Goal: Task Accomplishment & Management: Use online tool/utility

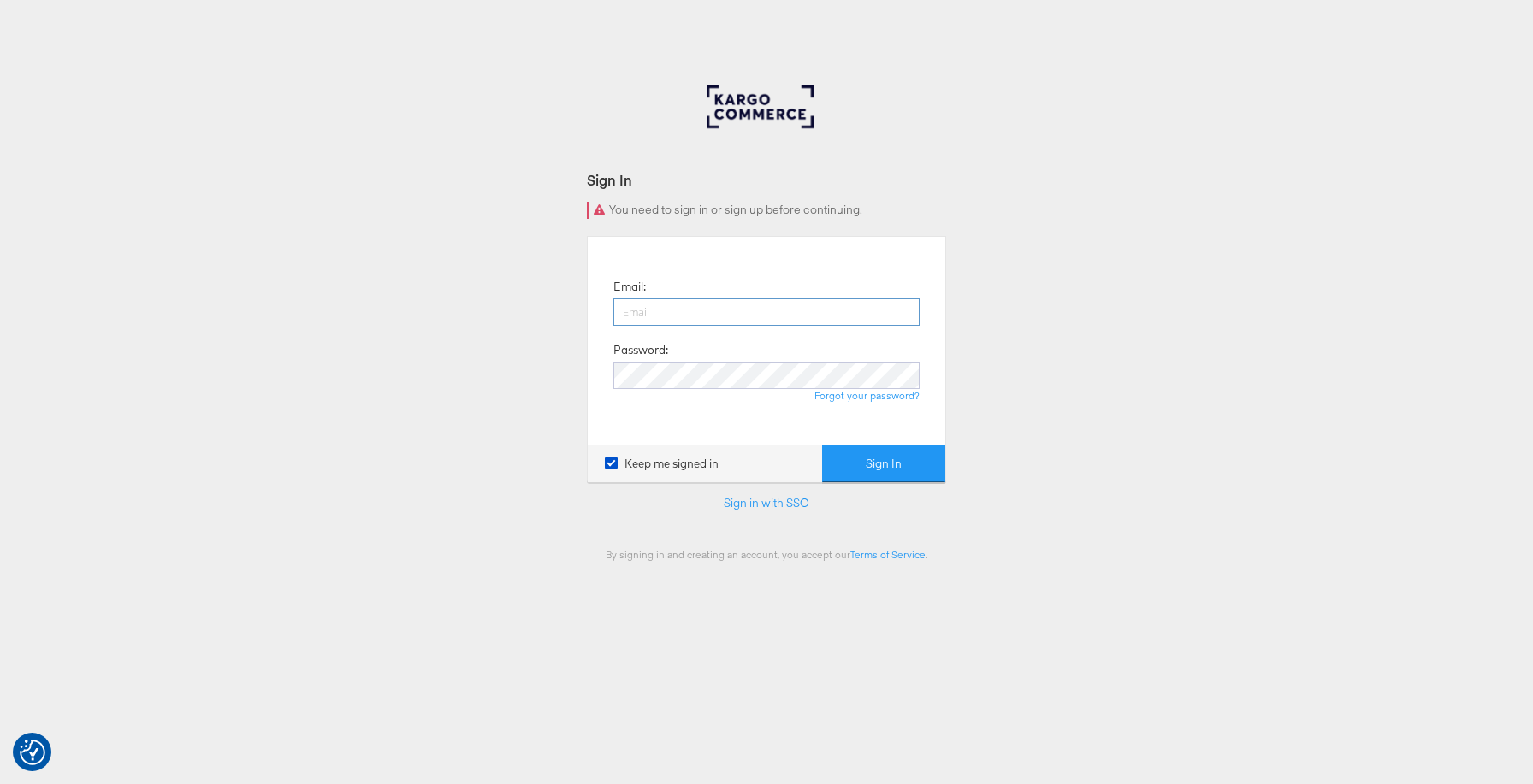
click at [702, 324] on input "email" at bounding box center [766, 312] width 306 height 27
type input "lexi.brown@kargo.com"
click at [870, 452] on button "Sign In" at bounding box center [883, 463] width 123 height 39
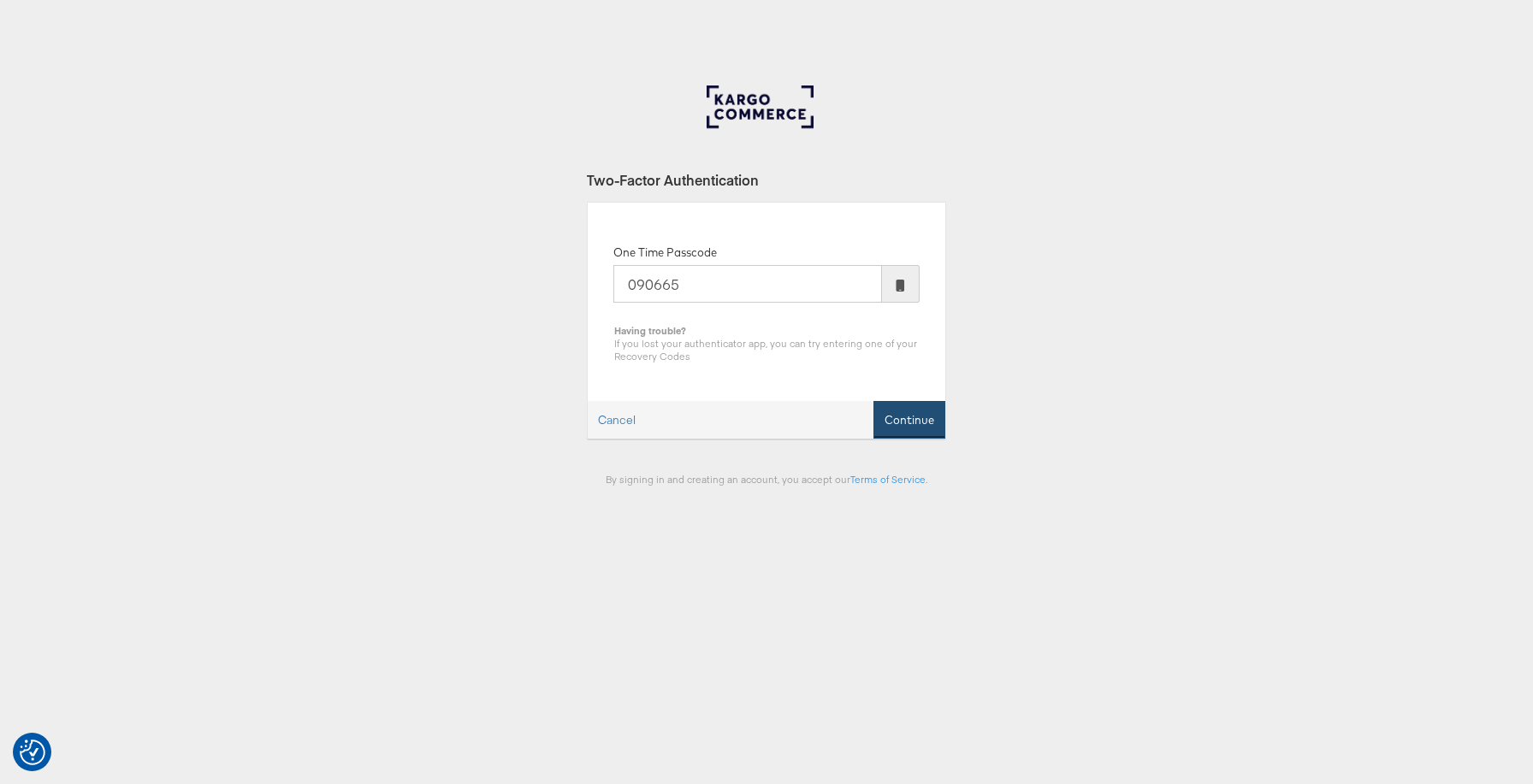
type input "090665"
click at [935, 420] on button "Continue" at bounding box center [909, 420] width 72 height 39
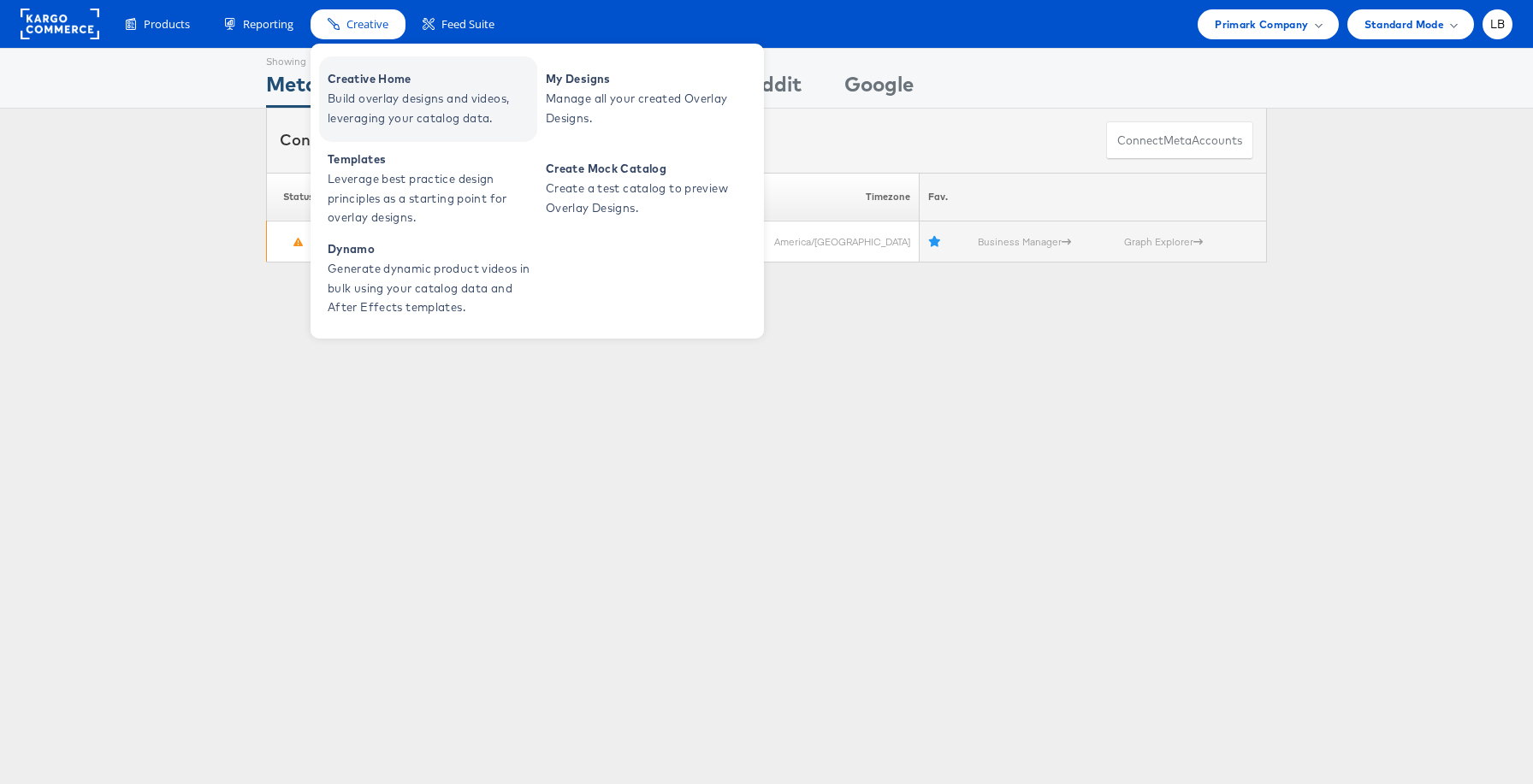
click at [372, 70] on span "Creative Home" at bounding box center [429, 78] width 205 height 20
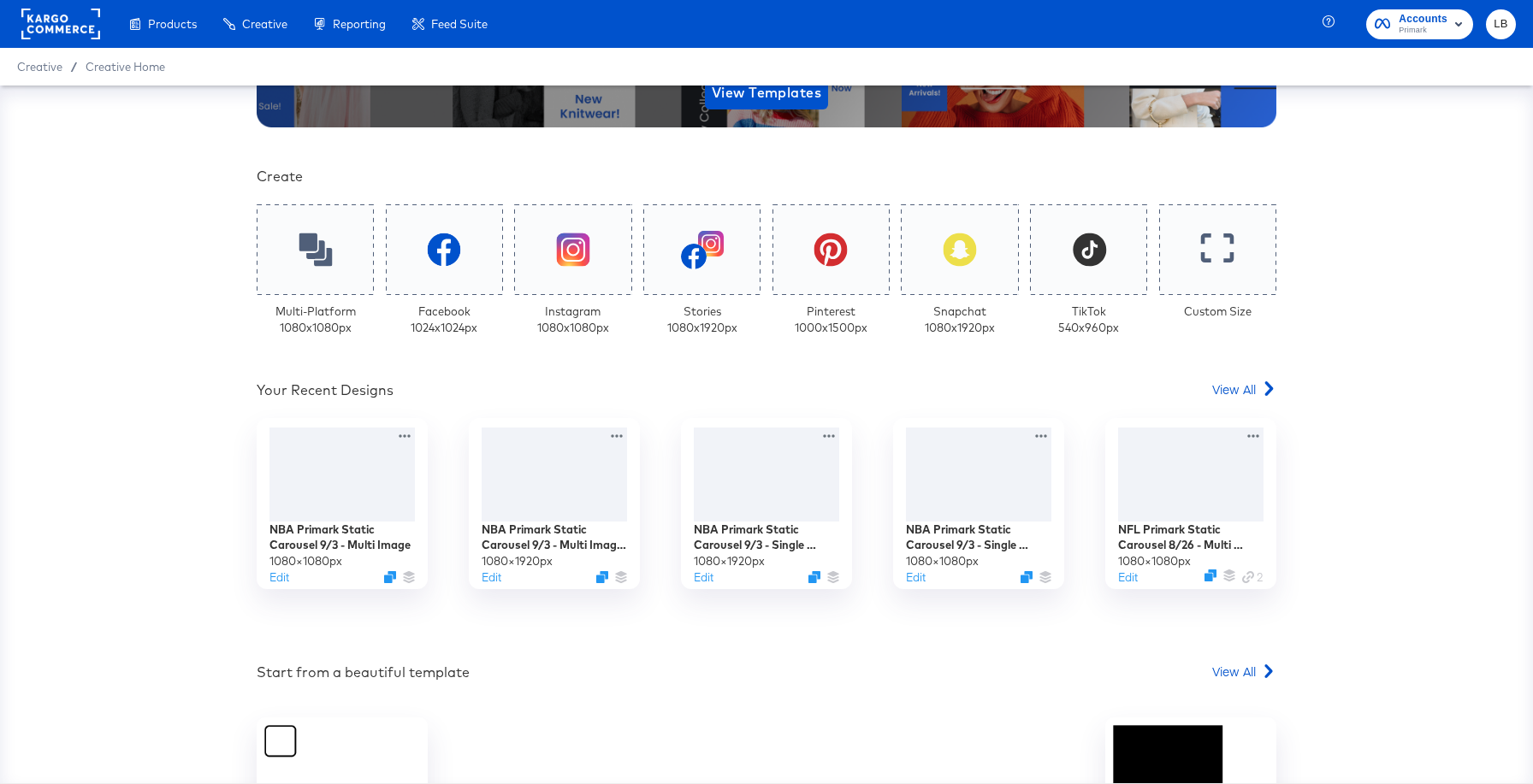
scroll to position [317, 0]
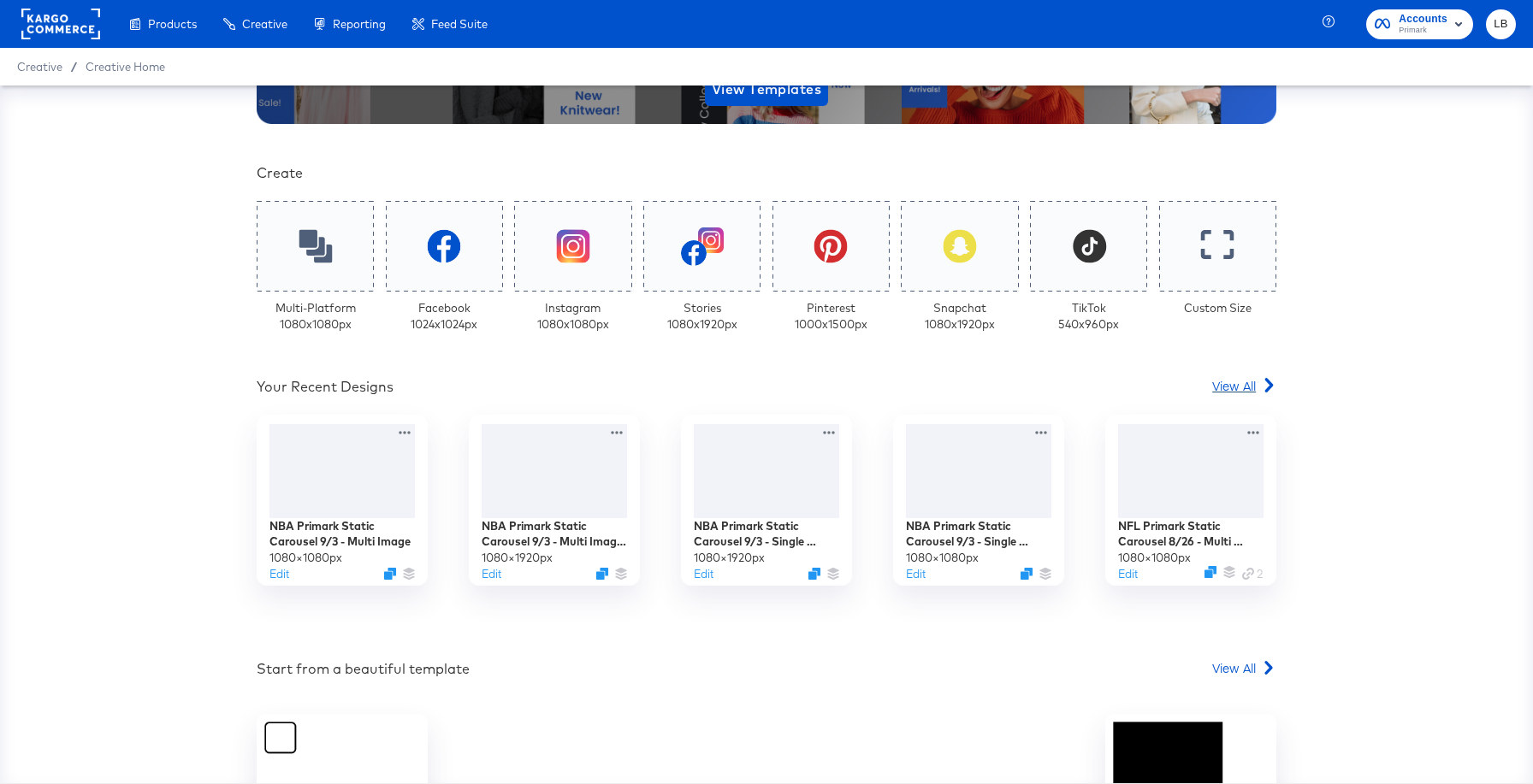
click at [1225, 395] on link "View All" at bounding box center [1244, 390] width 64 height 25
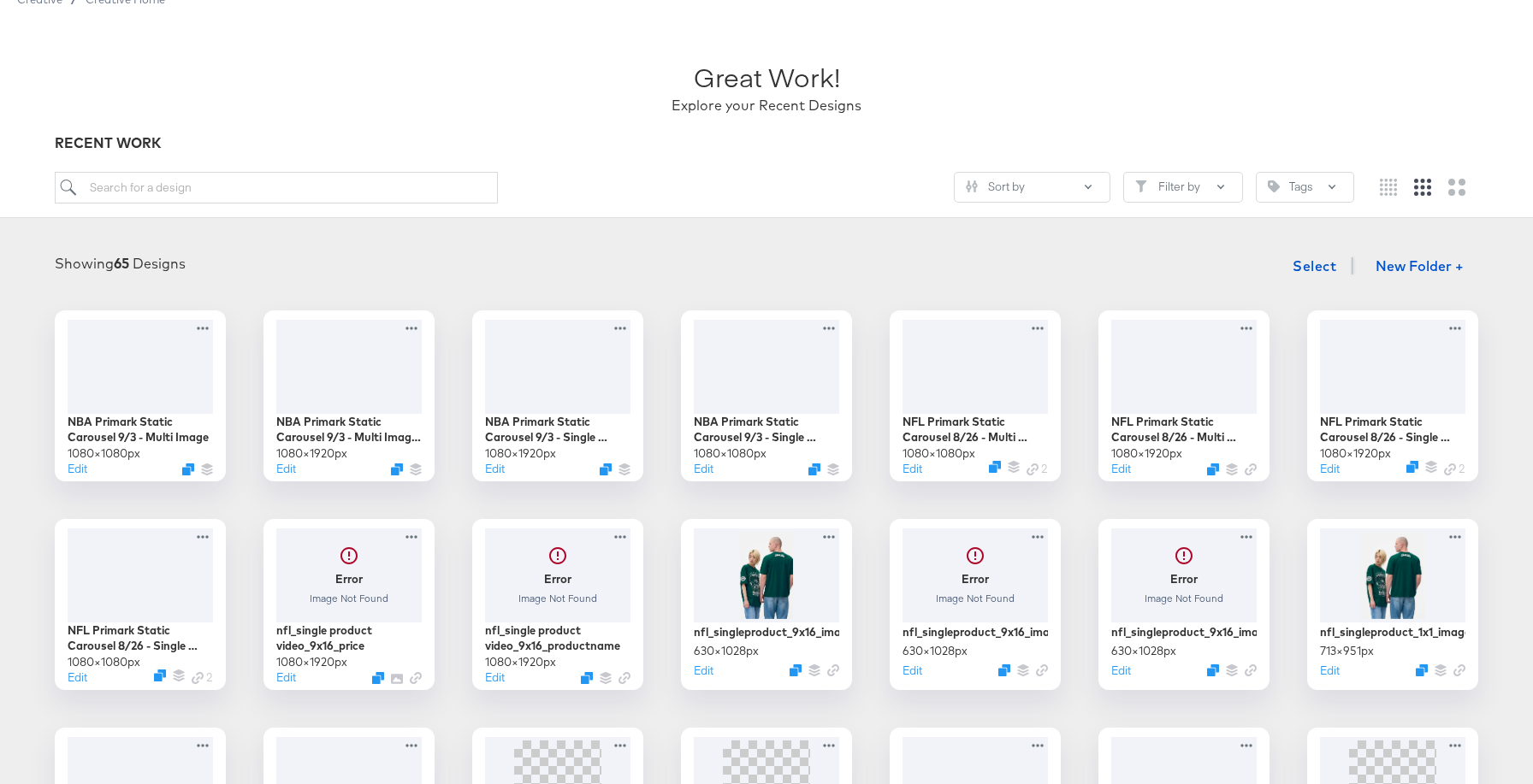
scroll to position [78, 0]
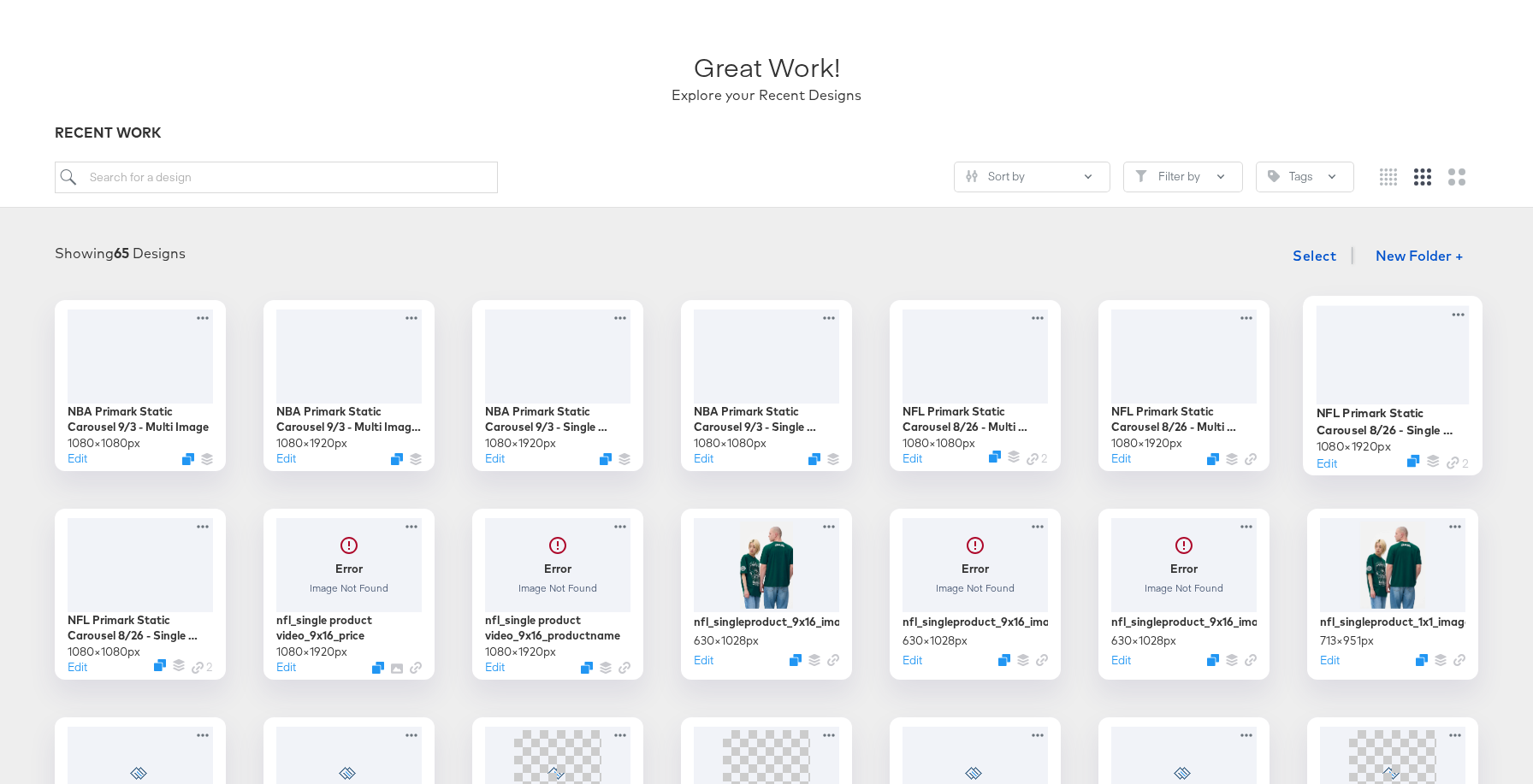
click at [1383, 362] on div at bounding box center [1393, 355] width 153 height 98
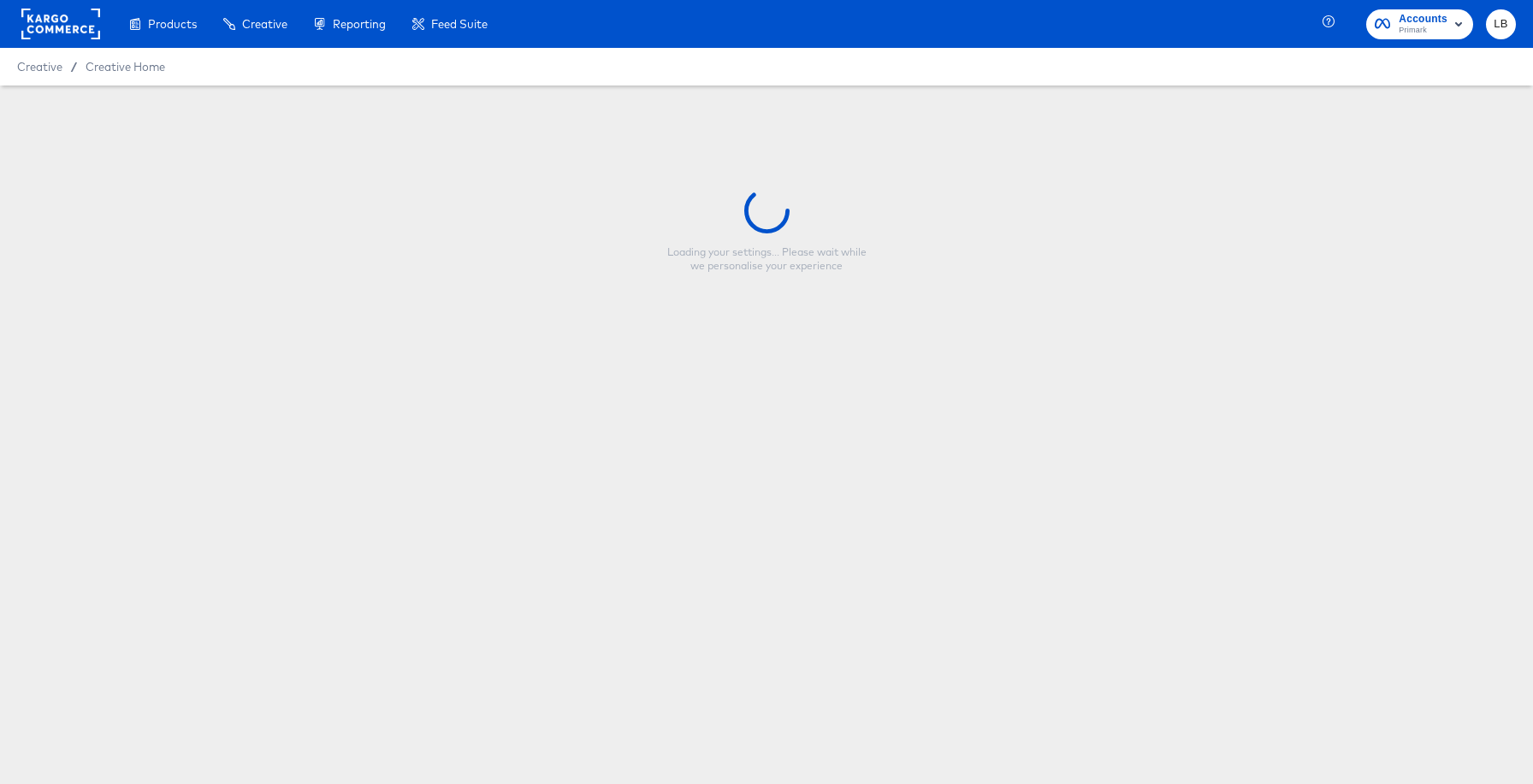
type input "NFL Primark Static Carousel 8/26 - Single Image 9:16"
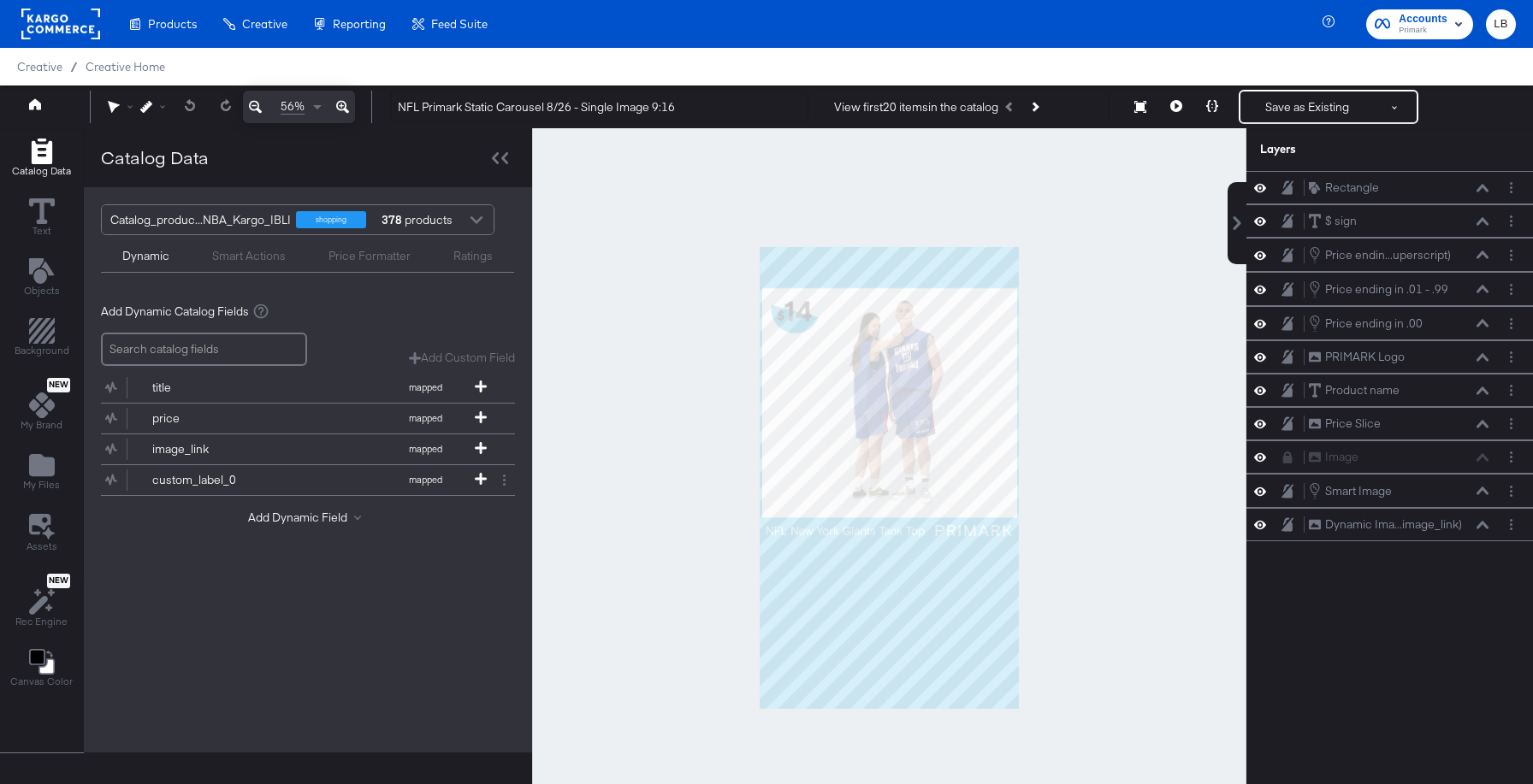
click at [1080, 600] on div at bounding box center [889, 479] width 714 height 700
drag, startPoint x: 1087, startPoint y: 610, endPoint x: 622, endPoint y: 215, distance: 610.1
click at [622, 215] on div at bounding box center [889, 479] width 714 height 700
click at [1258, 521] on icon at bounding box center [1260, 524] width 12 height 14
click at [1258, 523] on icon at bounding box center [1260, 526] width 12 height 11
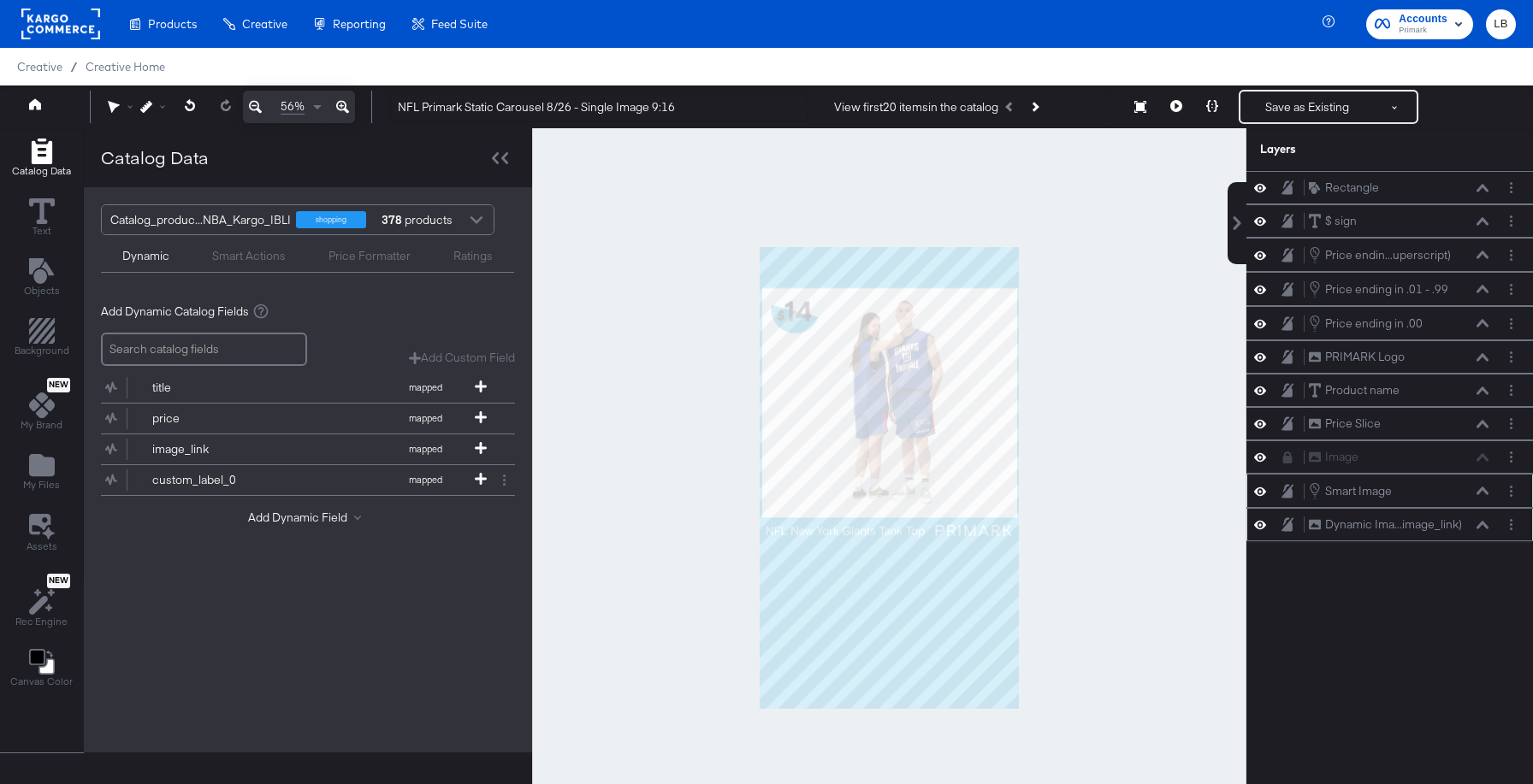
click at [1258, 485] on icon at bounding box center [1260, 491] width 12 height 14
click at [1258, 485] on button at bounding box center [1260, 491] width 13 height 13
click at [1263, 185] on icon at bounding box center [1260, 187] width 12 height 9
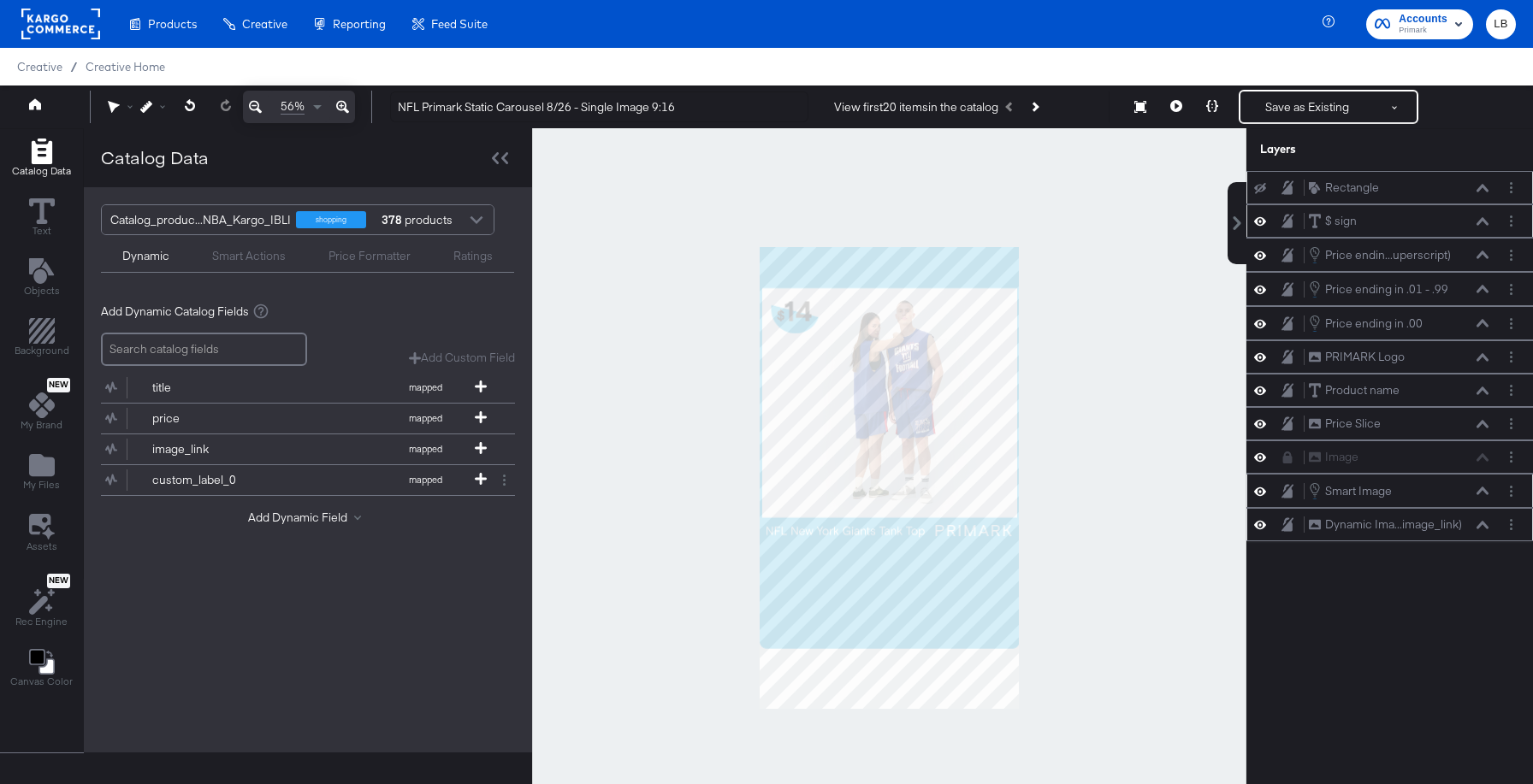
click at [1481, 220] on icon at bounding box center [1482, 221] width 12 height 9
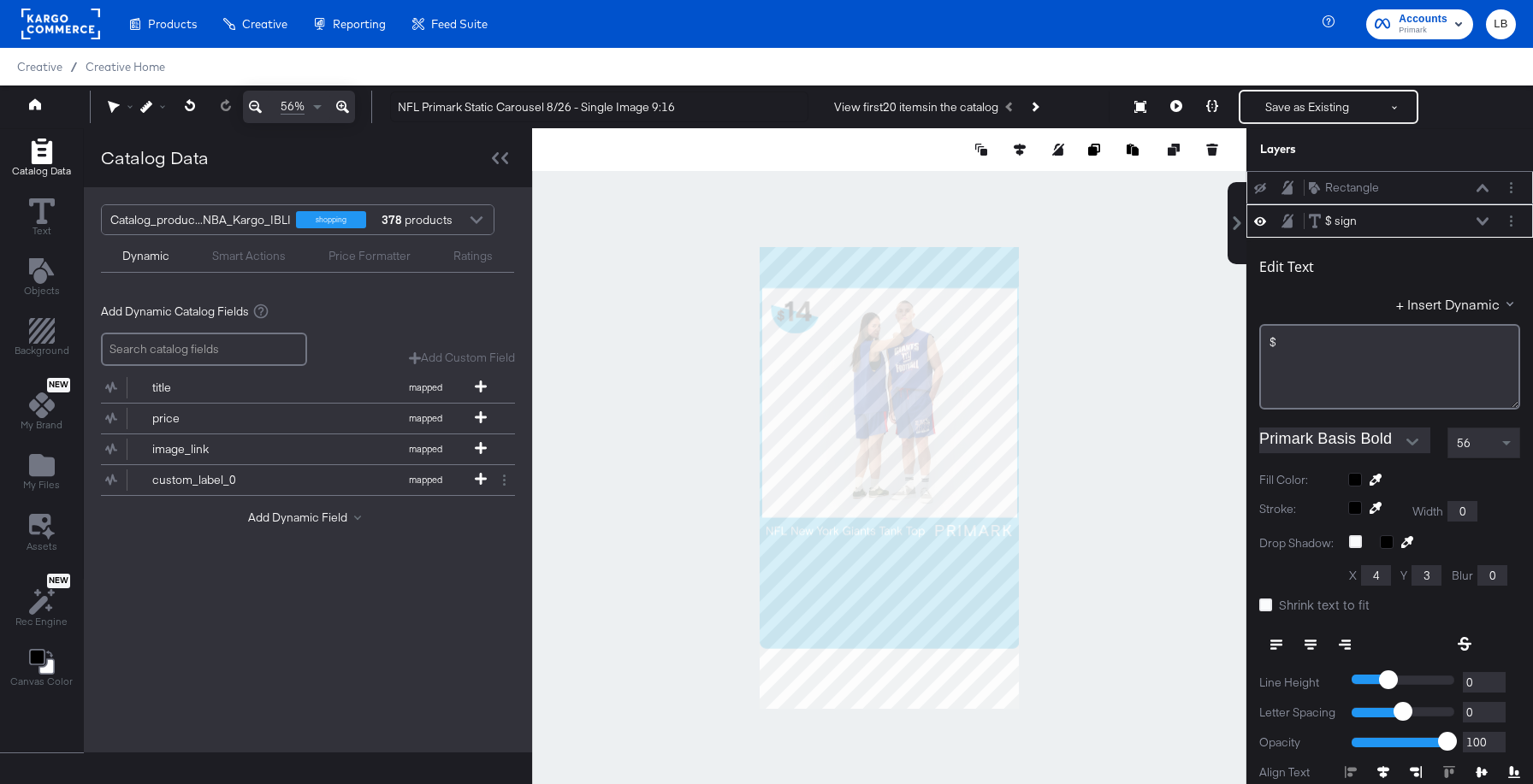
scroll to position [33, 0]
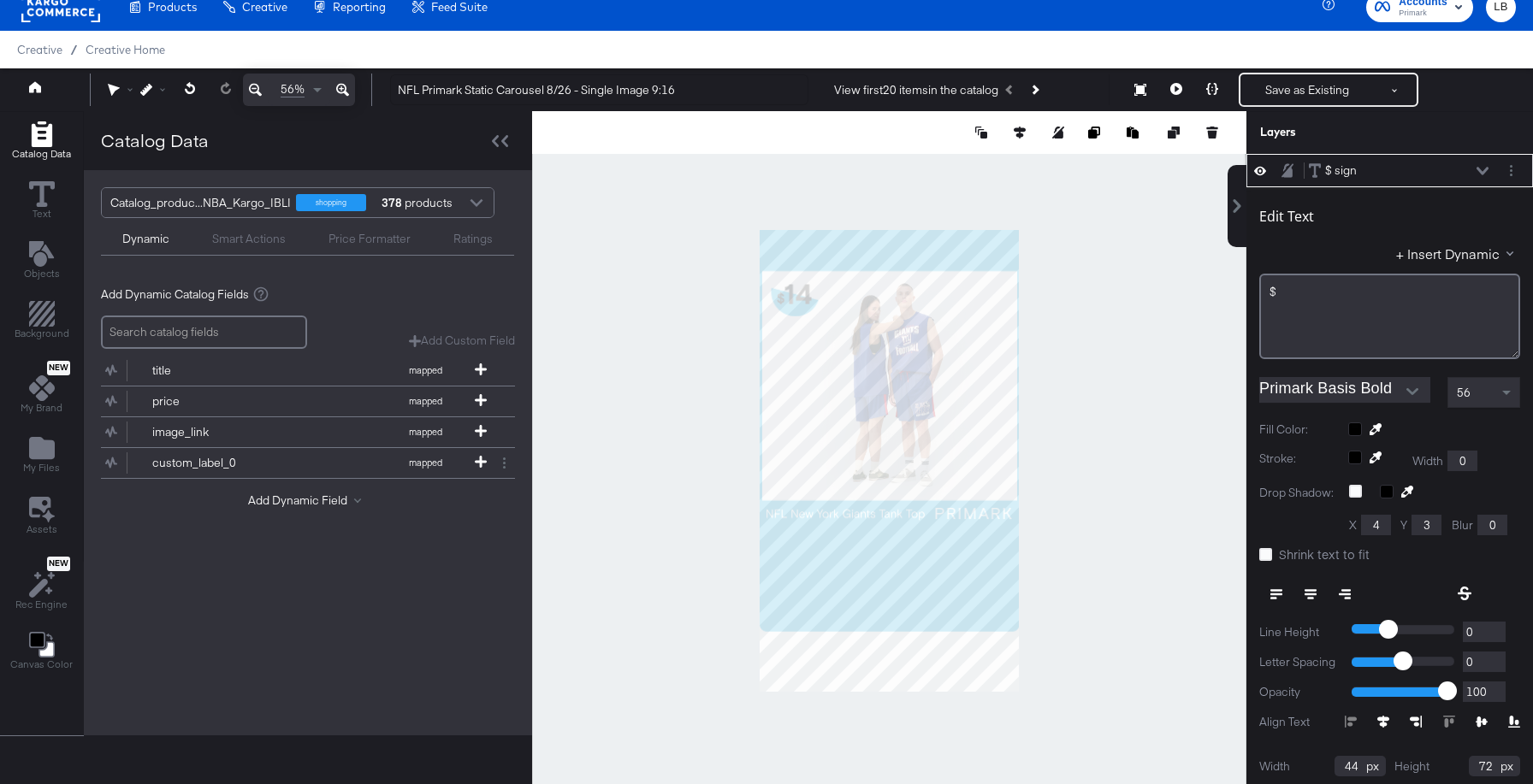
click at [1481, 173] on icon at bounding box center [1482, 170] width 12 height 8
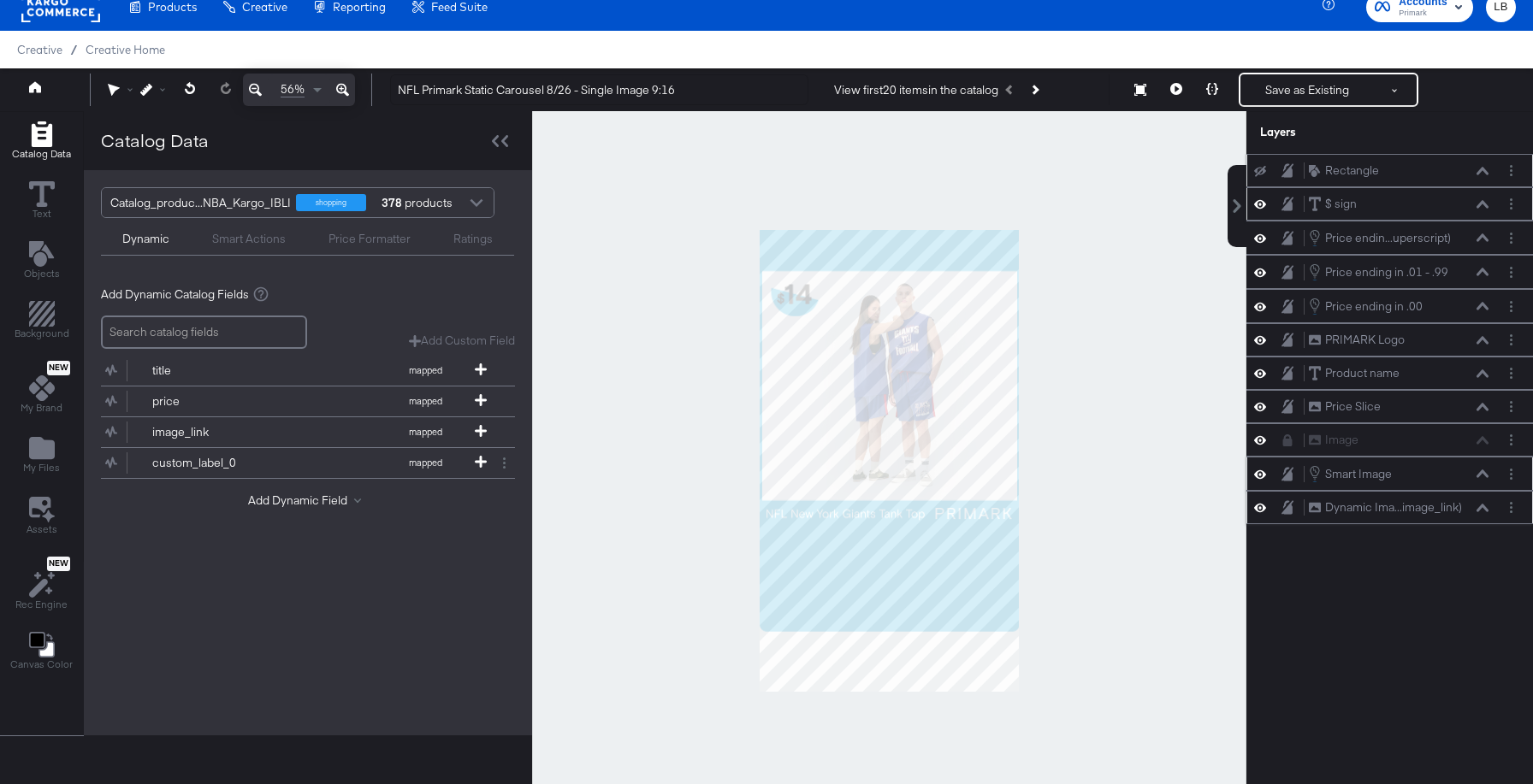
scroll to position [0, 0]
click at [1260, 440] on icon at bounding box center [1260, 440] width 12 height 9
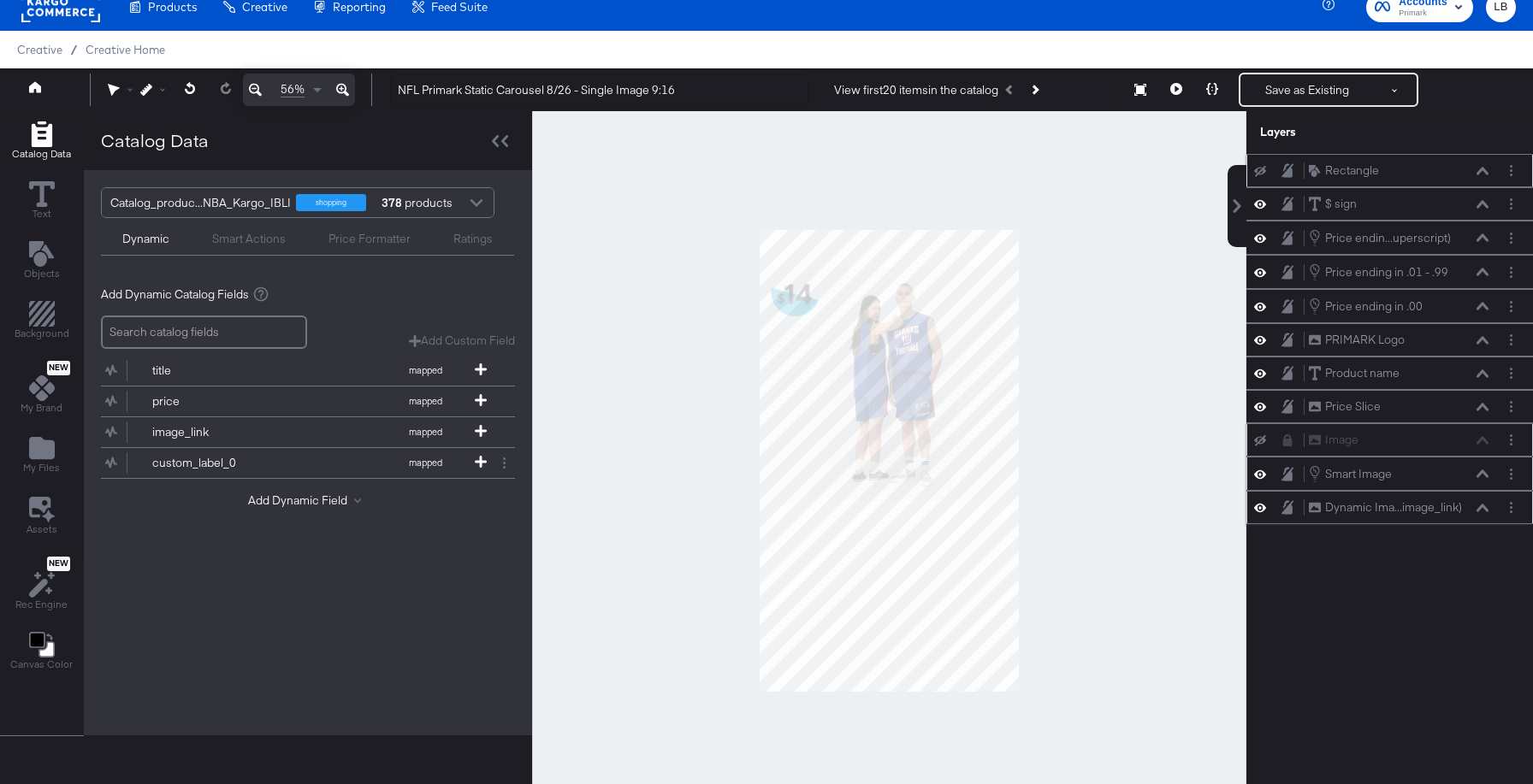
click at [1260, 440] on icon at bounding box center [1260, 441] width 12 height 11
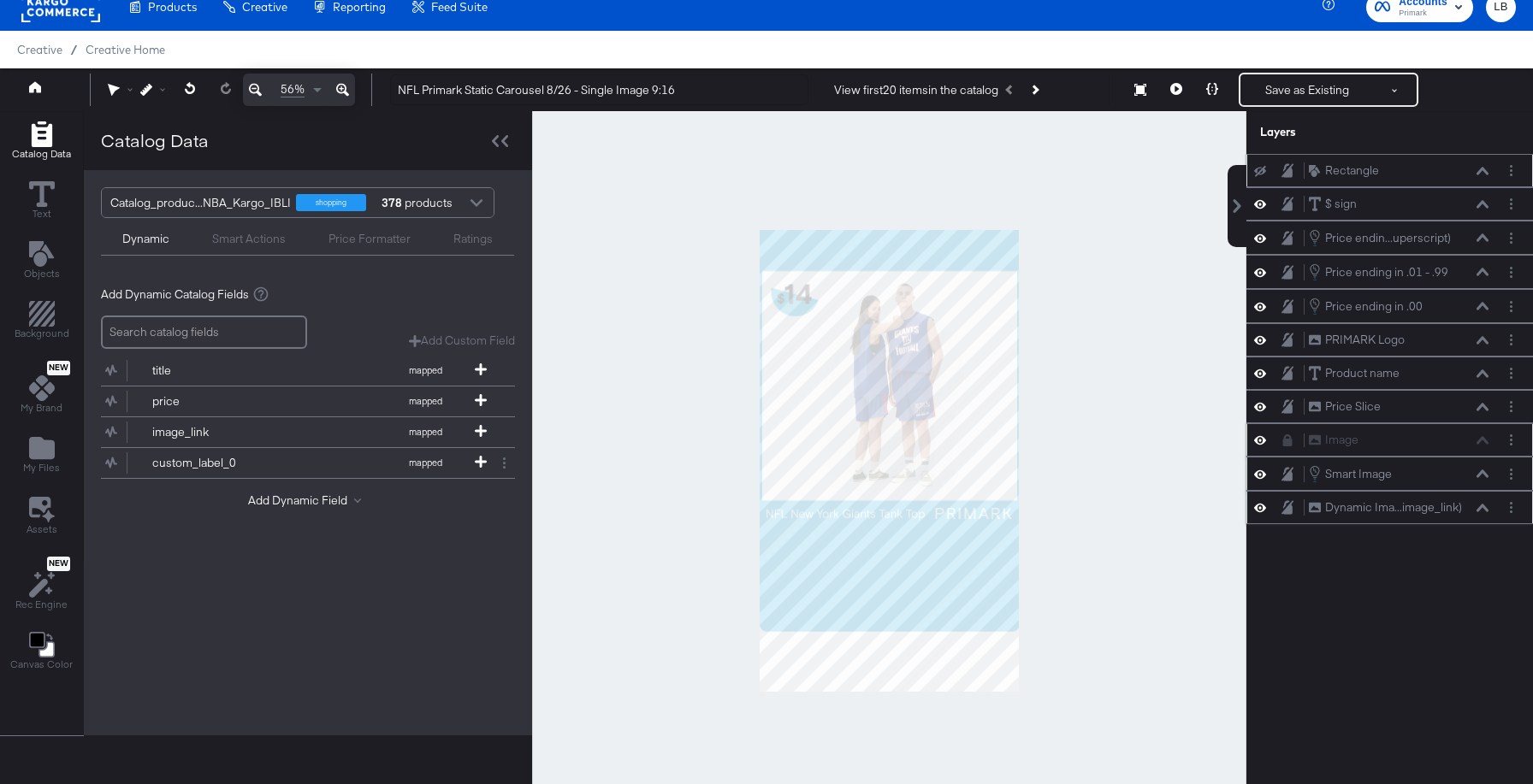
click at [1285, 436] on icon at bounding box center [1287, 440] width 12 height 12
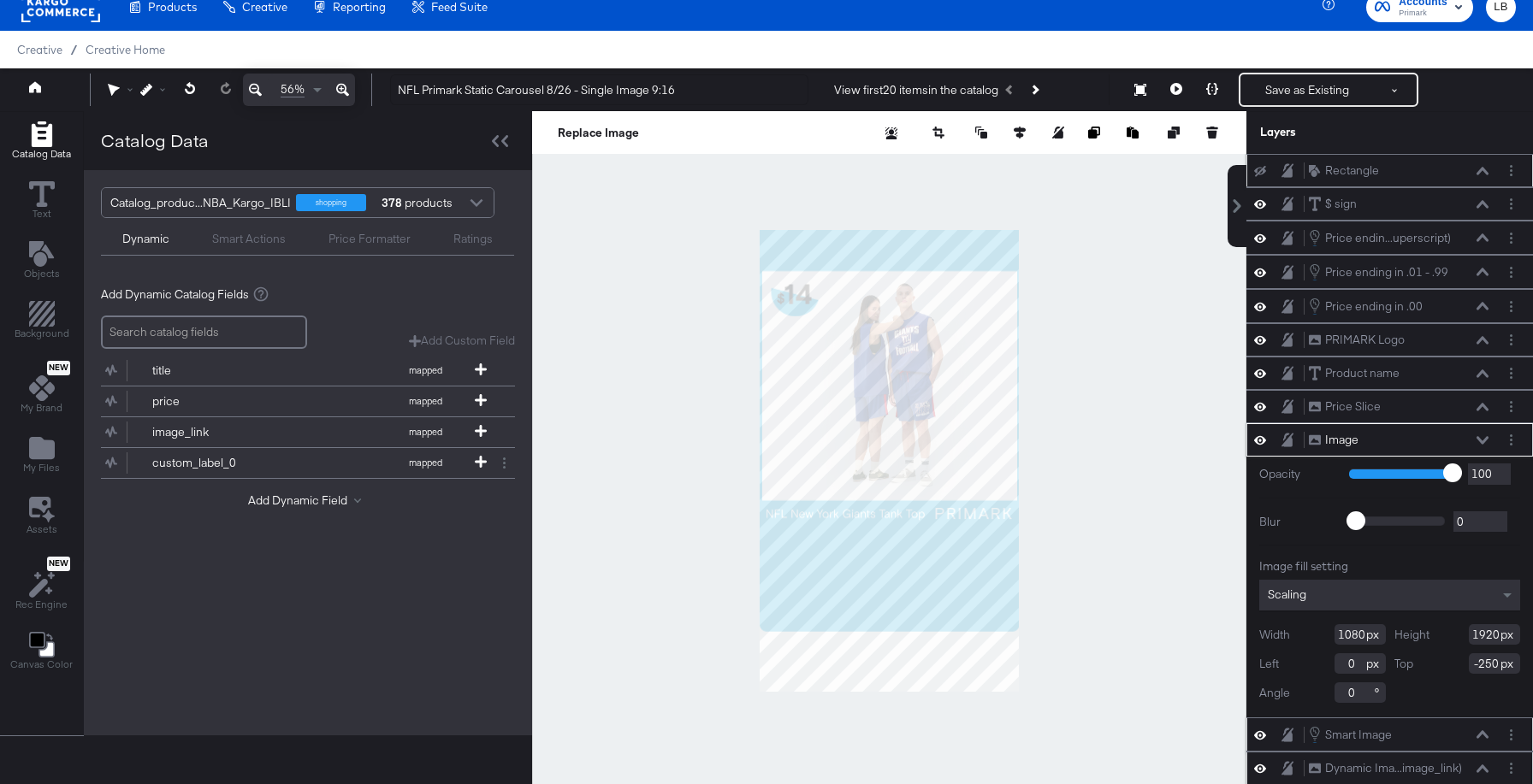
click at [1481, 437] on icon at bounding box center [1482, 440] width 12 height 9
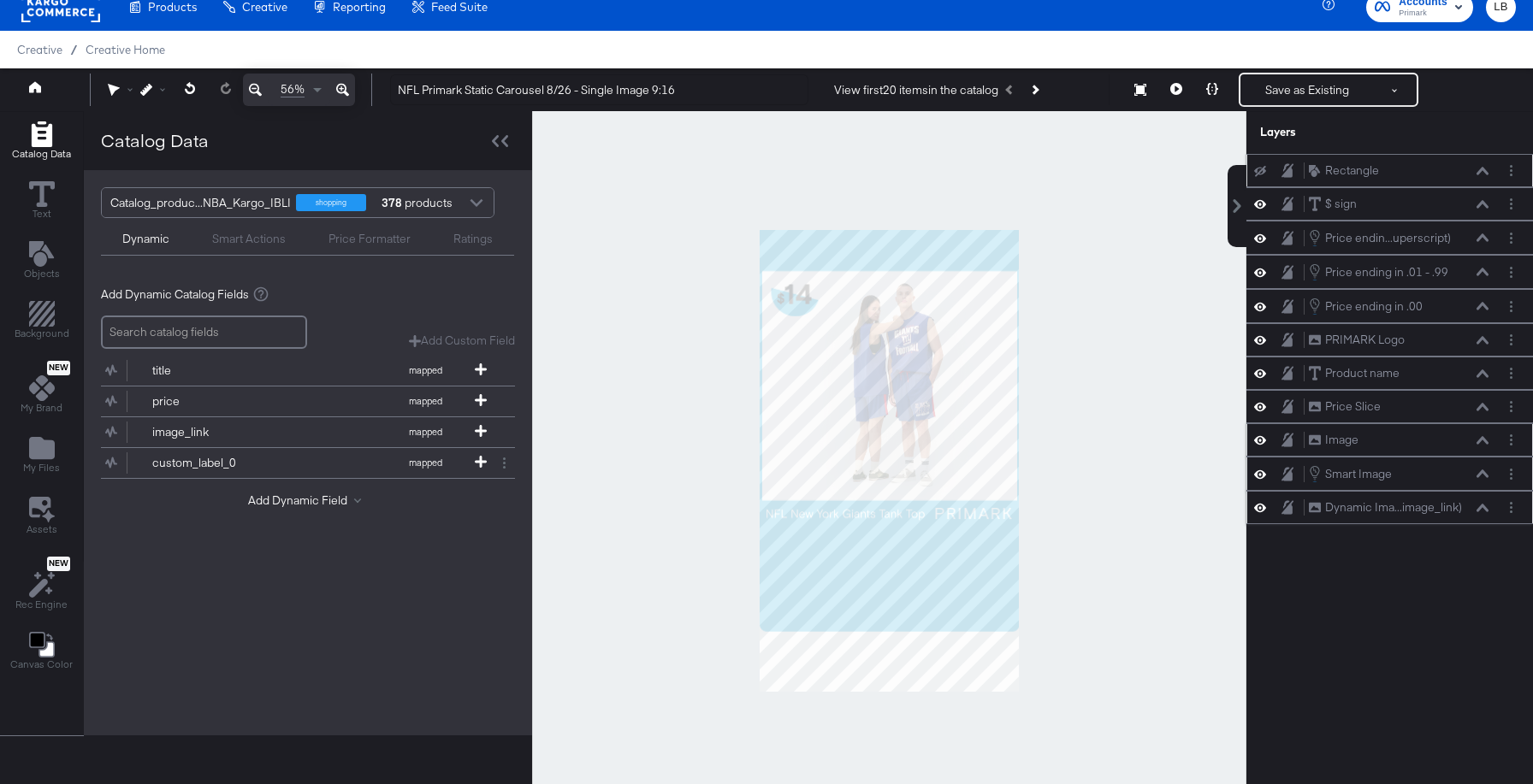
click at [1481, 437] on icon at bounding box center [1482, 440] width 12 height 8
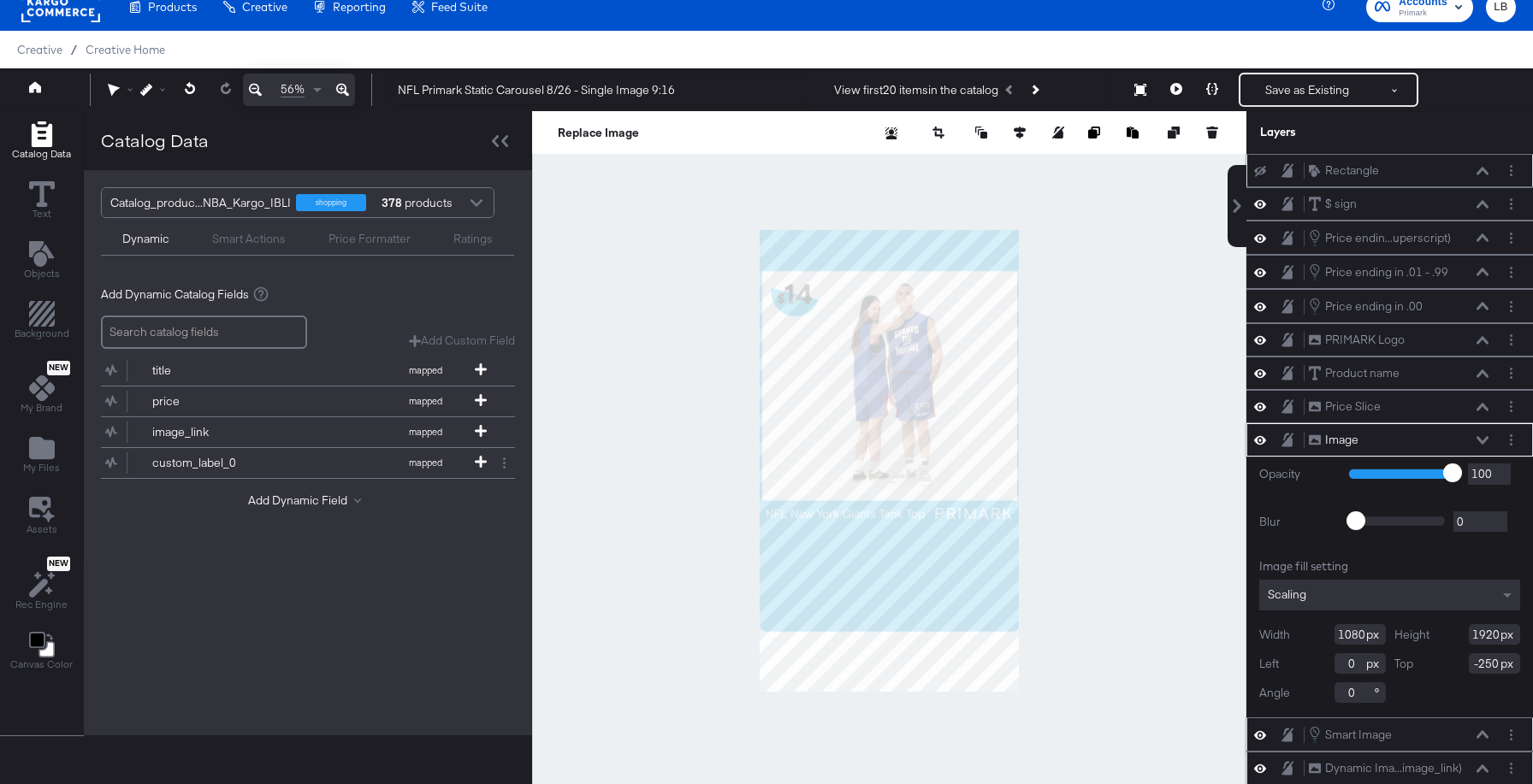
drag, startPoint x: 1497, startPoint y: 665, endPoint x: 1435, endPoint y: 664, distance: 62.0
click at [1435, 664] on div "Top -250" at bounding box center [1457, 664] width 127 height 21
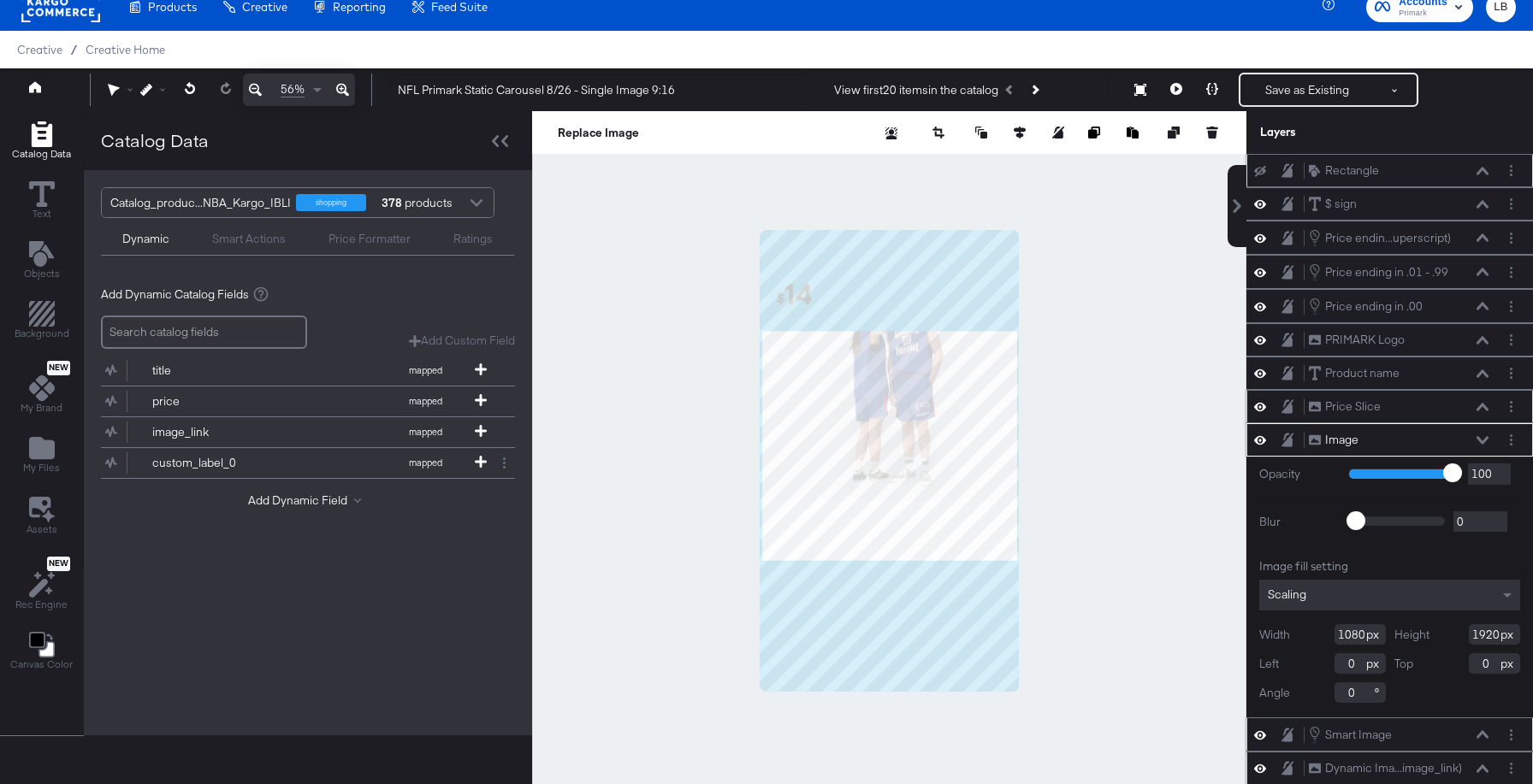
type input "0"
click at [1481, 406] on icon at bounding box center [1482, 407] width 12 height 8
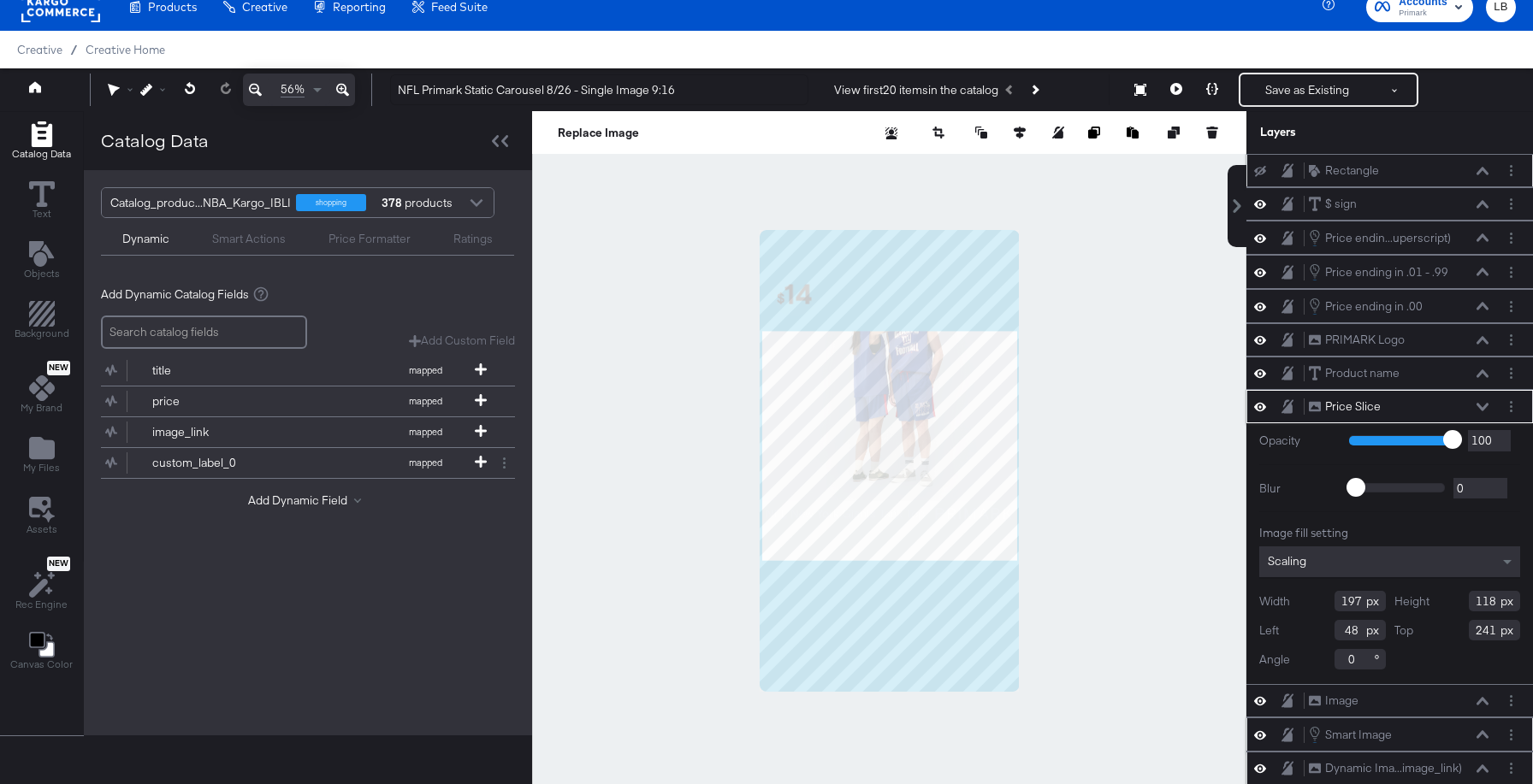
drag, startPoint x: 1494, startPoint y: 630, endPoint x: 1406, endPoint y: 630, distance: 88.0
click at [1406, 630] on div "Top 241" at bounding box center [1457, 631] width 127 height 21
type input "491"
click at [1484, 407] on icon at bounding box center [1482, 407] width 12 height 8
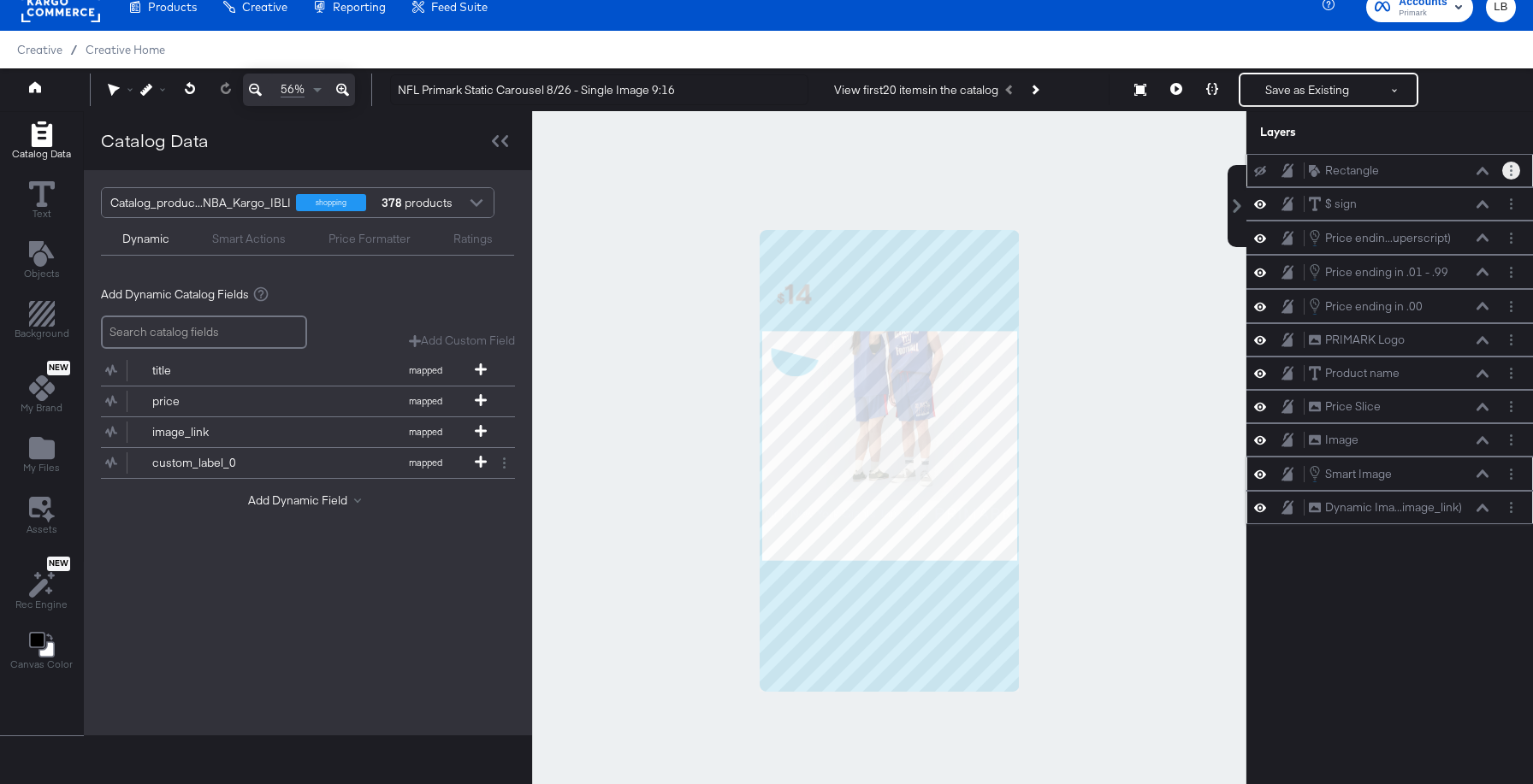
click at [1509, 166] on icon "Layer Options" at bounding box center [1510, 171] width 3 height 11
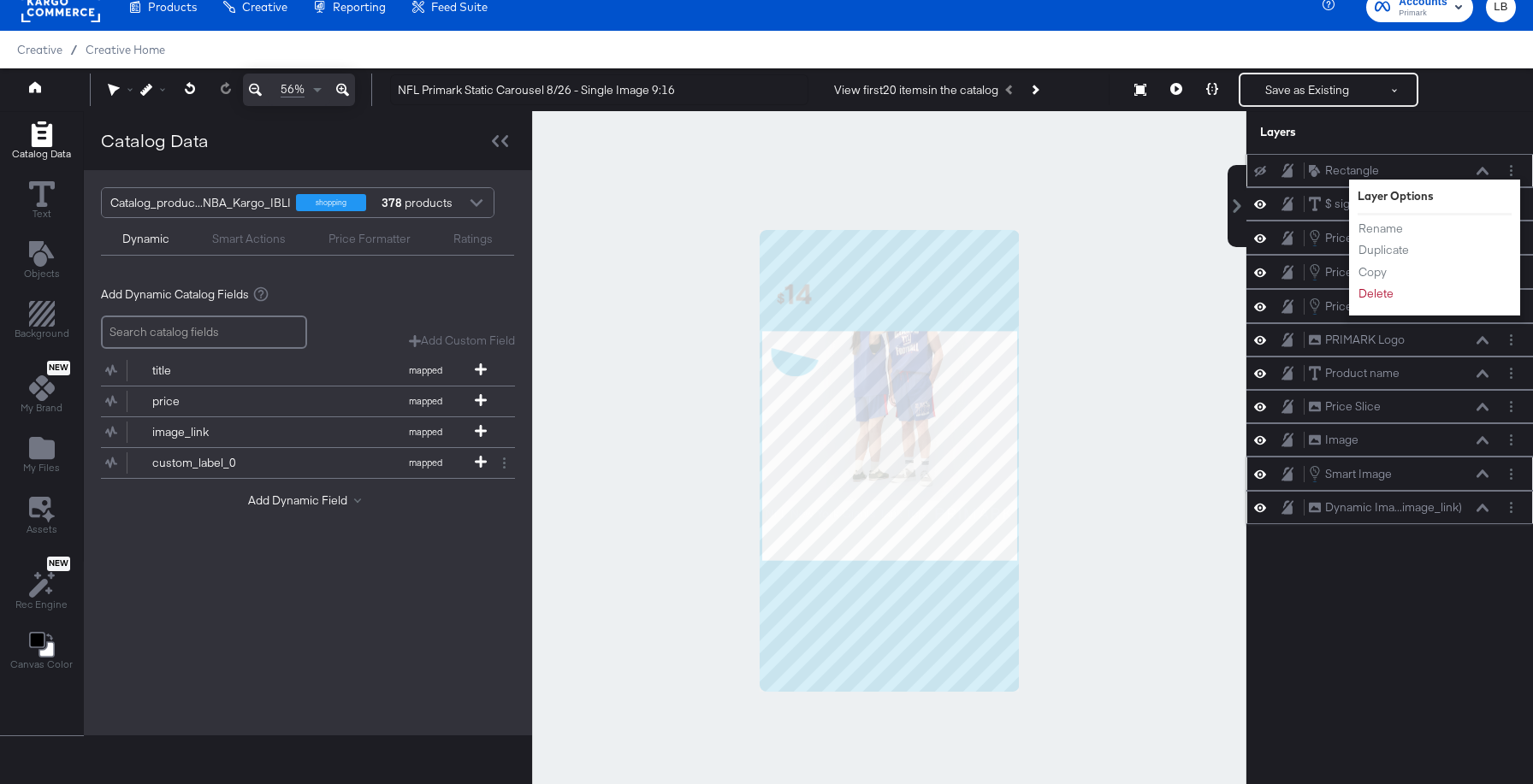
click at [1471, 157] on div "Rectangle Rectangle Layer Options Rename Duplicate Copy Delete" at bounding box center [1389, 170] width 287 height 33
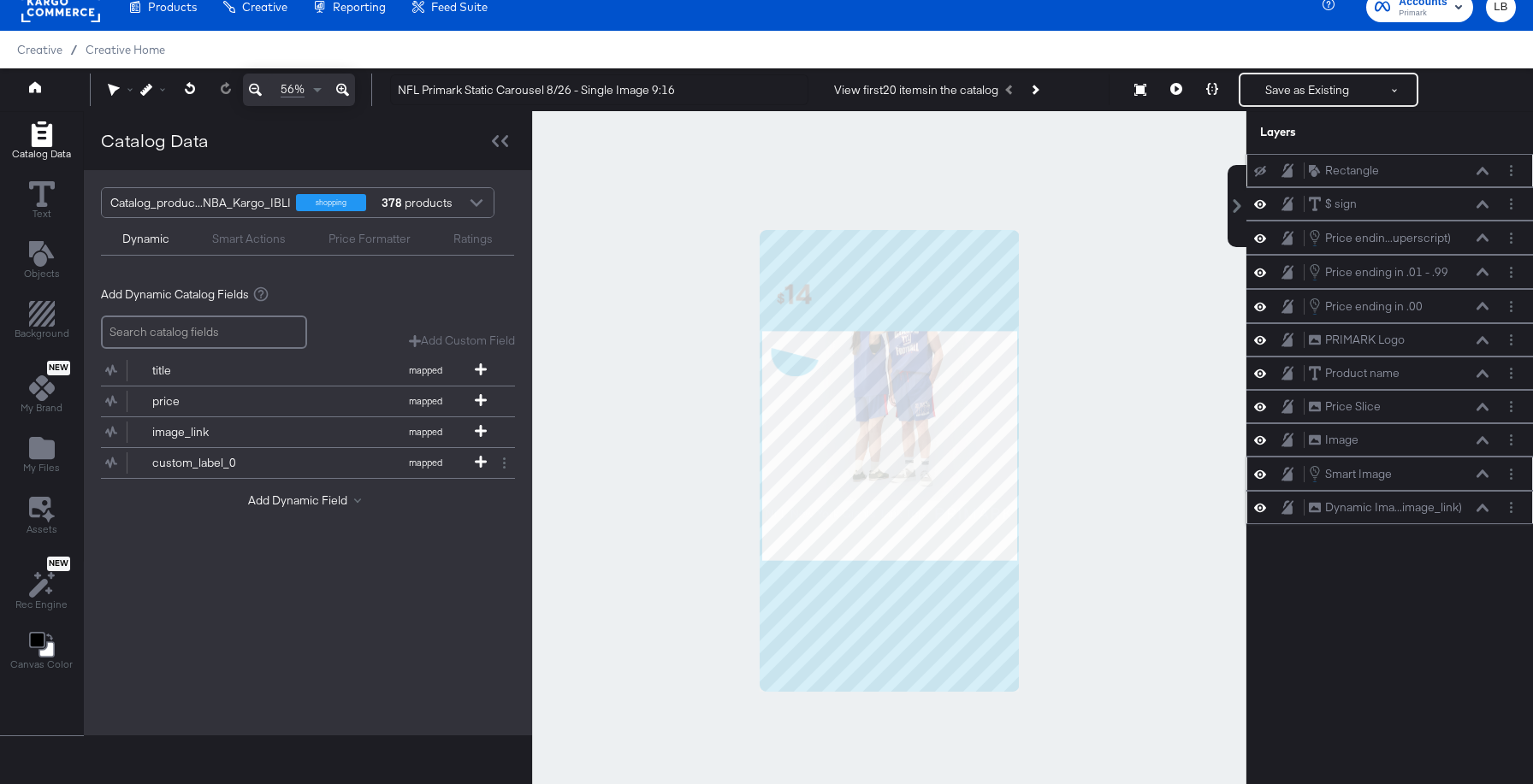
click at [1287, 162] on div "Rectangle Rectangle" at bounding box center [1389, 170] width 272 height 18
click at [1290, 170] on icon at bounding box center [1287, 170] width 12 height 13
click at [1475, 200] on button at bounding box center [1482, 204] width 13 height 10
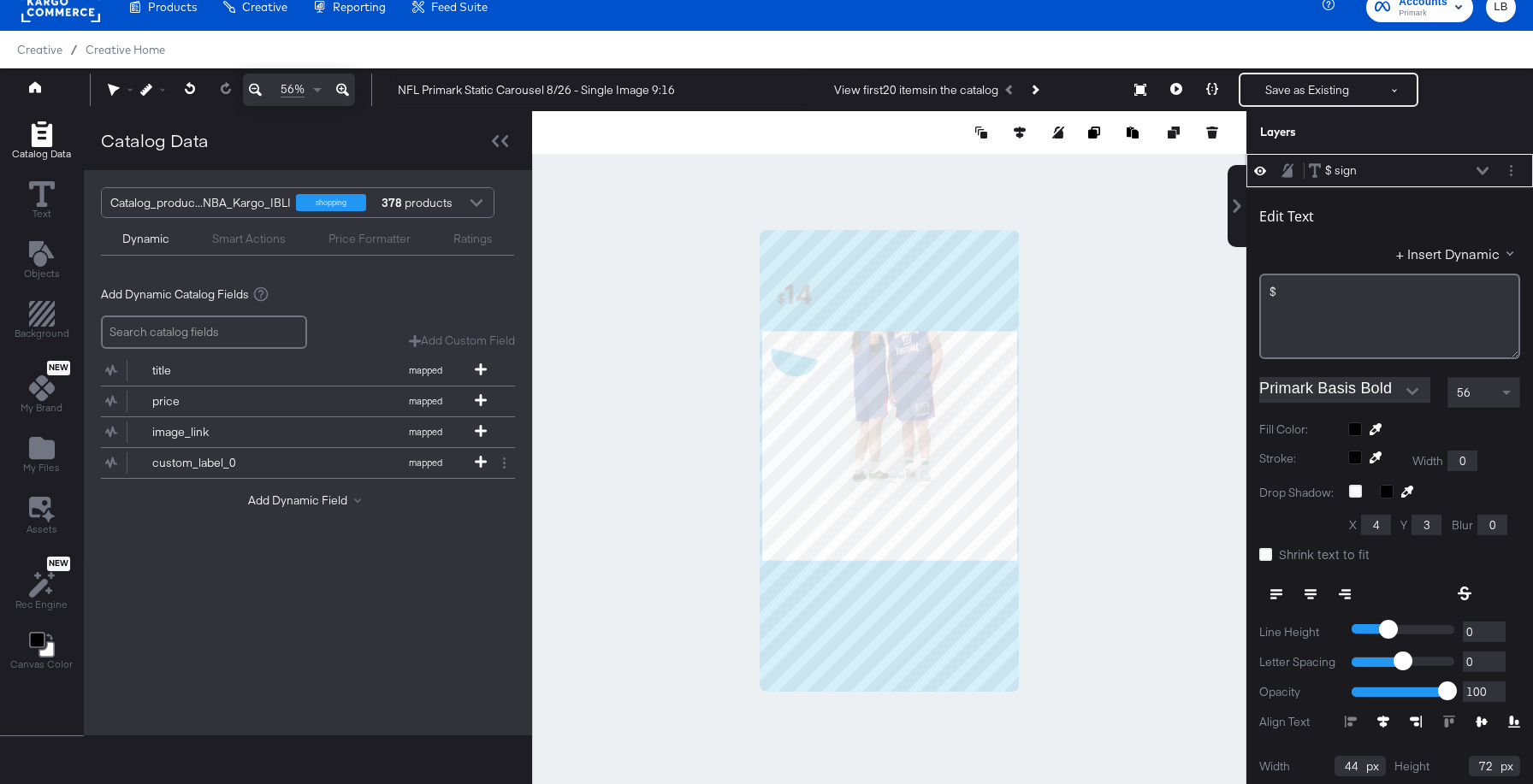
scroll to position [159, 0]
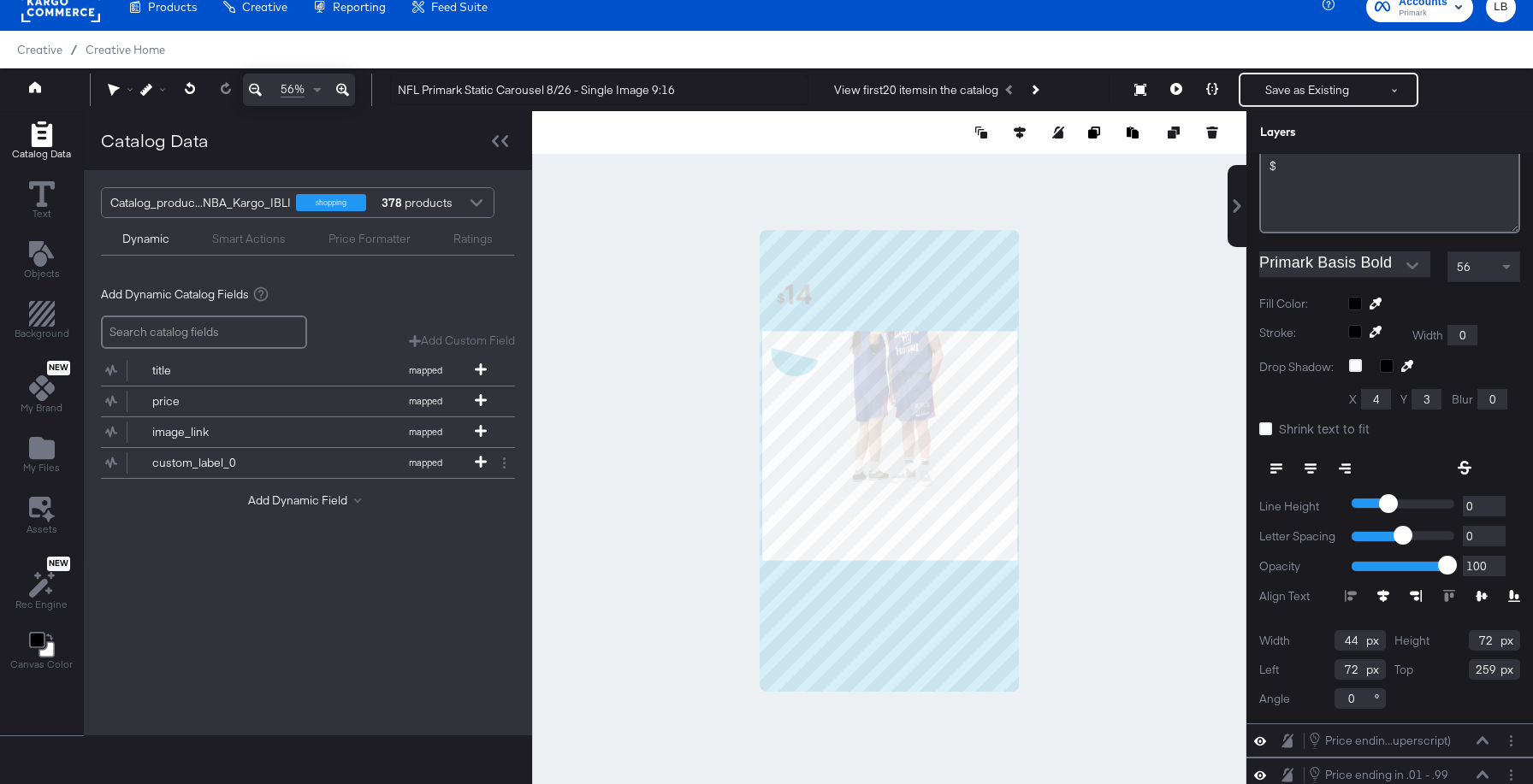
drag, startPoint x: 1496, startPoint y: 671, endPoint x: 1423, endPoint y: 671, distance: 73.0
click at [1423, 671] on div "Top 259" at bounding box center [1457, 670] width 127 height 21
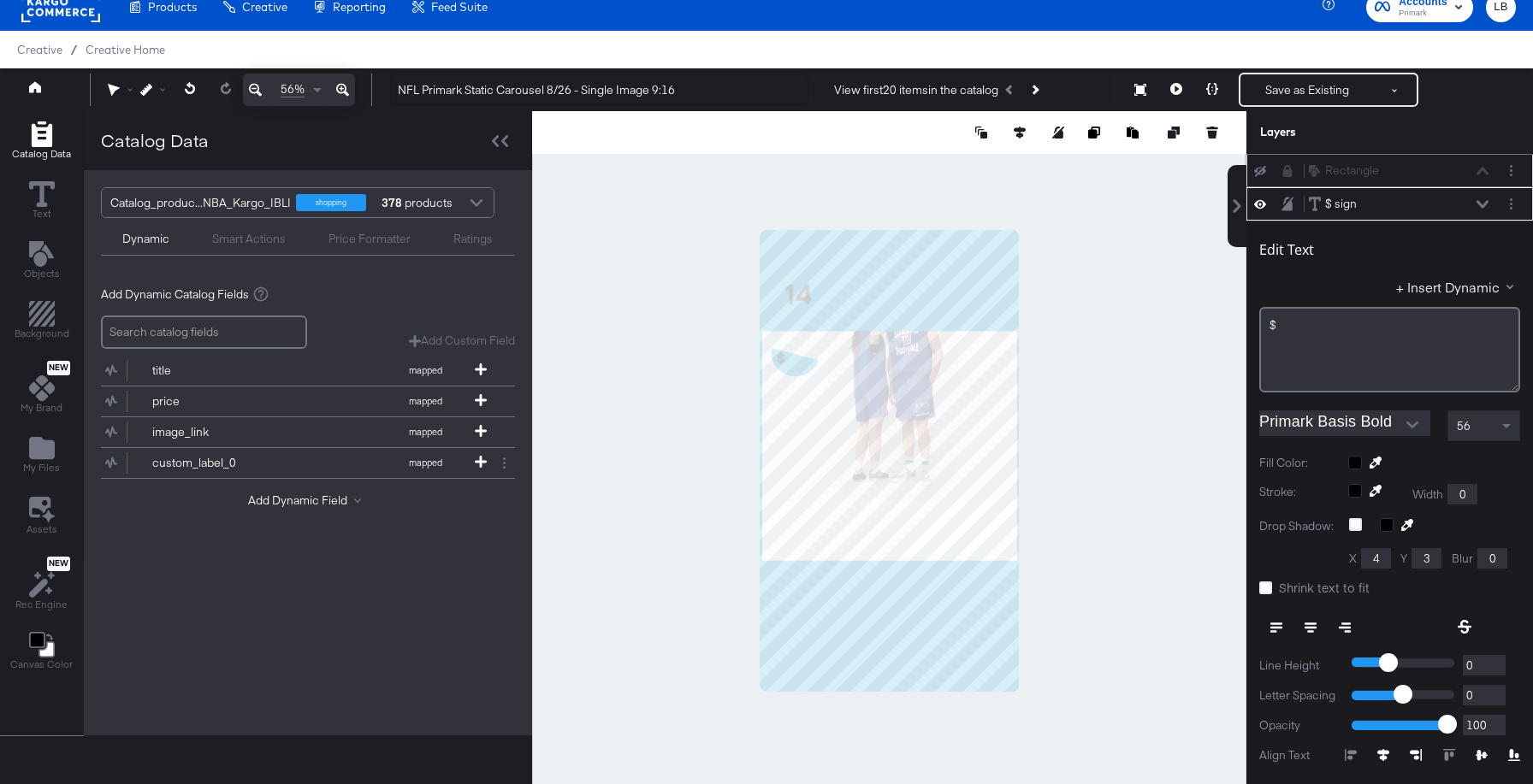
type input "509"
click at [1479, 200] on icon at bounding box center [1482, 204] width 12 height 9
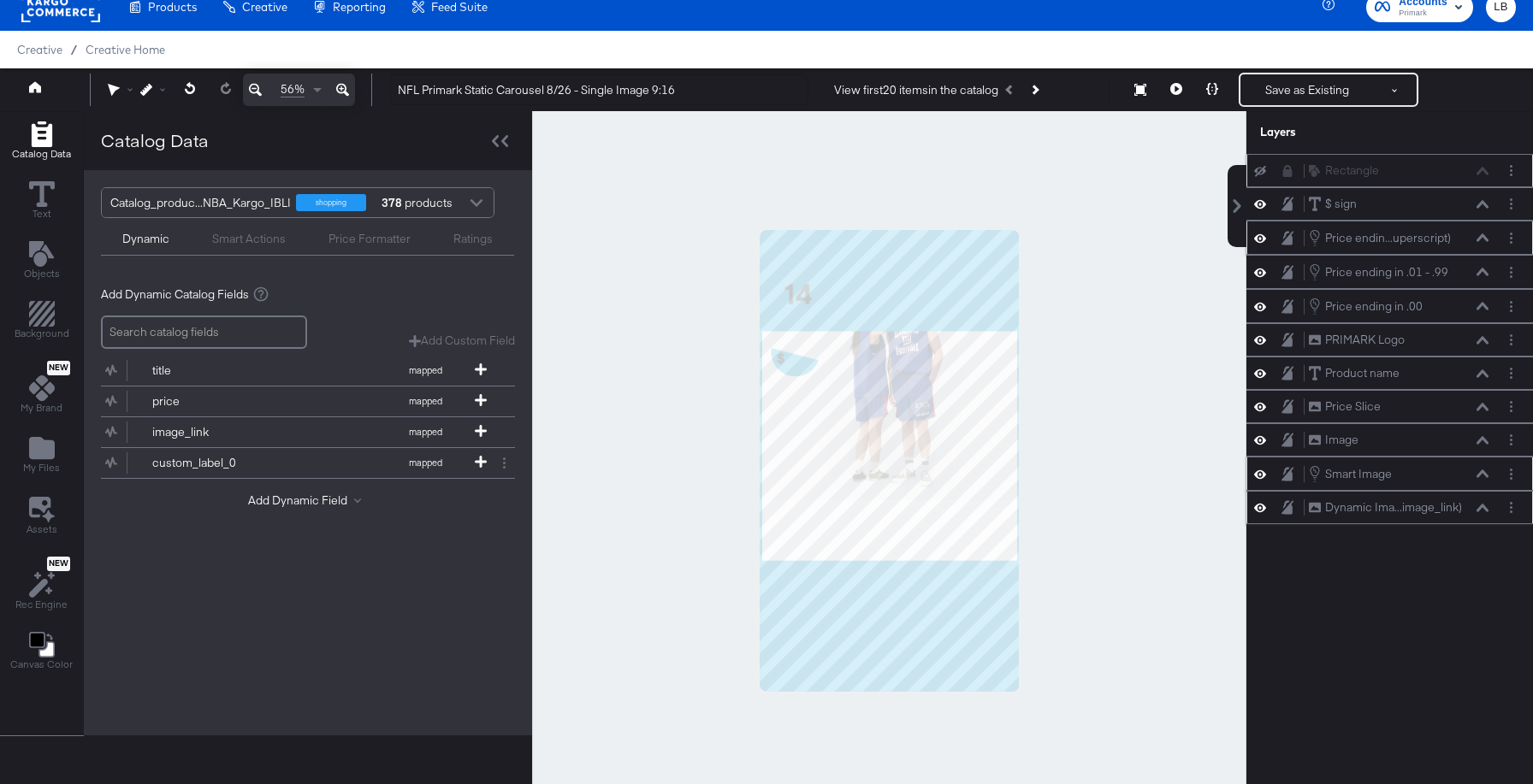
click at [1484, 237] on icon at bounding box center [1482, 237] width 12 height 8
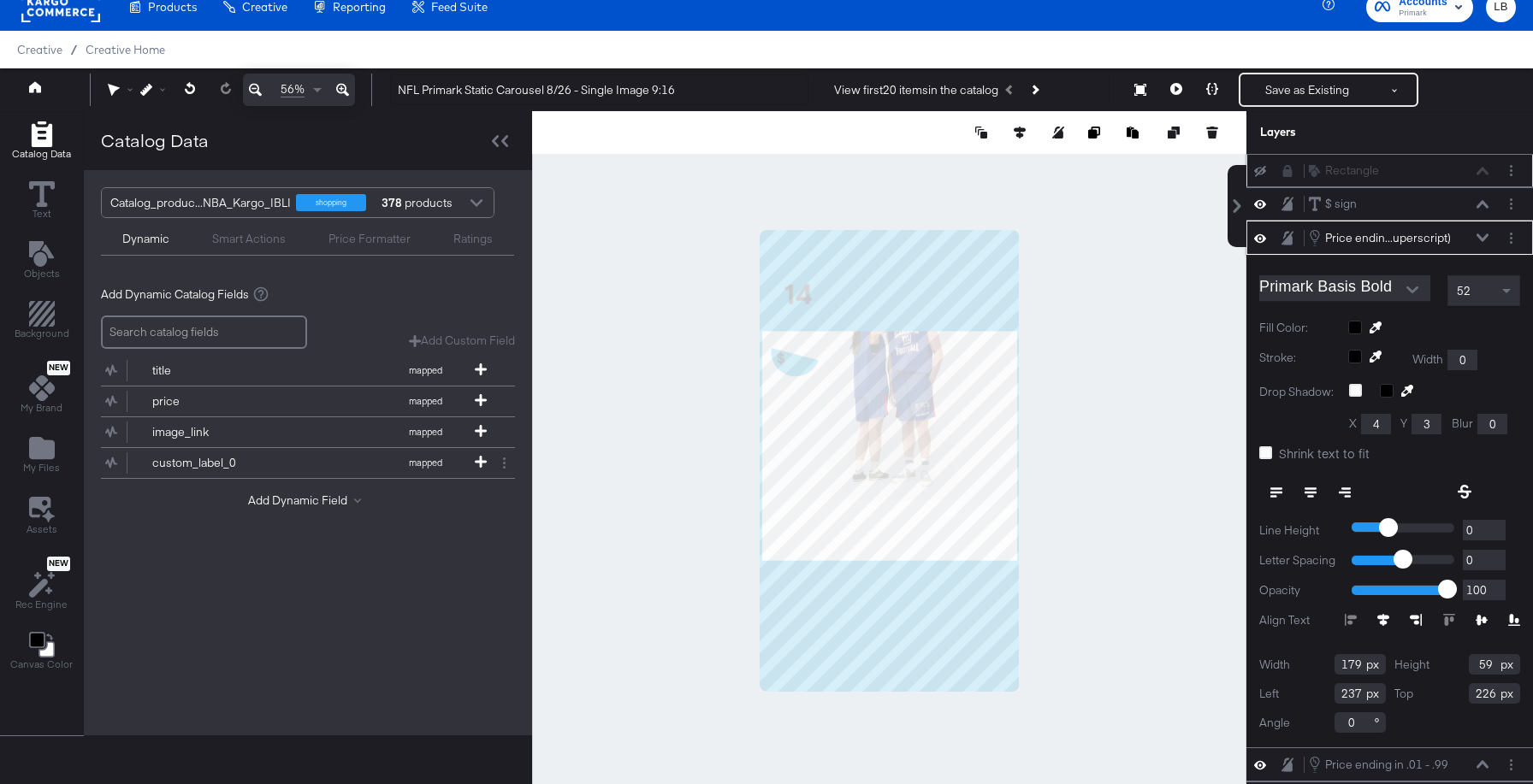
scroll to position [97, 0]
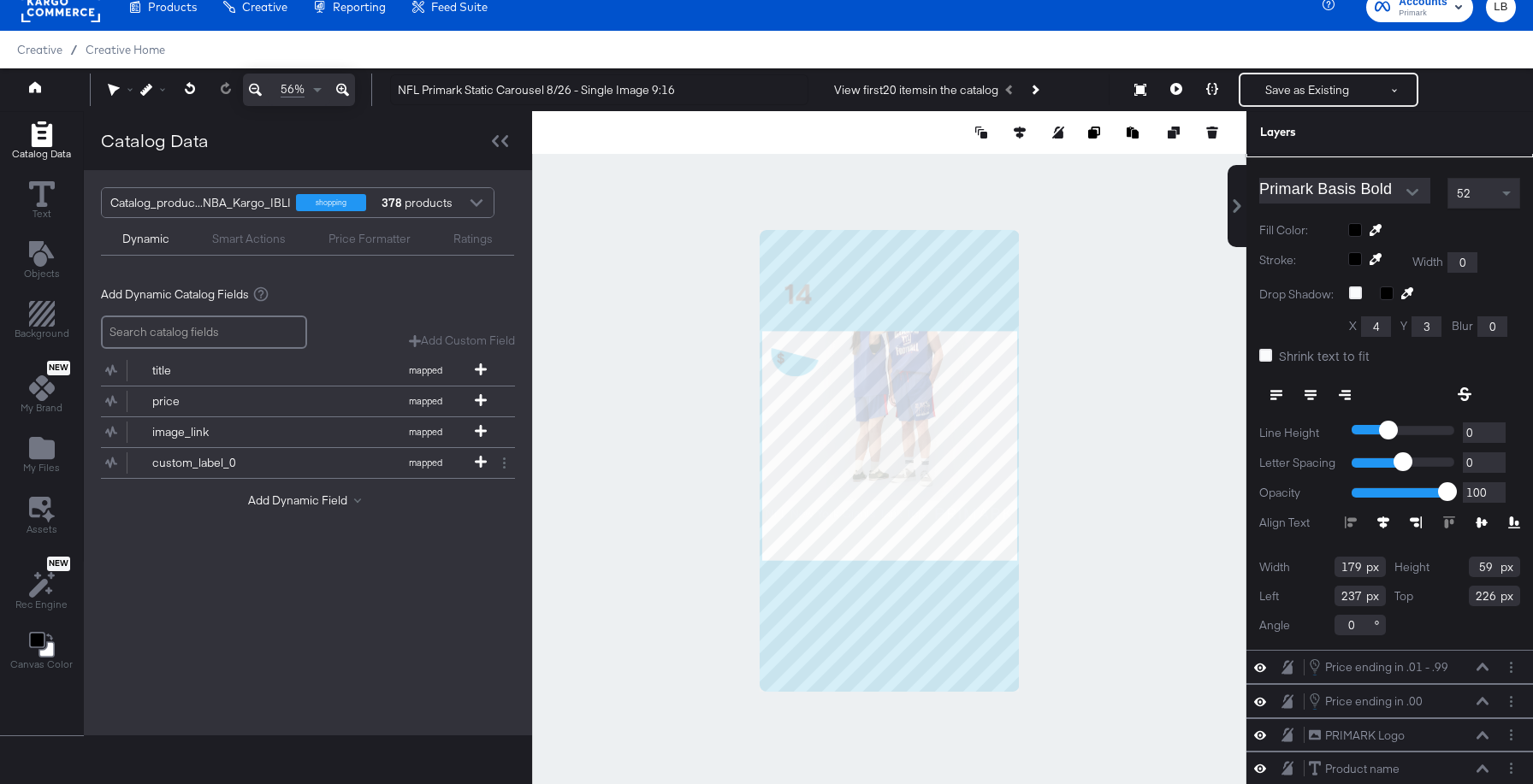
drag, startPoint x: 1496, startPoint y: 595, endPoint x: 1433, endPoint y: 595, distance: 63.0
click at [1434, 595] on div "Top 226" at bounding box center [1457, 596] width 127 height 21
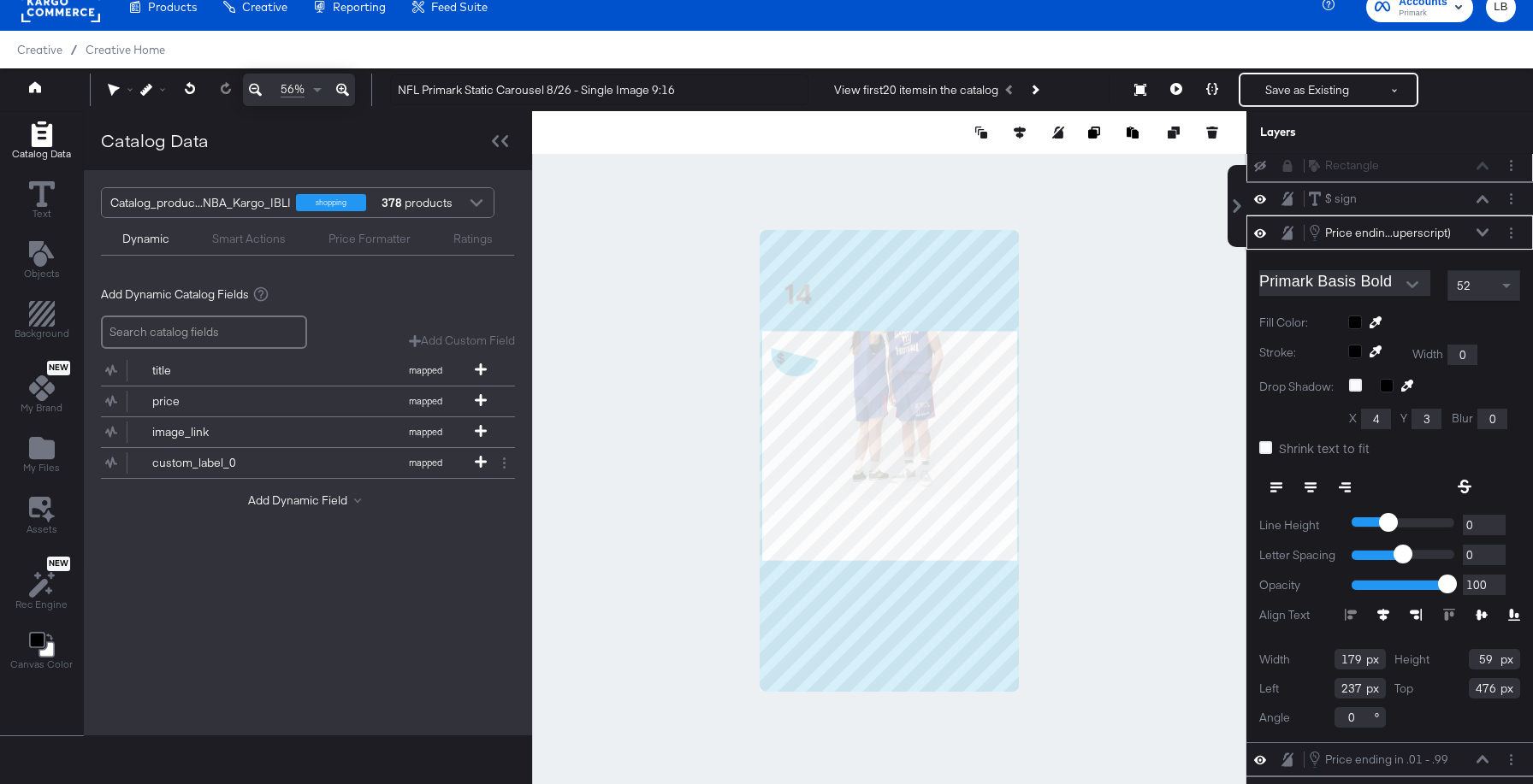
scroll to position [5, 0]
type input "476"
click at [1479, 231] on icon at bounding box center [1482, 233] width 12 height 8
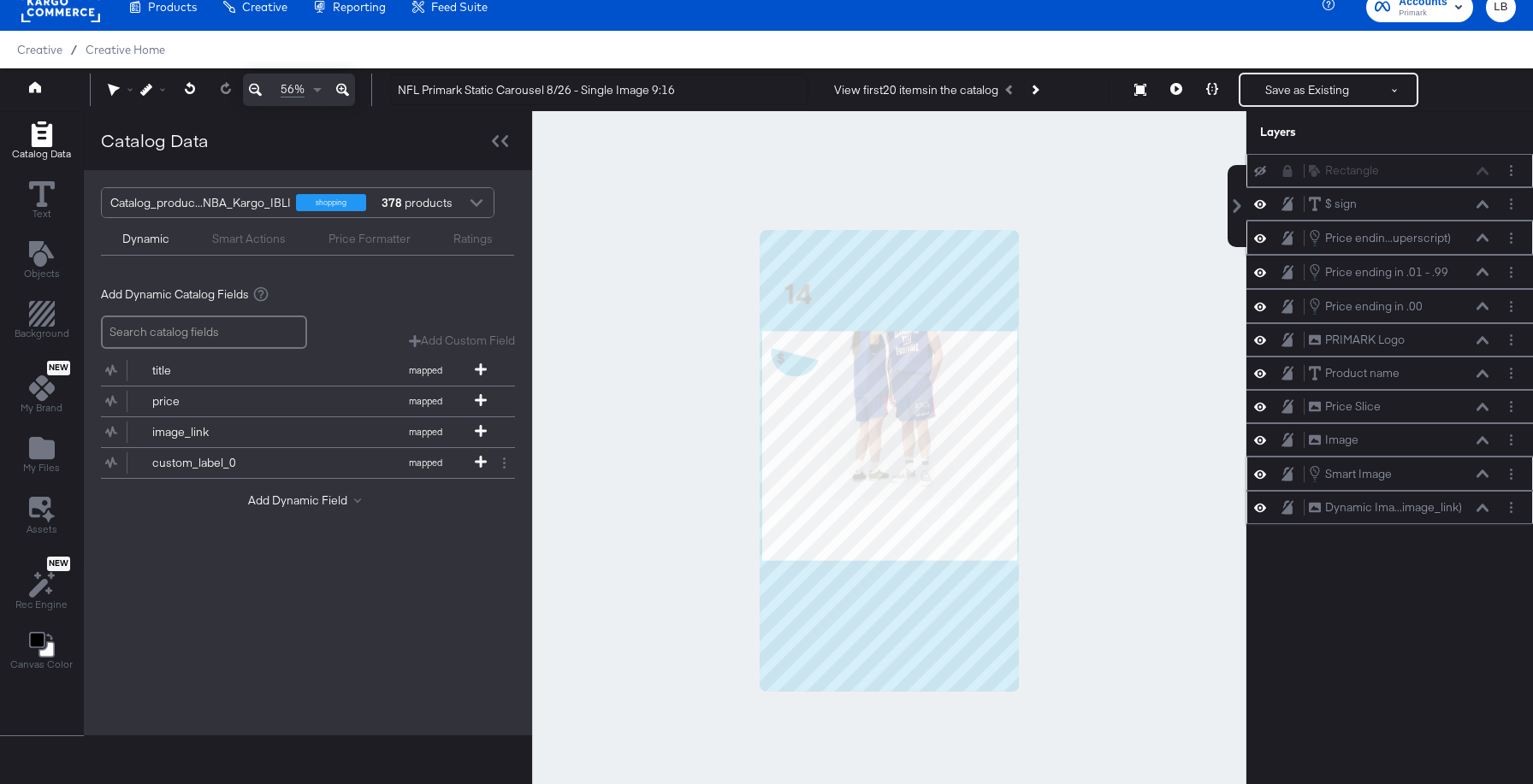
scroll to position [0, 0]
click at [1486, 270] on icon at bounding box center [1482, 271] width 12 height 9
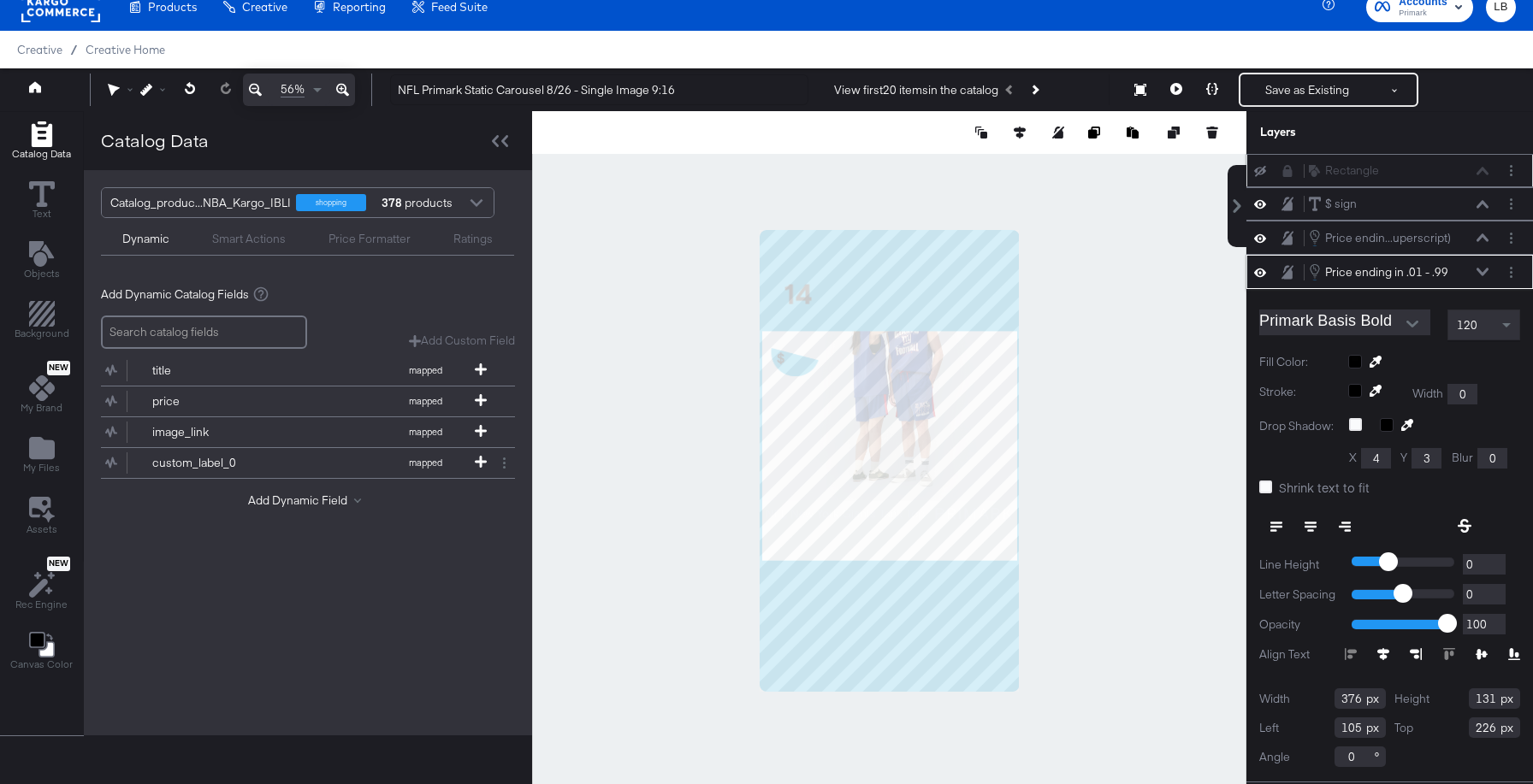
scroll to position [132, 0]
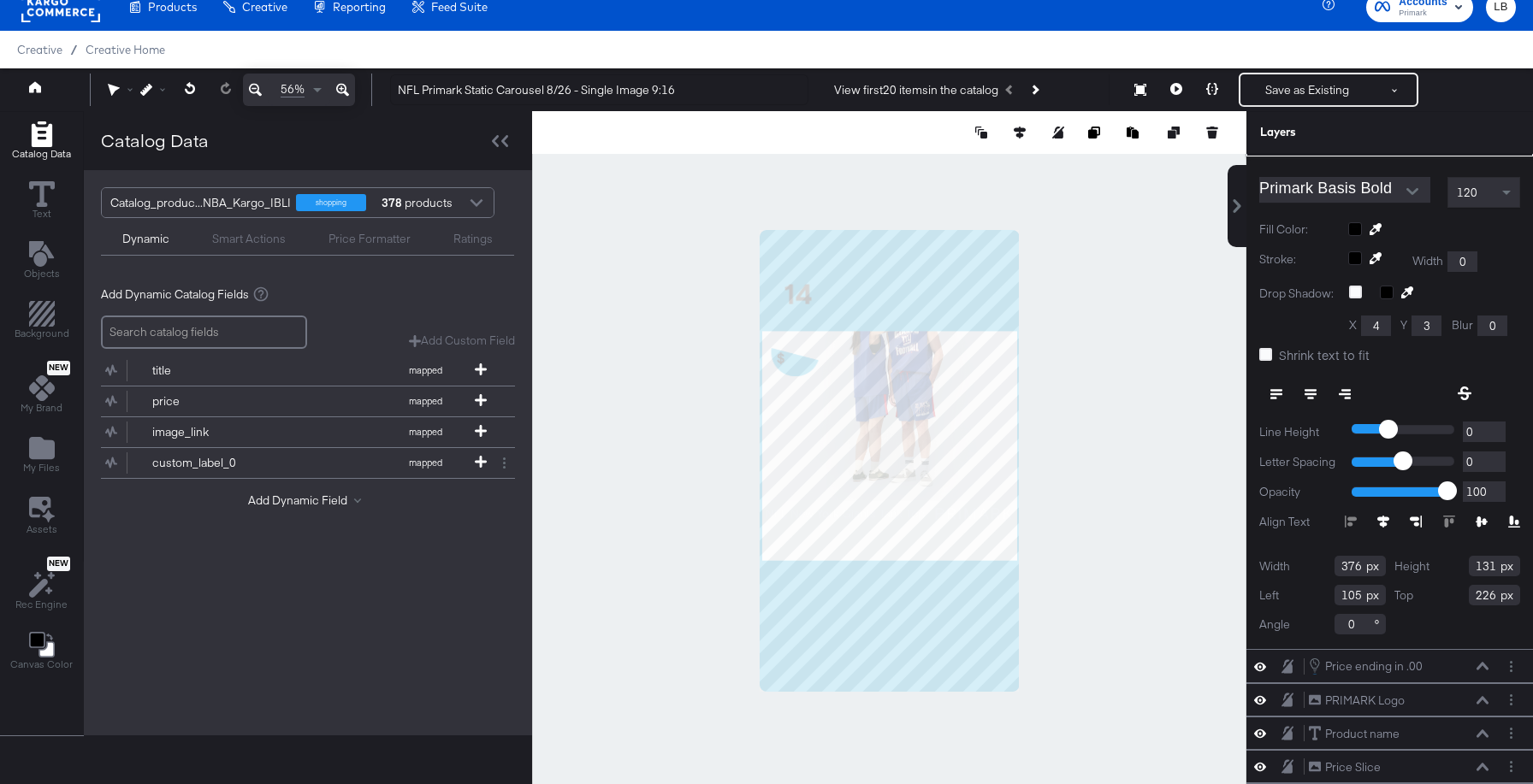
drag, startPoint x: 1493, startPoint y: 590, endPoint x: 1376, endPoint y: 594, distance: 117.1
click at [1376, 594] on div "Width 376 Height 131 Left 105 Top 226 Angle 0" at bounding box center [1389, 595] width 261 height 78
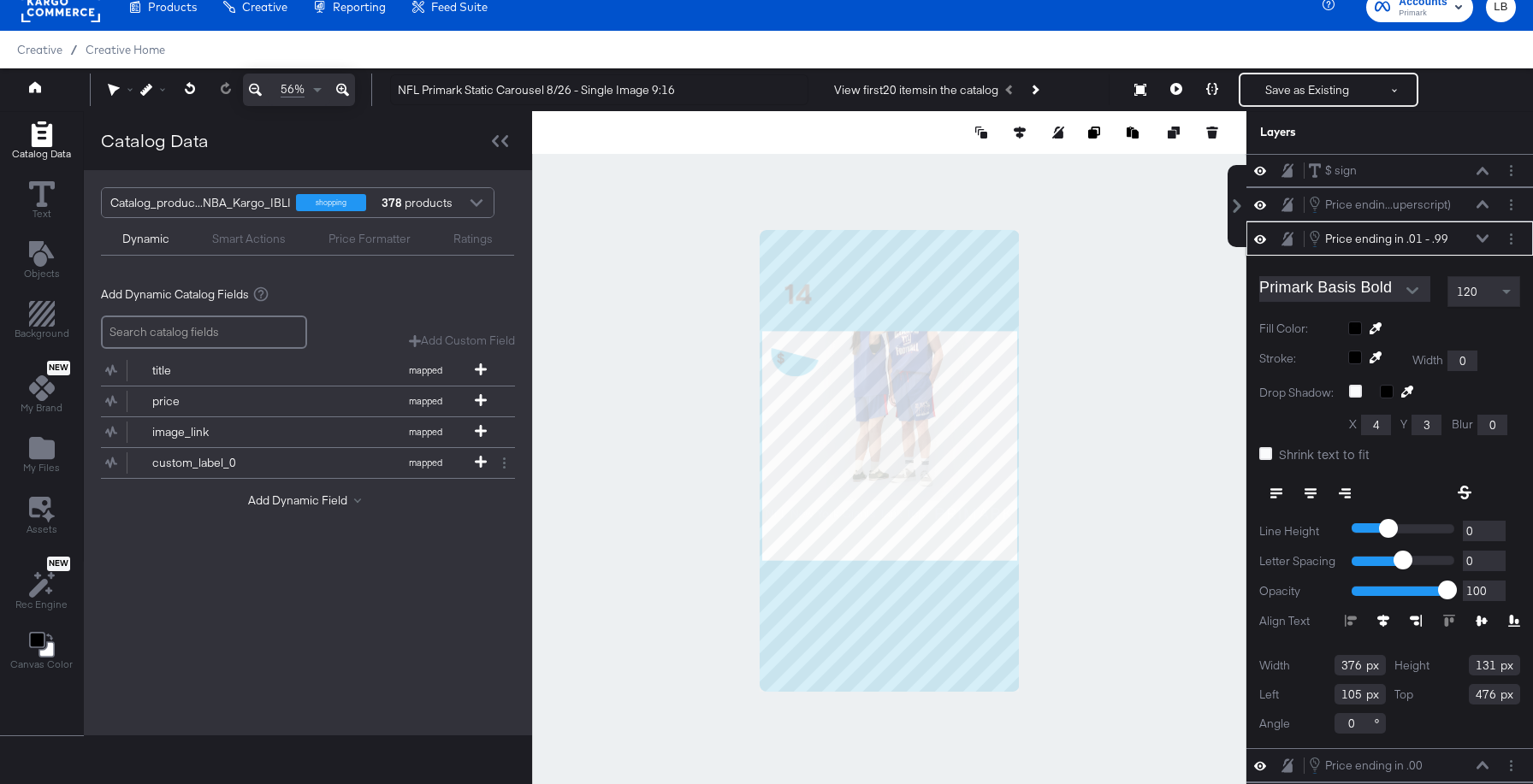
type input "476"
click at [1482, 235] on icon at bounding box center [1482, 238] width 12 height 9
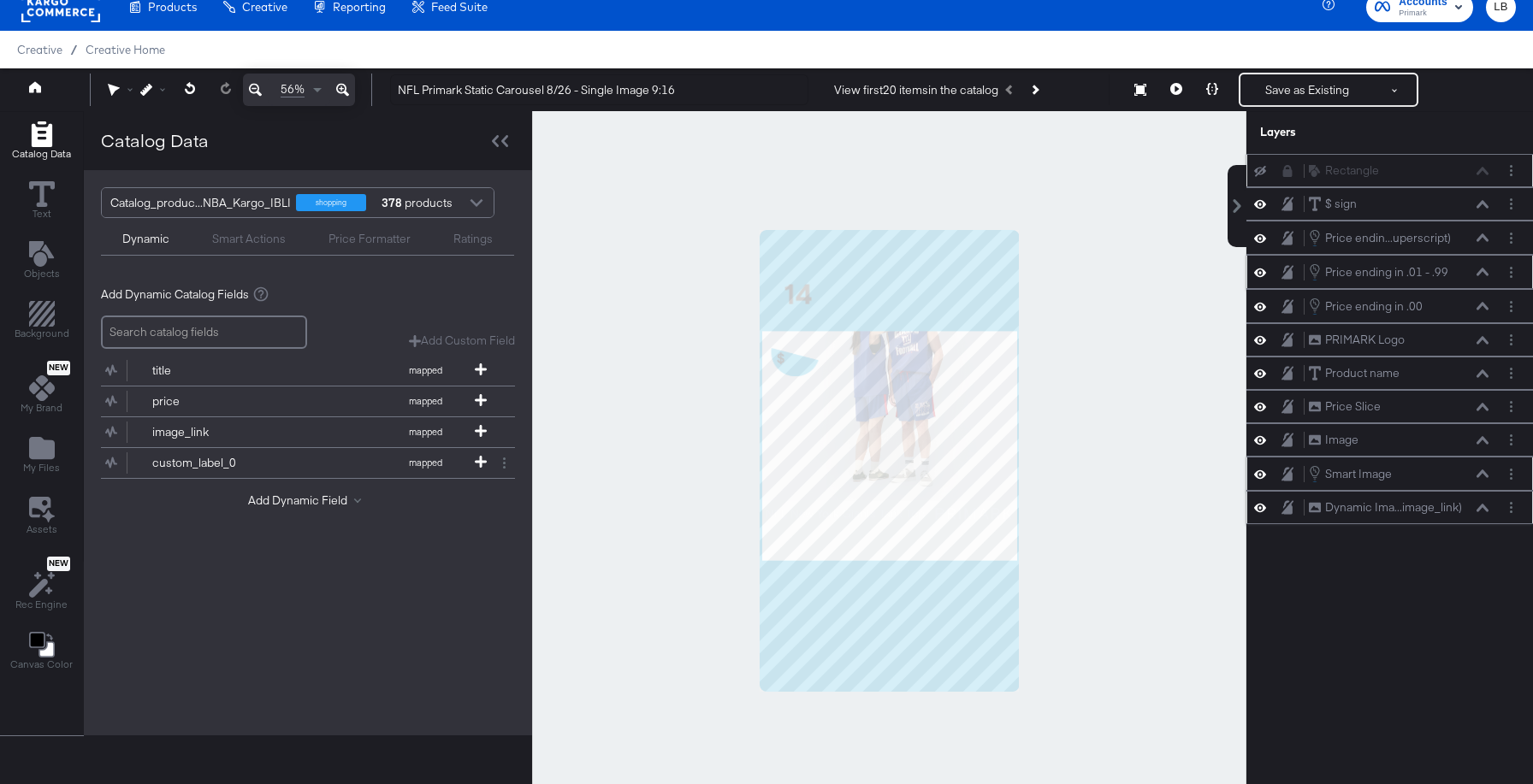
scroll to position [0, 0]
click at [1482, 301] on div "Price ending in .00 Price ending in .00" at bounding box center [1399, 306] width 182 height 19
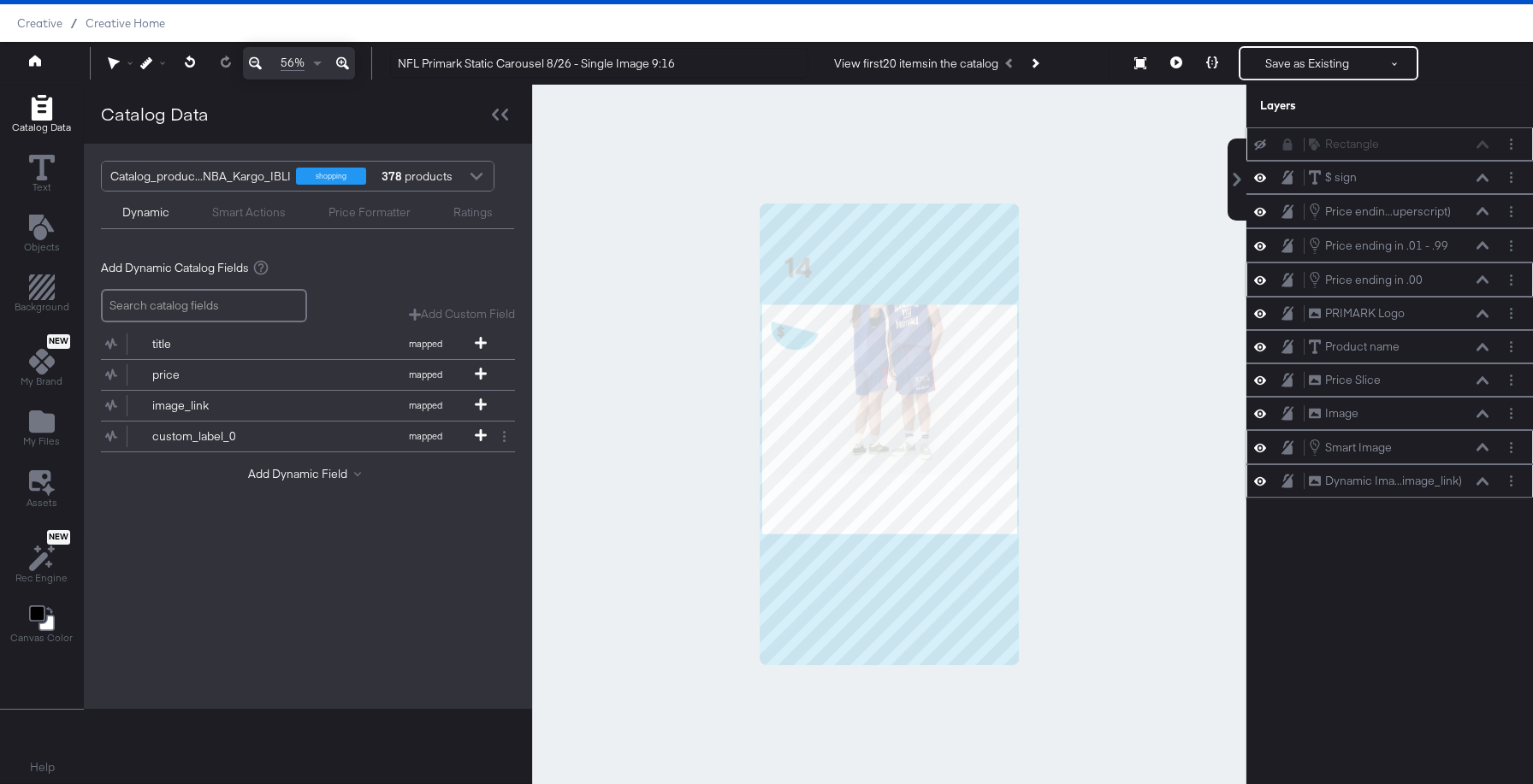
click at [1483, 271] on div "Price ending in .00 Price ending in .00" at bounding box center [1399, 280] width 182 height 19
click at [1476, 274] on div "Price ending in .00 Price ending in .00" at bounding box center [1399, 280] width 182 height 19
click at [1423, 272] on div "Price ending in .00 Price ending in .00" at bounding box center [1399, 280] width 182 height 19
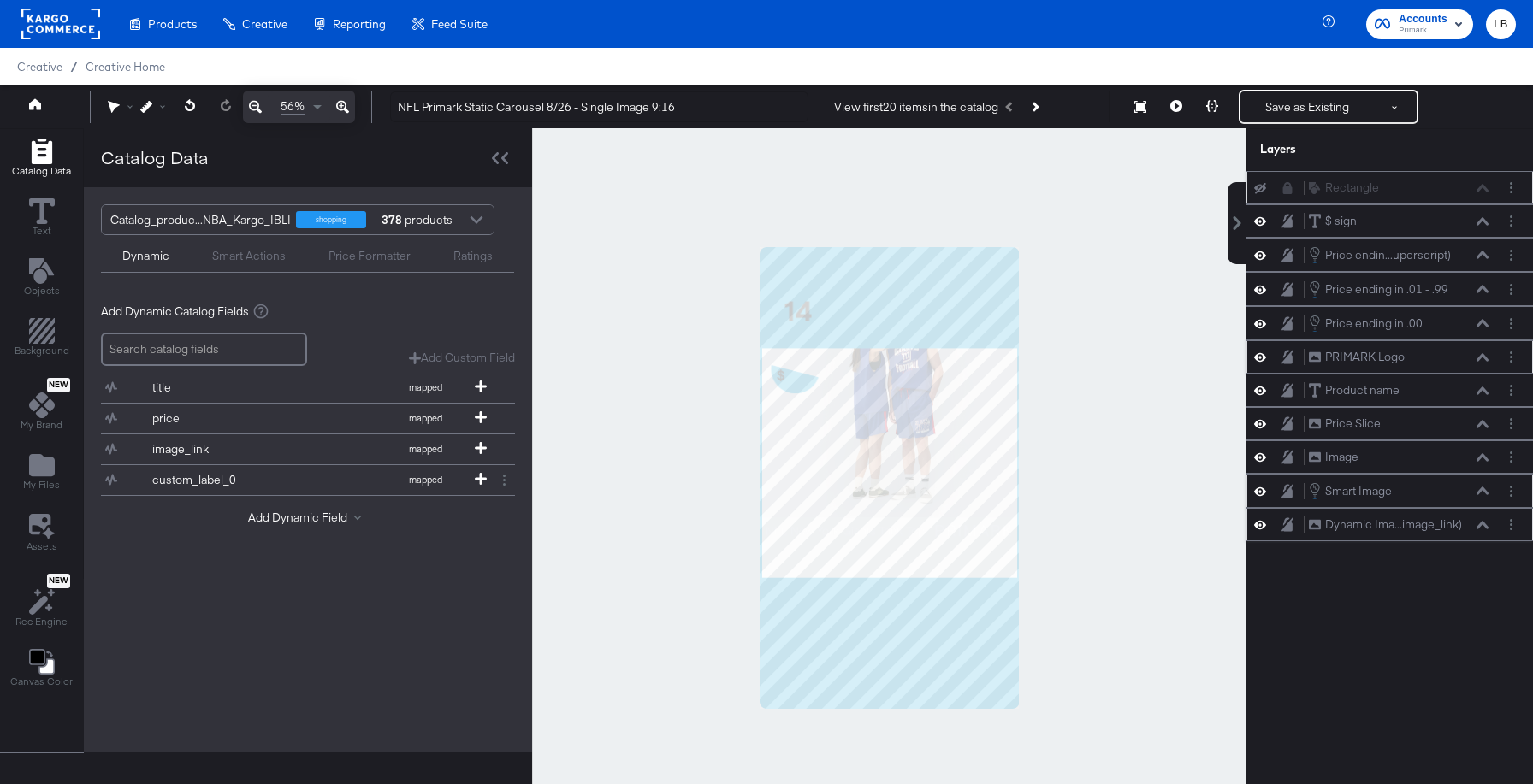
click at [1484, 355] on icon at bounding box center [1482, 357] width 12 height 8
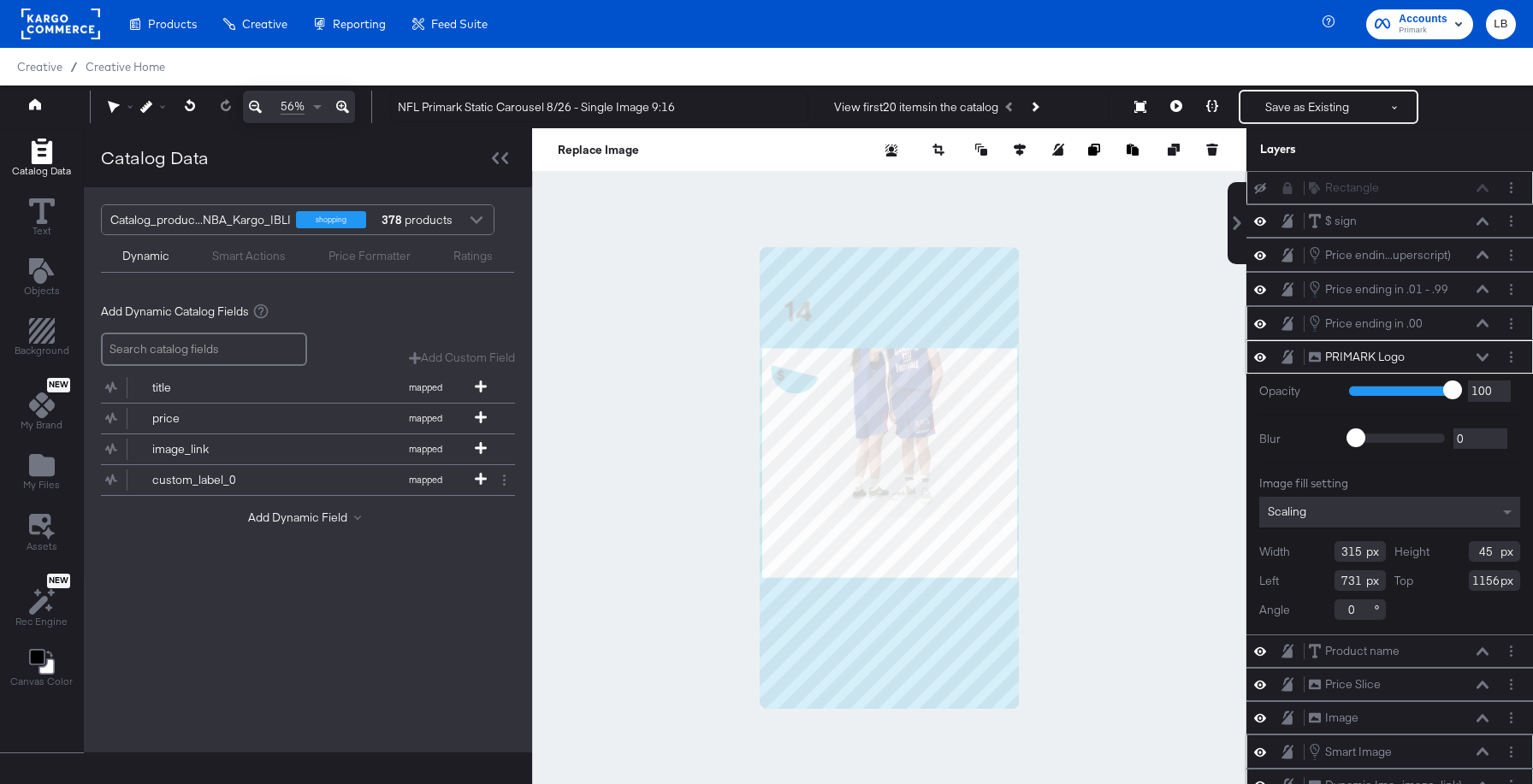
click at [1483, 324] on icon at bounding box center [1482, 322] width 12 height 8
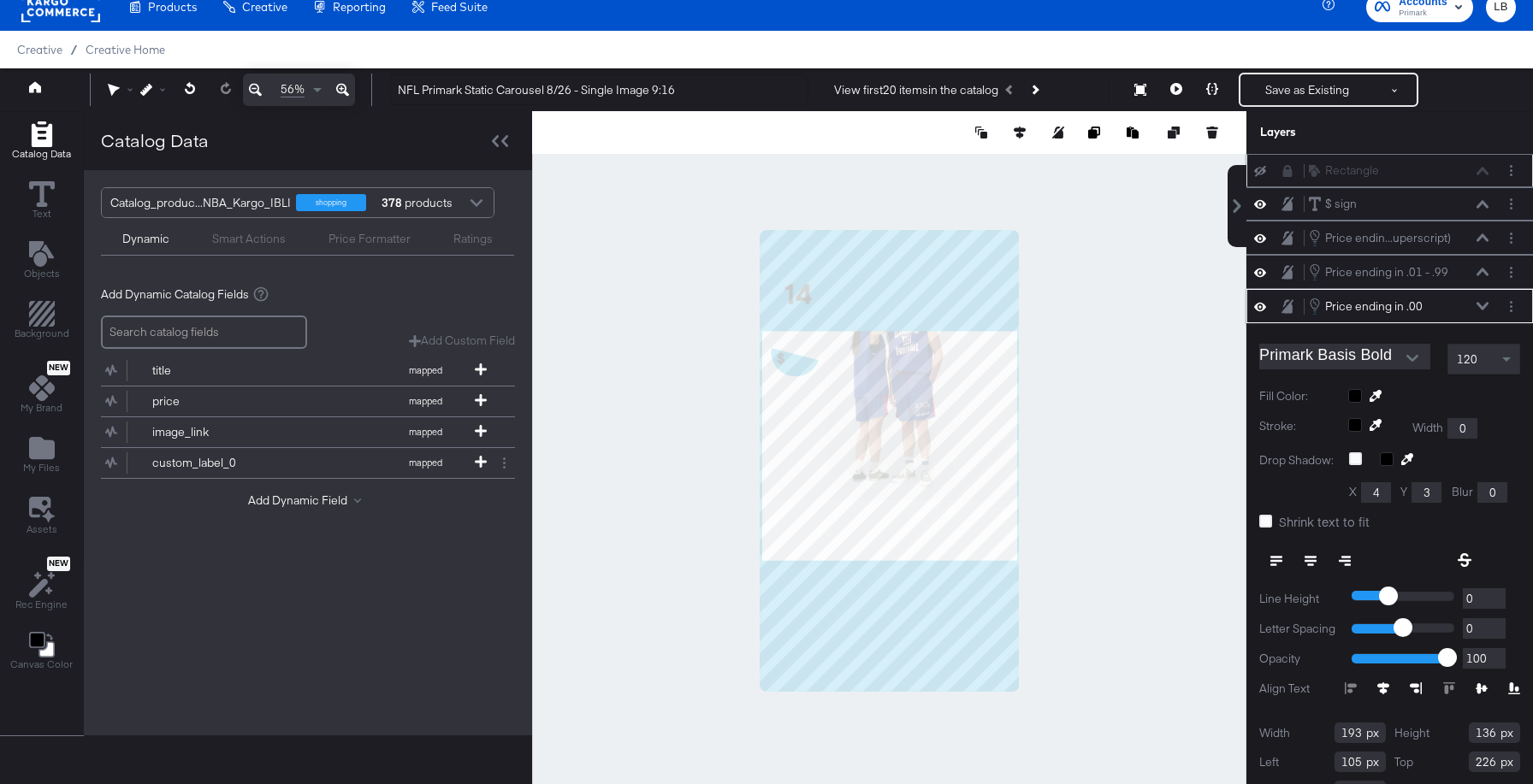
scroll to position [31, 0]
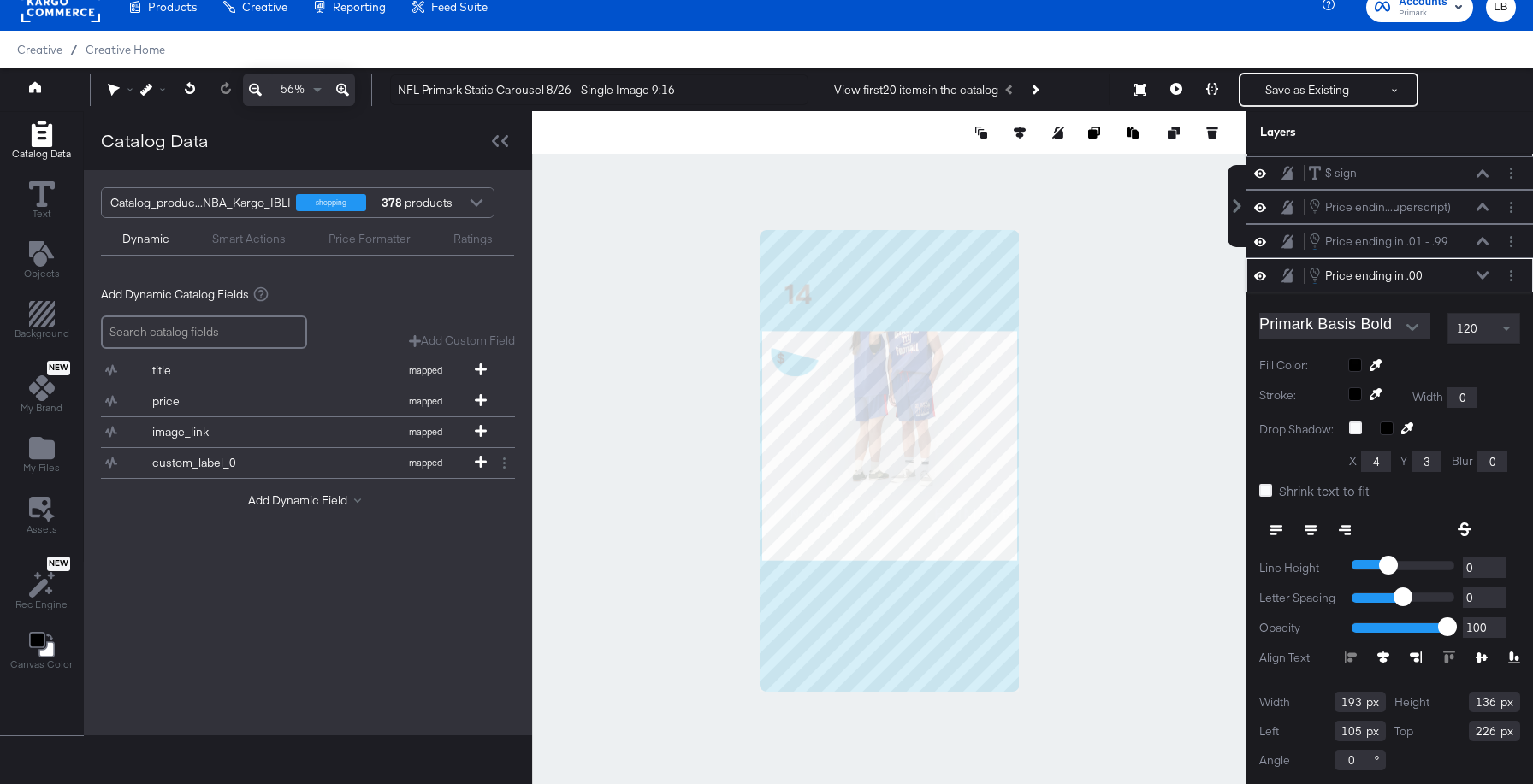
drag, startPoint x: 1496, startPoint y: 730, endPoint x: 1420, endPoint y: 730, distance: 76.0
click at [1420, 730] on div "Top 226" at bounding box center [1457, 731] width 127 height 21
type input "476"
click at [1479, 275] on icon at bounding box center [1482, 275] width 12 height 8
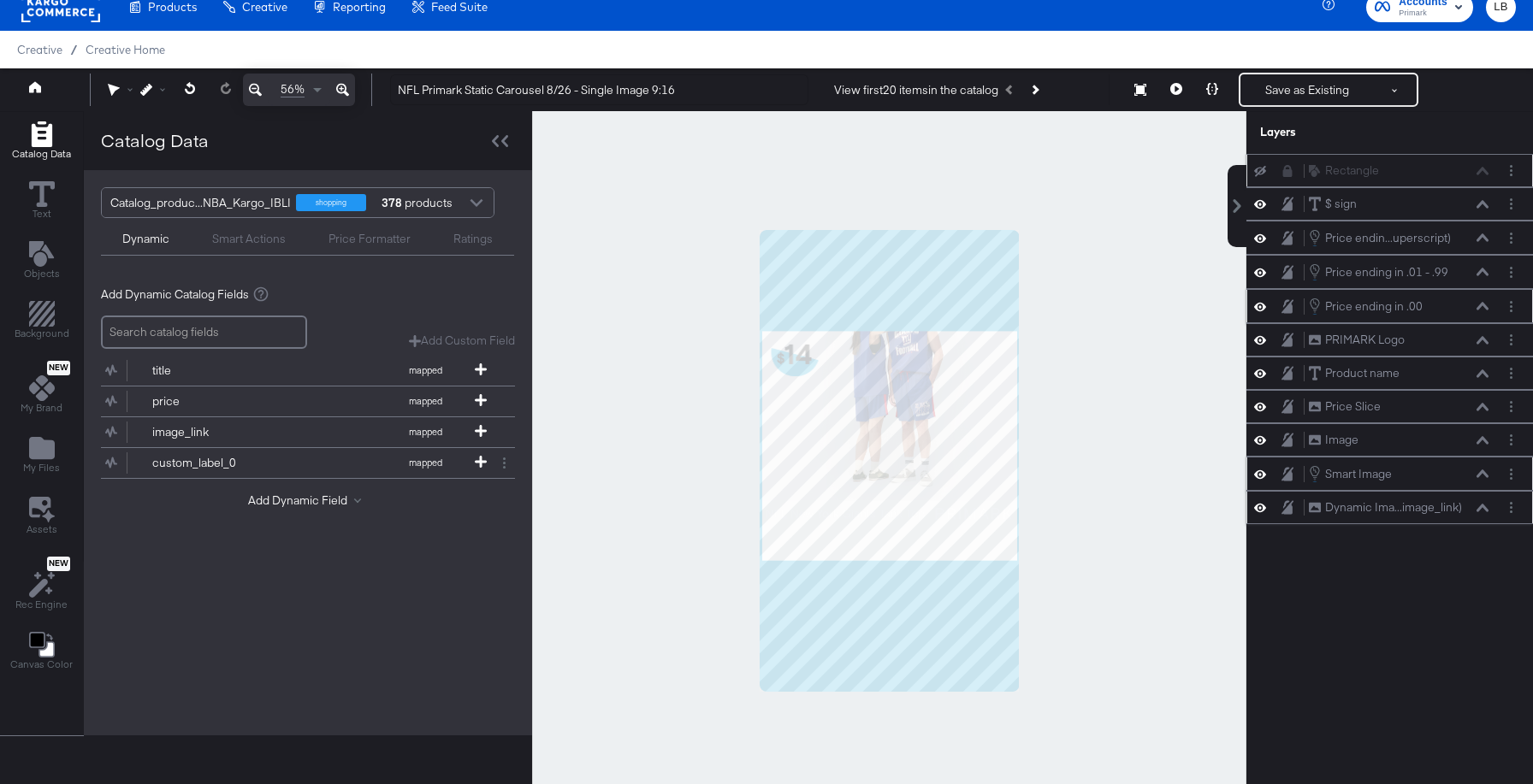
scroll to position [0, 0]
click at [1483, 337] on icon at bounding box center [1482, 340] width 12 height 8
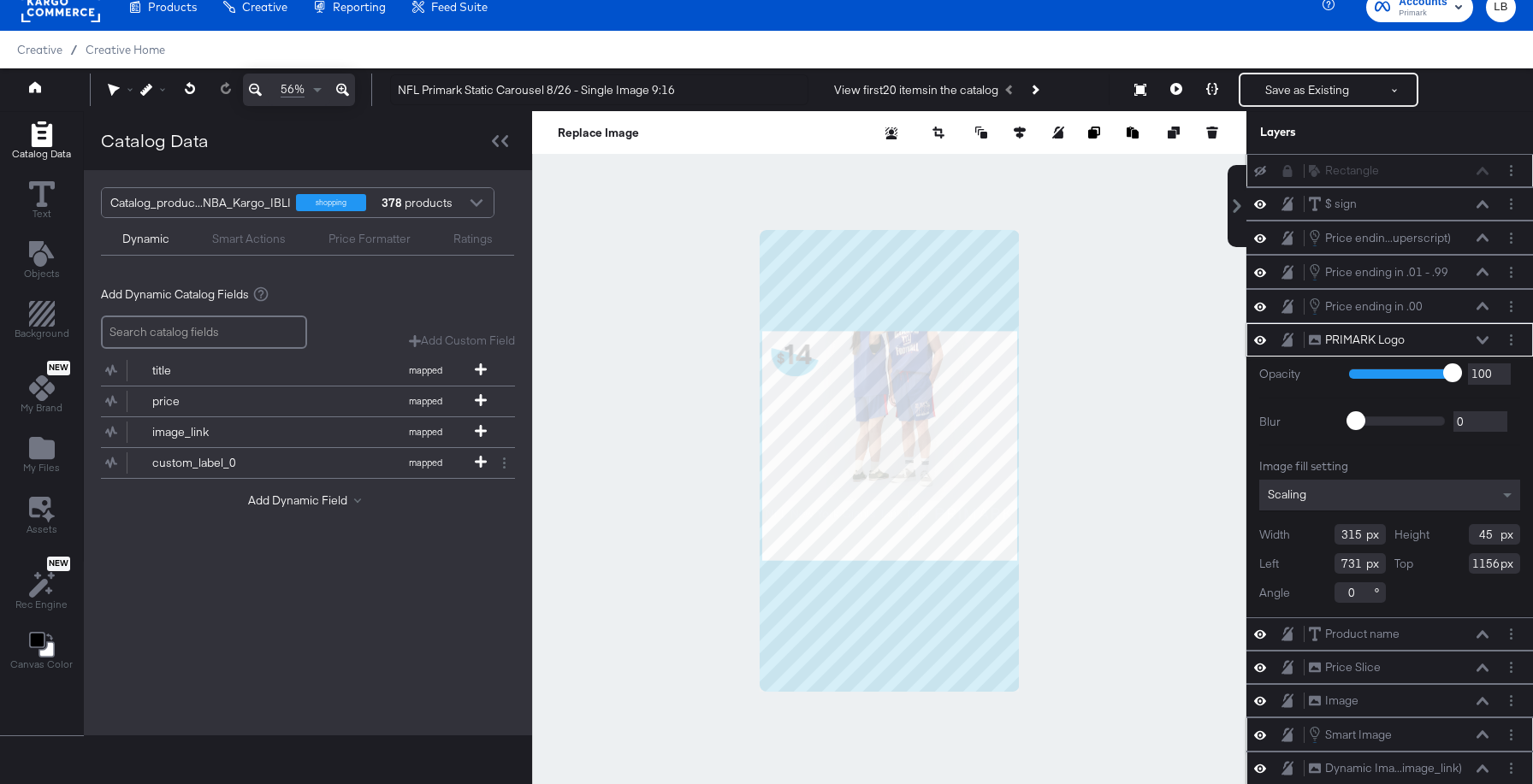
scroll to position [1, 0]
drag, startPoint x: 1498, startPoint y: 559, endPoint x: 1413, endPoint y: 559, distance: 85.0
click at [1413, 559] on div "Top 1156" at bounding box center [1457, 563] width 127 height 21
type input "1406"
click at [1489, 335] on div "PRIMARK Logo PRIMARK Logo" at bounding box center [1403, 339] width 191 height 18
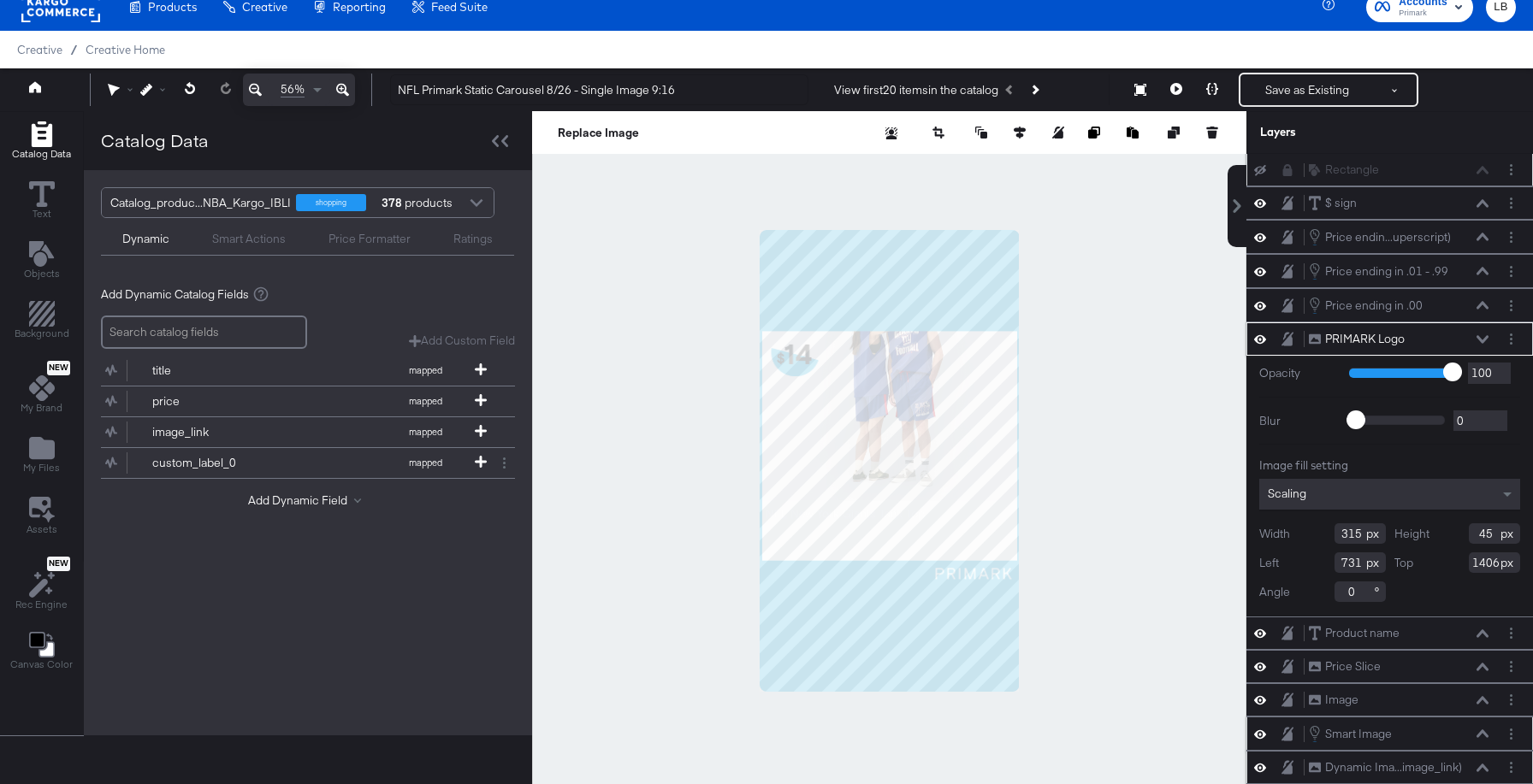
click at [1484, 338] on icon at bounding box center [1482, 340] width 12 height 9
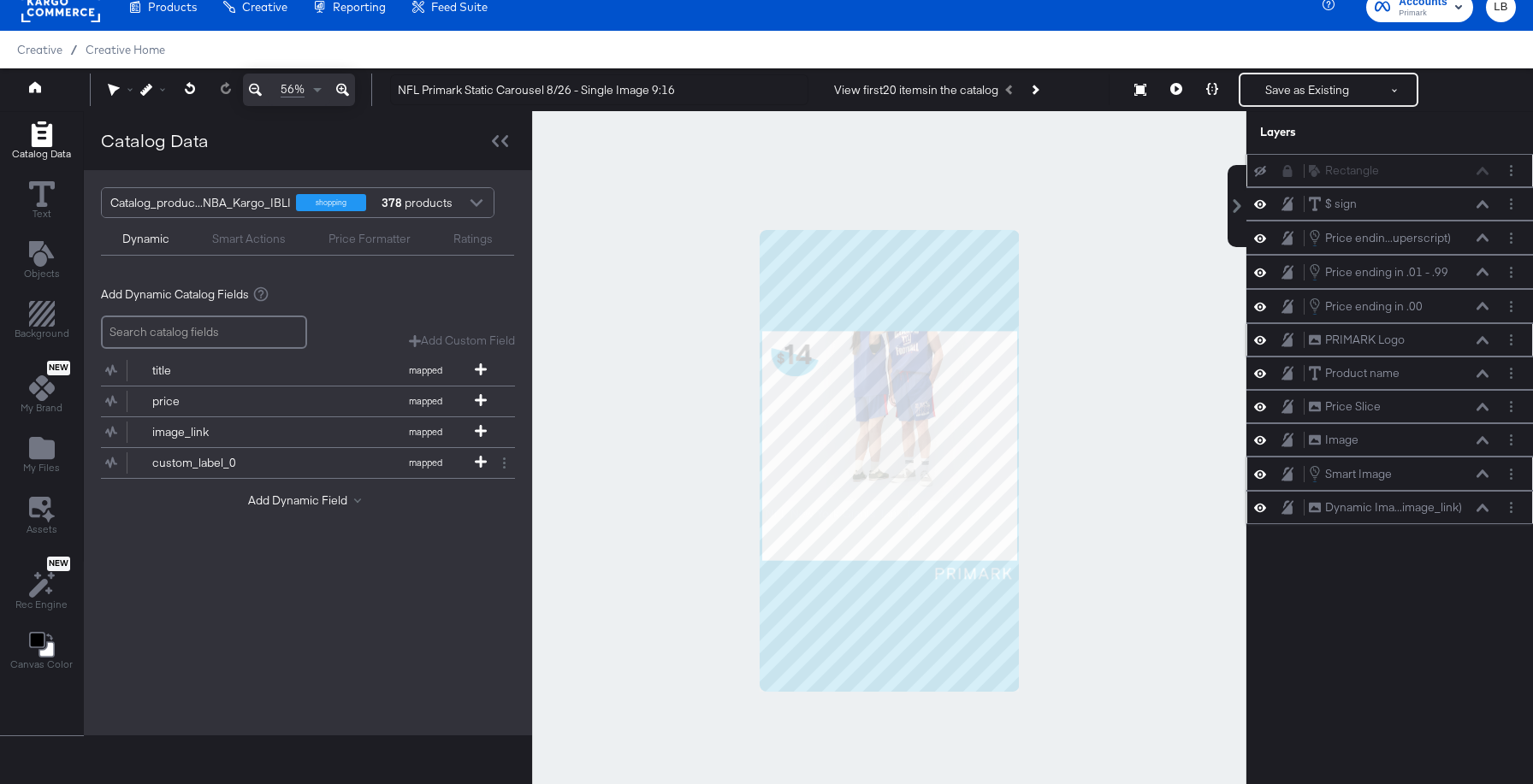
scroll to position [0, 0]
click at [1485, 368] on div "Product name Product name" at bounding box center [1399, 373] width 182 height 18
click at [1480, 371] on icon at bounding box center [1482, 374] width 12 height 9
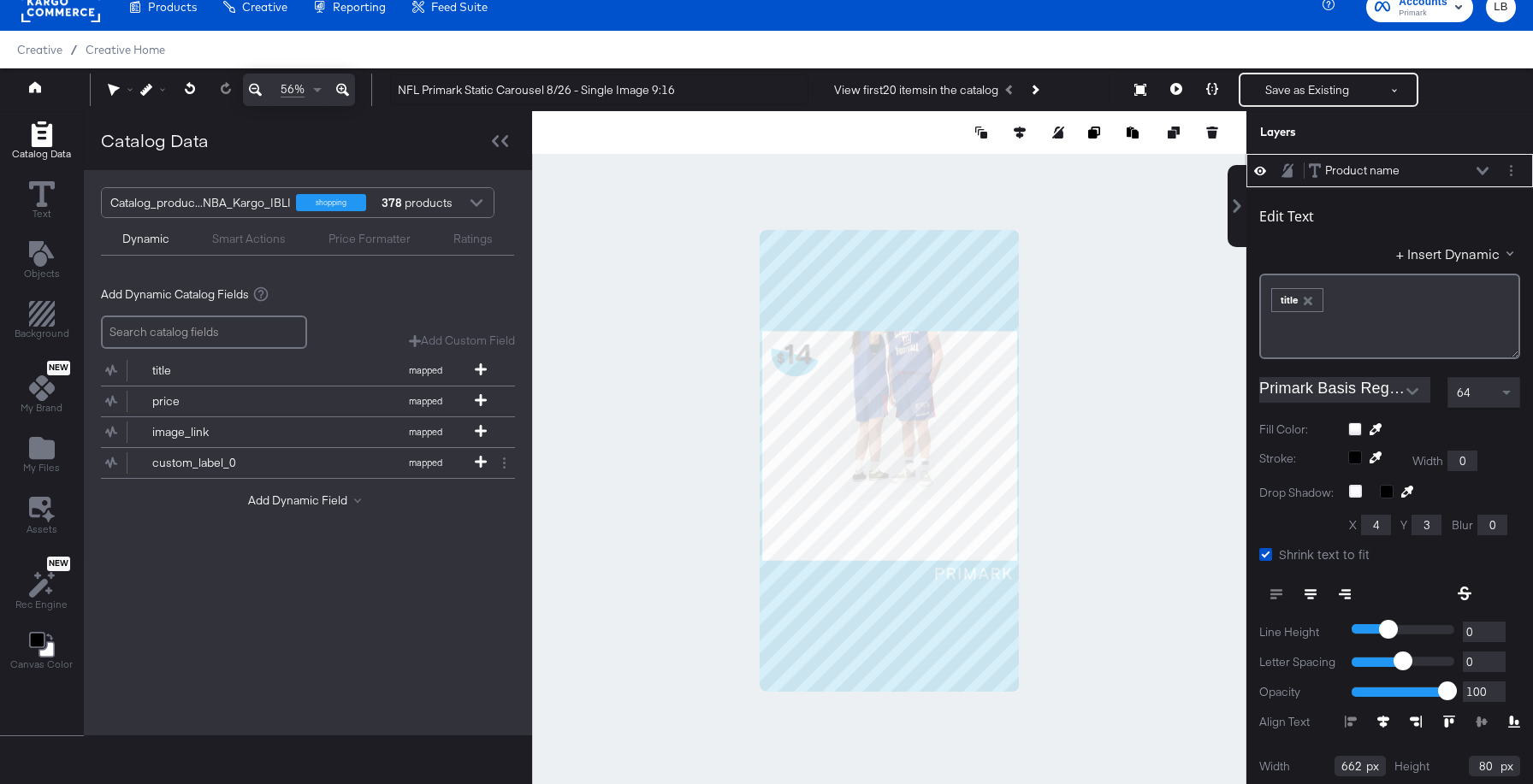
scroll to position [259, 0]
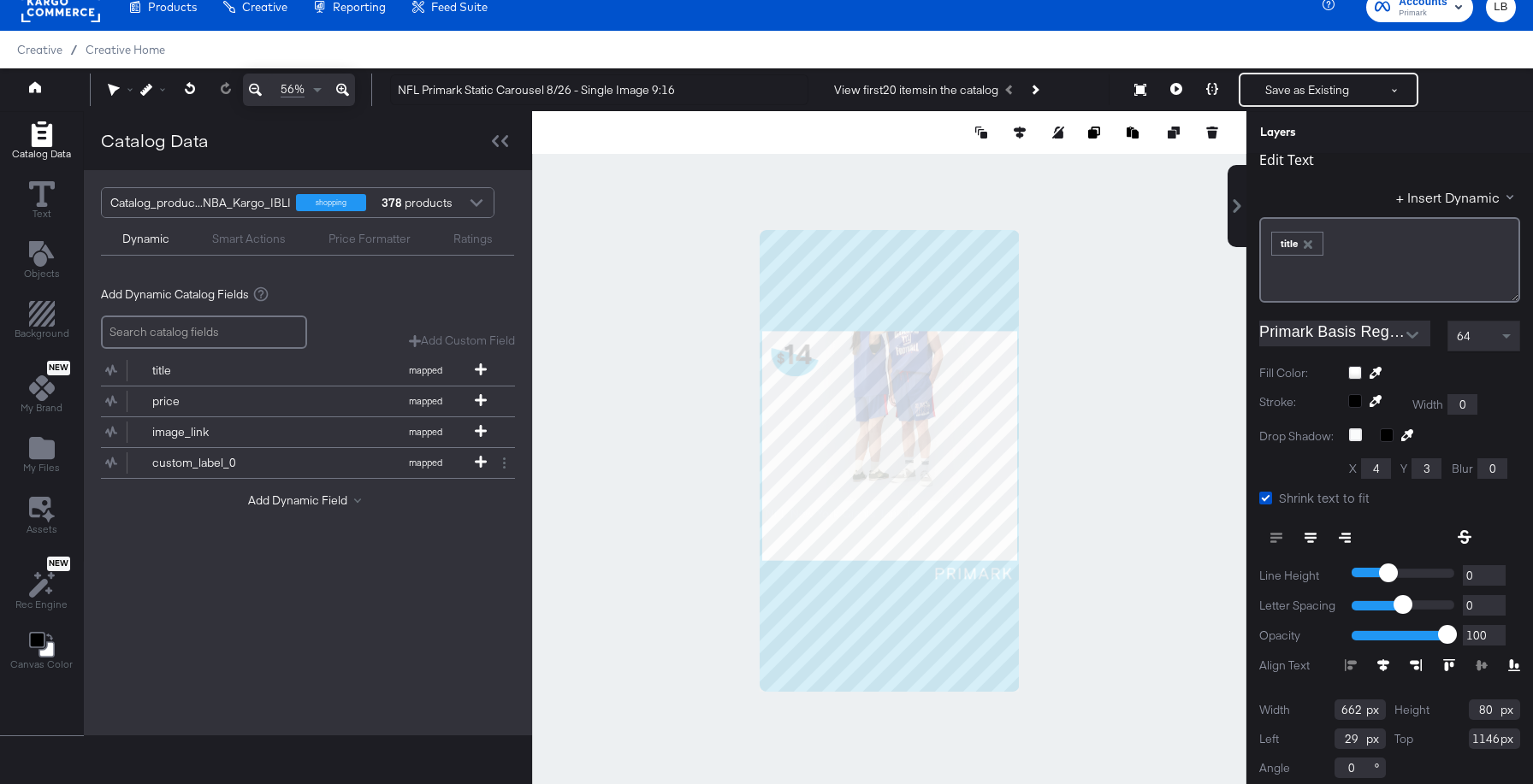
drag, startPoint x: 1498, startPoint y: 738, endPoint x: 1397, endPoint y: 738, distance: 101.0
click at [1397, 738] on div "Top 1146" at bounding box center [1457, 740] width 127 height 21
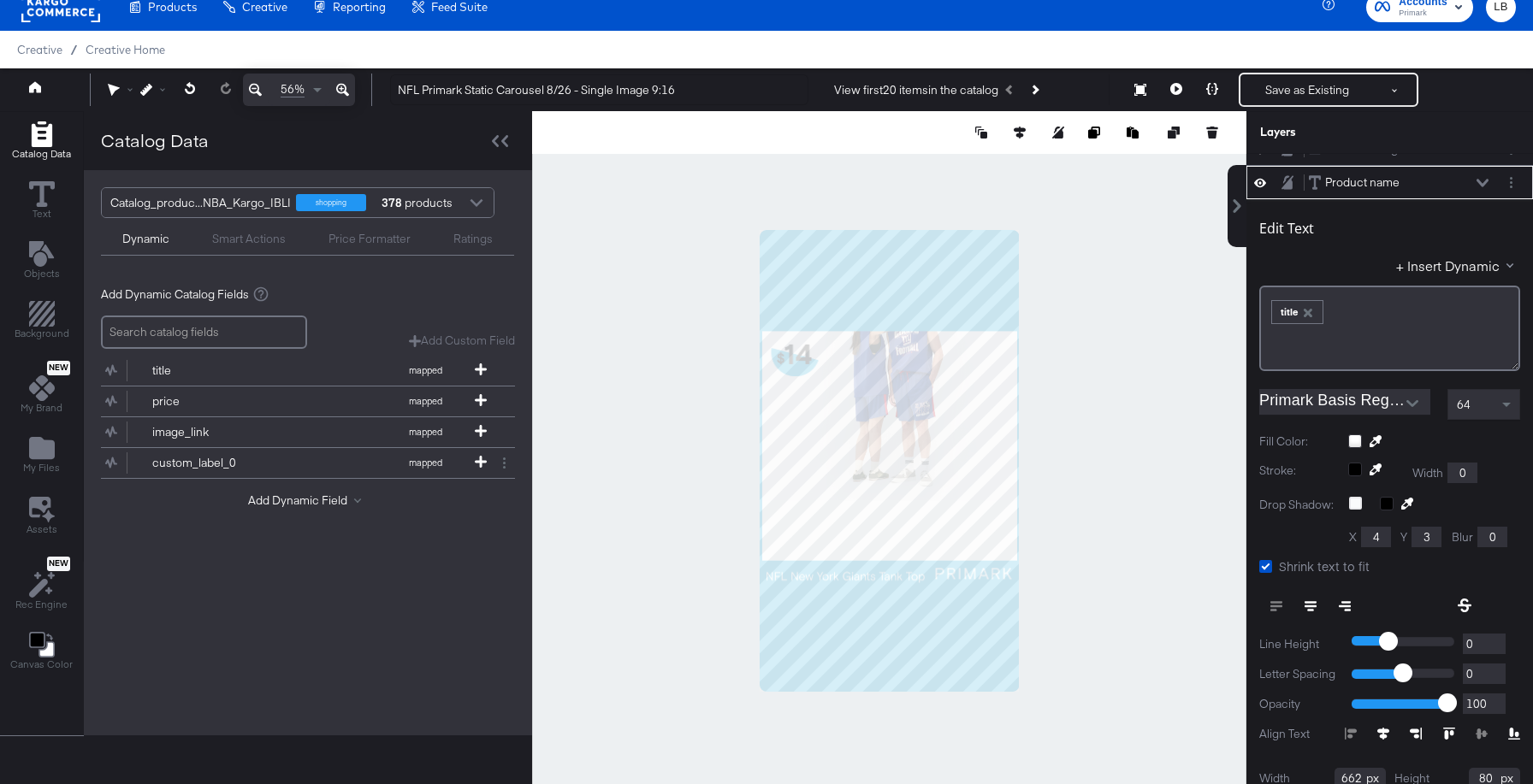
type input "1406"
click at [1479, 185] on icon at bounding box center [1482, 183] width 12 height 9
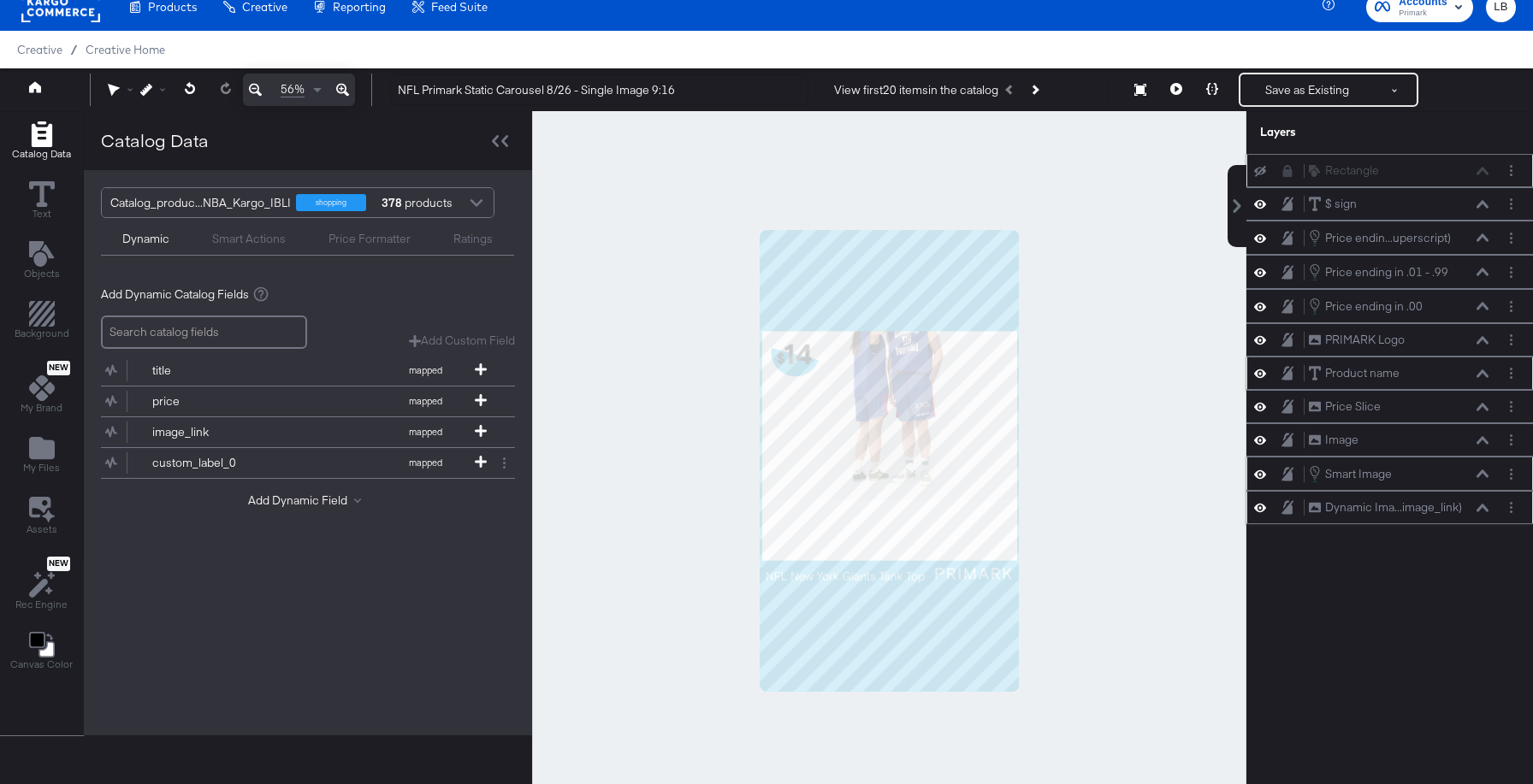
scroll to position [0, 0]
click at [1480, 406] on icon at bounding box center [1482, 407] width 12 height 8
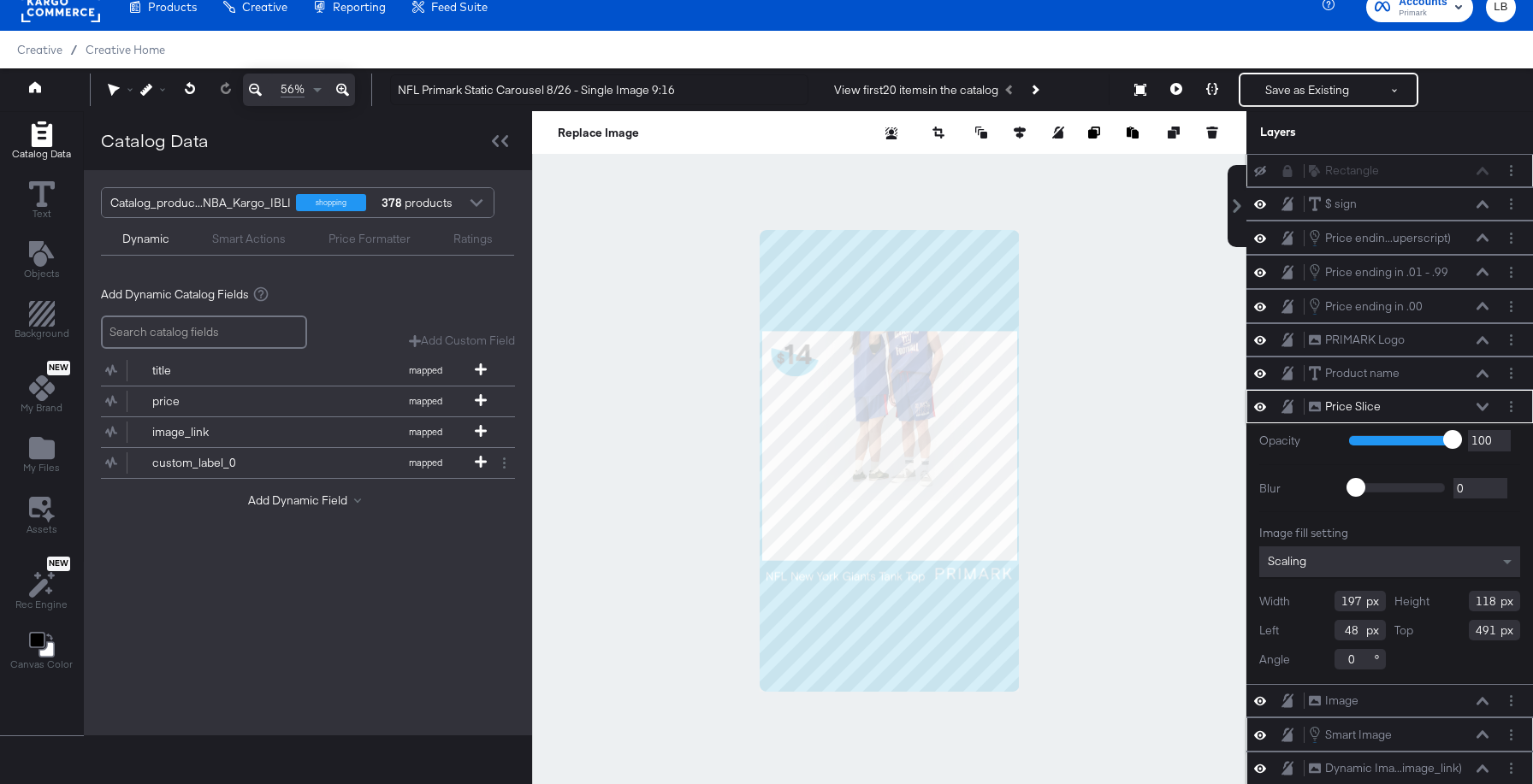
scroll to position [1, 0]
click at [1484, 407] on icon at bounding box center [1482, 406] width 12 height 8
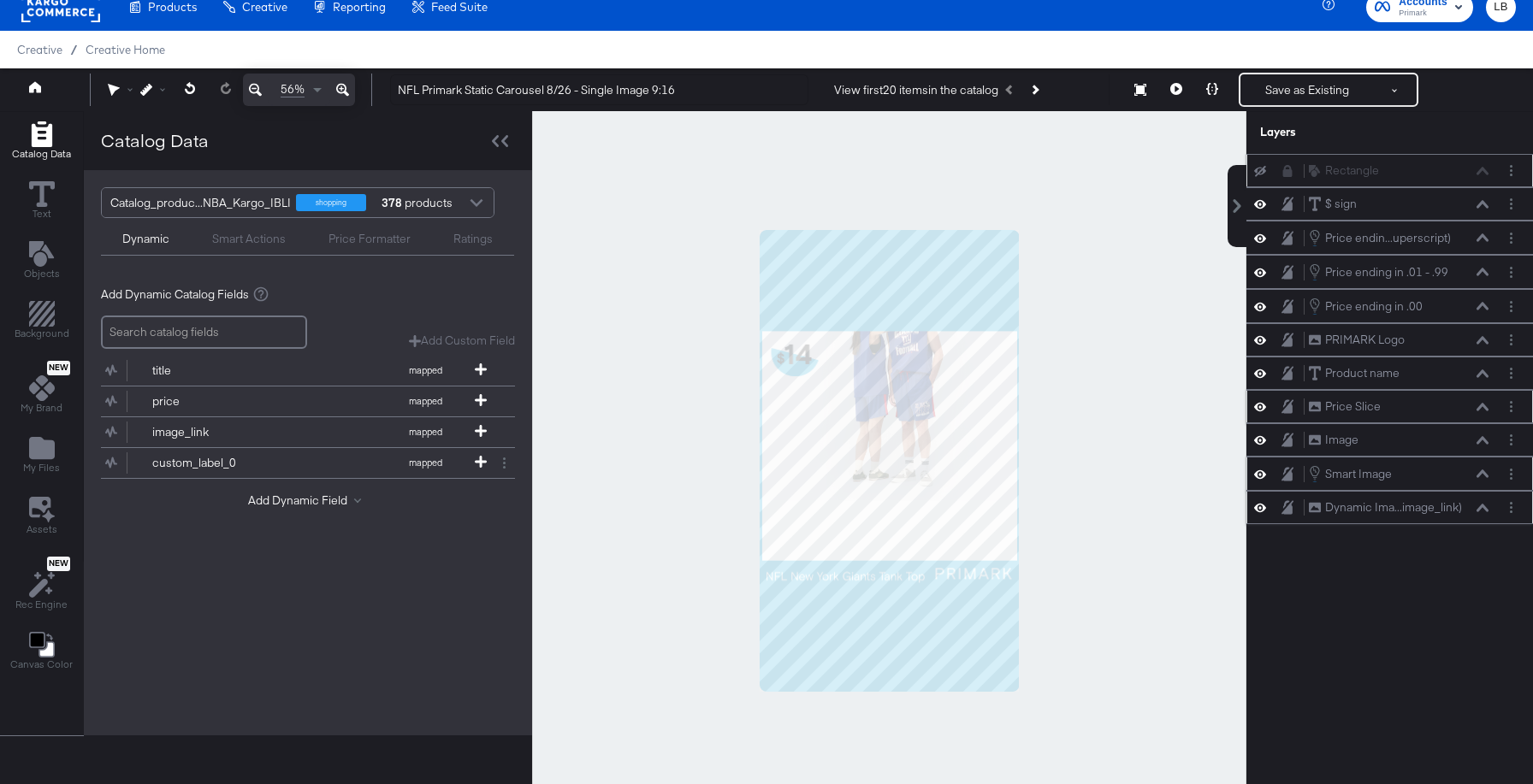
scroll to position [0, 0]
click at [1483, 467] on div "Smart Image Smart Image" at bounding box center [1399, 474] width 182 height 19
click at [1482, 471] on icon at bounding box center [1482, 473] width 12 height 8
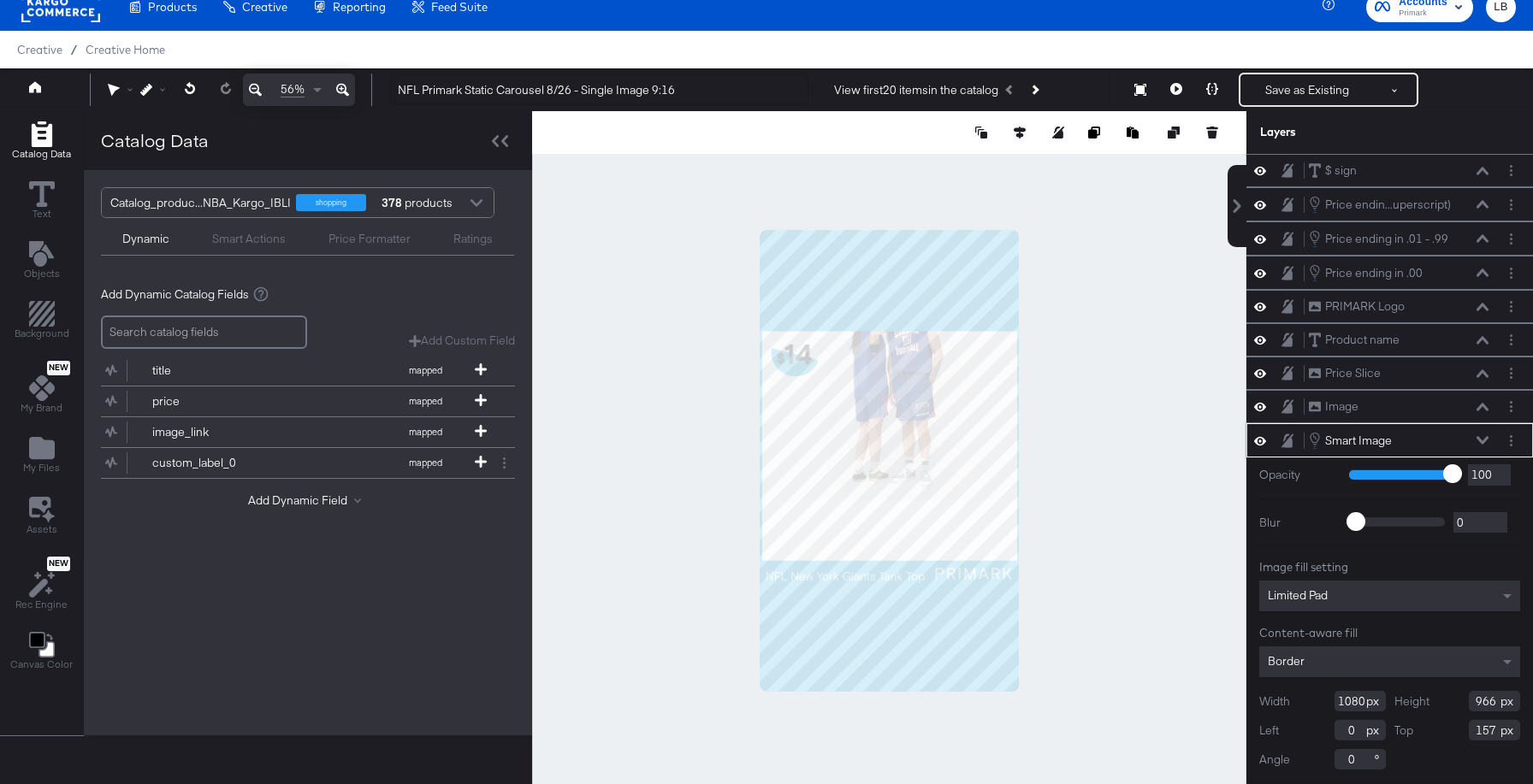
scroll to position [67, 0]
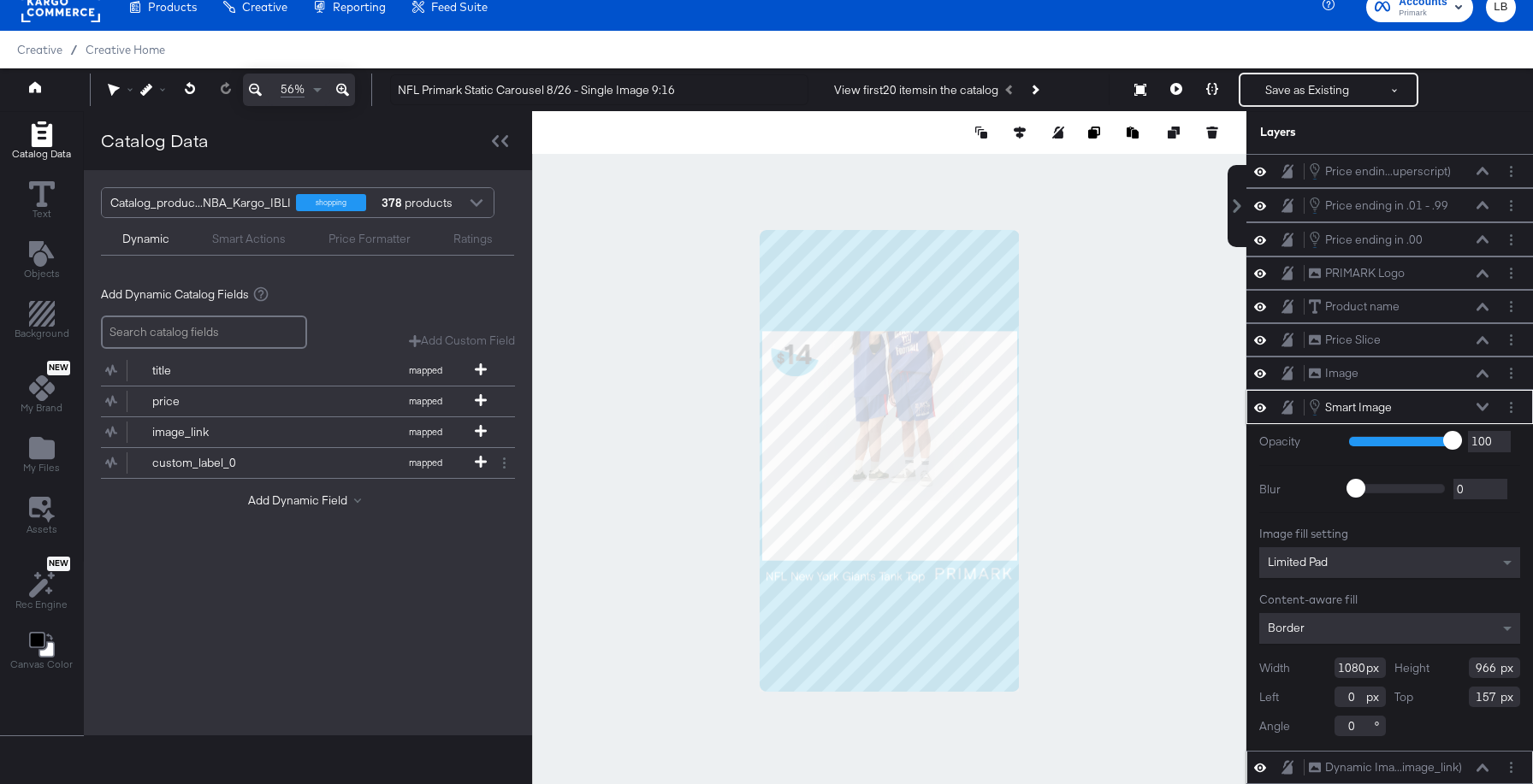
drag, startPoint x: 1498, startPoint y: 695, endPoint x: 1330, endPoint y: 695, distance: 168.0
click at [1330, 695] on div "Width 1080 Height 966 Left 0 Top 157 Angle 0" at bounding box center [1389, 696] width 261 height 78
type input "407"
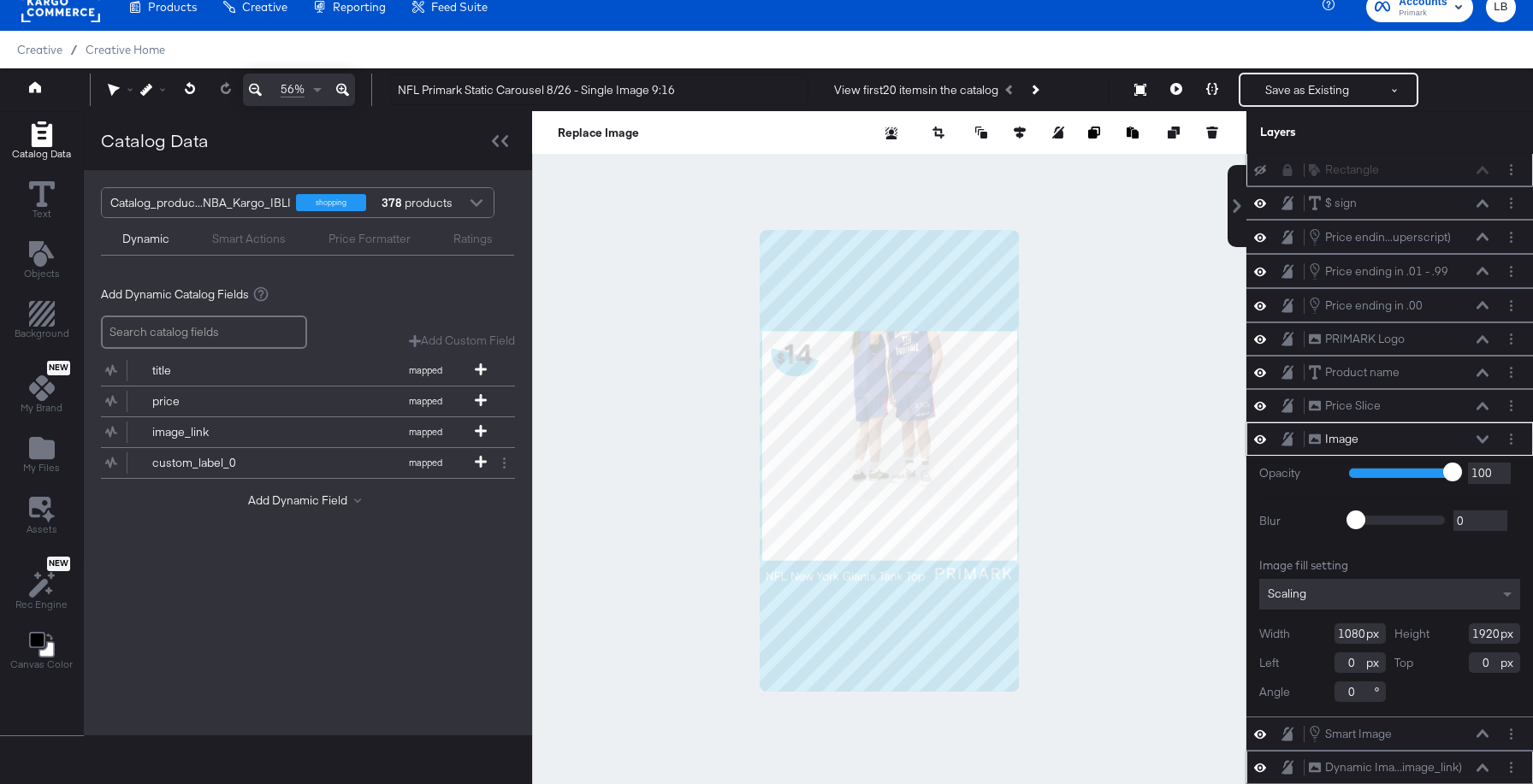
scroll to position [1, 0]
click at [1486, 439] on icon at bounding box center [1482, 439] width 12 height 8
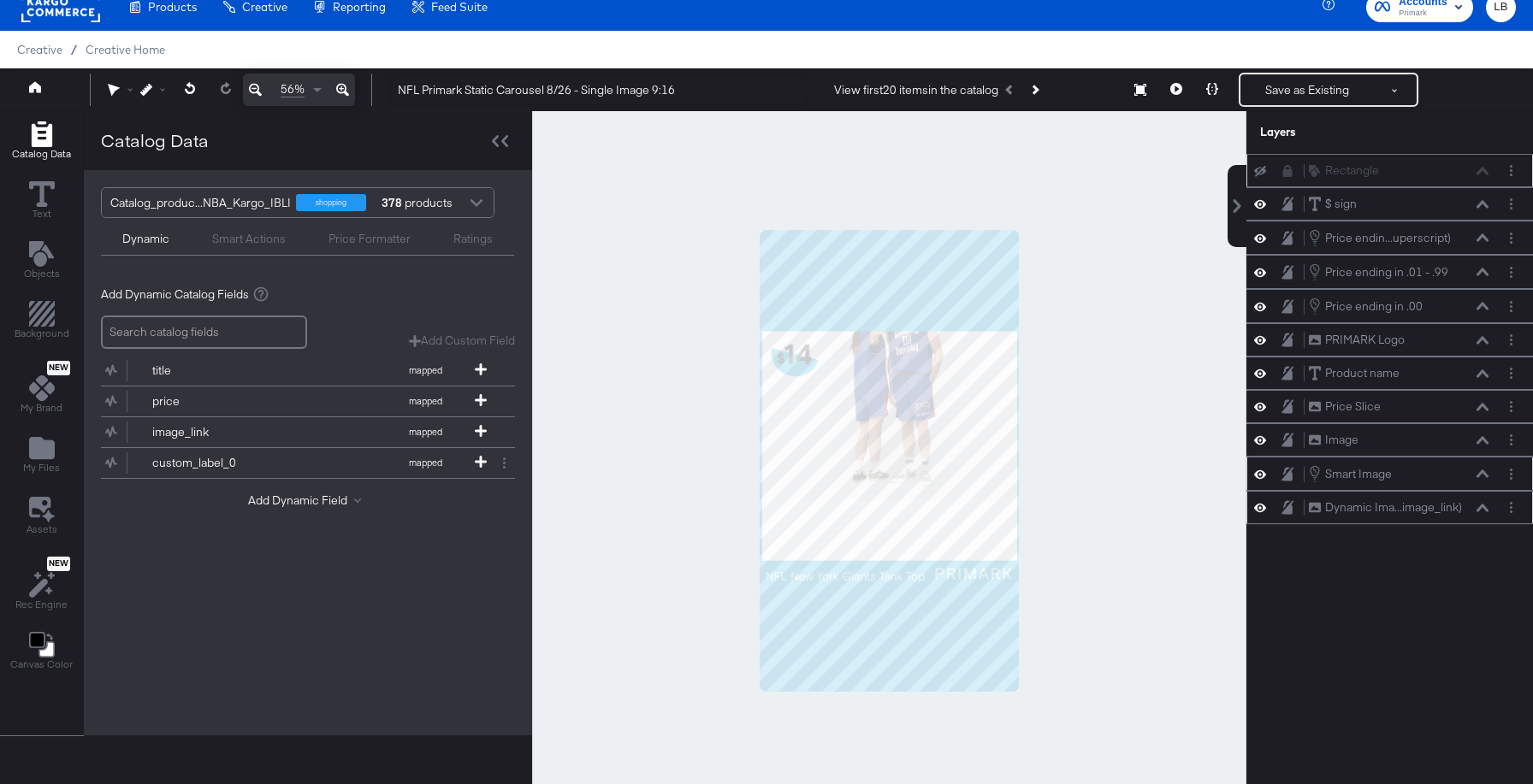
click at [1487, 469] on div "Smart Image Smart Image" at bounding box center [1399, 474] width 182 height 19
click at [1480, 471] on icon at bounding box center [1482, 473] width 12 height 9
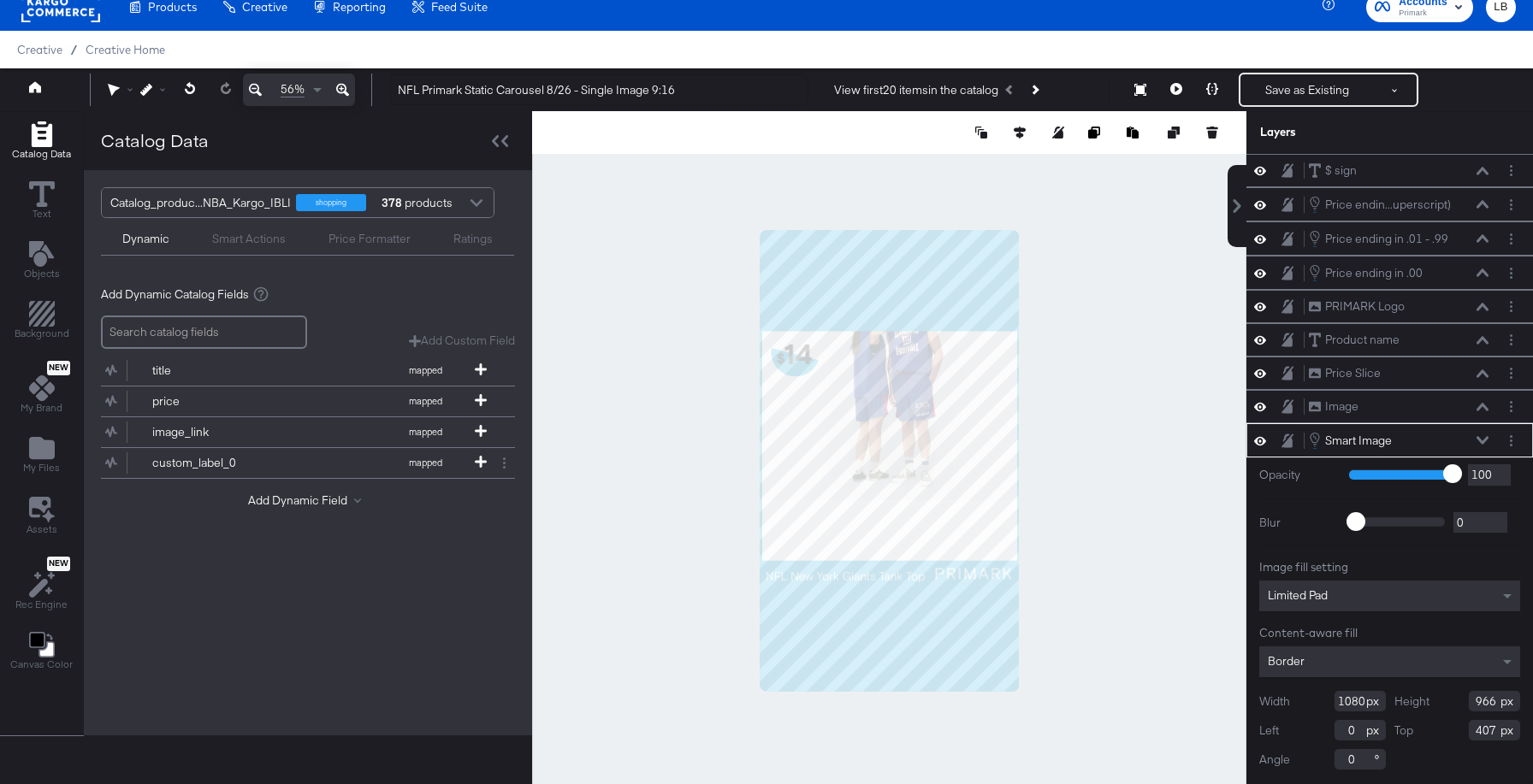
scroll to position [67, 0]
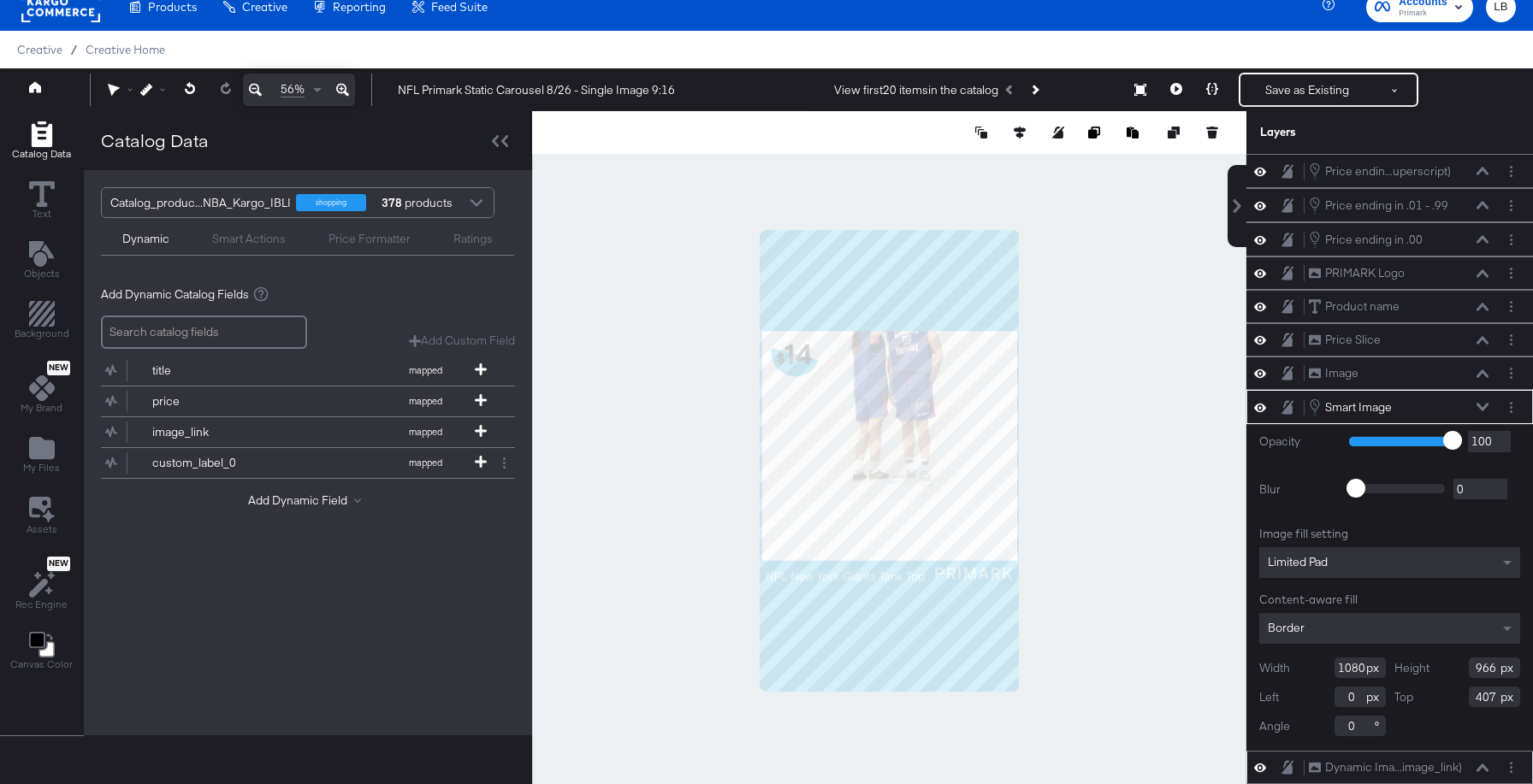
click at [1480, 403] on icon at bounding box center [1482, 407] width 12 height 9
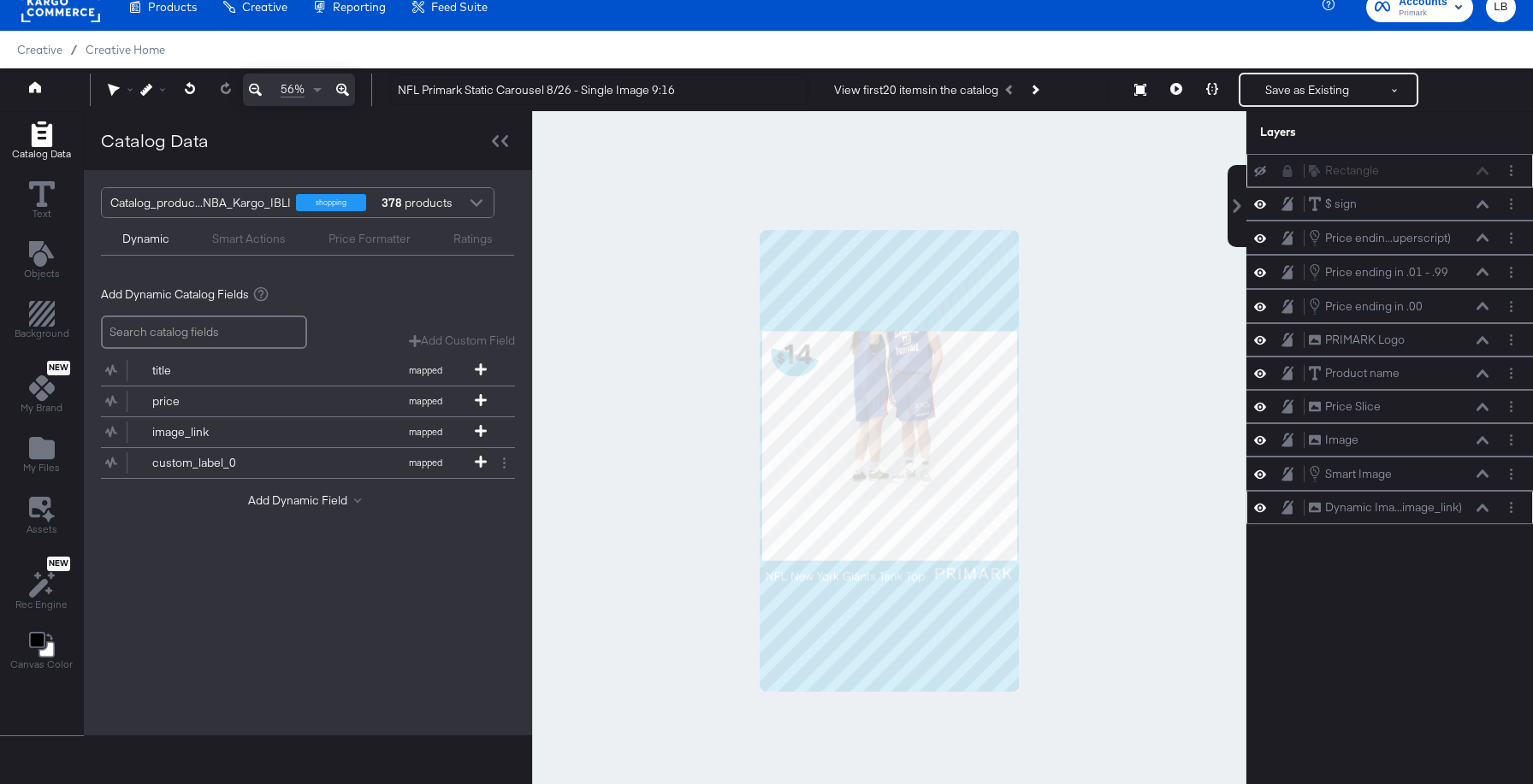
click at [1485, 501] on div "Dynamic Ima...image_link) Dynamic Image (image_link)" at bounding box center [1399, 507] width 182 height 18
click at [1484, 506] on icon at bounding box center [1482, 508] width 12 height 8
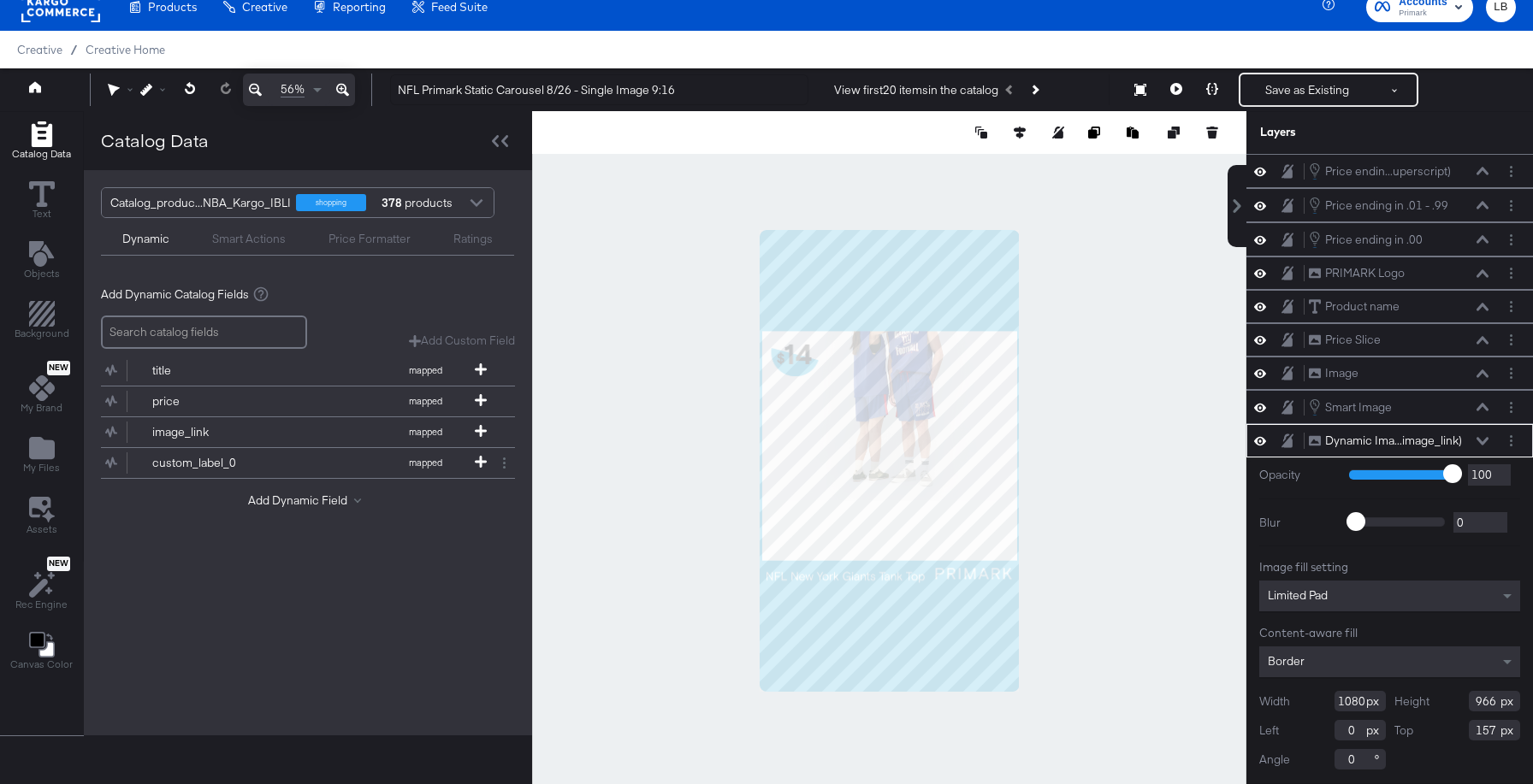
scroll to position [44, 0]
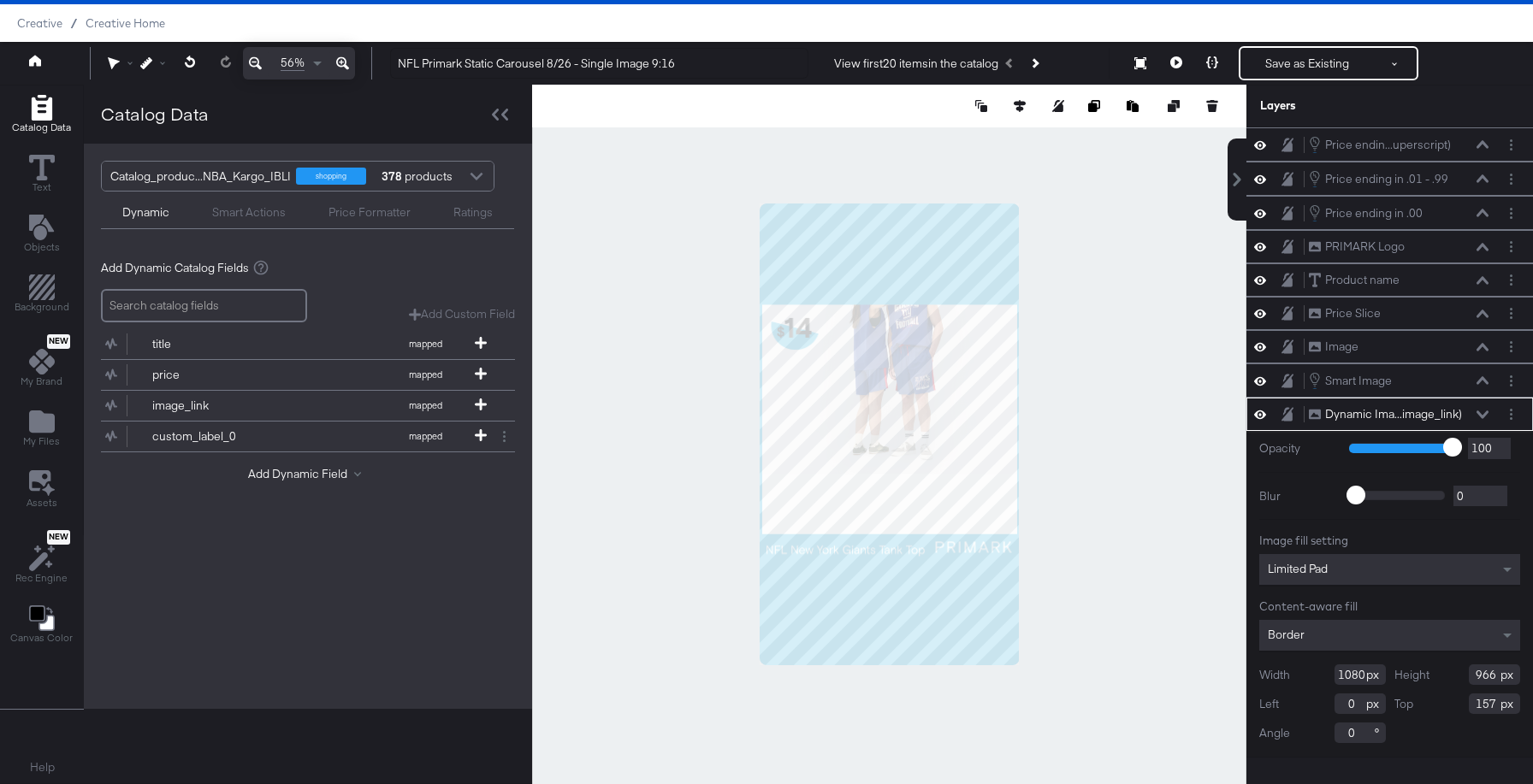
drag, startPoint x: 1497, startPoint y: 706, endPoint x: 1430, endPoint y: 706, distance: 67.0
click at [1432, 706] on div "Top 157" at bounding box center [1457, 704] width 127 height 21
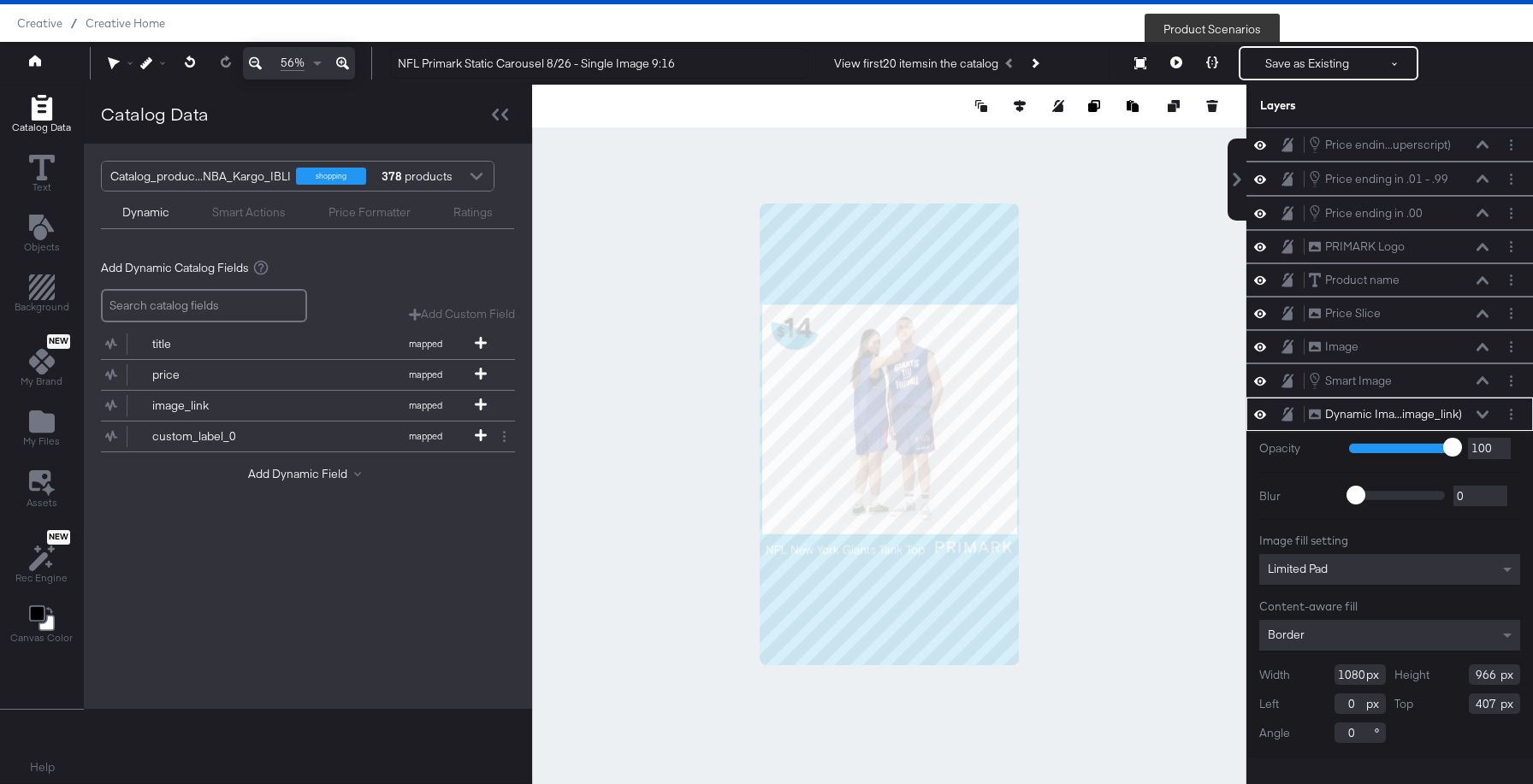
type input "407"
click at [1180, 61] on icon at bounding box center [1176, 62] width 12 height 12
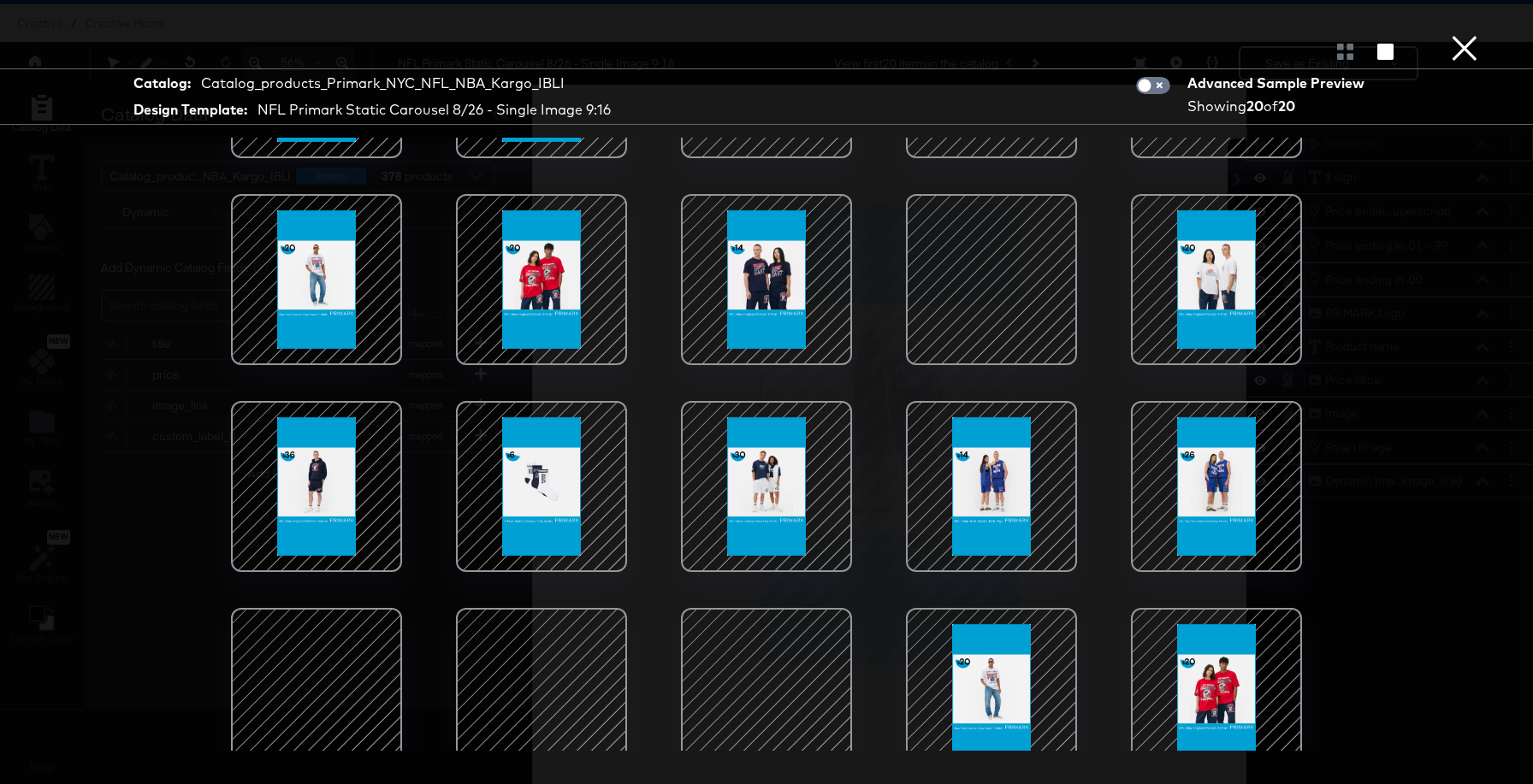
scroll to position [179, 0]
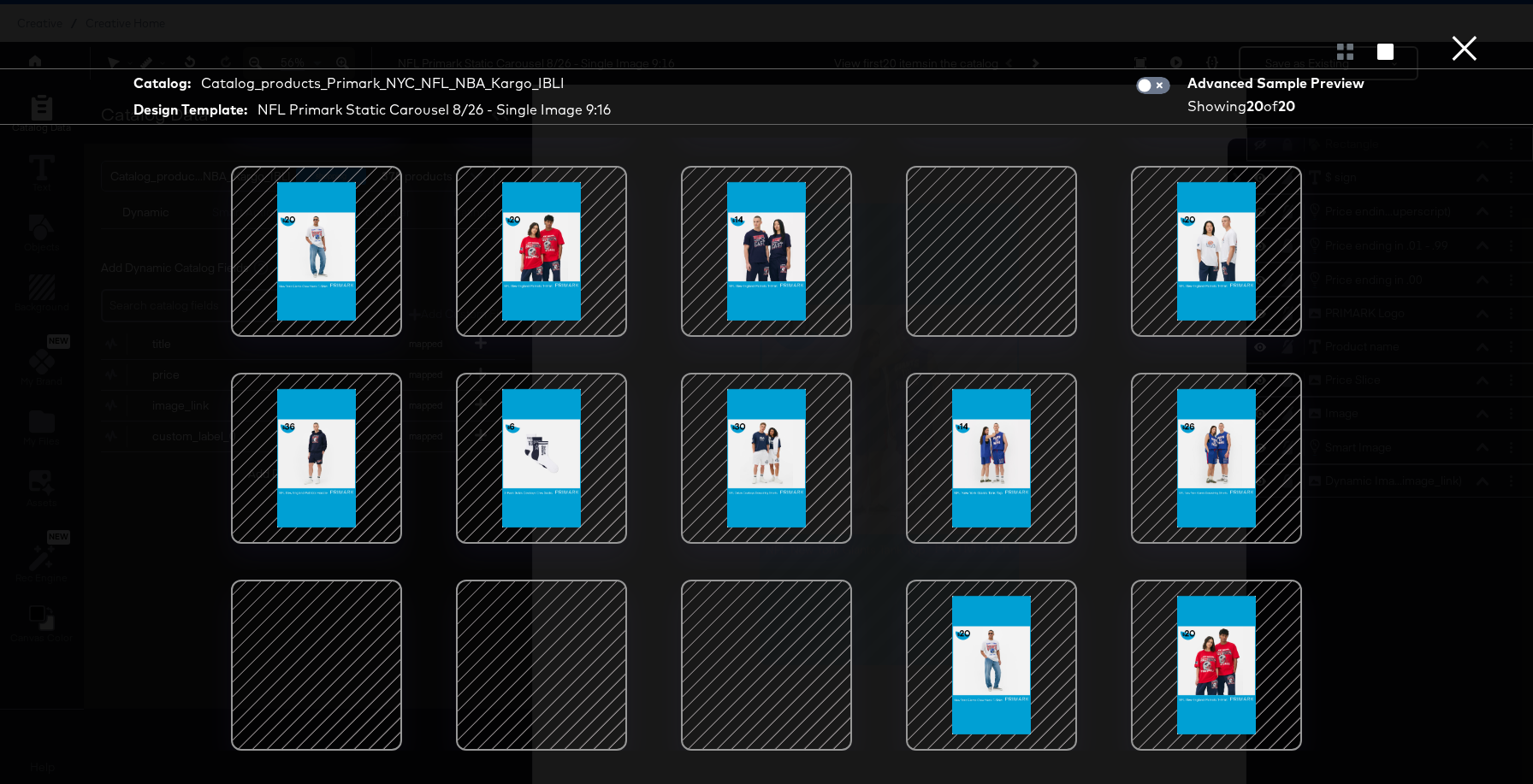
click at [1467, 34] on button "×" at bounding box center [1464, 17] width 34 height 34
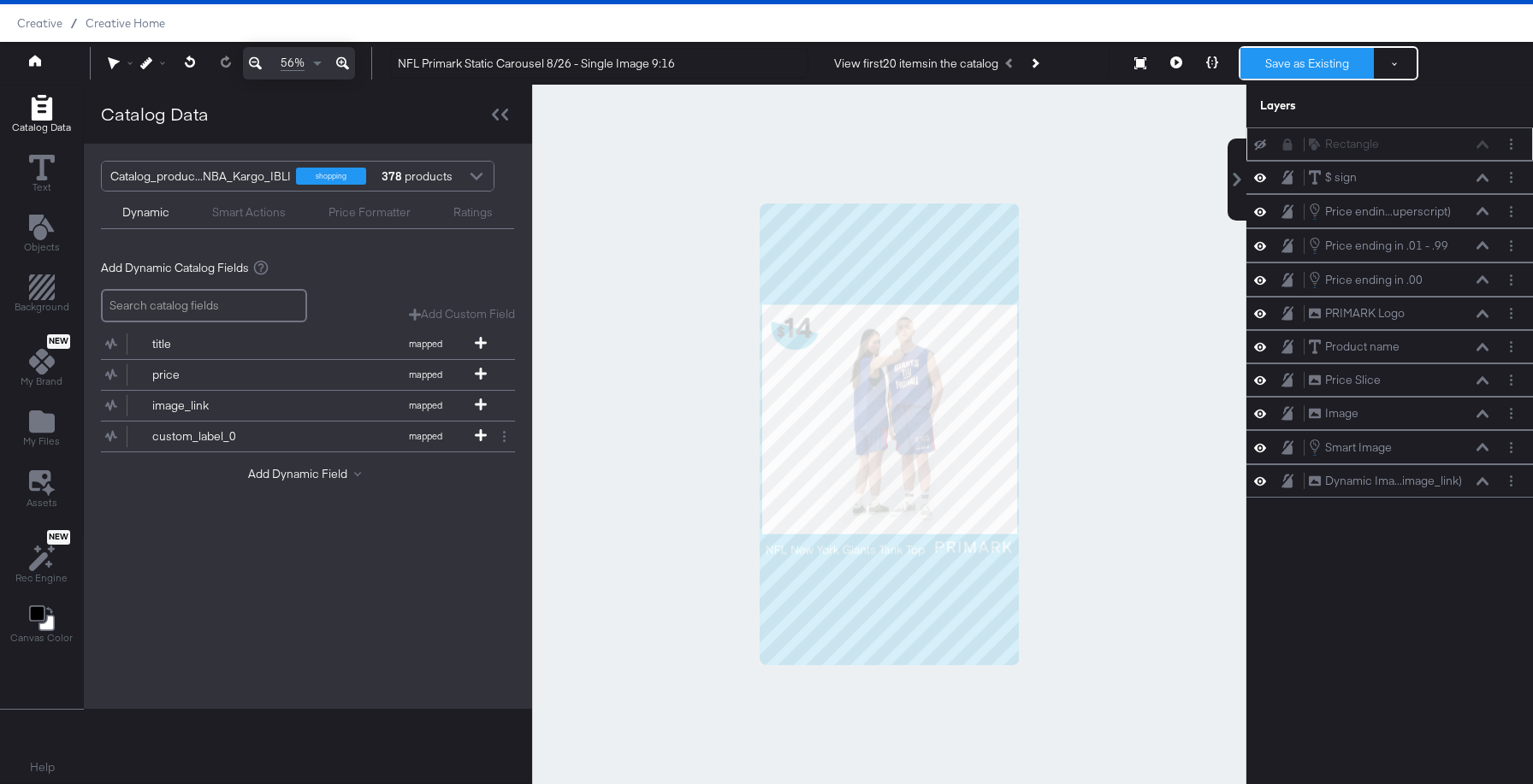
click at [1282, 66] on button "Save as Existing" at bounding box center [1306, 63] width 133 height 31
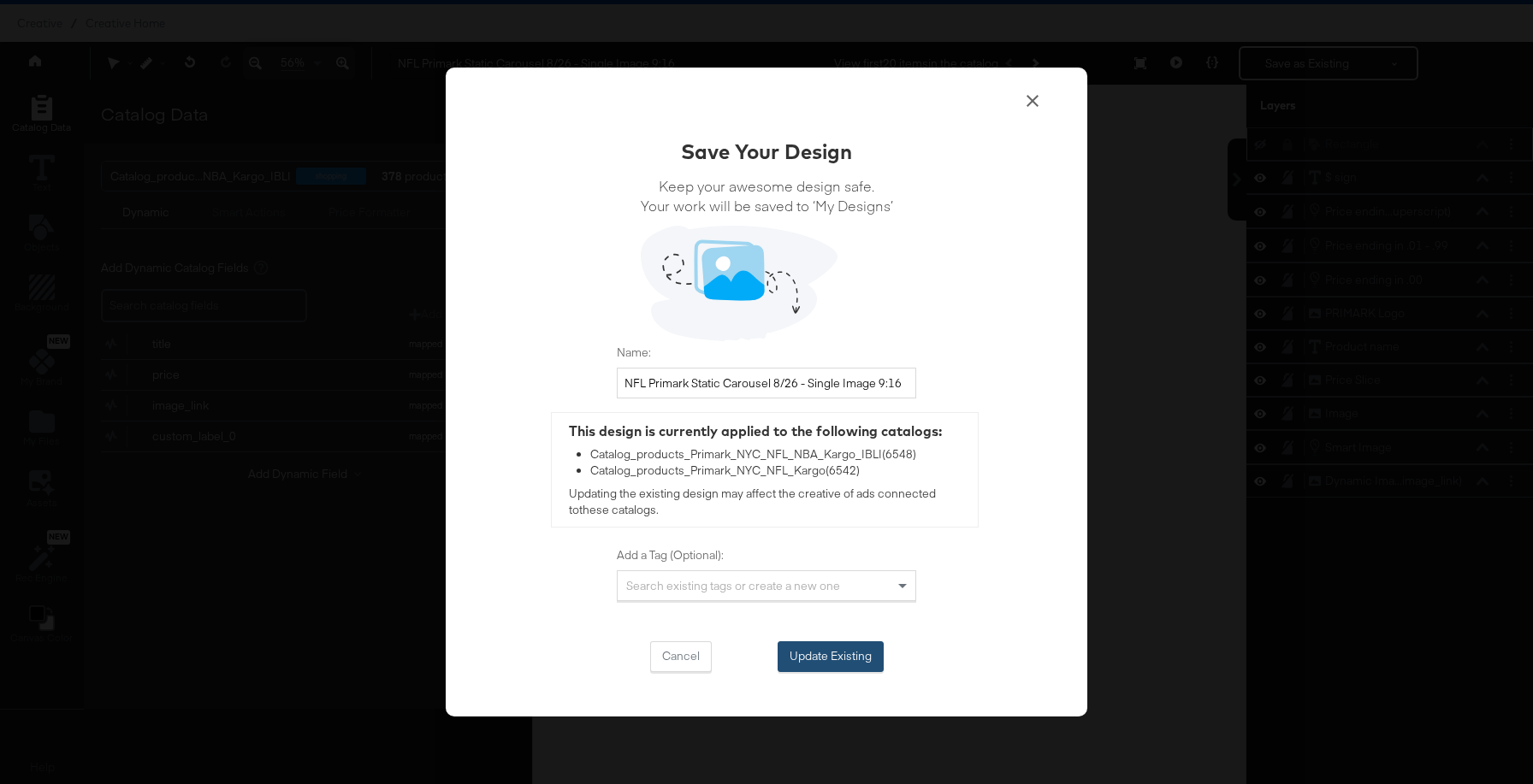
click at [827, 657] on button "Update Existing" at bounding box center [830, 656] width 106 height 31
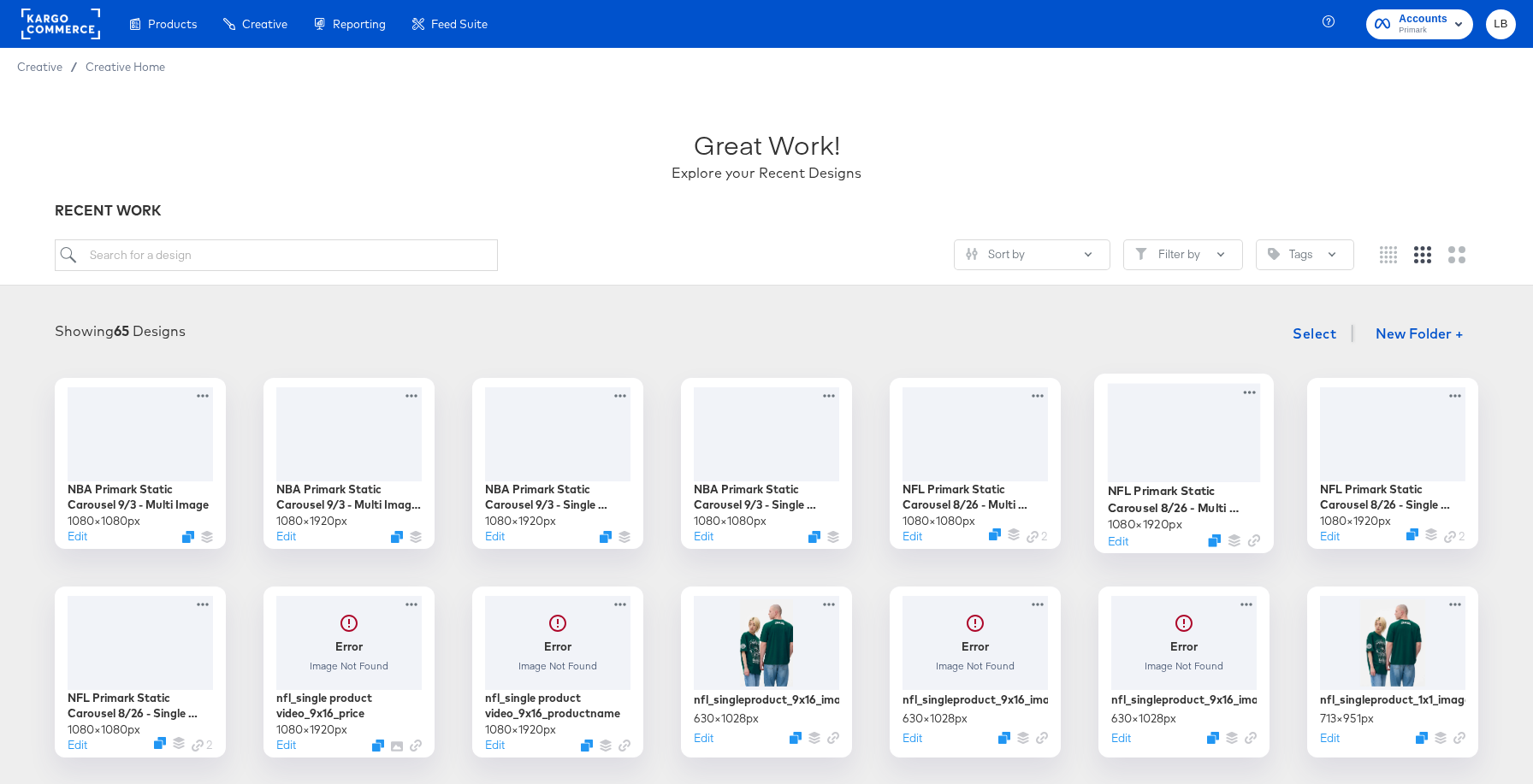
click at [1228, 452] on div at bounding box center [1184, 432] width 153 height 98
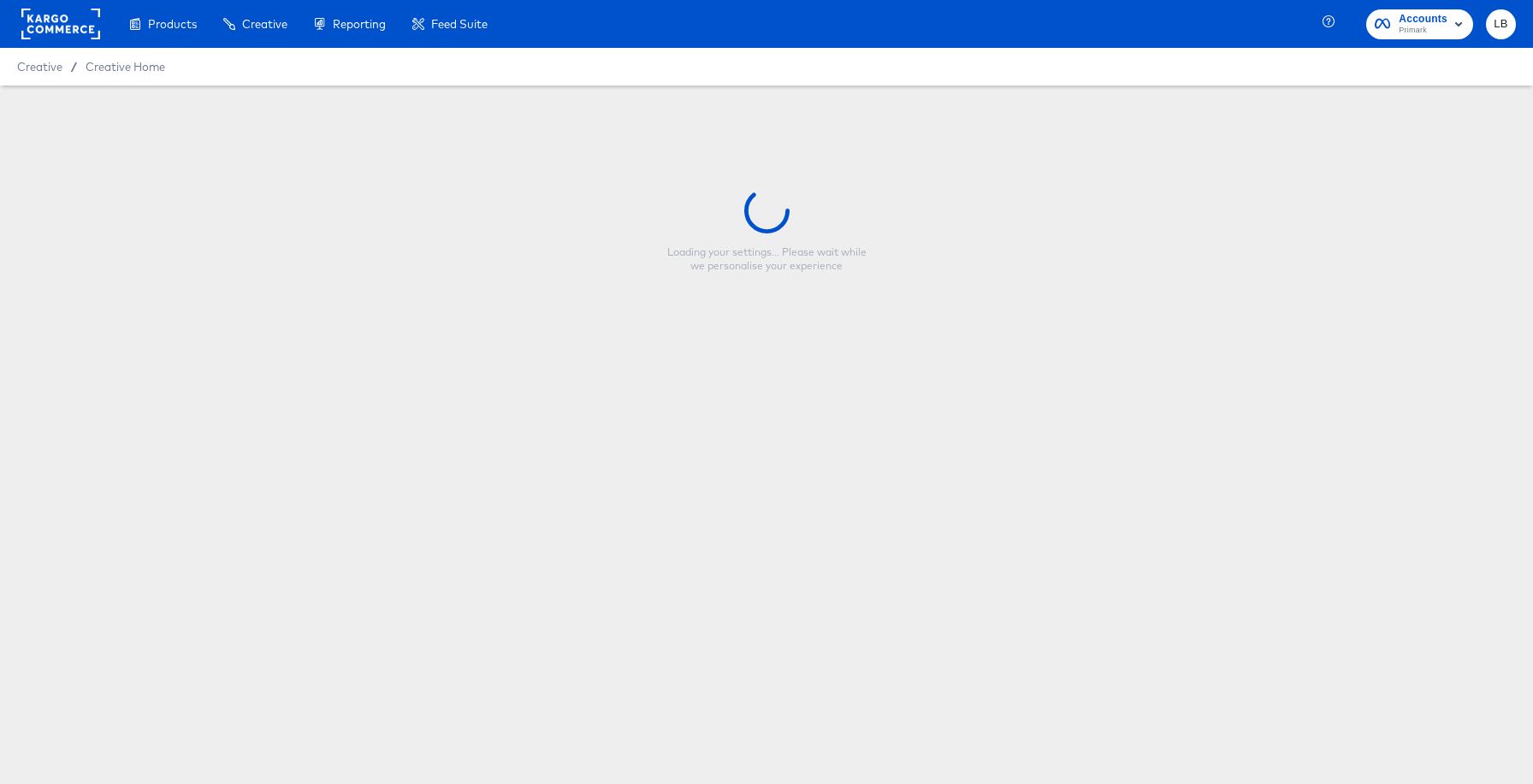
type input "NFL Primark Static Carousel 8/26 - Multi Image 9:16"
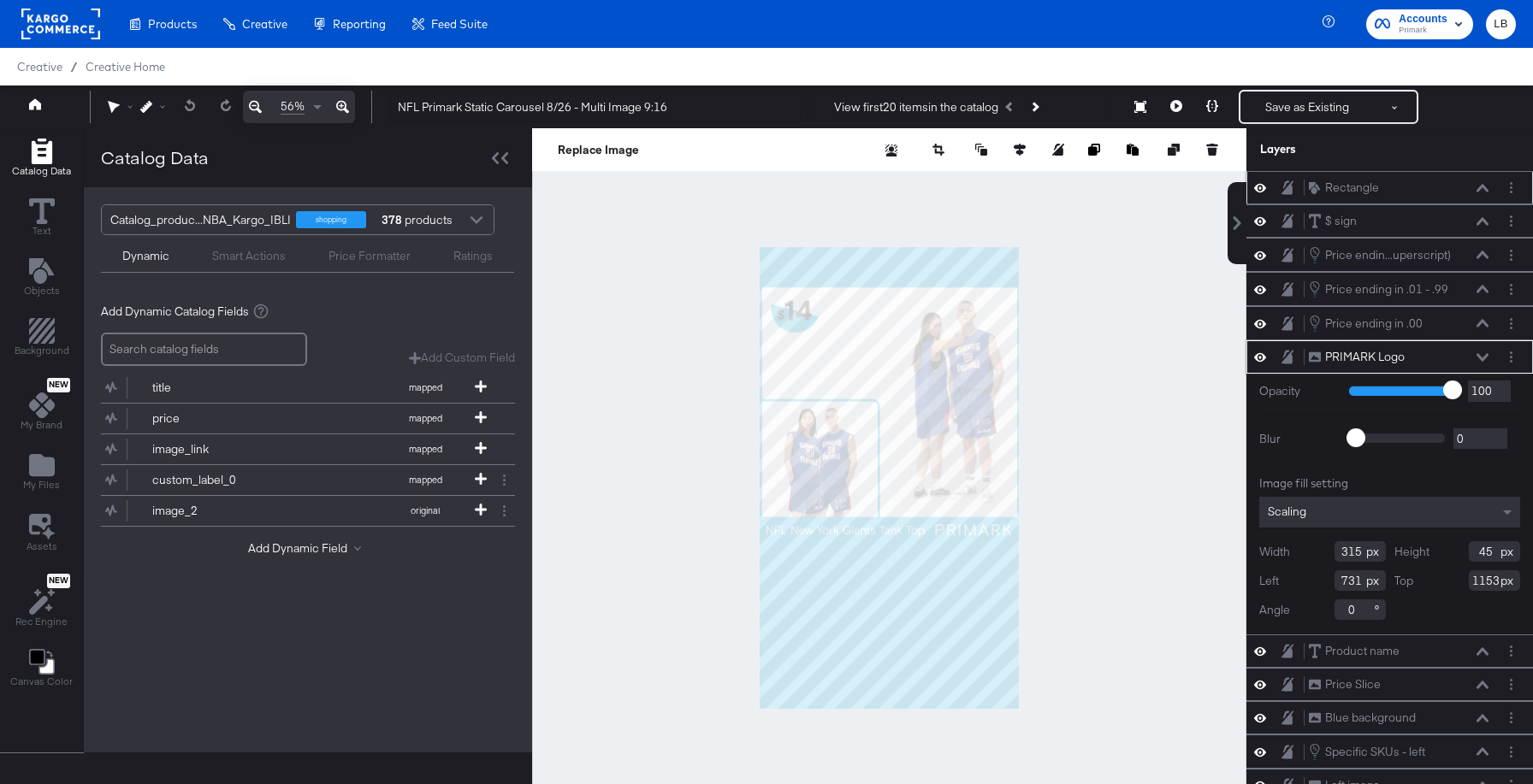
click at [1263, 186] on icon at bounding box center [1260, 187] width 12 height 9
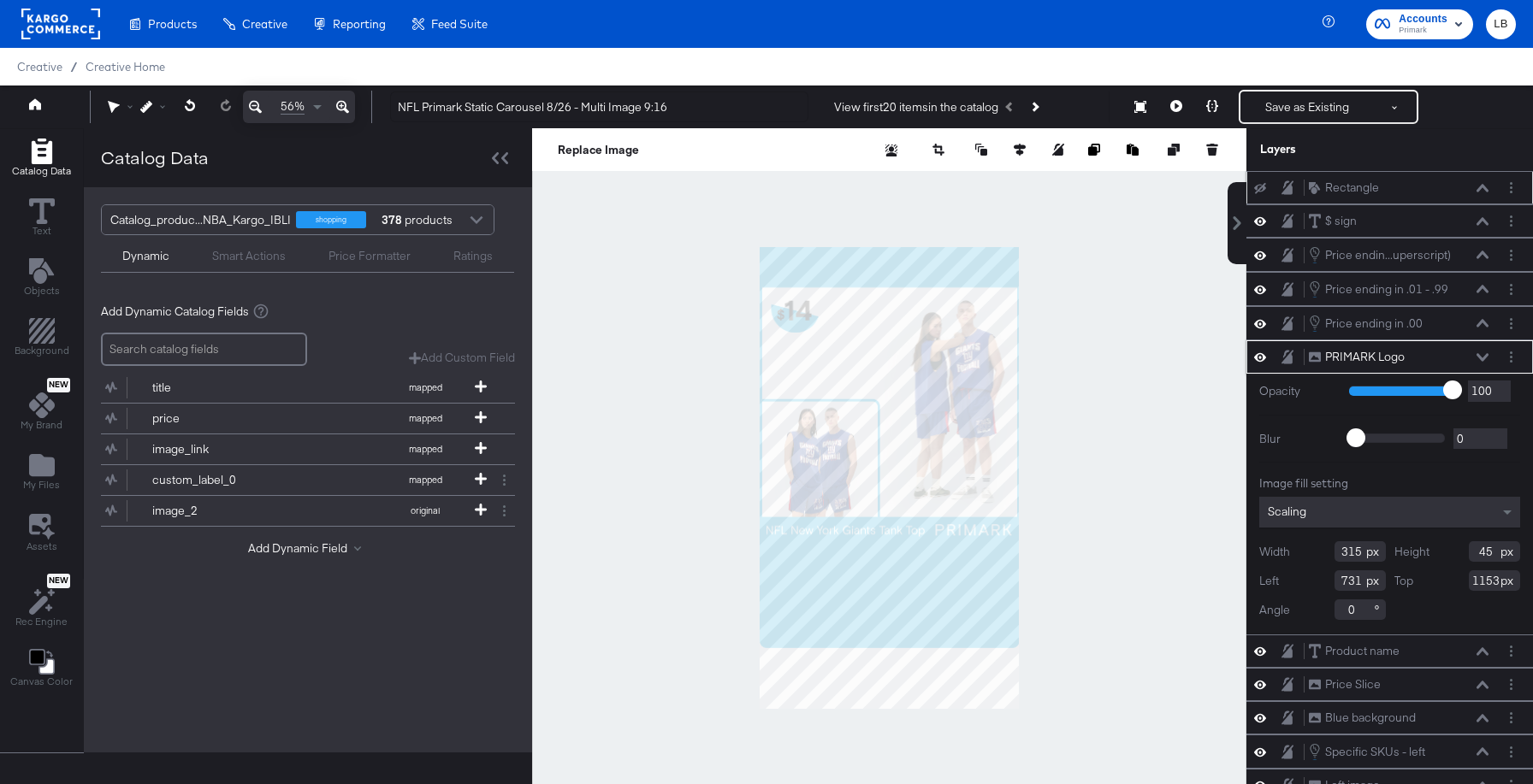
click at [1291, 183] on icon at bounding box center [1287, 187] width 12 height 14
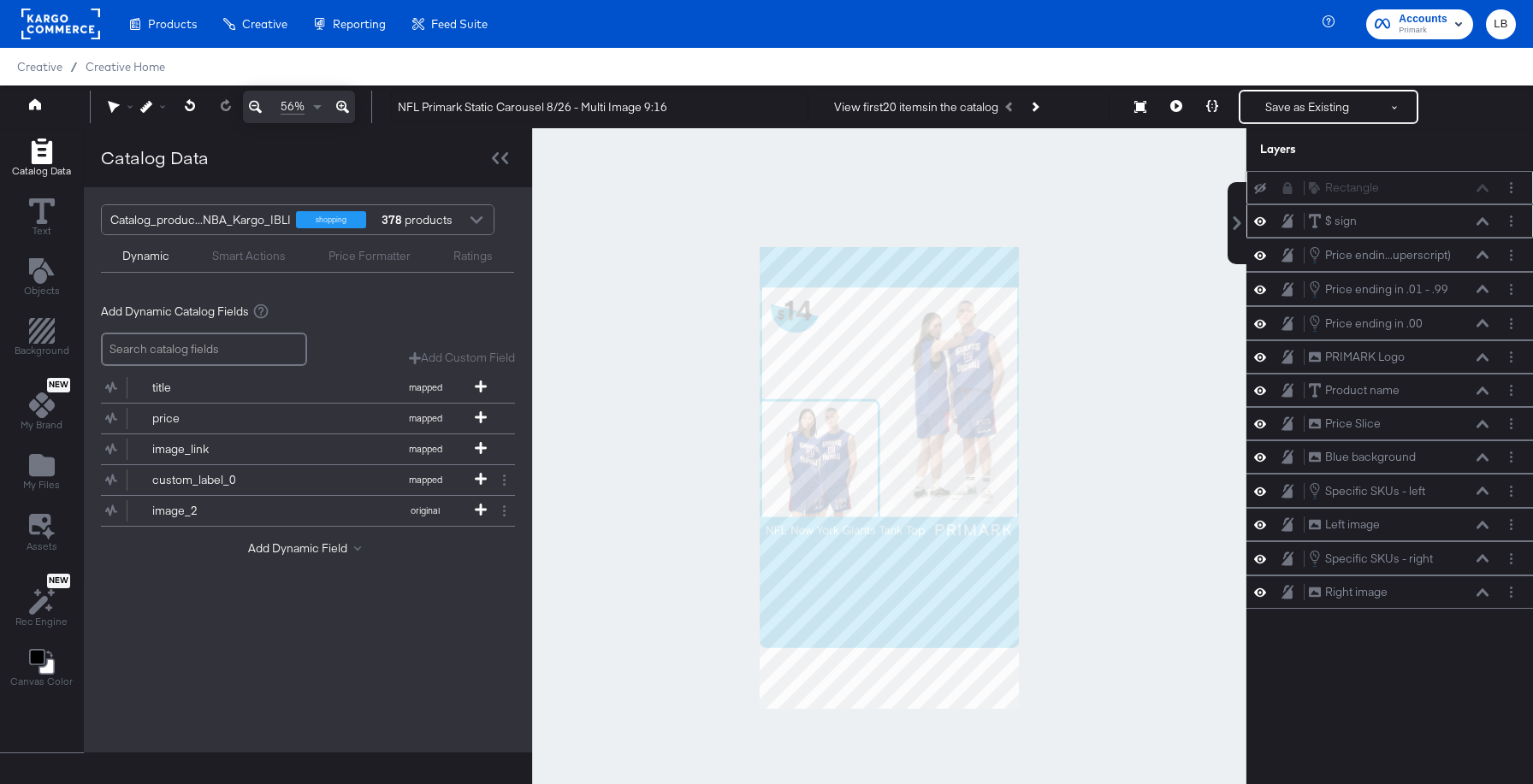
click at [1481, 214] on div "$ sign $ sign" at bounding box center [1399, 220] width 182 height 18
click at [1480, 223] on icon at bounding box center [1482, 221] width 12 height 9
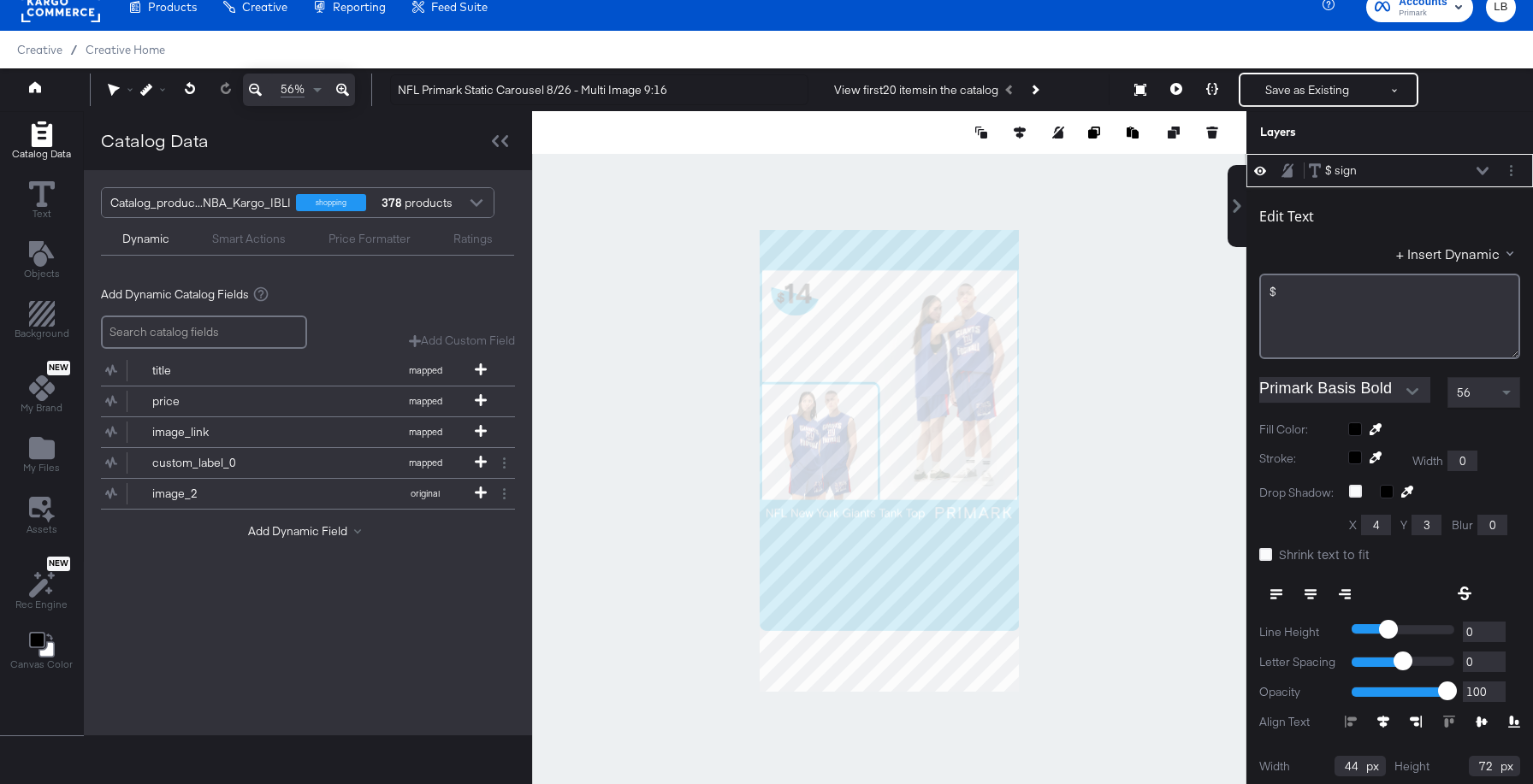
scroll to position [134, 0]
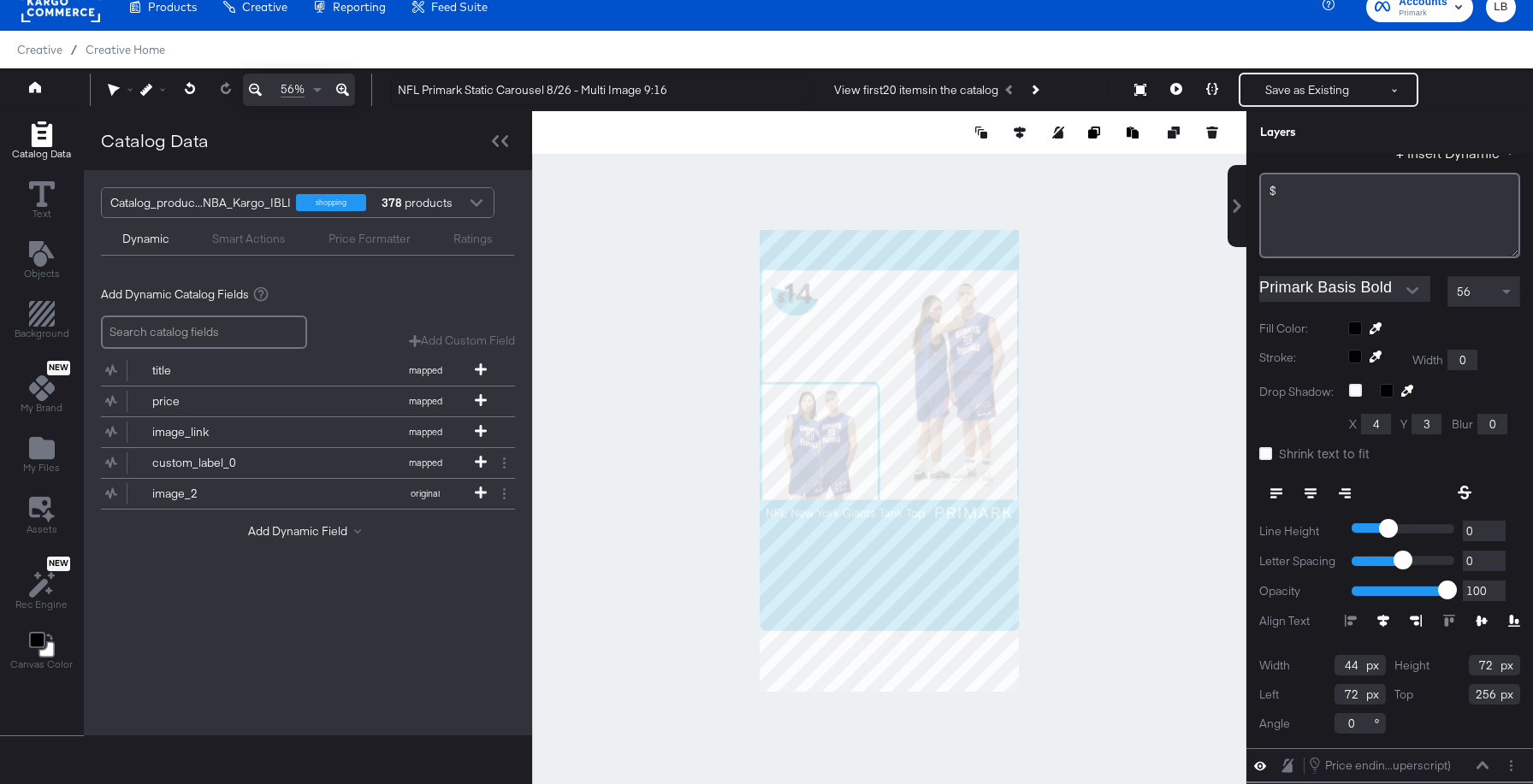
drag, startPoint x: 1498, startPoint y: 696, endPoint x: 1406, endPoint y: 696, distance: 92.0
click at [1406, 696] on div "Top 256" at bounding box center [1457, 694] width 127 height 21
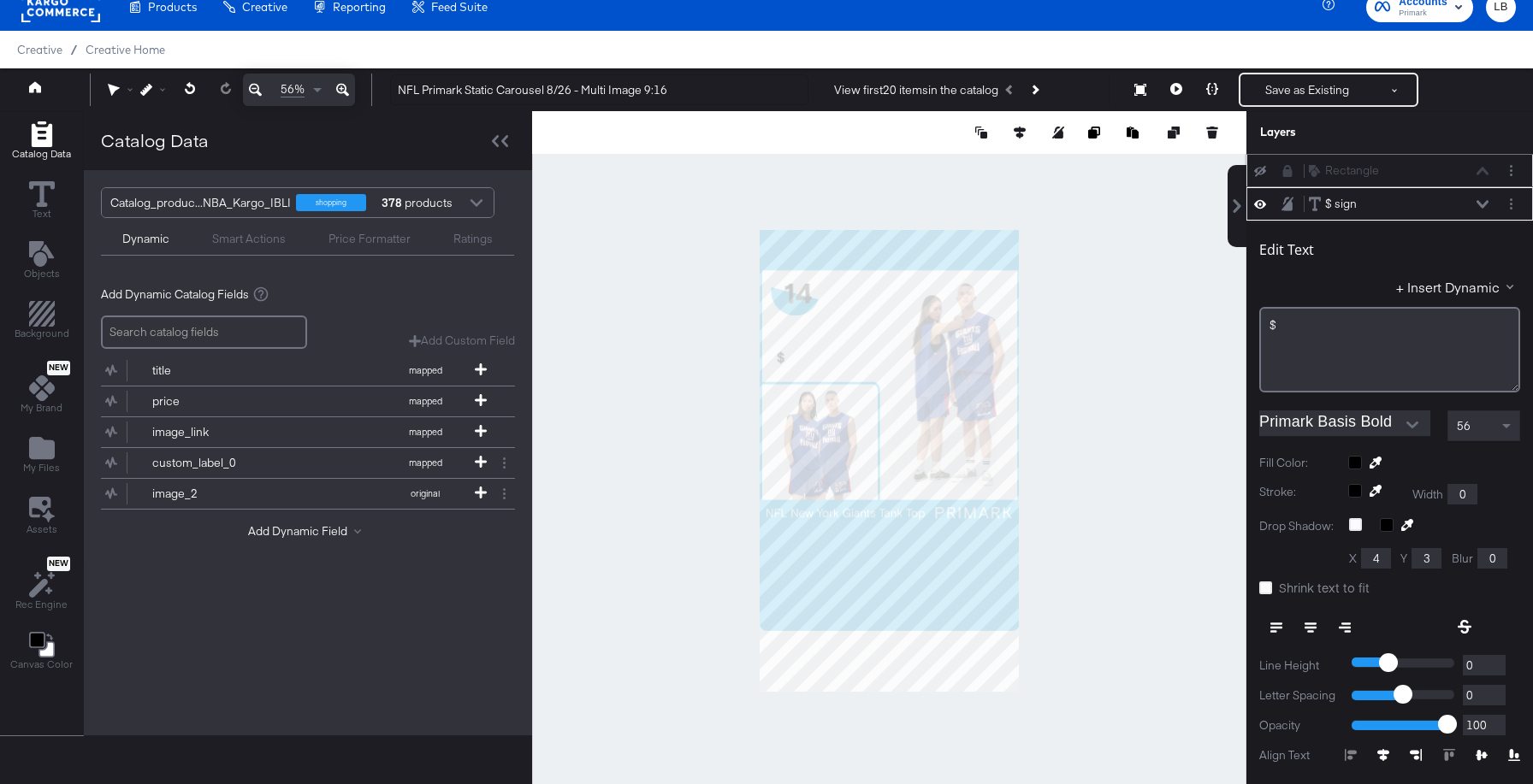
type input "506"
click at [1484, 201] on icon at bounding box center [1482, 204] width 12 height 9
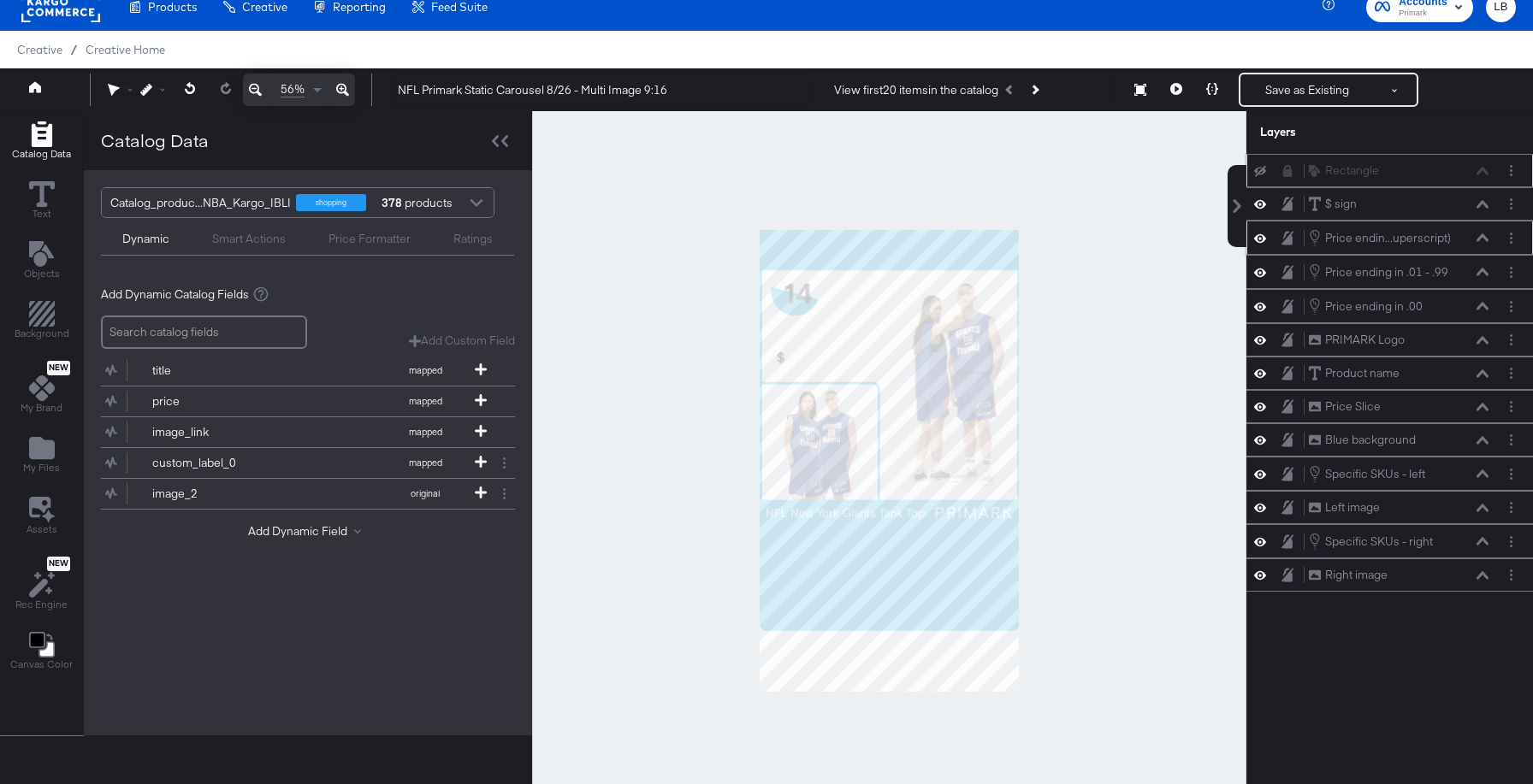
click at [1480, 235] on icon at bounding box center [1482, 237] width 12 height 9
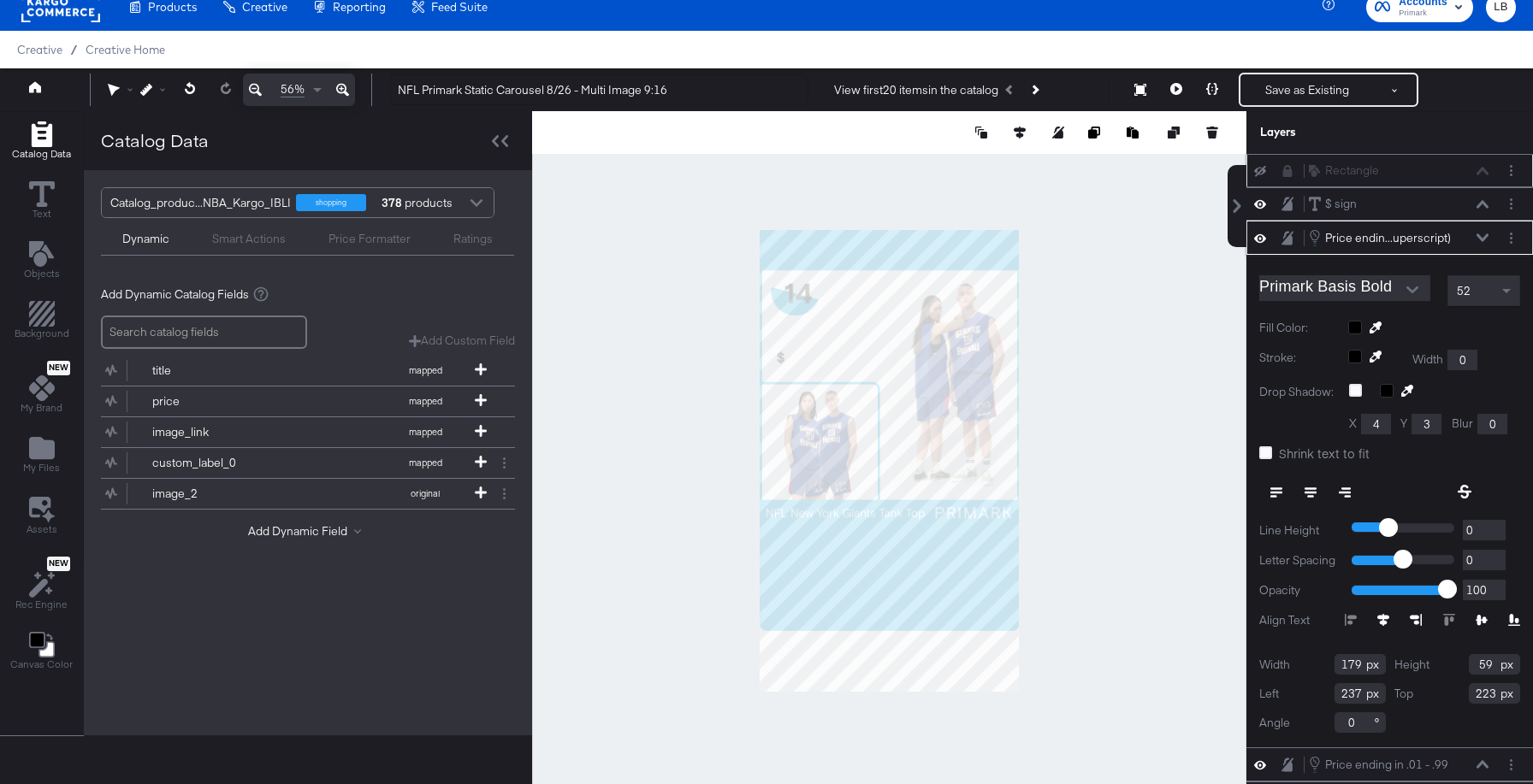
scroll to position [58, 0]
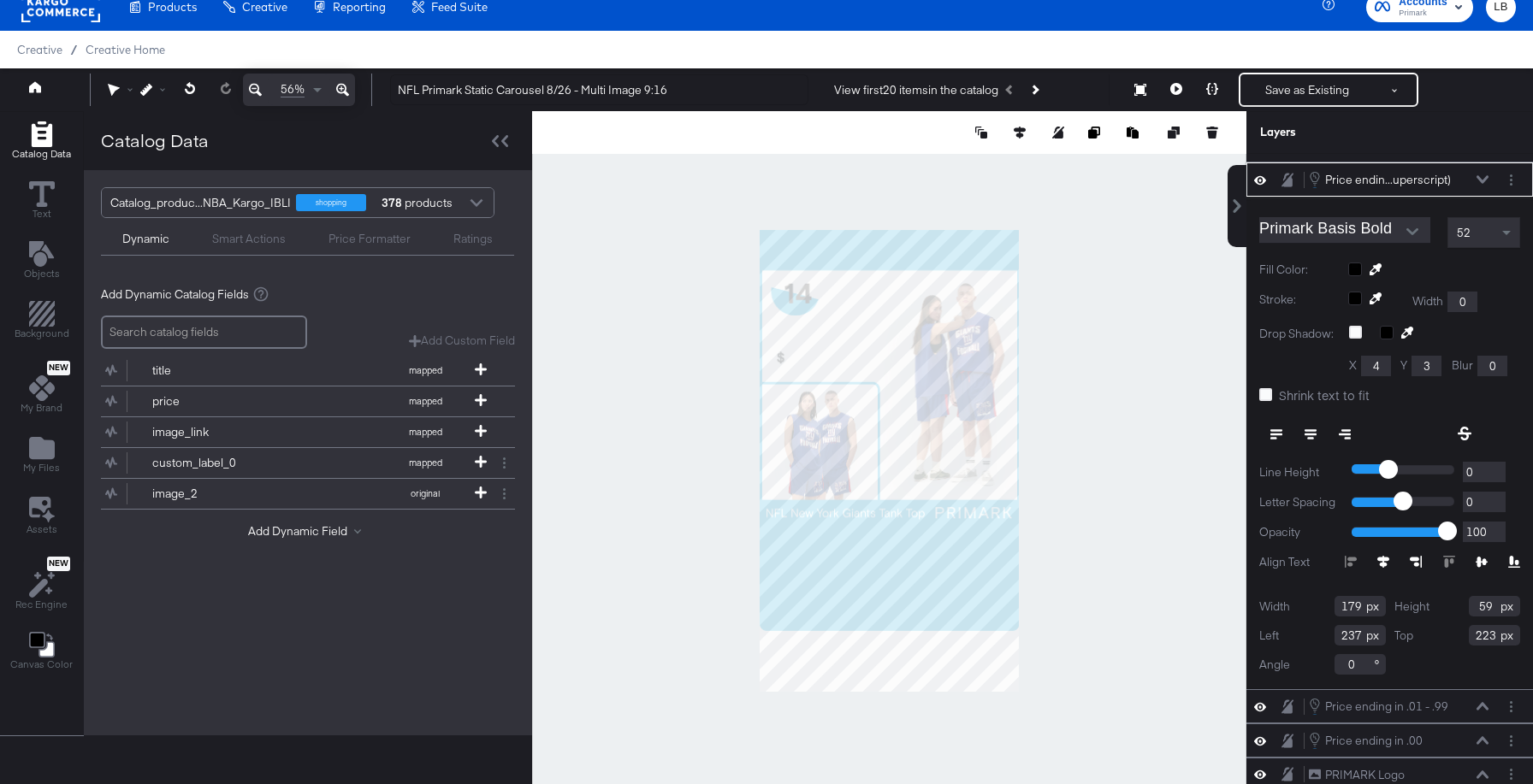
drag, startPoint x: 1498, startPoint y: 633, endPoint x: 1422, endPoint y: 633, distance: 76.0
click at [1422, 633] on div "Top 223" at bounding box center [1457, 636] width 127 height 21
type input "473"
click at [1488, 179] on icon at bounding box center [1482, 179] width 12 height 9
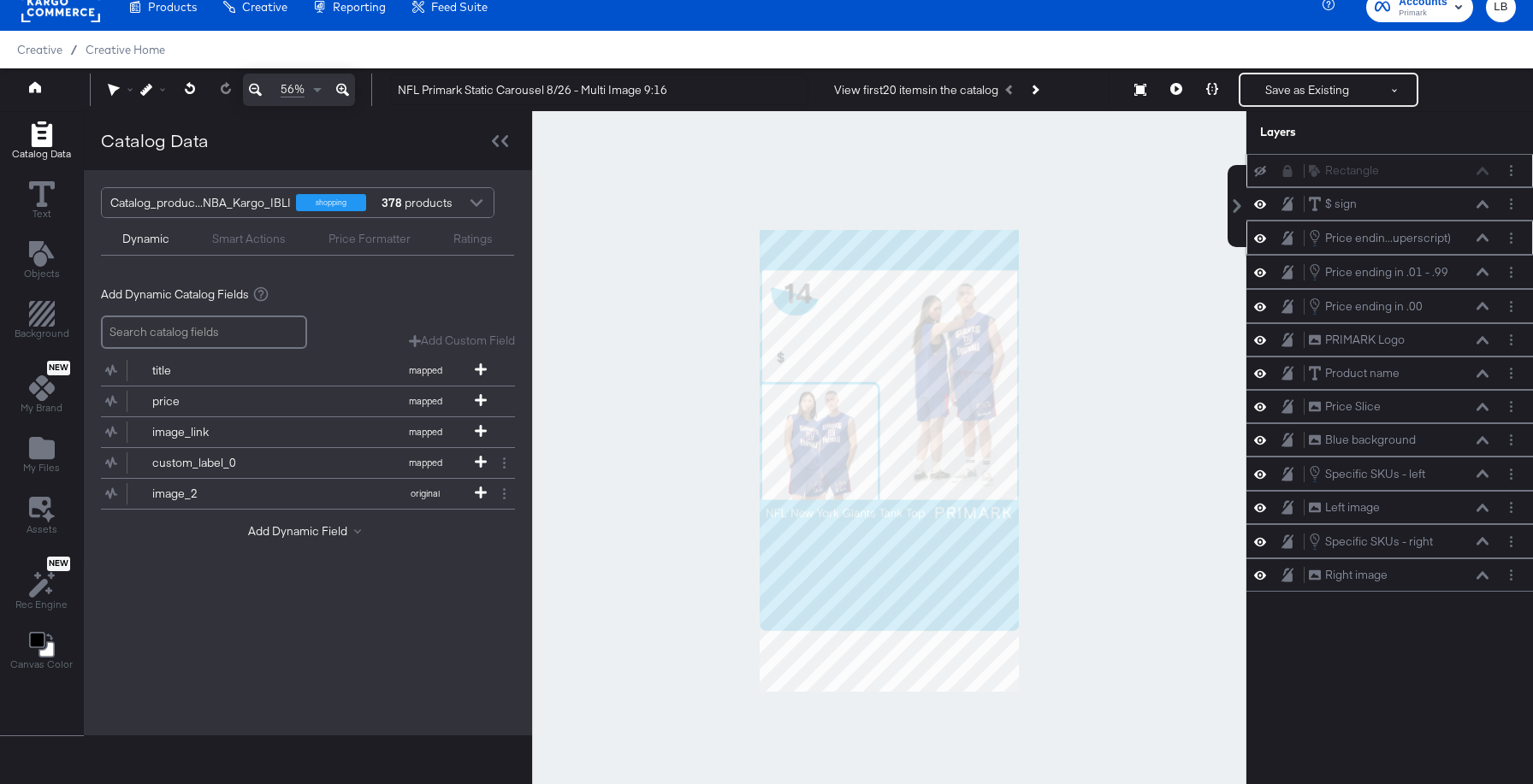
scroll to position [0, 0]
click at [1480, 264] on div "Price ending in .01 - .99 Price ending in .01 - .99" at bounding box center [1399, 272] width 182 height 19
click at [1479, 272] on icon at bounding box center [1482, 271] width 12 height 9
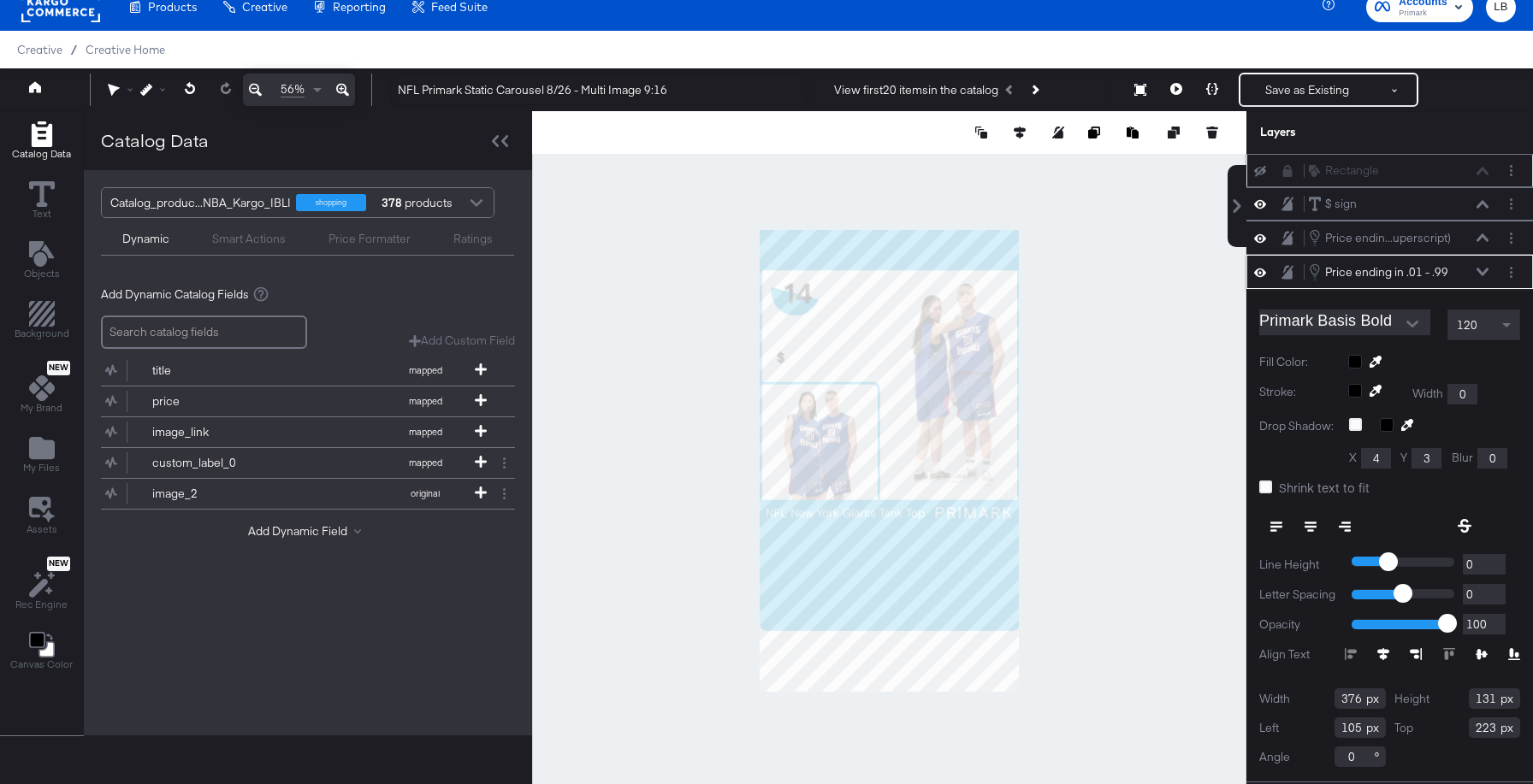
drag, startPoint x: 1492, startPoint y: 731, endPoint x: 1426, endPoint y: 731, distance: 66.0
click at [1426, 731] on div "Top 223" at bounding box center [1457, 728] width 127 height 21
type input "473"
click at [1483, 266] on div "Price ending in .01 - .99 Price ending in .01 - .99" at bounding box center [1399, 272] width 182 height 19
click at [1483, 271] on icon at bounding box center [1482, 271] width 12 height 9
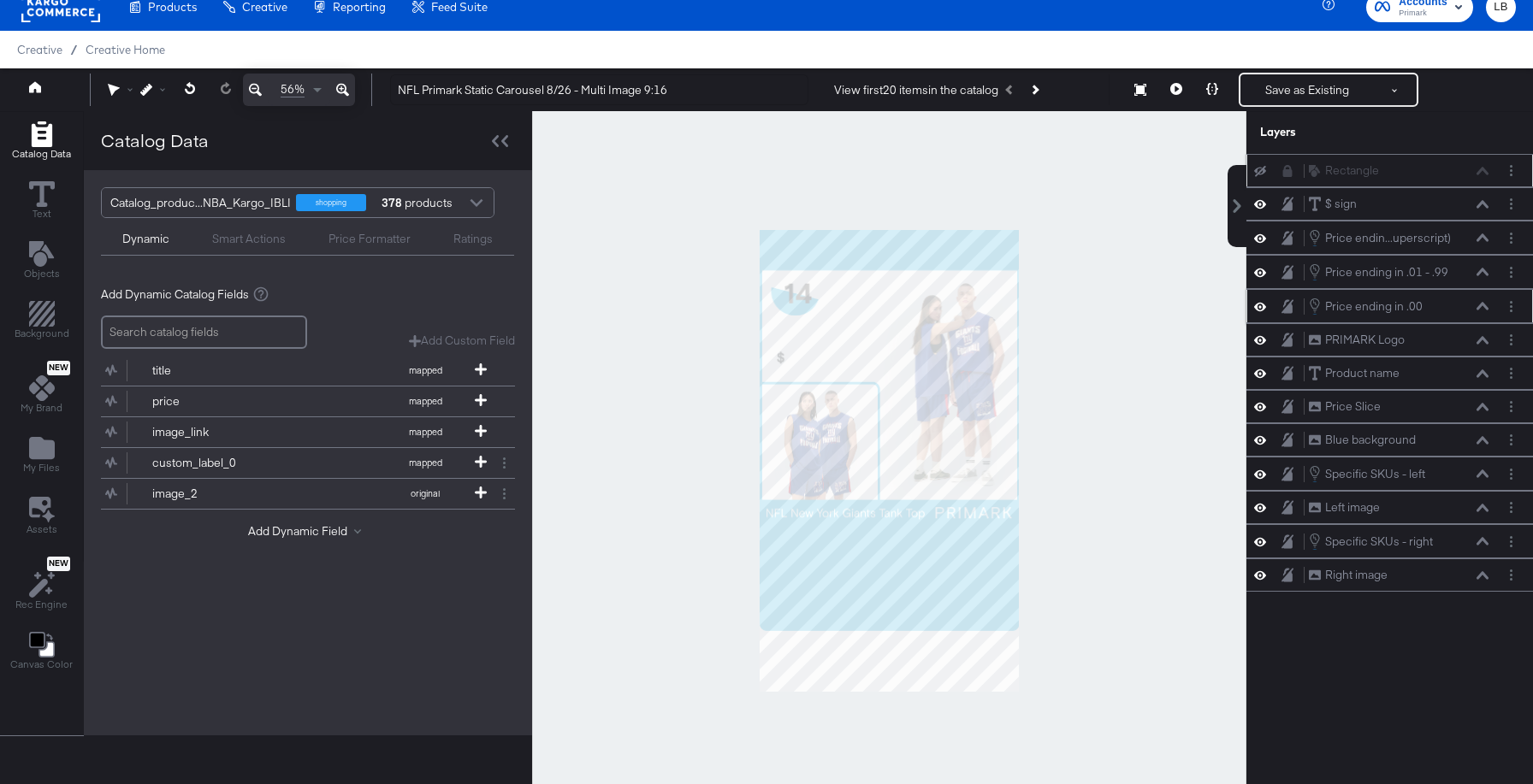
click at [1480, 300] on div "Price ending in .00 Price ending in .00" at bounding box center [1399, 306] width 182 height 19
click at [1480, 305] on icon at bounding box center [1482, 305] width 12 height 9
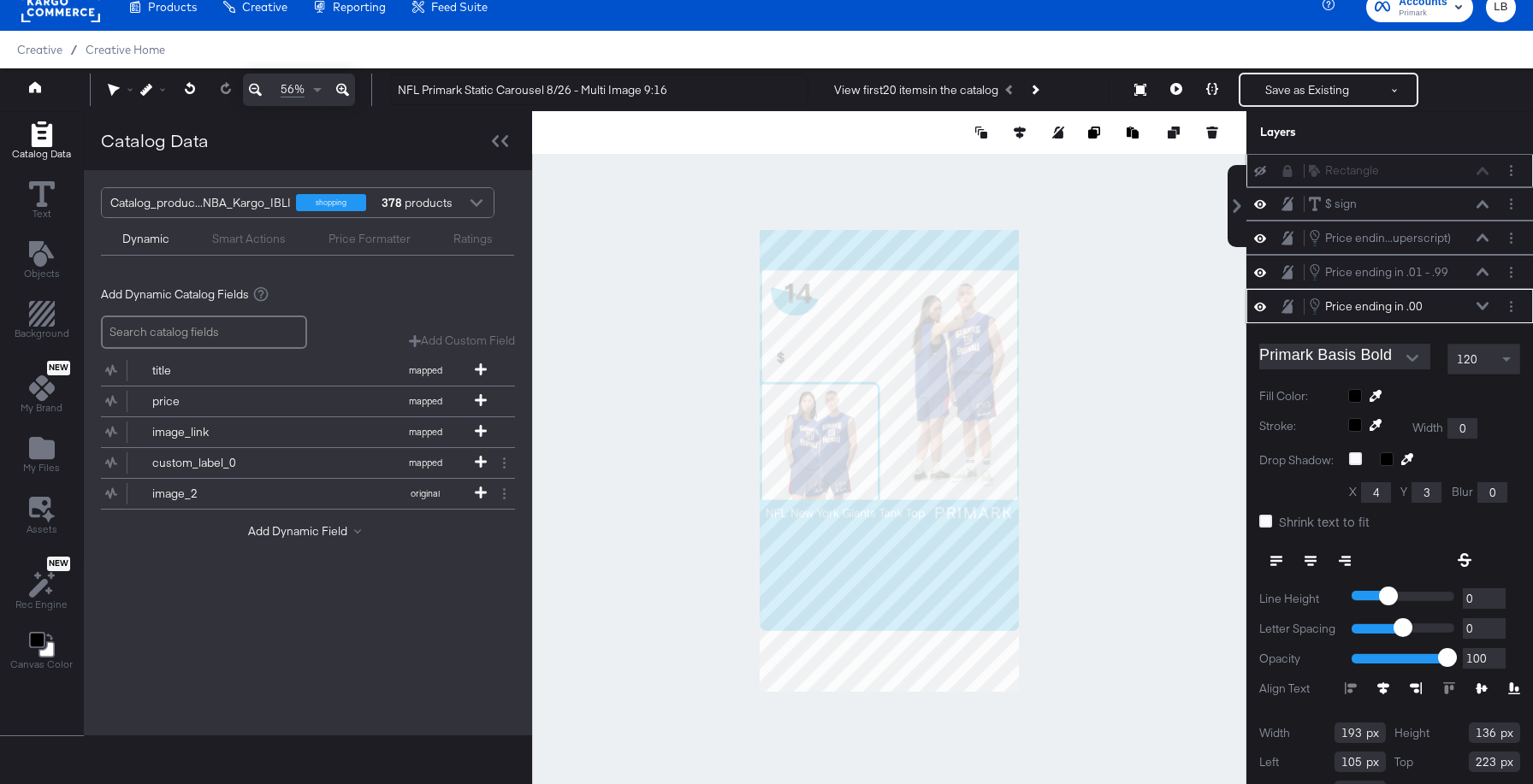
scroll to position [31, 0]
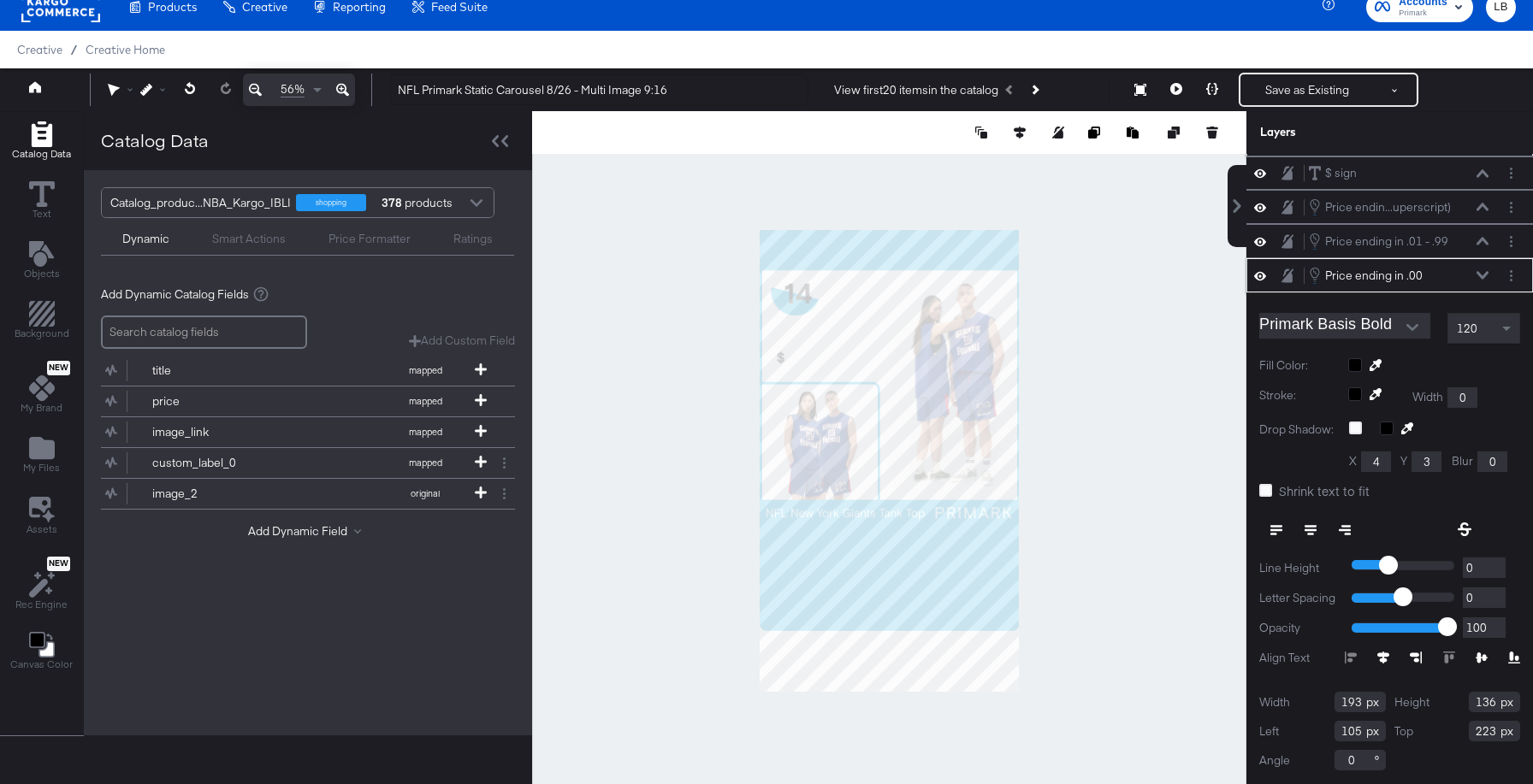
drag, startPoint x: 1494, startPoint y: 730, endPoint x: 1342, endPoint y: 730, distance: 152.0
click at [1342, 730] on div "Width 193 Height 136 Left 105 Top 223 Angle 0" at bounding box center [1389, 731] width 261 height 78
type input "473"
click at [1480, 272] on icon at bounding box center [1482, 275] width 12 height 9
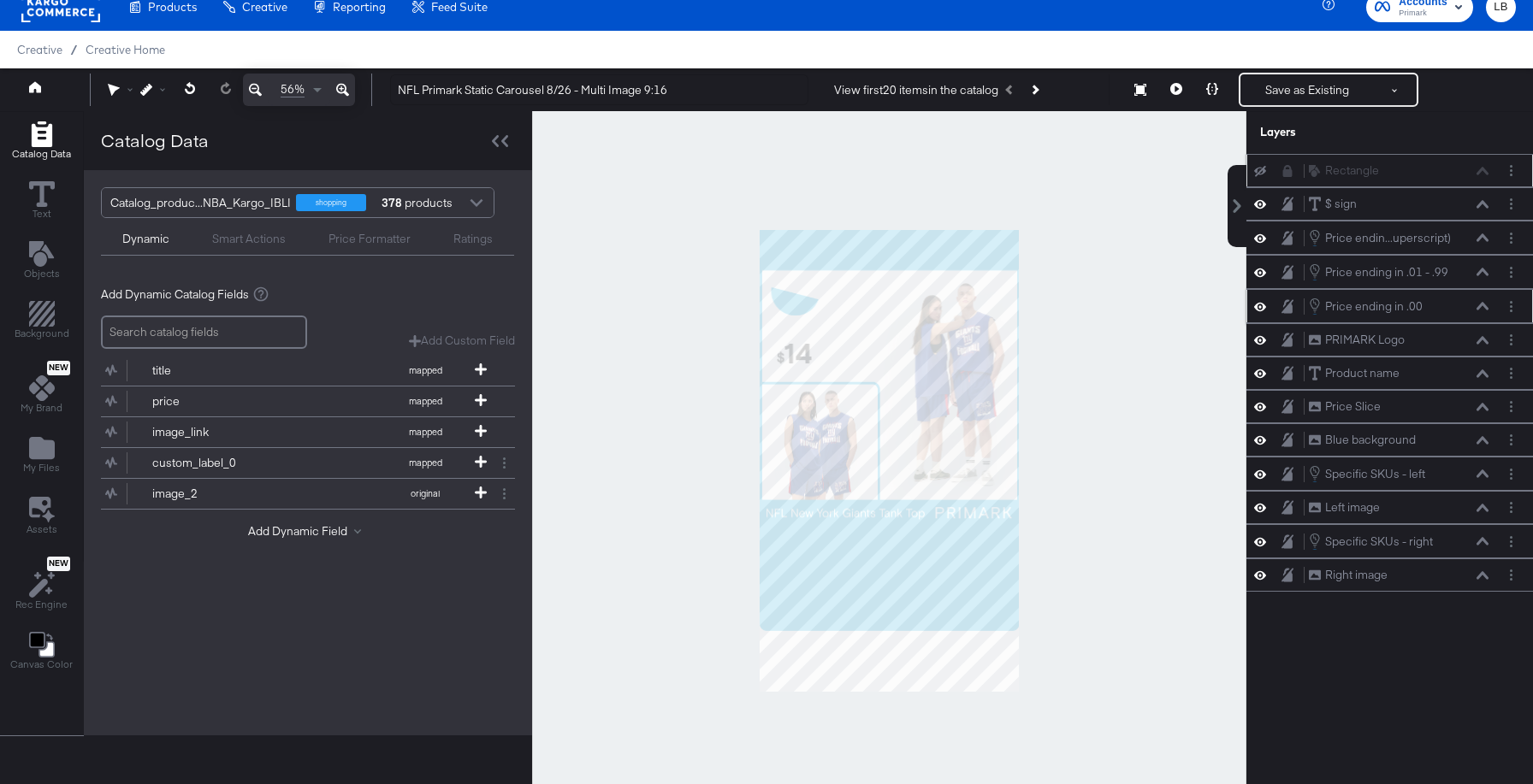
scroll to position [0, 0]
click at [1482, 340] on icon at bounding box center [1482, 340] width 12 height 9
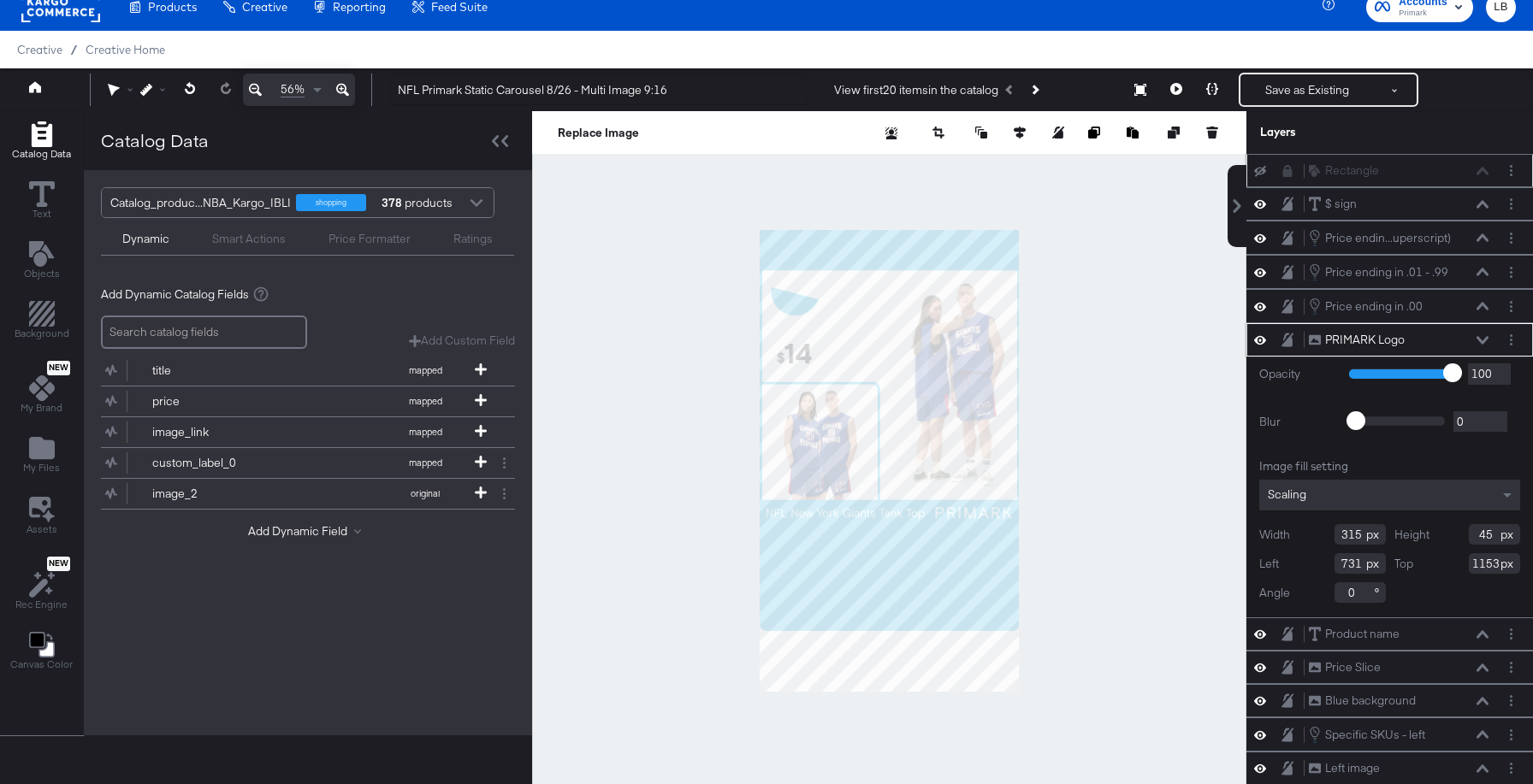
drag, startPoint x: 1497, startPoint y: 567, endPoint x: 1389, endPoint y: 567, distance: 108.0
click at [1389, 567] on div "Width 315 Height 45 Left 731 Top 1153 Angle 0" at bounding box center [1389, 563] width 261 height 78
type input "1373"
click at [1474, 338] on div "PRIMARK Logo PRIMARK Logo" at bounding box center [1399, 340] width 182 height 18
click at [1479, 340] on icon at bounding box center [1482, 340] width 12 height 8
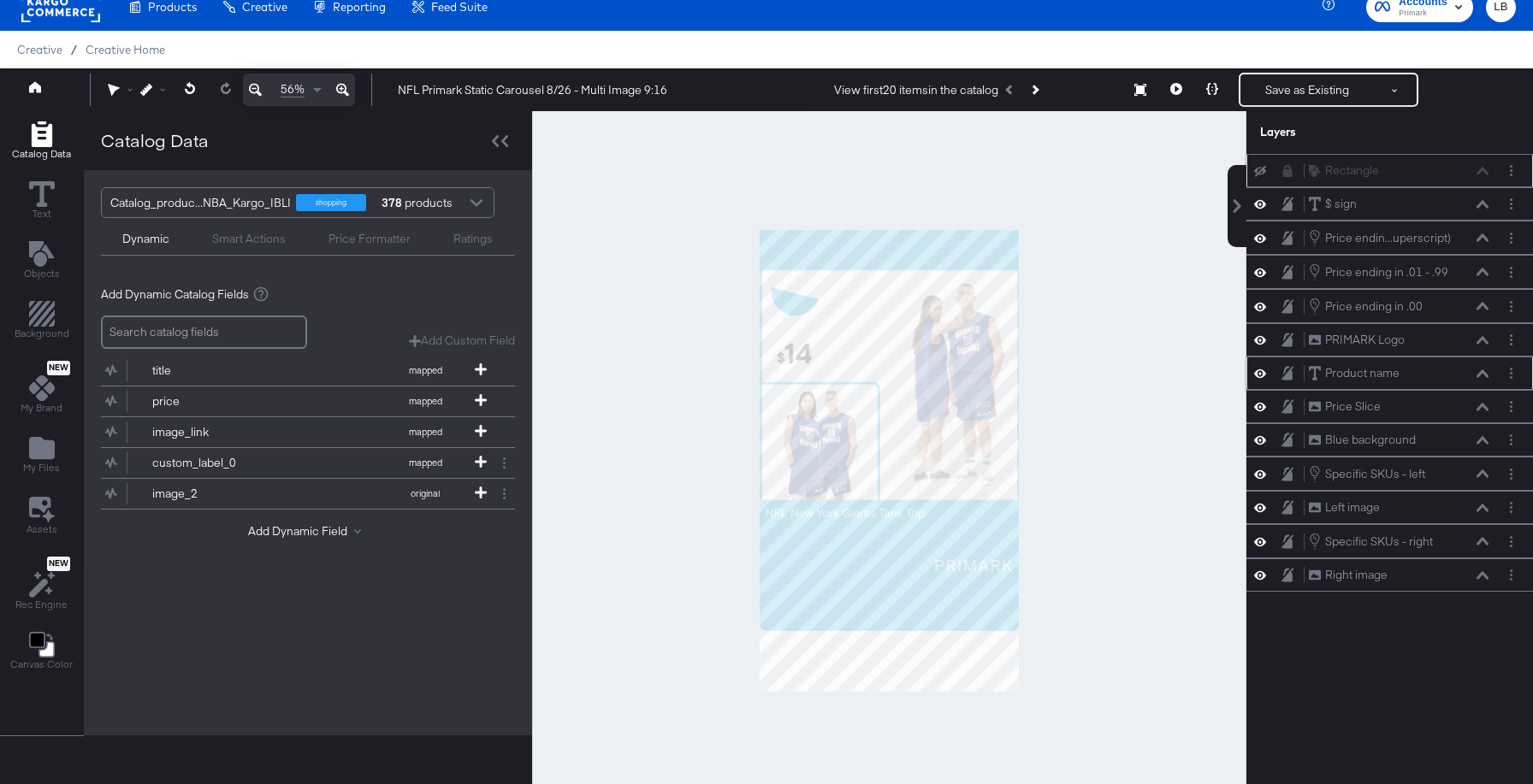
click at [1483, 372] on icon at bounding box center [1482, 374] width 12 height 8
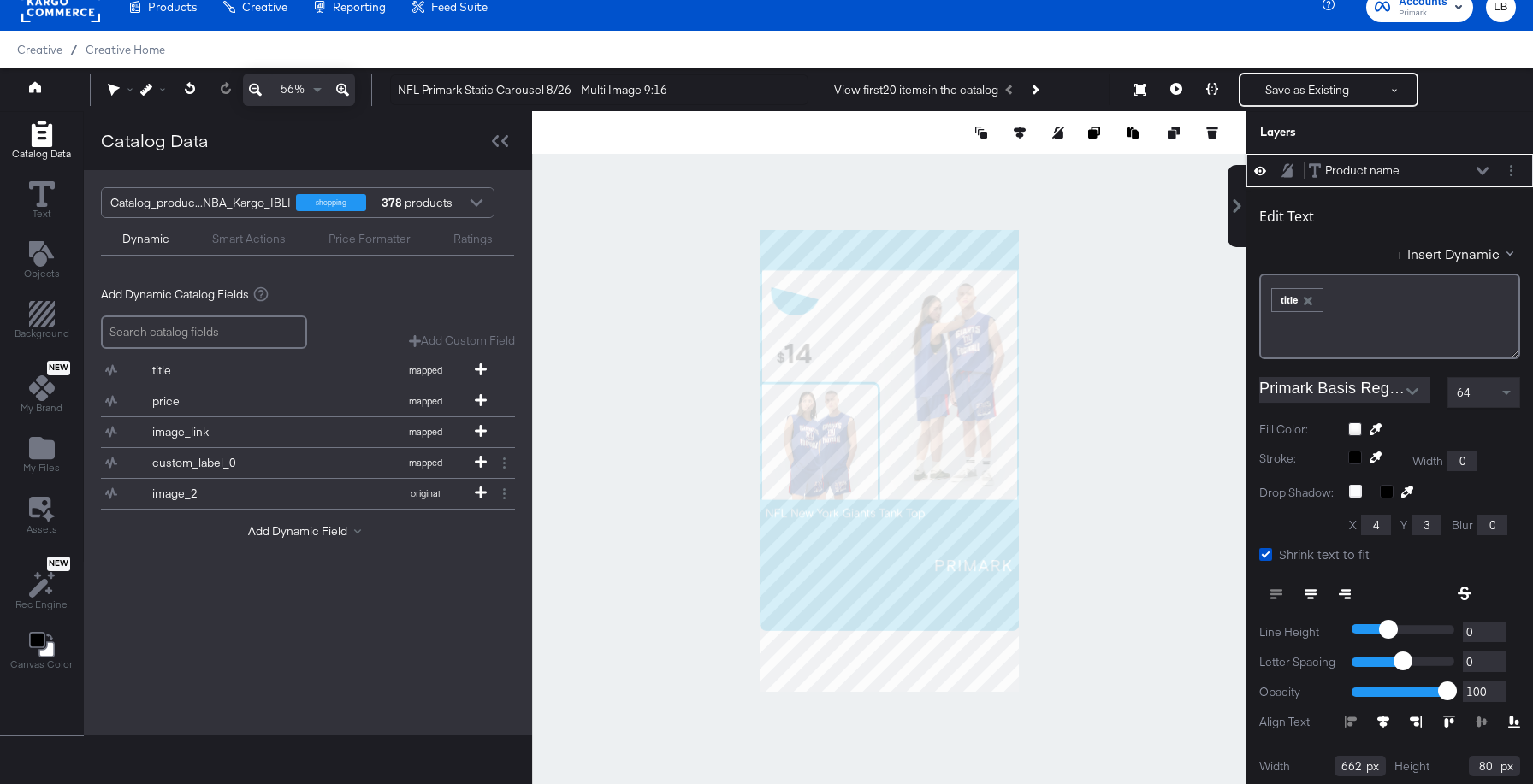
scroll to position [371, 0]
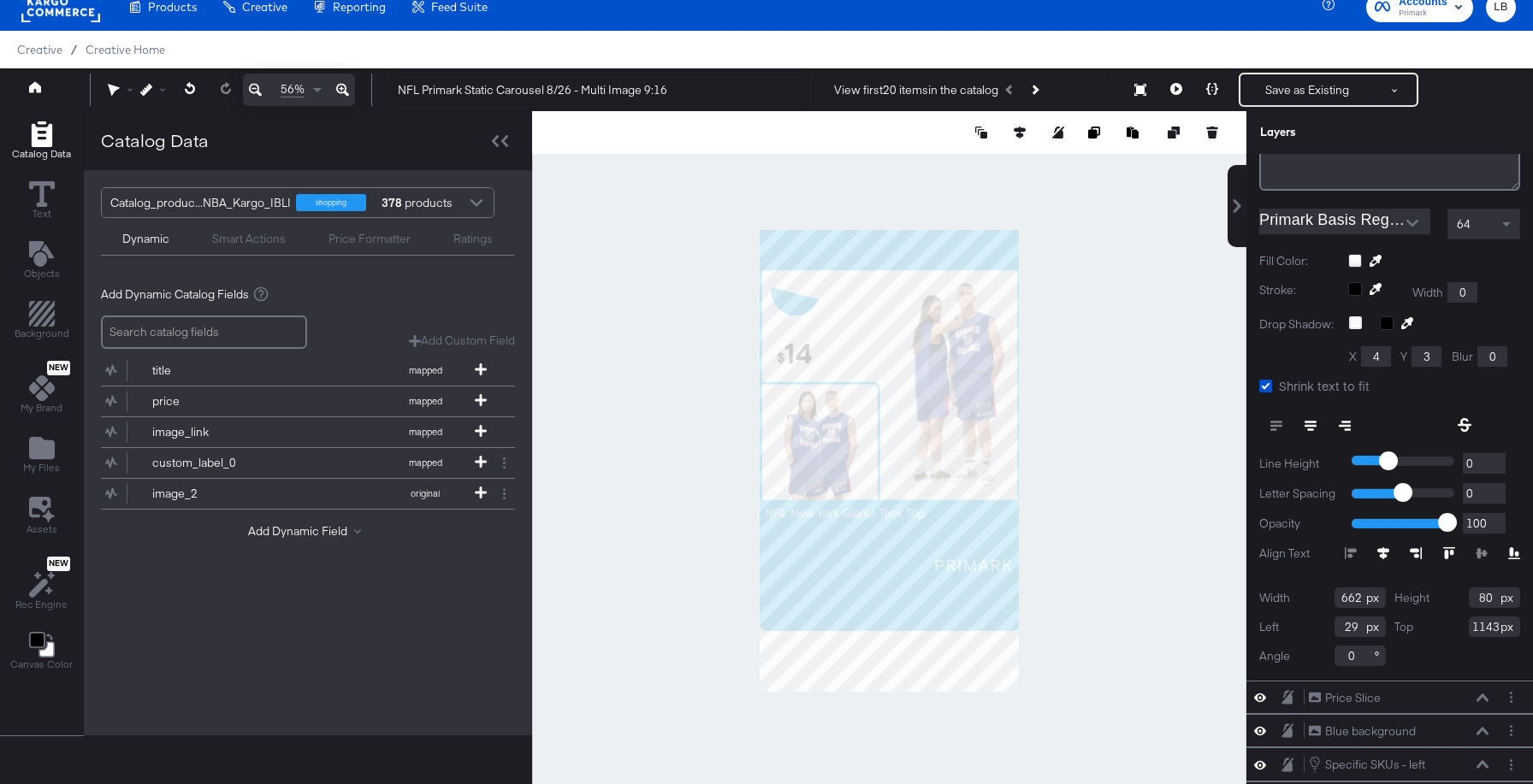
drag, startPoint x: 1497, startPoint y: 627, endPoint x: 1459, endPoint y: 627, distance: 38.0
click at [1459, 627] on div "Top 1143" at bounding box center [1457, 627] width 127 height 21
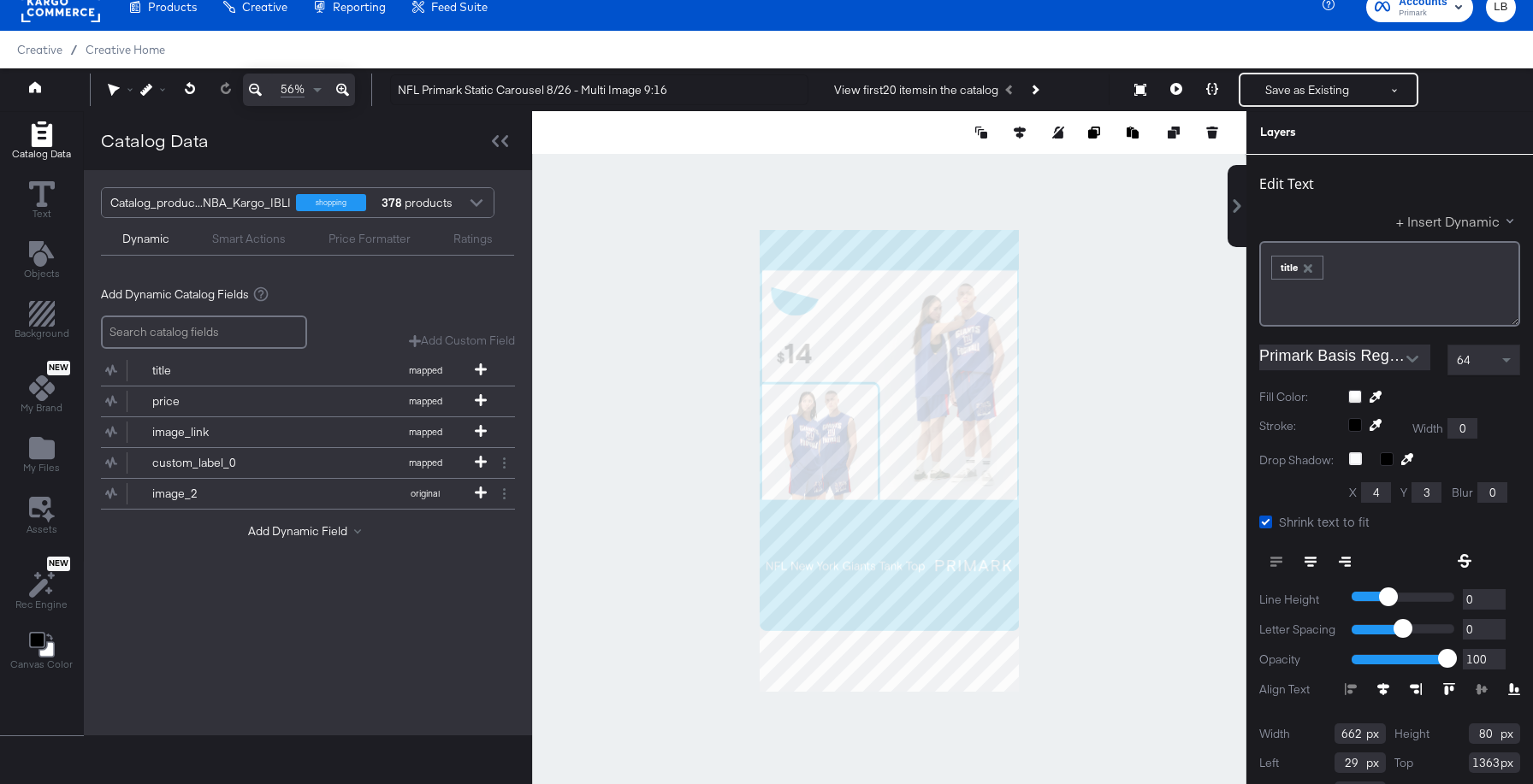
scroll to position [178, 0]
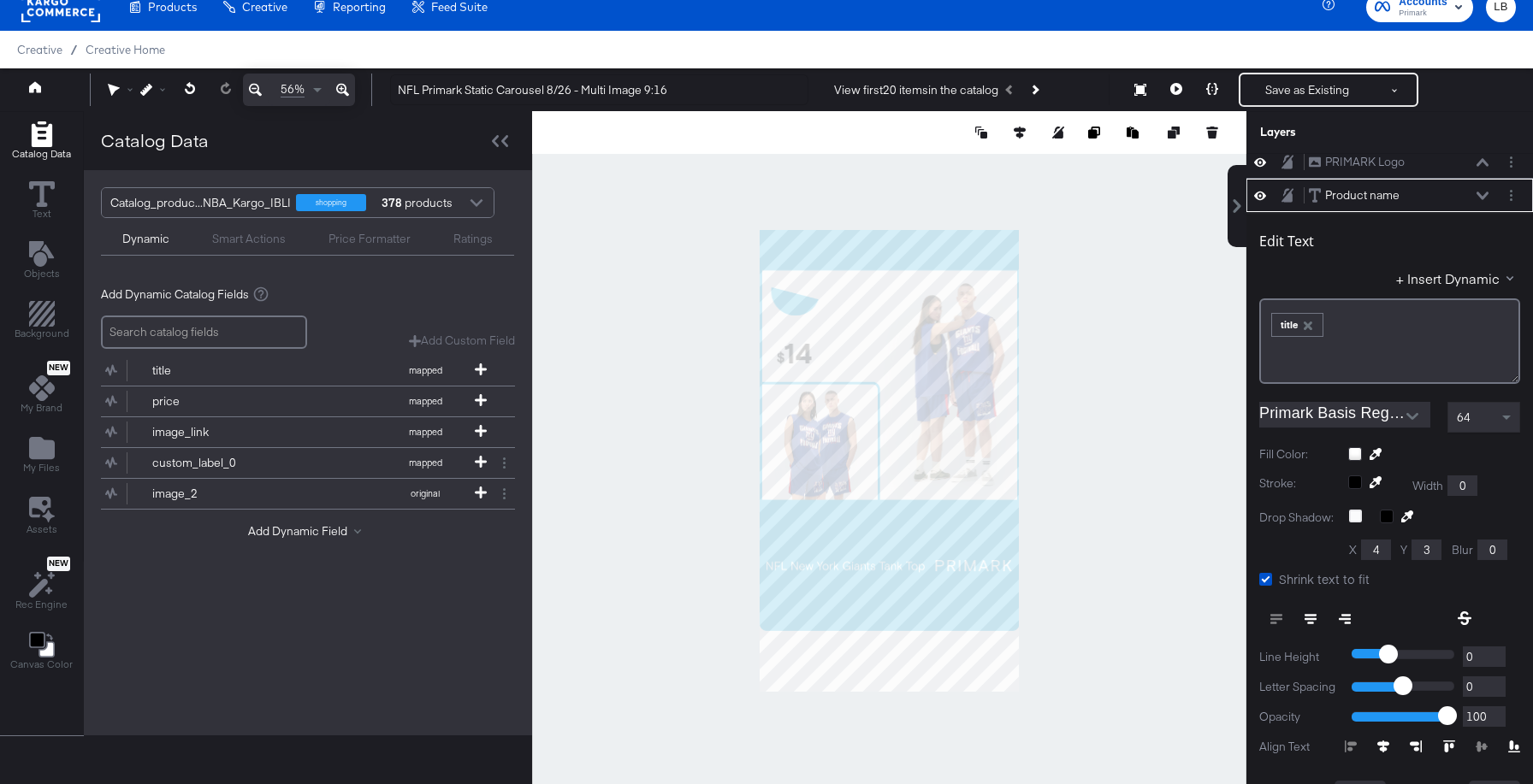
type input "1363"
click at [1484, 193] on icon at bounding box center [1482, 196] width 12 height 9
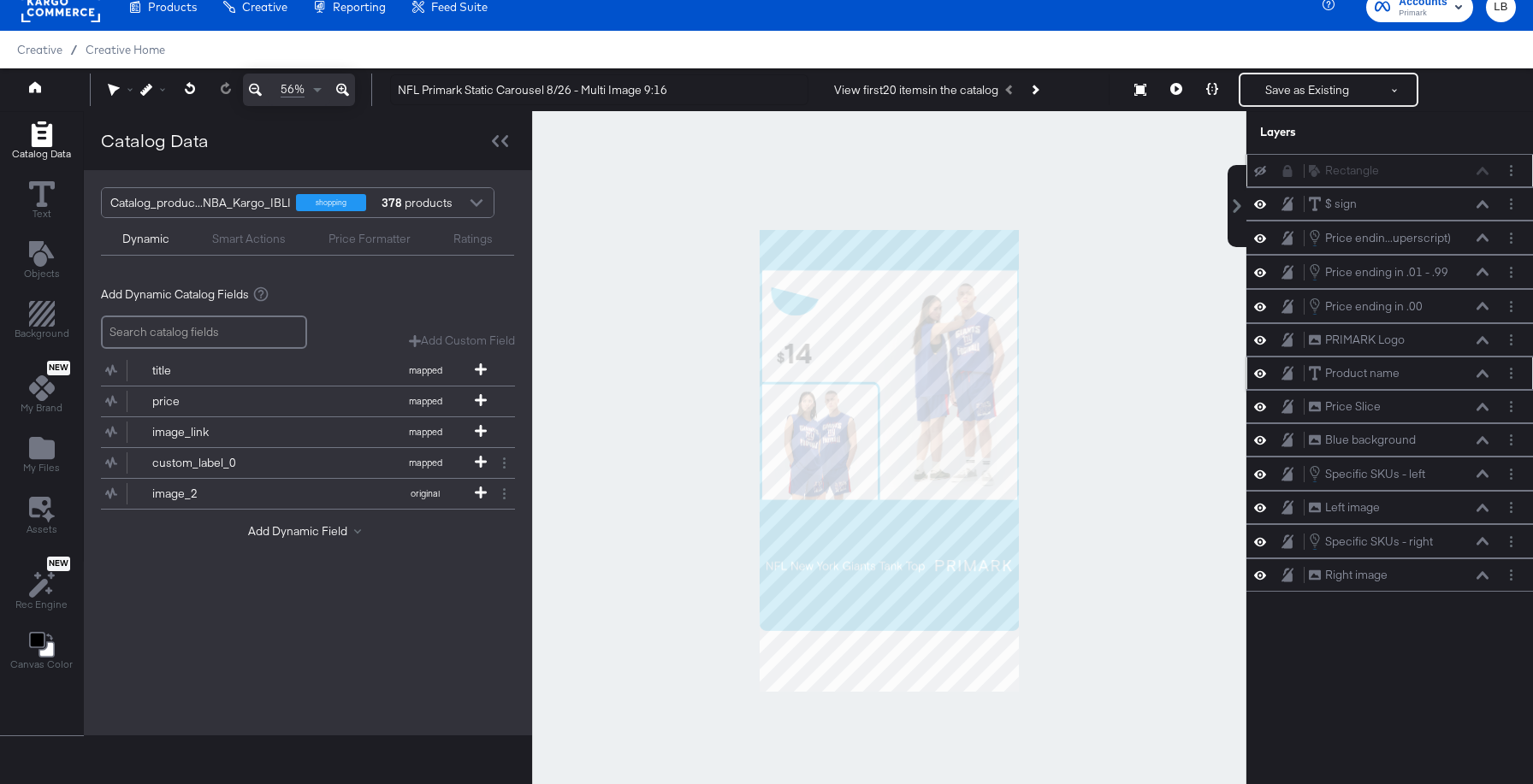
scroll to position [0, 0]
click at [1485, 403] on icon at bounding box center [1482, 407] width 12 height 9
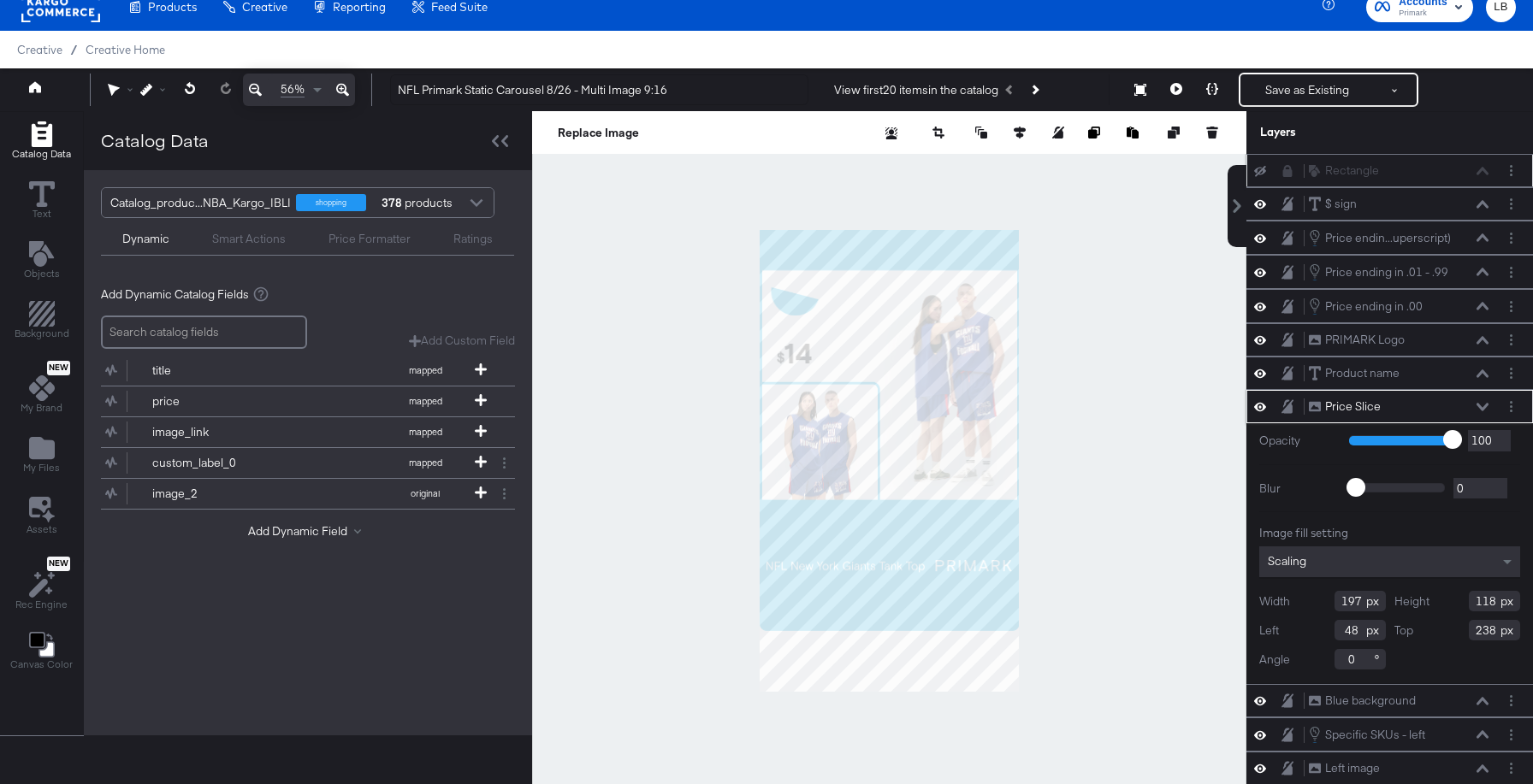
scroll to position [68, 0]
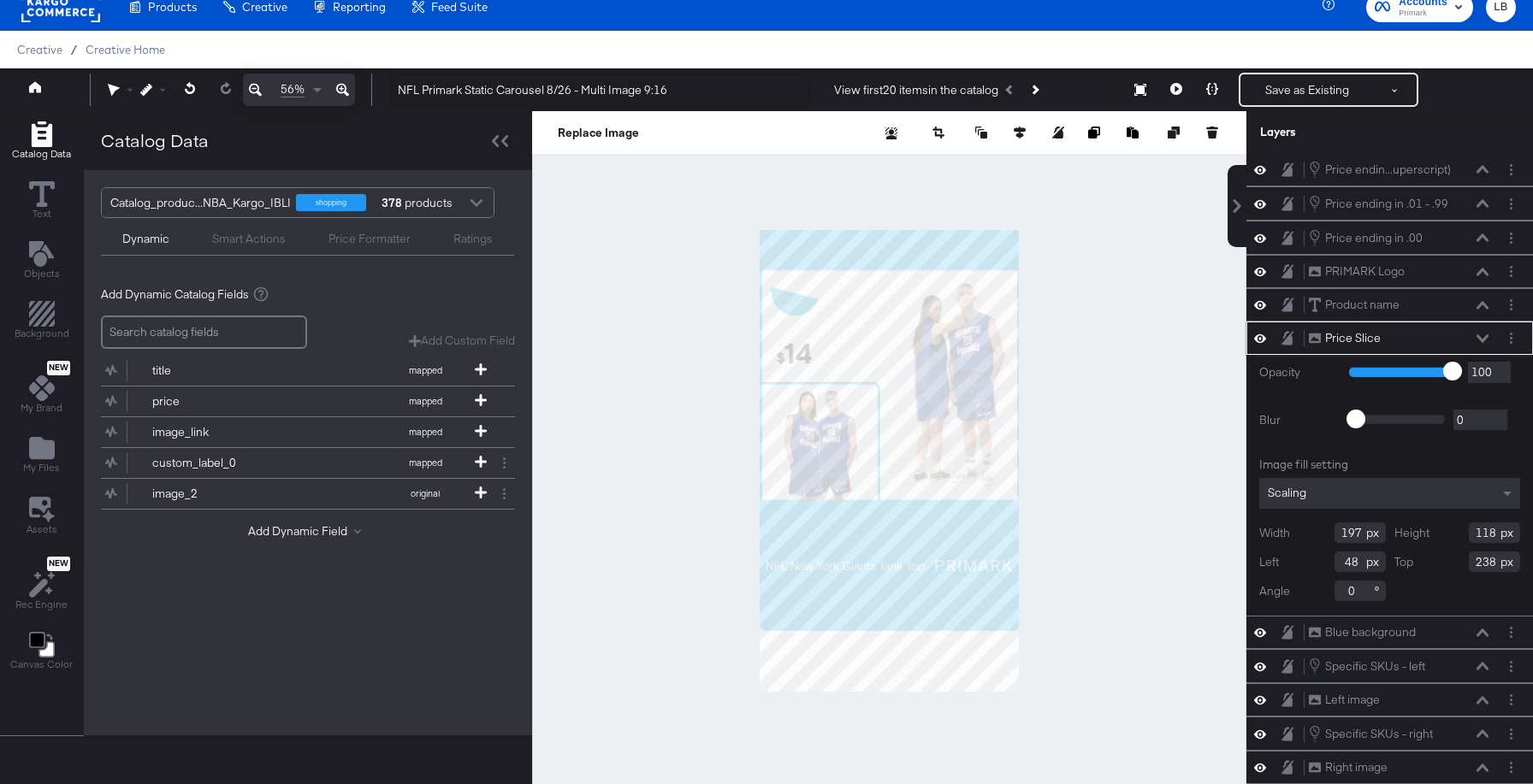
drag, startPoint x: 1497, startPoint y: 564, endPoint x: 1451, endPoint y: 564, distance: 46.0
click at [1457, 564] on div "Top 238" at bounding box center [1457, 562] width 127 height 21
type input "488"
click at [1477, 632] on icon at bounding box center [1482, 633] width 12 height 9
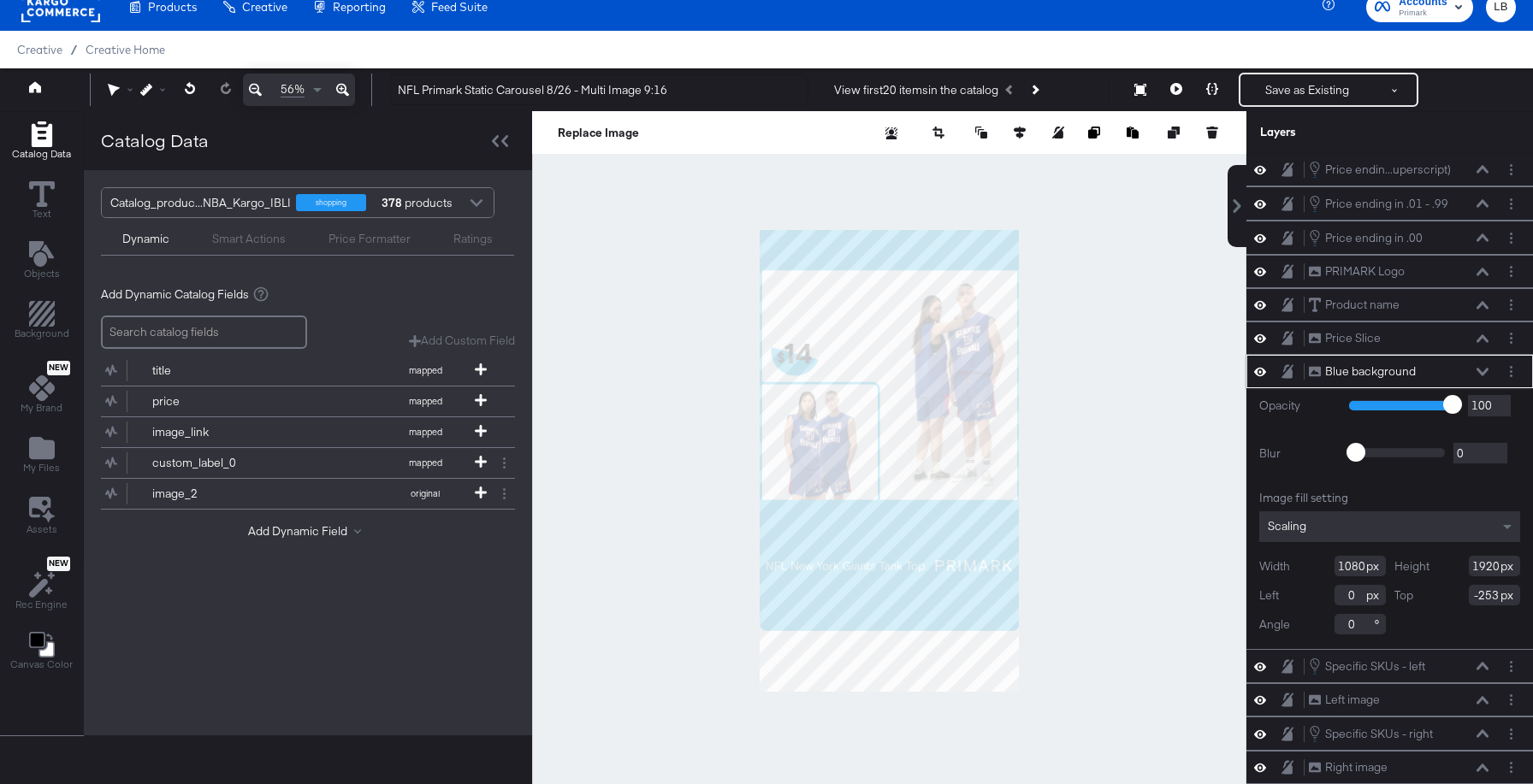
drag, startPoint x: 1498, startPoint y: 599, endPoint x: 1400, endPoint y: 595, distance: 98.1
click at [1400, 595] on div "Top -253" at bounding box center [1457, 596] width 127 height 21
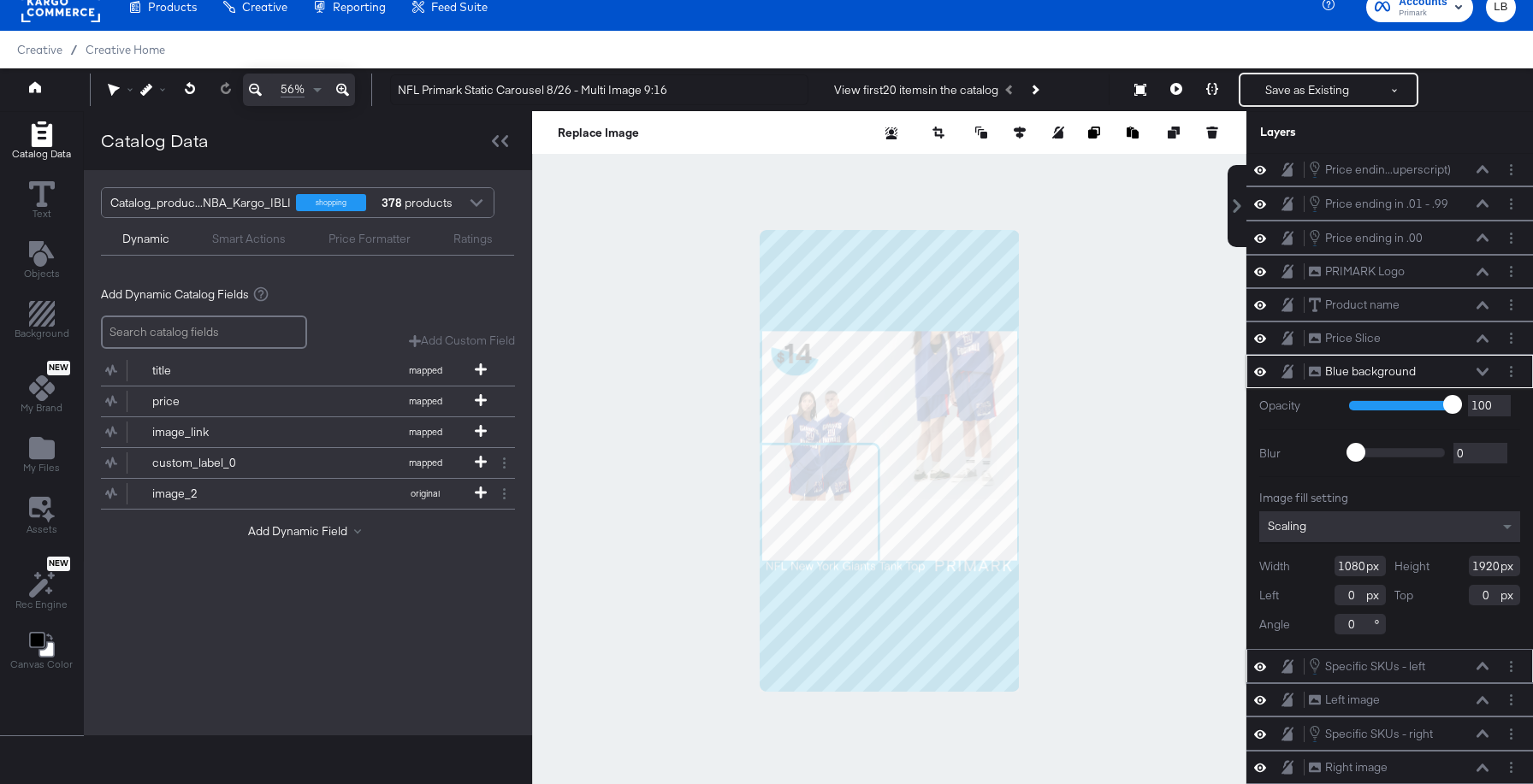
type input "0"
click at [1480, 664] on icon at bounding box center [1482, 666] width 12 height 9
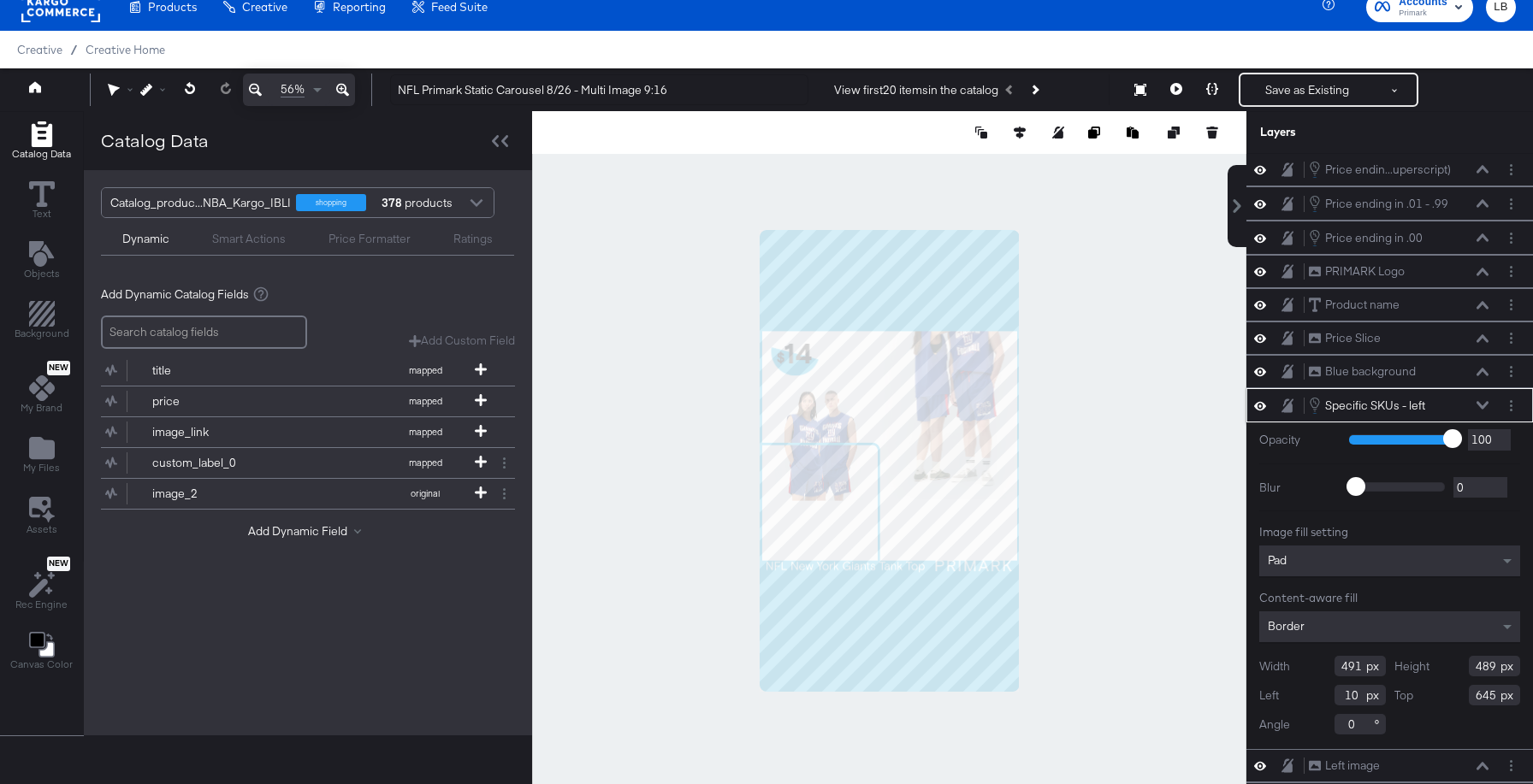
scroll to position [134, 0]
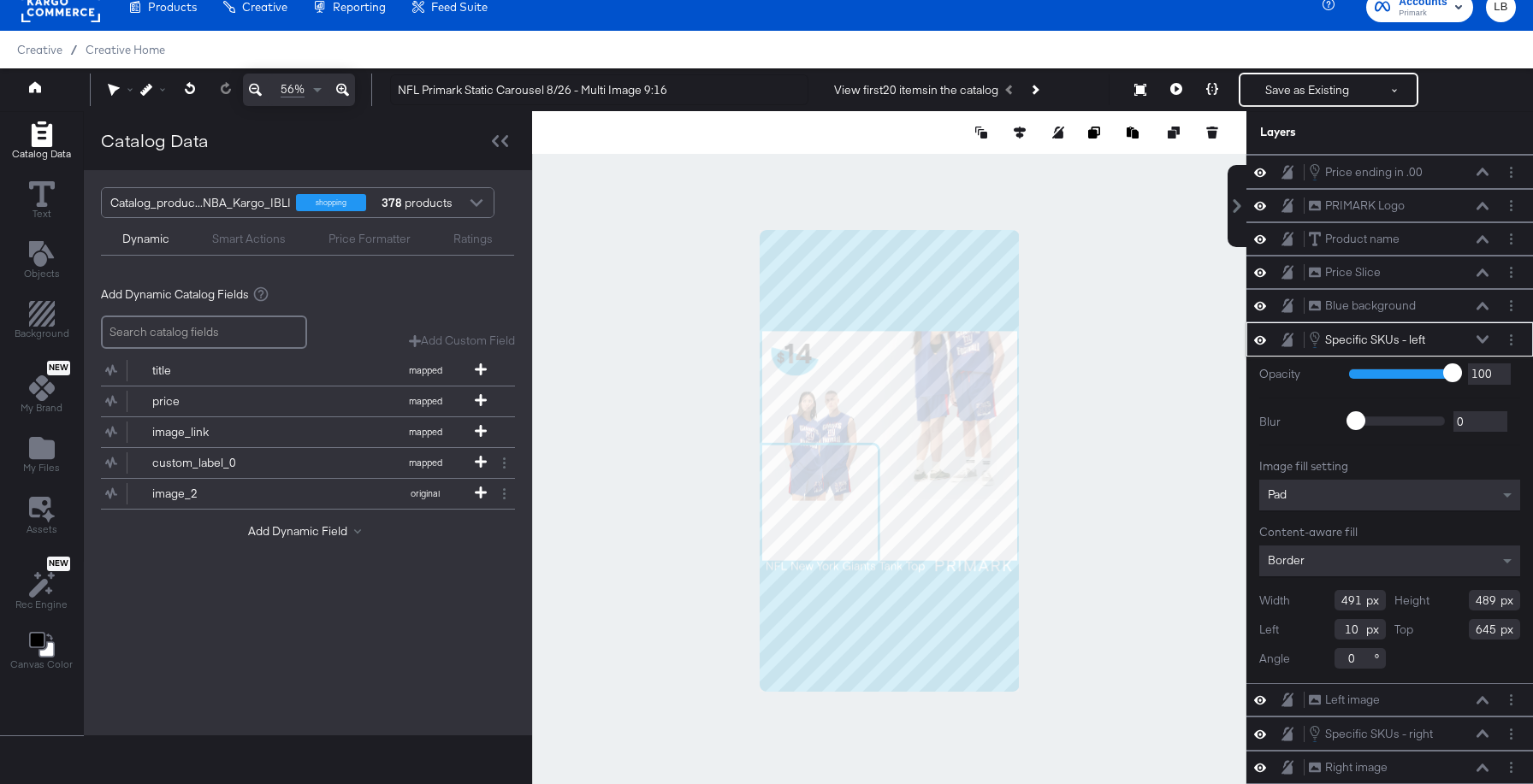
drag, startPoint x: 1498, startPoint y: 633, endPoint x: 1461, endPoint y: 634, distance: 37.0
click at [1461, 634] on div "Top 645" at bounding box center [1457, 630] width 127 height 21
type input "895"
click at [1480, 699] on icon at bounding box center [1482, 700] width 12 height 9
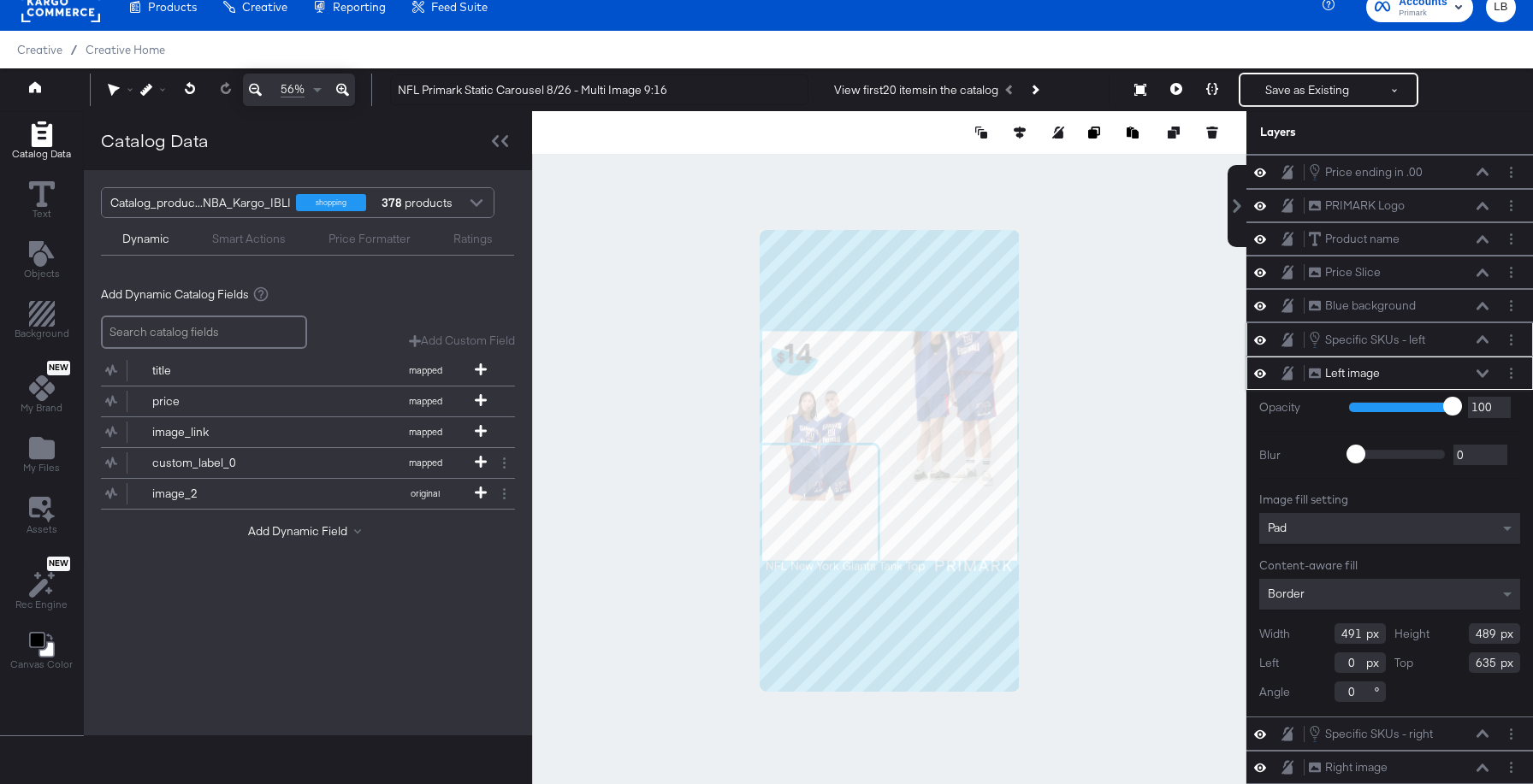
click at [1483, 340] on icon at bounding box center [1482, 340] width 12 height 9
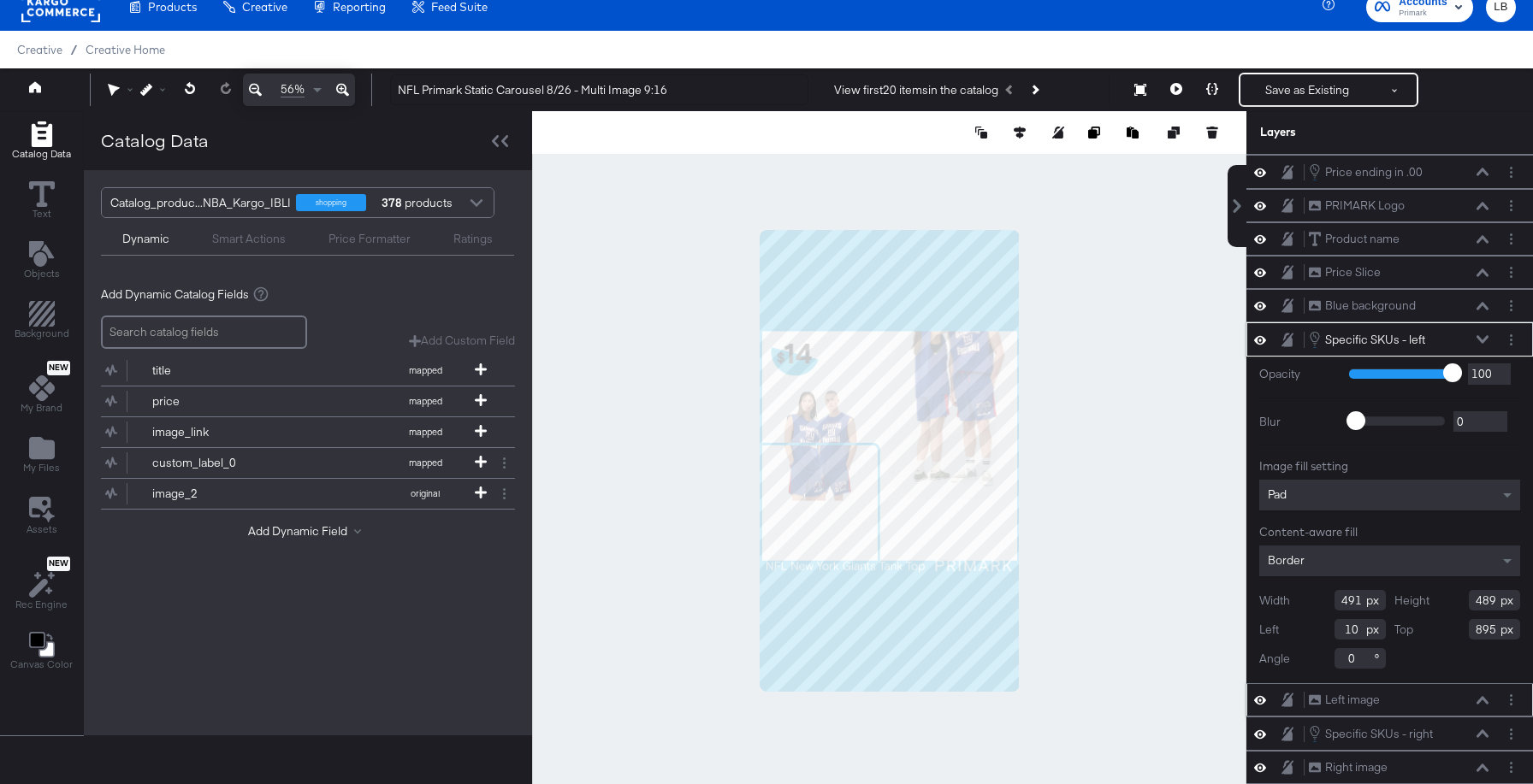
click at [1483, 697] on icon at bounding box center [1482, 700] width 12 height 8
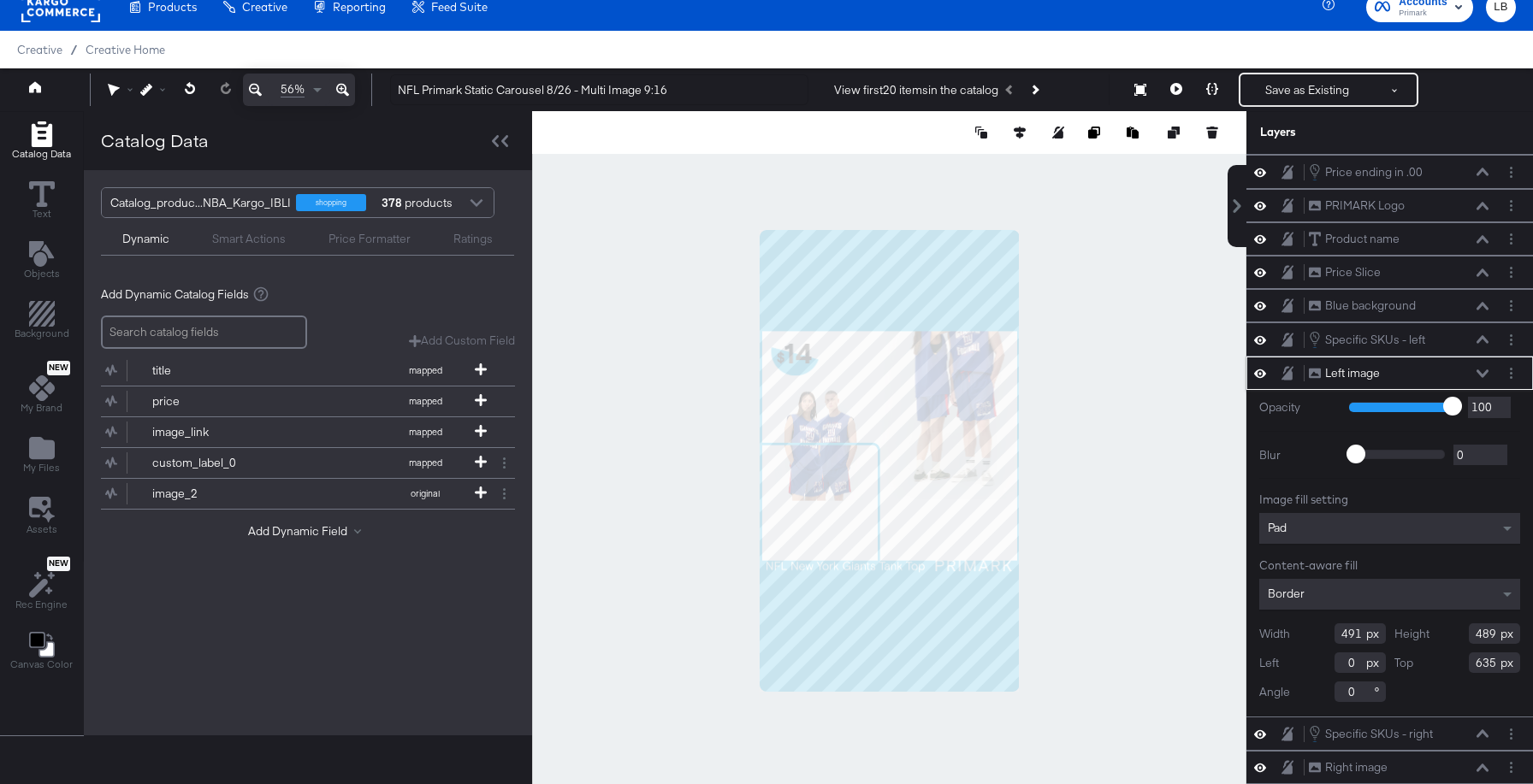
drag, startPoint x: 1494, startPoint y: 665, endPoint x: 1460, endPoint y: 665, distance: 34.0
click at [1460, 665] on div "Top 635" at bounding box center [1457, 663] width 127 height 21
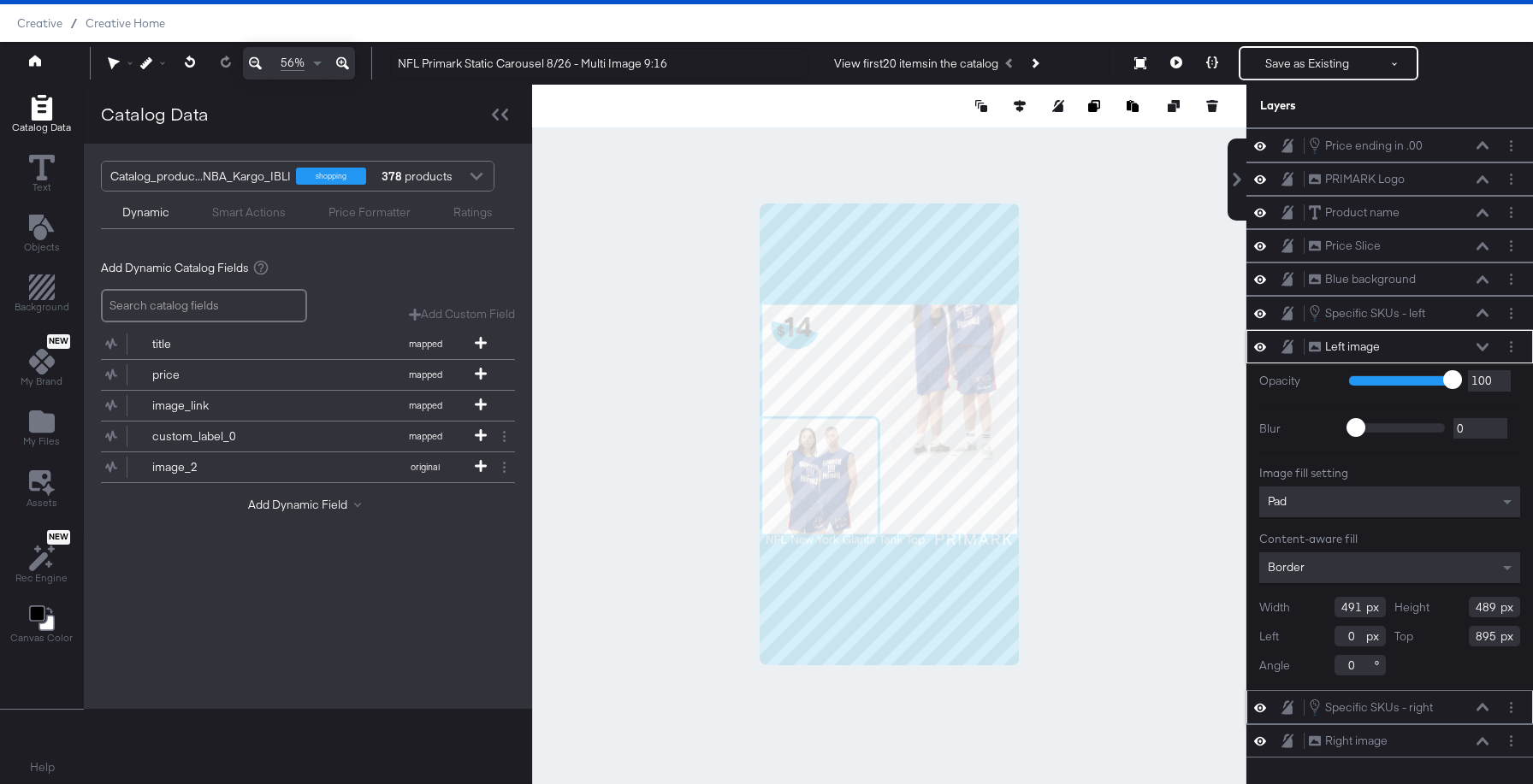
type input "895"
click at [1479, 706] on icon at bounding box center [1482, 706] width 12 height 9
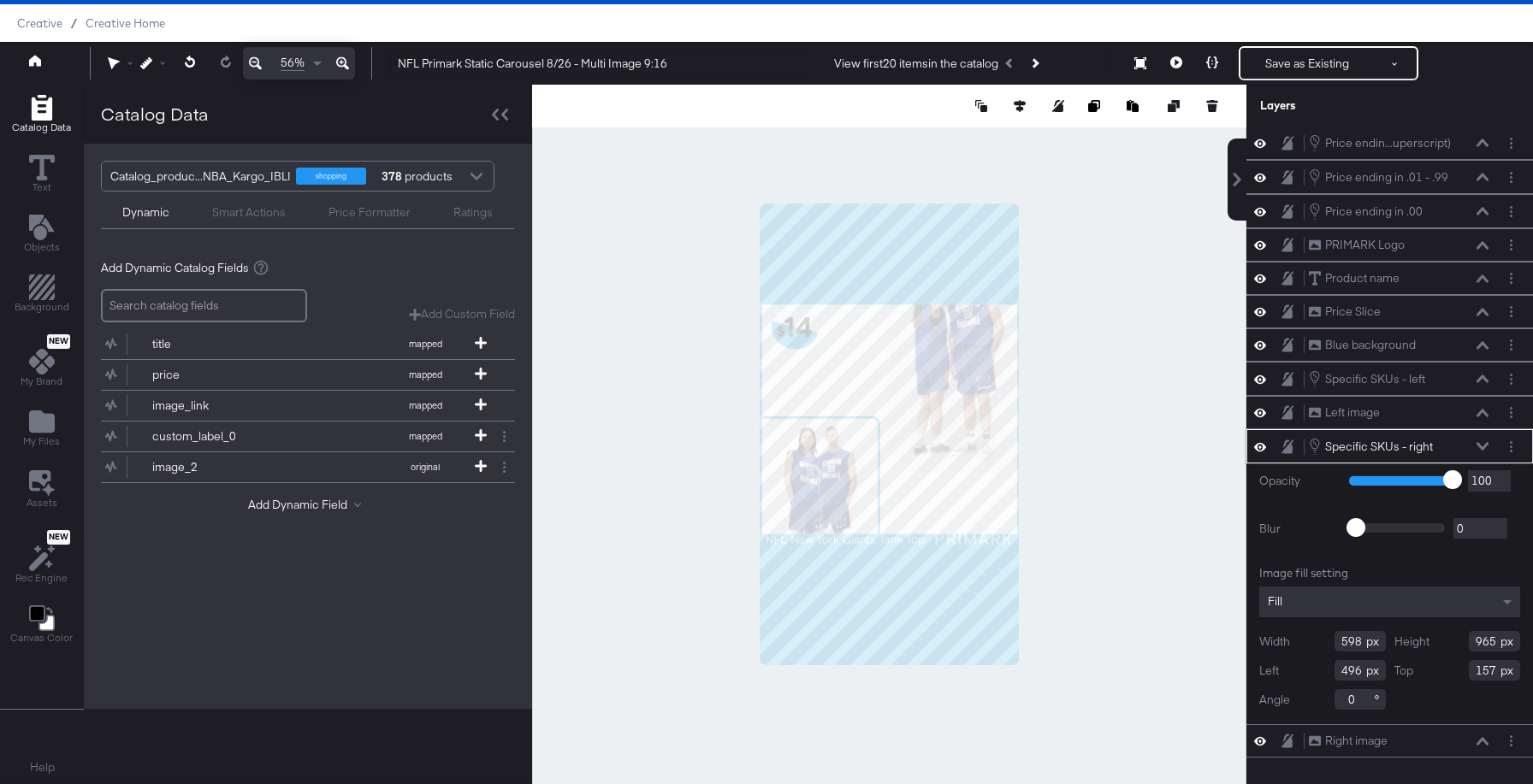
scroll to position [68, 0]
drag, startPoint x: 1496, startPoint y: 672, endPoint x: 1454, endPoint y: 672, distance: 42.0
click at [1455, 672] on div "Top 157" at bounding box center [1457, 671] width 127 height 21
type input "407"
click at [1481, 738] on icon at bounding box center [1482, 741] width 12 height 9
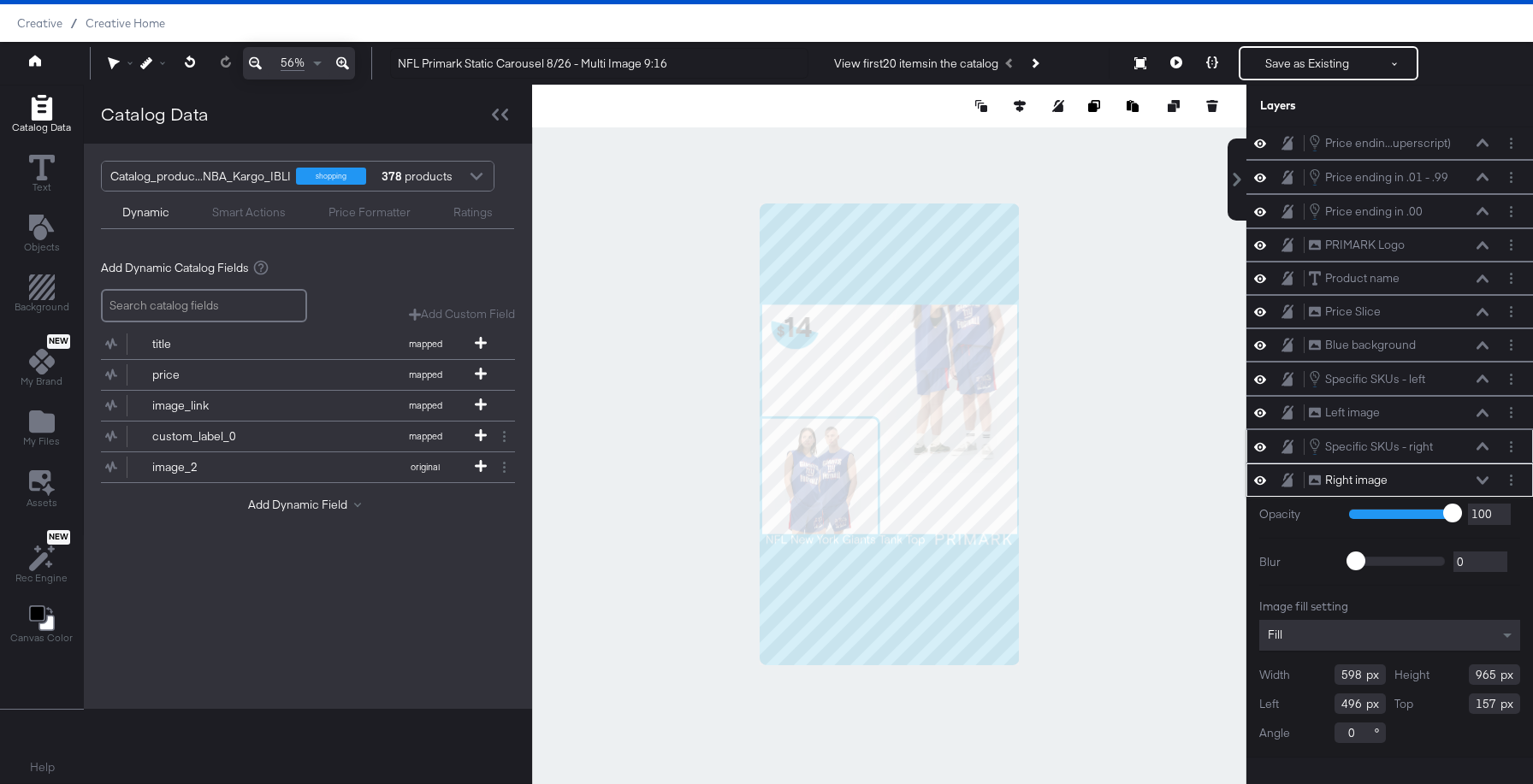
click at [1480, 450] on icon at bounding box center [1482, 446] width 12 height 9
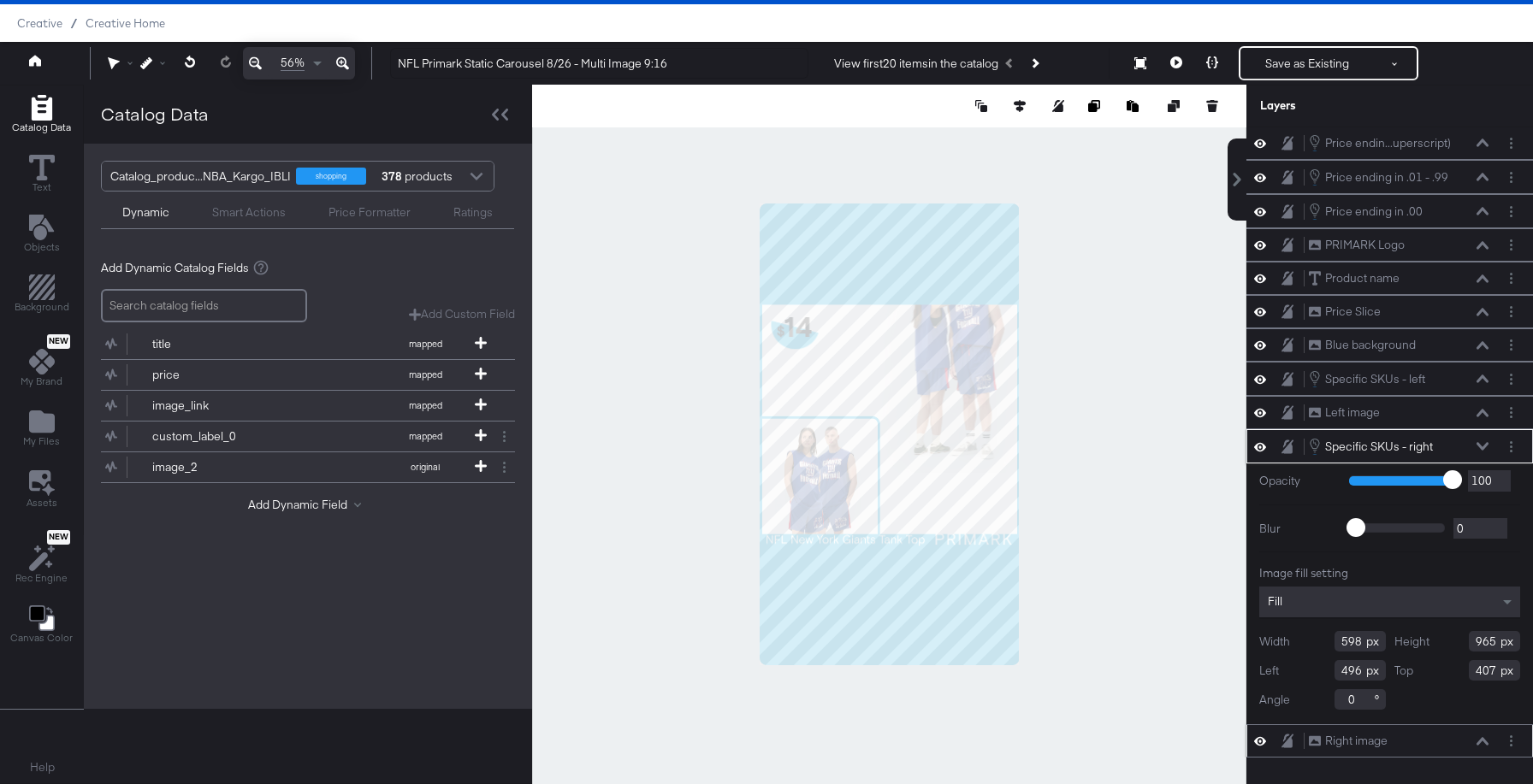
click at [1482, 738] on icon at bounding box center [1482, 741] width 12 height 8
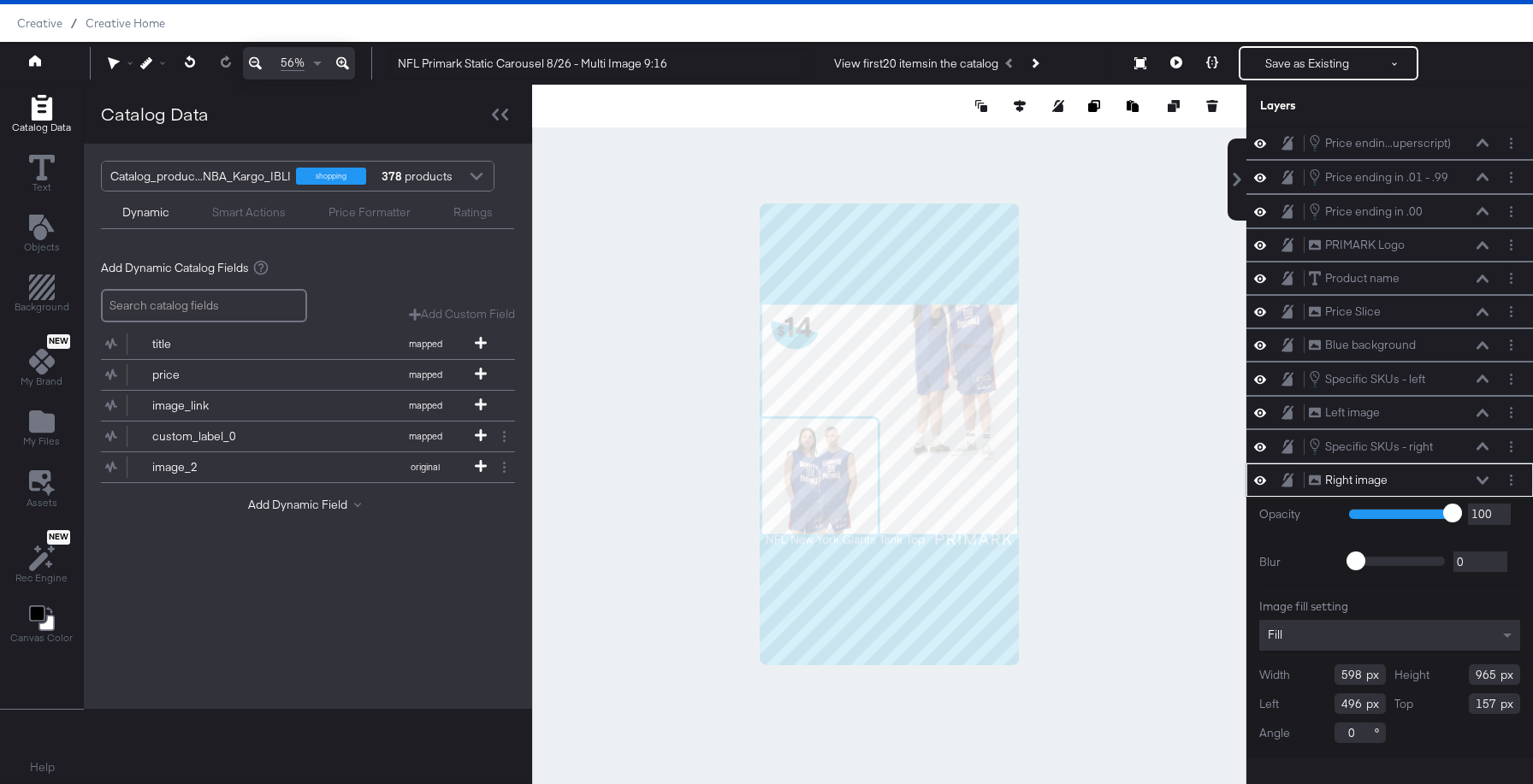
drag, startPoint x: 1487, startPoint y: 702, endPoint x: 1360, endPoint y: 702, distance: 127.0
click at [1360, 702] on div "Width 598 Height 965 Left 496 Top 157 Angle 0" at bounding box center [1389, 704] width 261 height 78
type input "407"
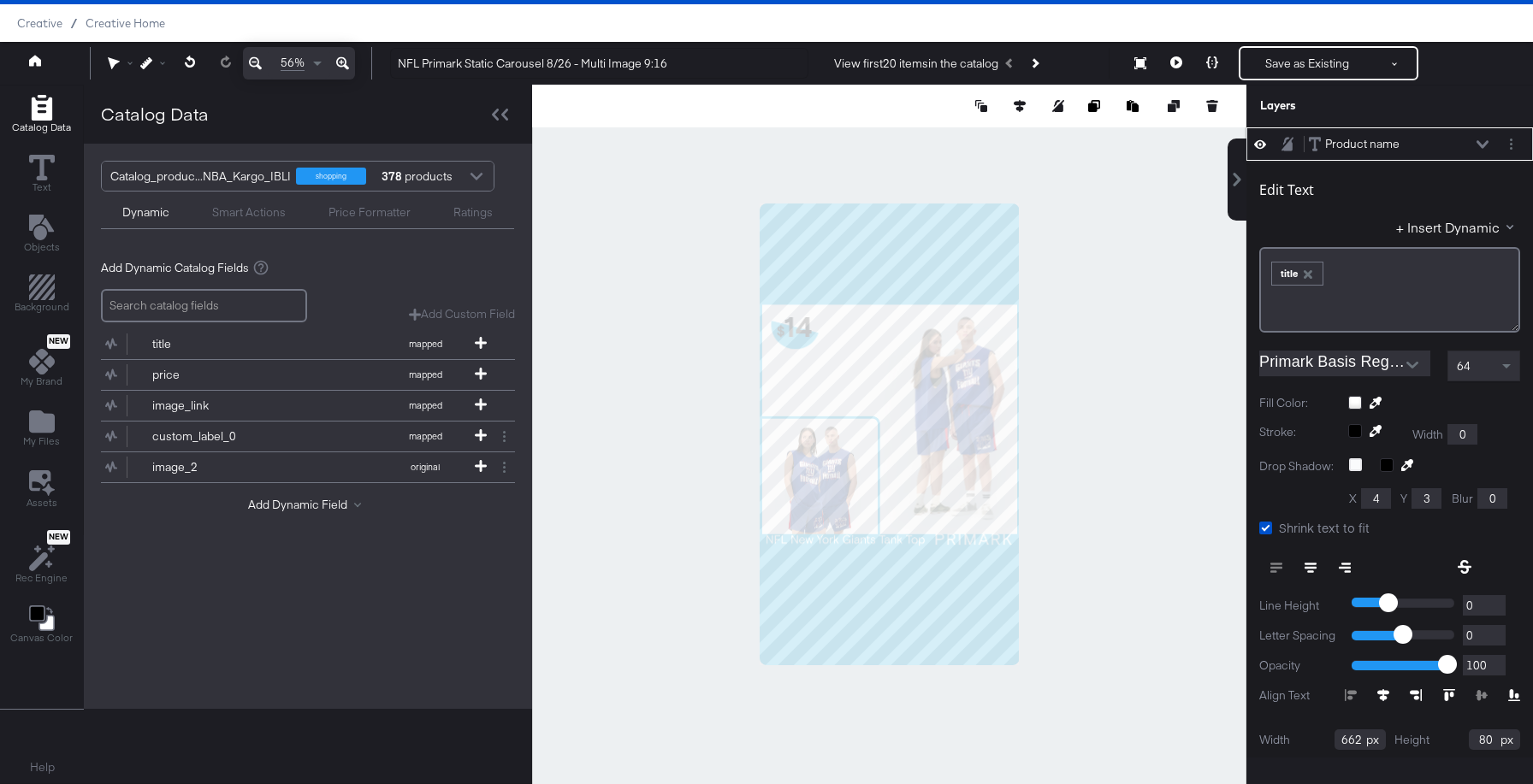
scroll to position [469, 0]
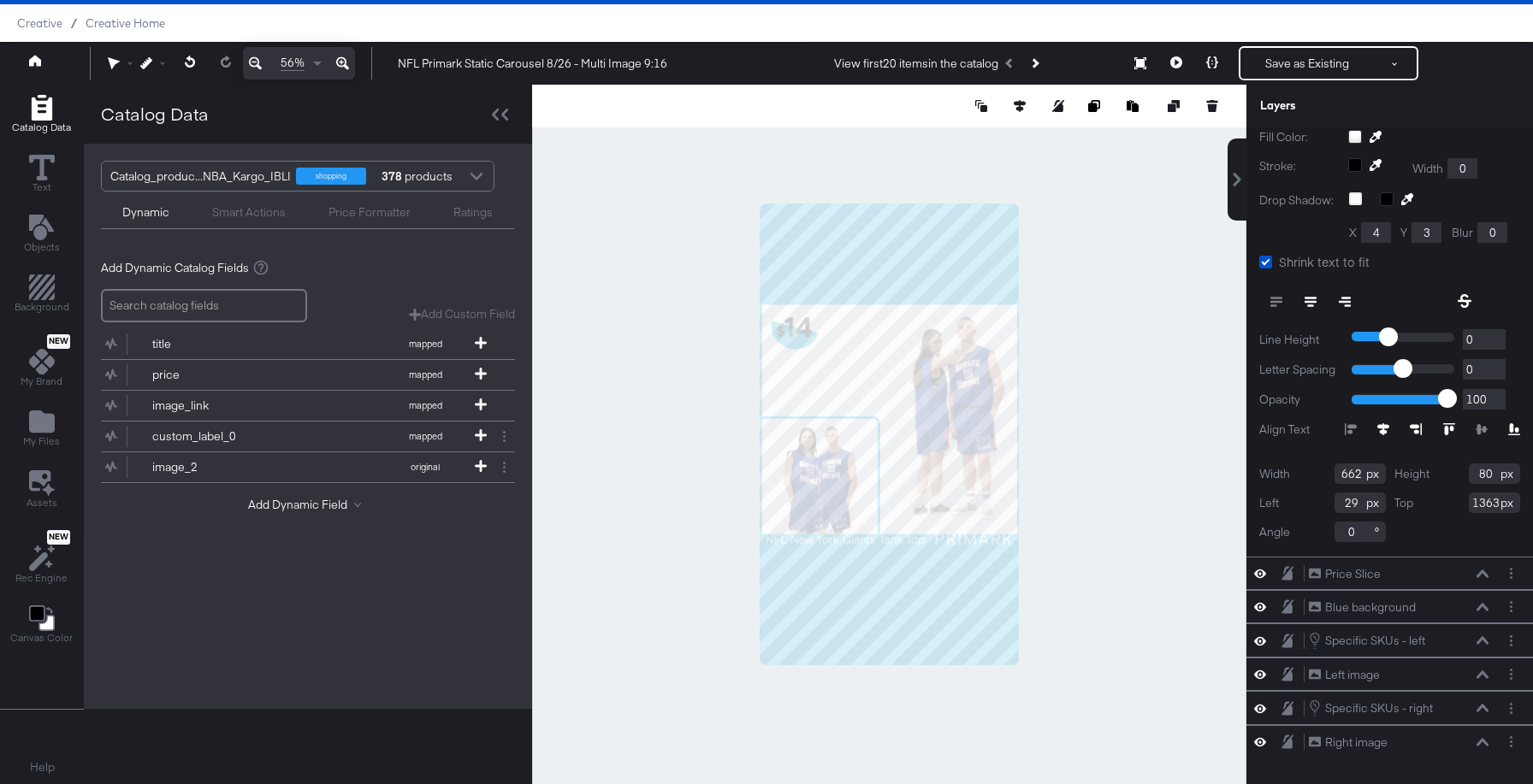
click at [1490, 503] on input "1363" at bounding box center [1494, 503] width 51 height 21
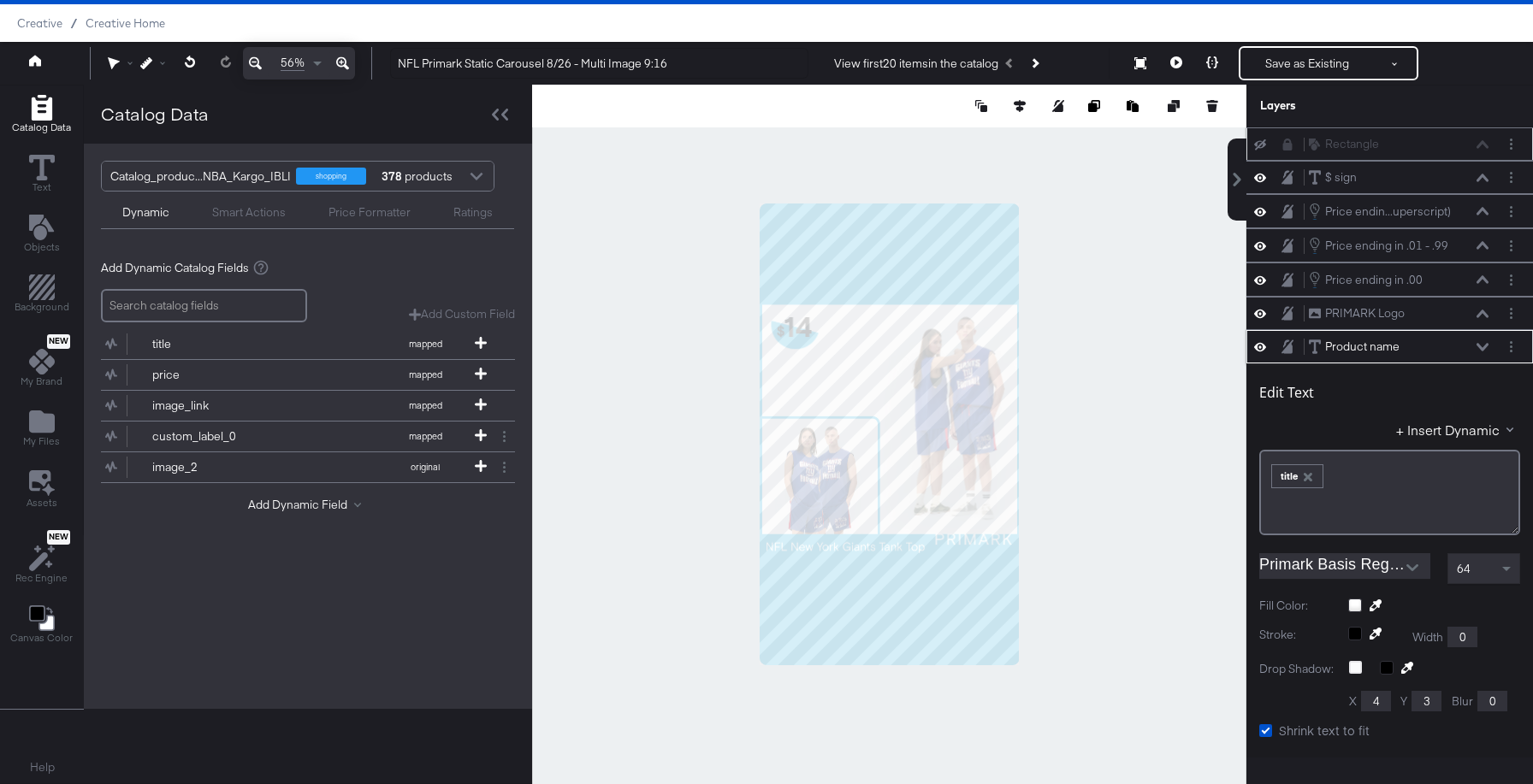
scroll to position [1, 0]
type input "1393"
click at [1480, 312] on icon at bounding box center [1482, 312] width 12 height 8
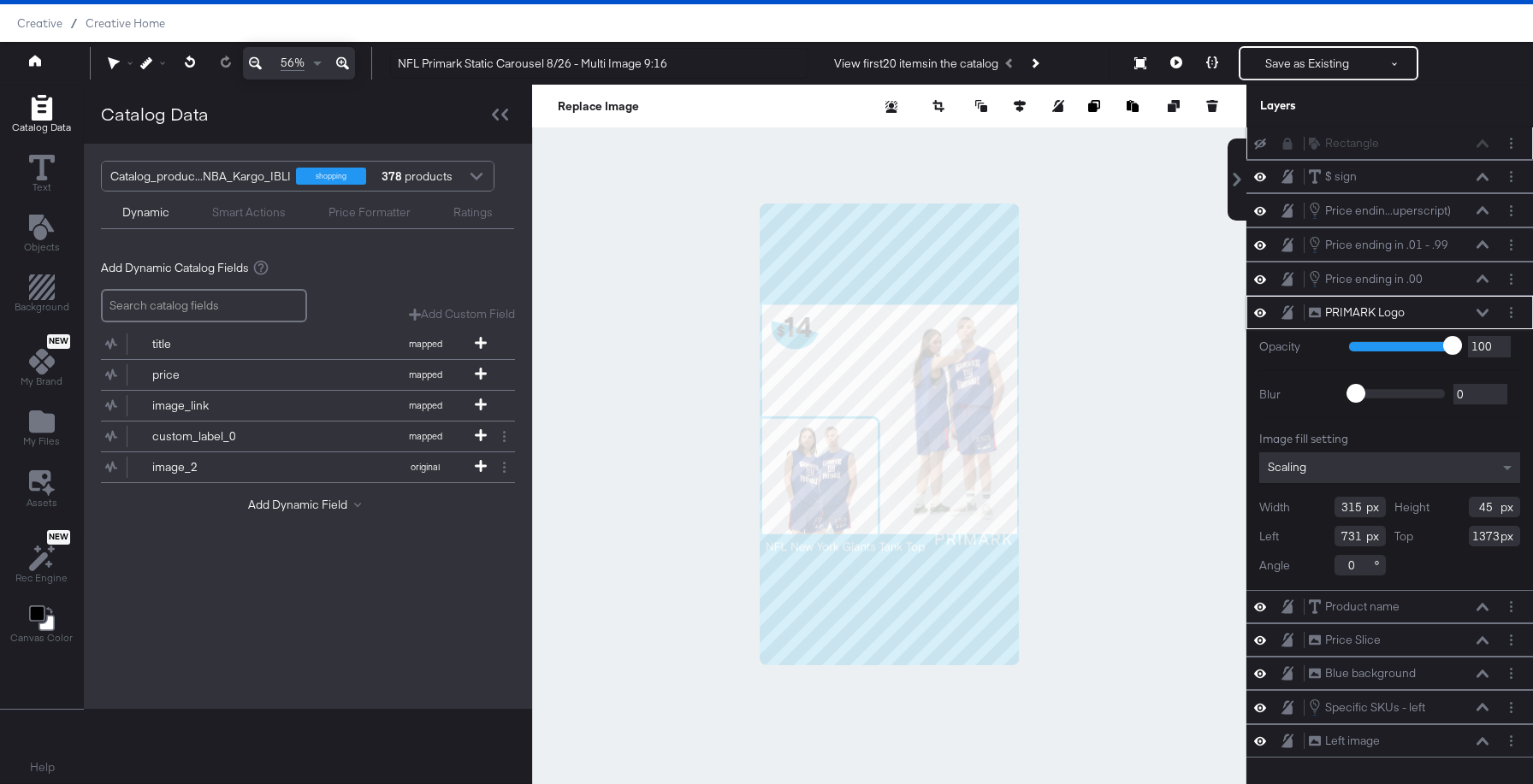
click at [1494, 538] on input "1373" at bounding box center [1494, 536] width 51 height 21
type input "1393"
click at [1167, 693] on div at bounding box center [889, 435] width 714 height 700
click at [1490, 538] on input "1393" at bounding box center [1494, 537] width 51 height 21
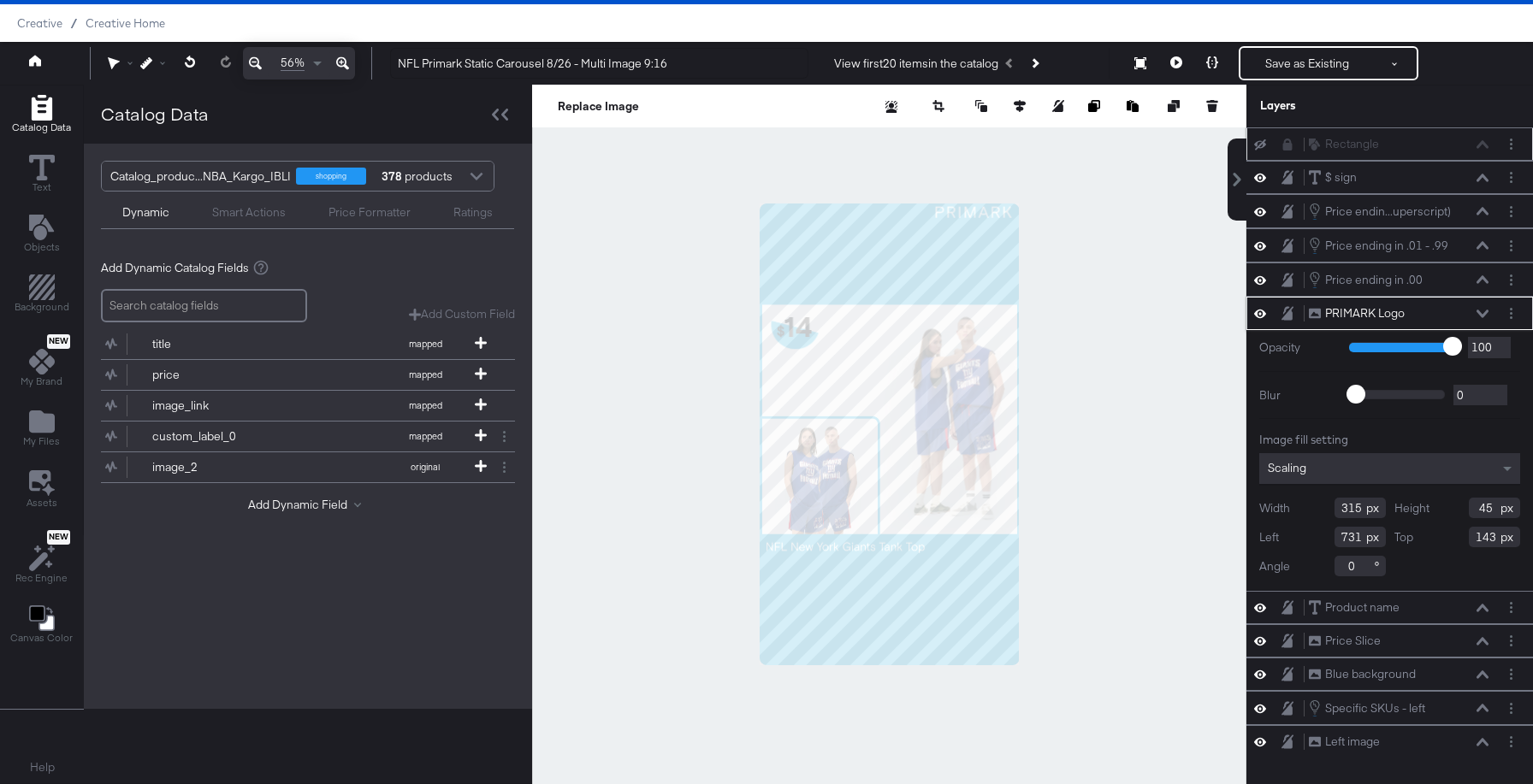
type input "1403"
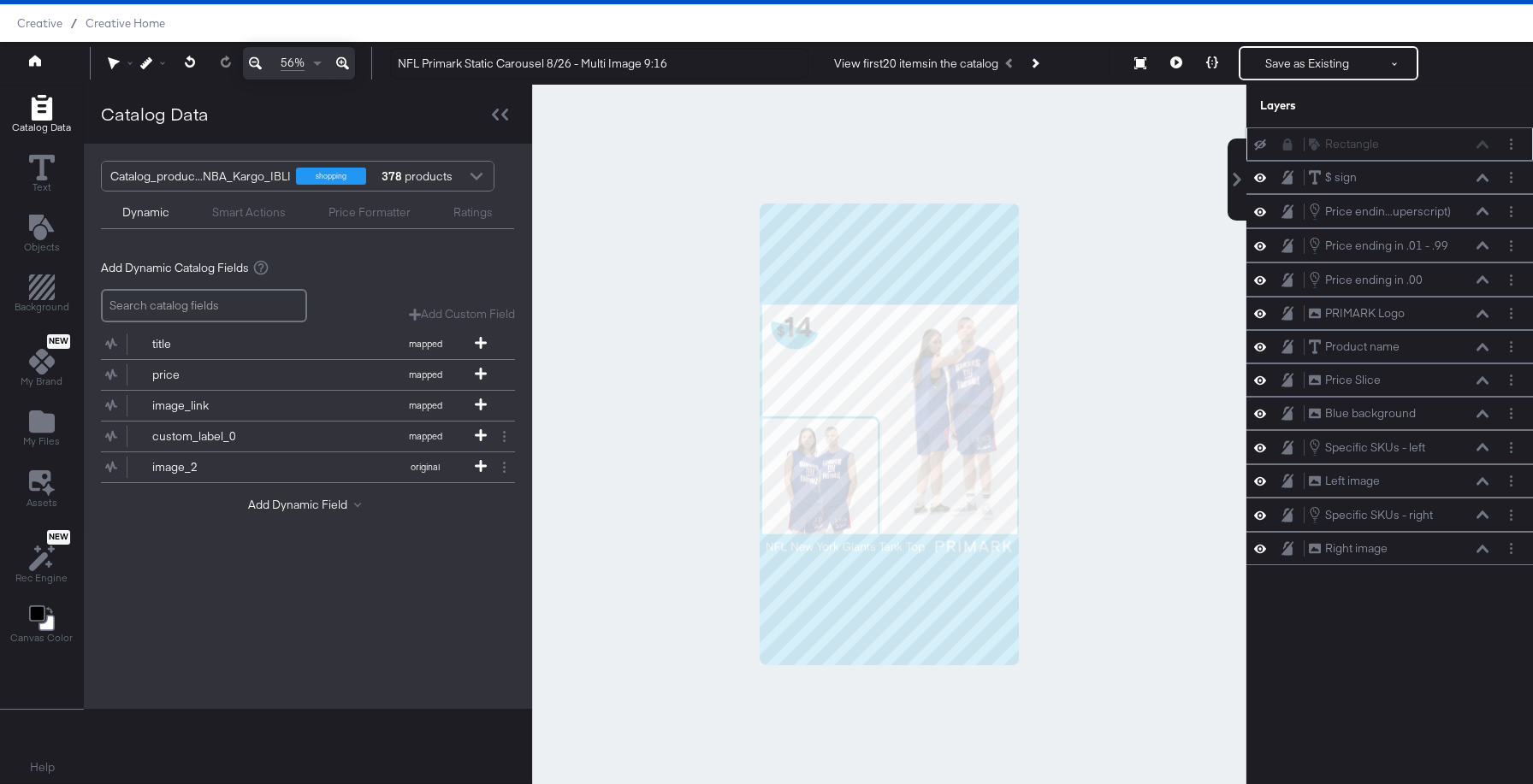
click at [1084, 627] on div at bounding box center [889, 435] width 714 height 700
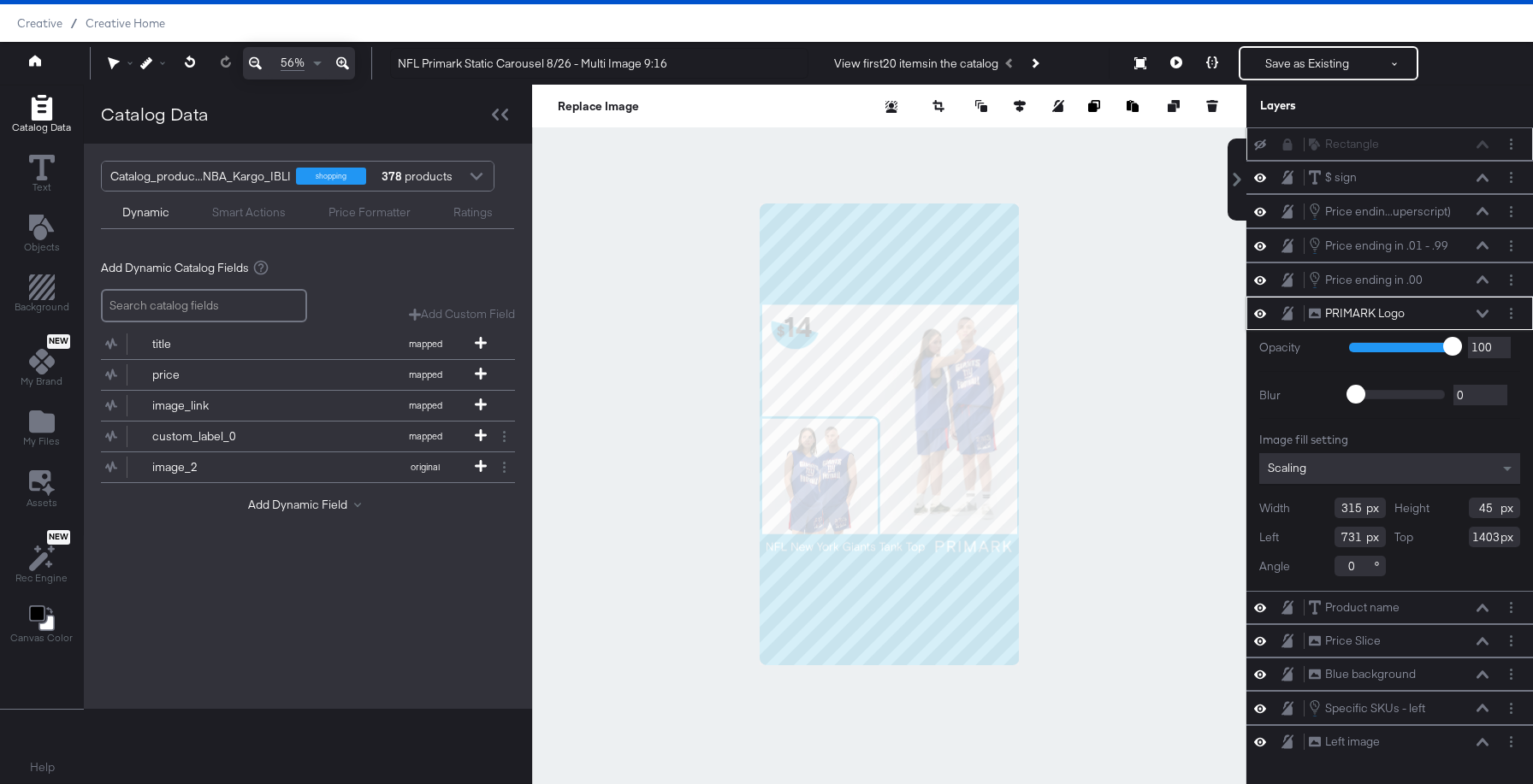
click at [1493, 540] on input "1403" at bounding box center [1494, 537] width 51 height 21
type input "1406"
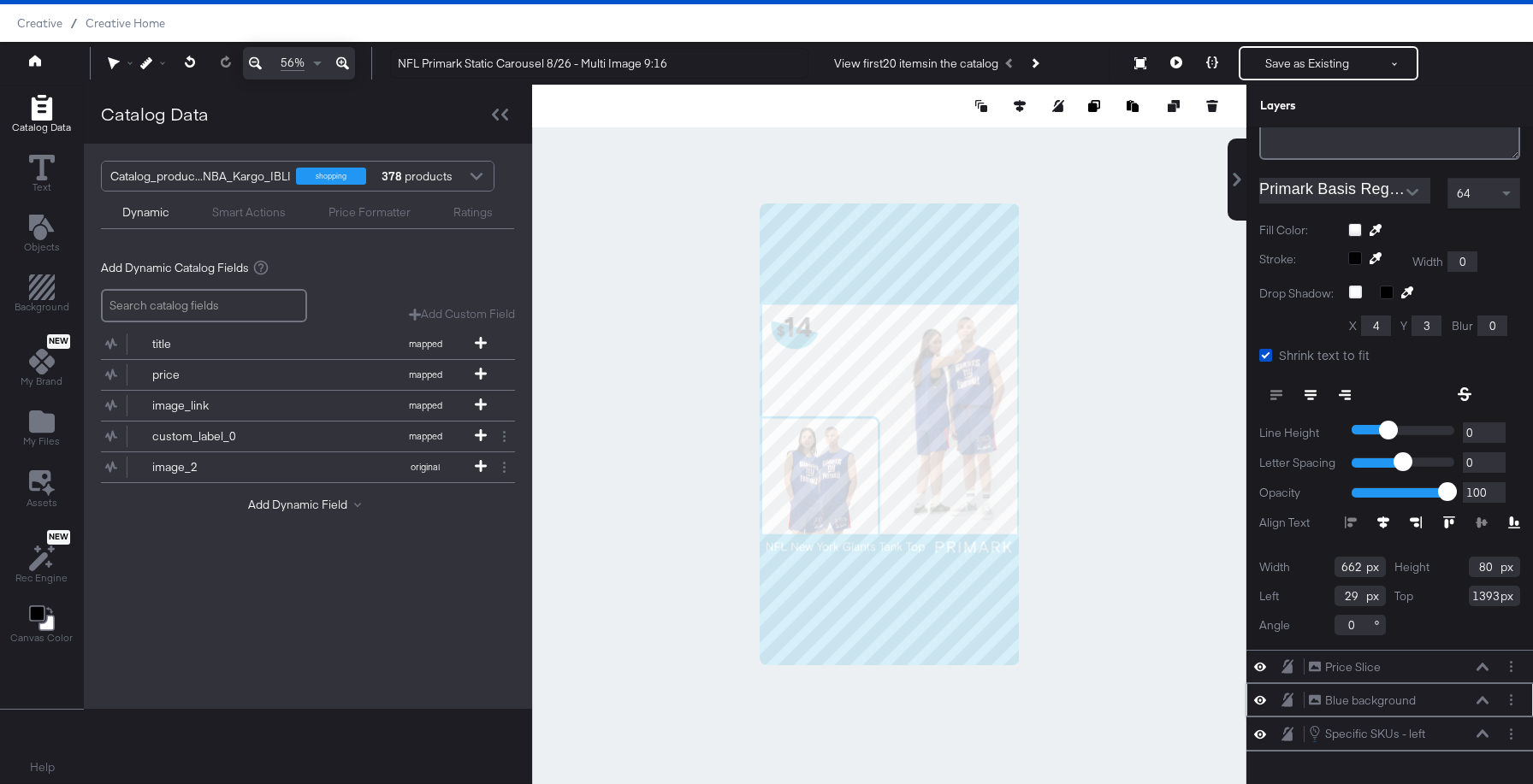
scroll to position [378, 0]
click at [1490, 595] on input "1393" at bounding box center [1494, 594] width 51 height 21
type input "1396"
click at [1060, 559] on div at bounding box center [889, 435] width 714 height 700
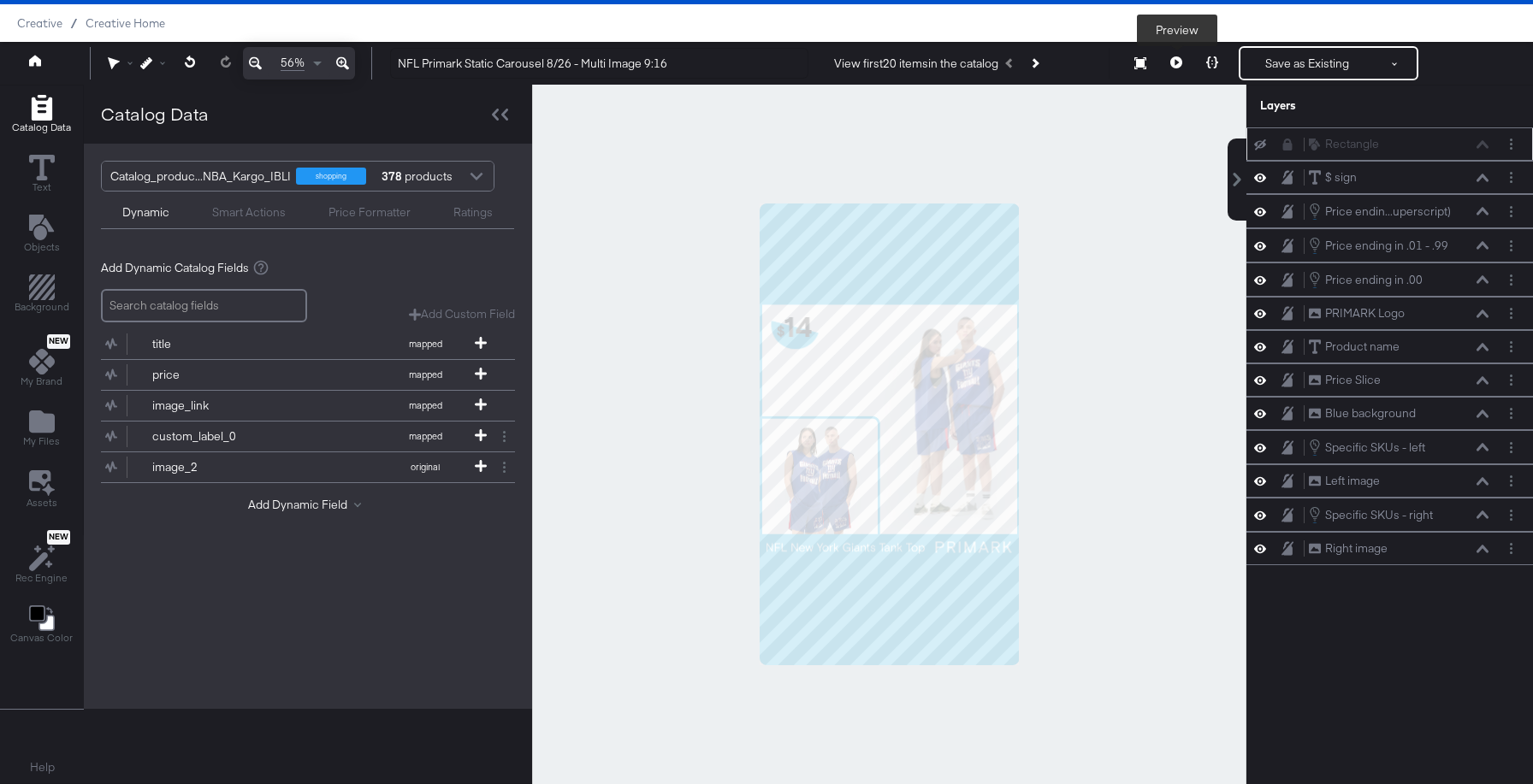
click at [1179, 58] on icon at bounding box center [1176, 62] width 12 height 12
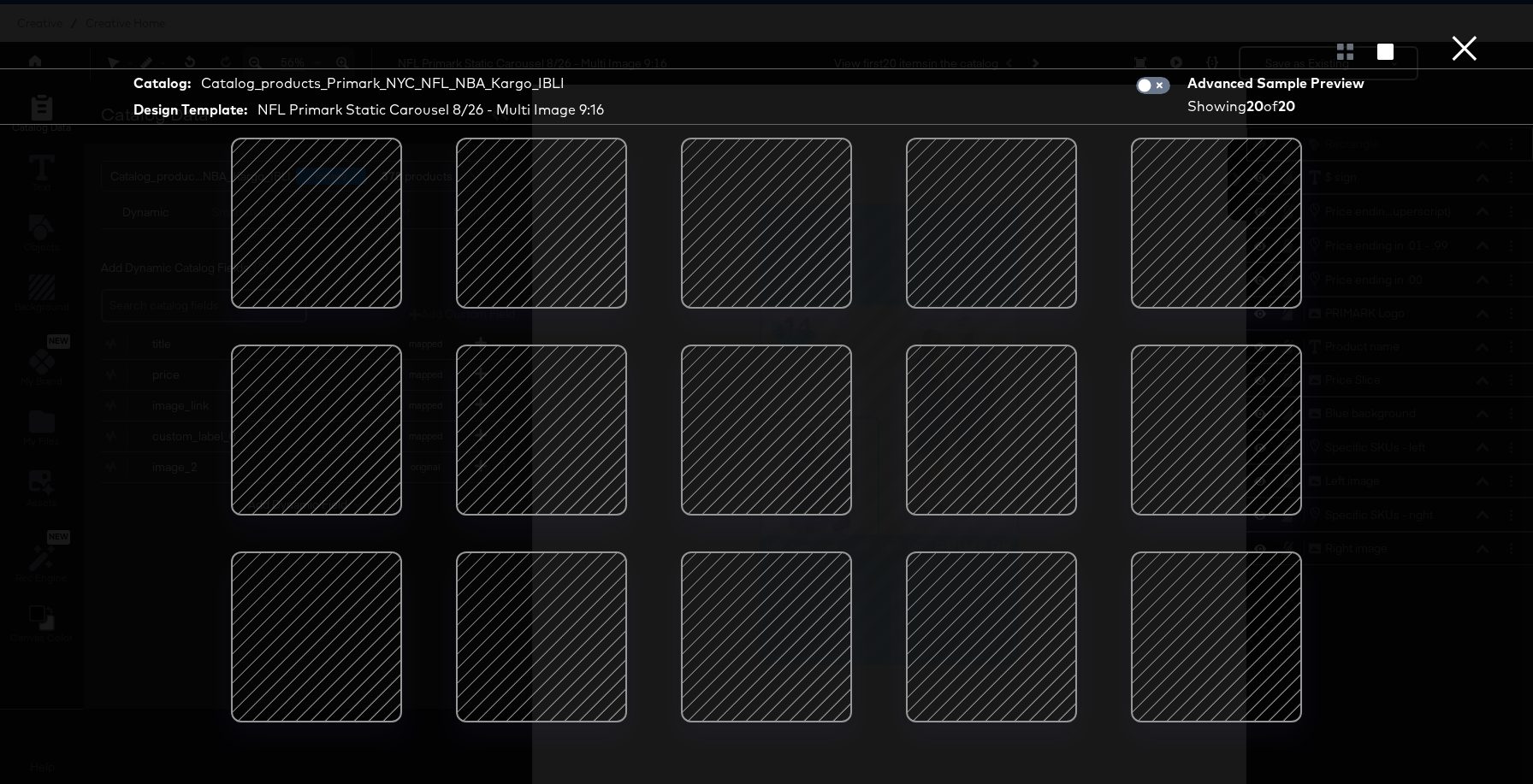
click at [1461, 34] on button "×" at bounding box center [1464, 17] width 34 height 34
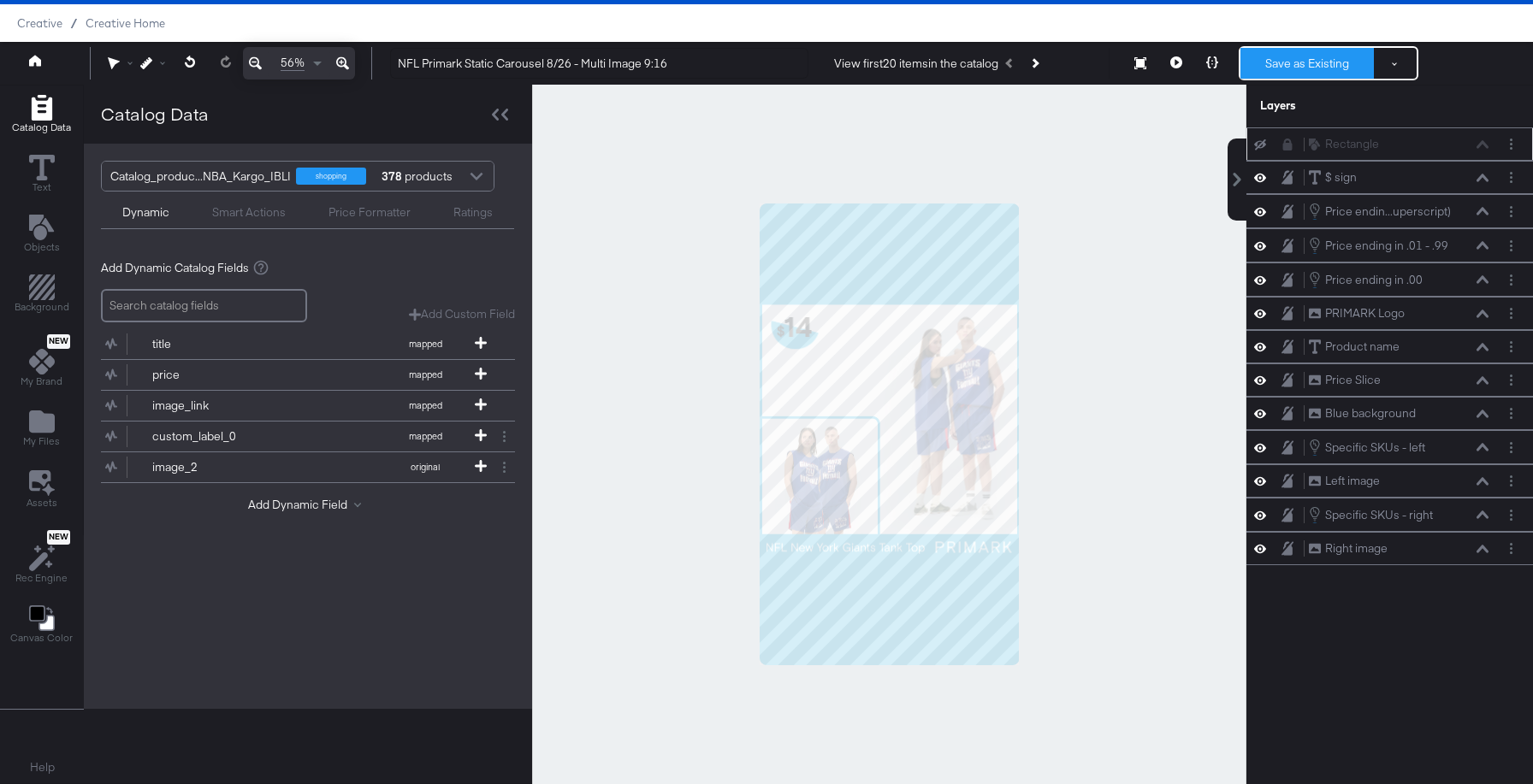
click at [1282, 58] on button "Save as Existing" at bounding box center [1306, 63] width 133 height 31
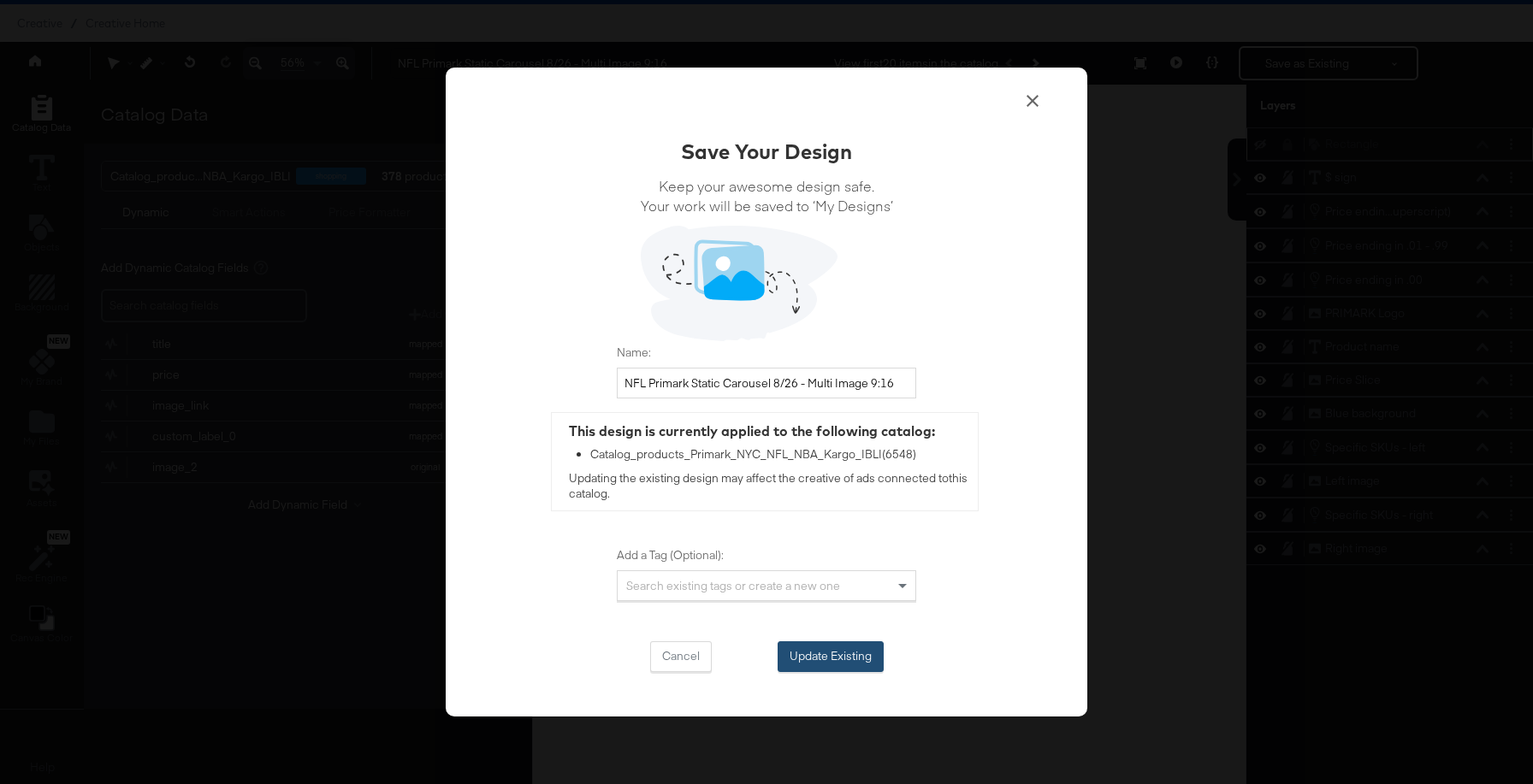
click at [851, 649] on button "Update Existing" at bounding box center [830, 656] width 106 height 31
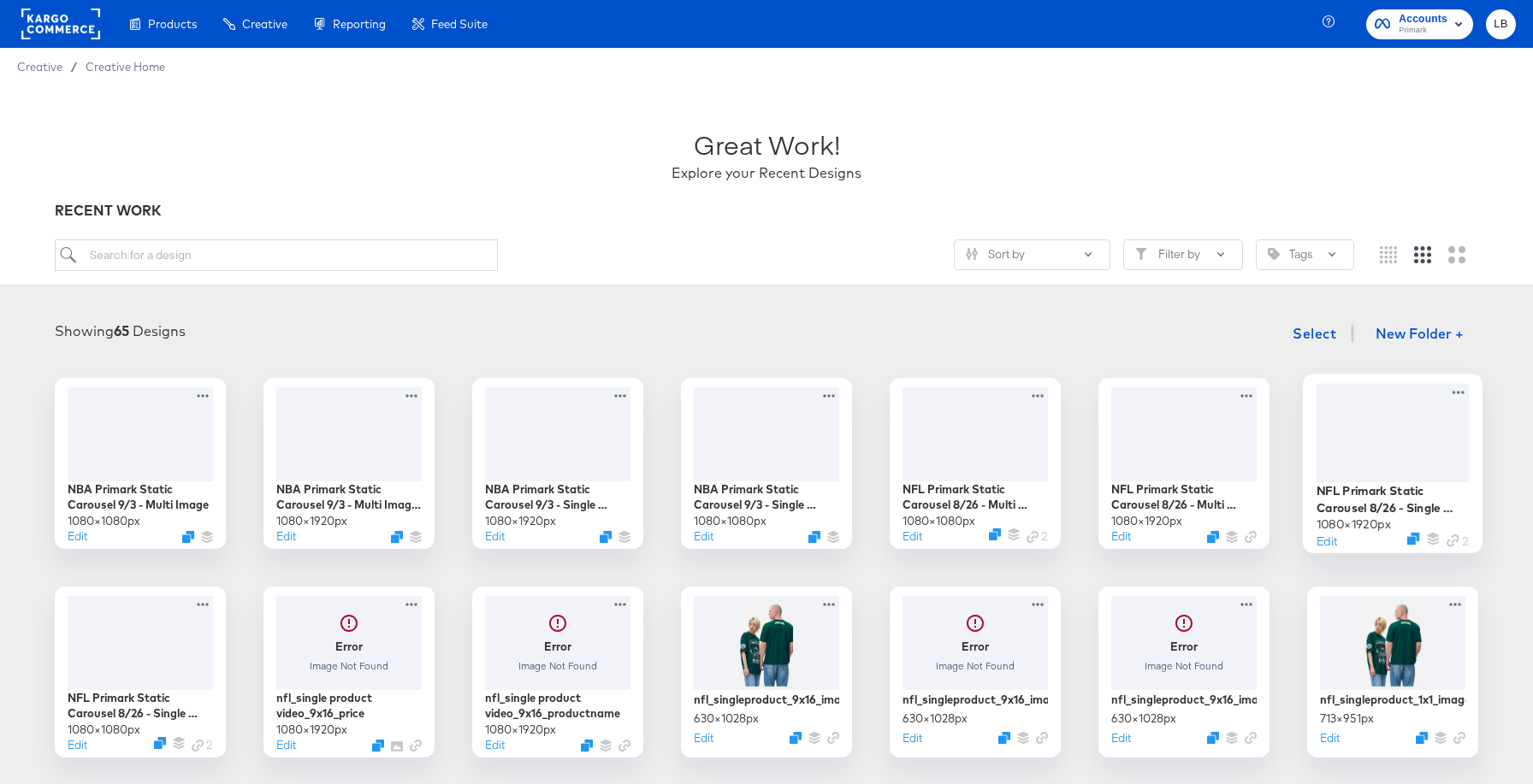
click at [1437, 450] on div at bounding box center [1393, 432] width 153 height 98
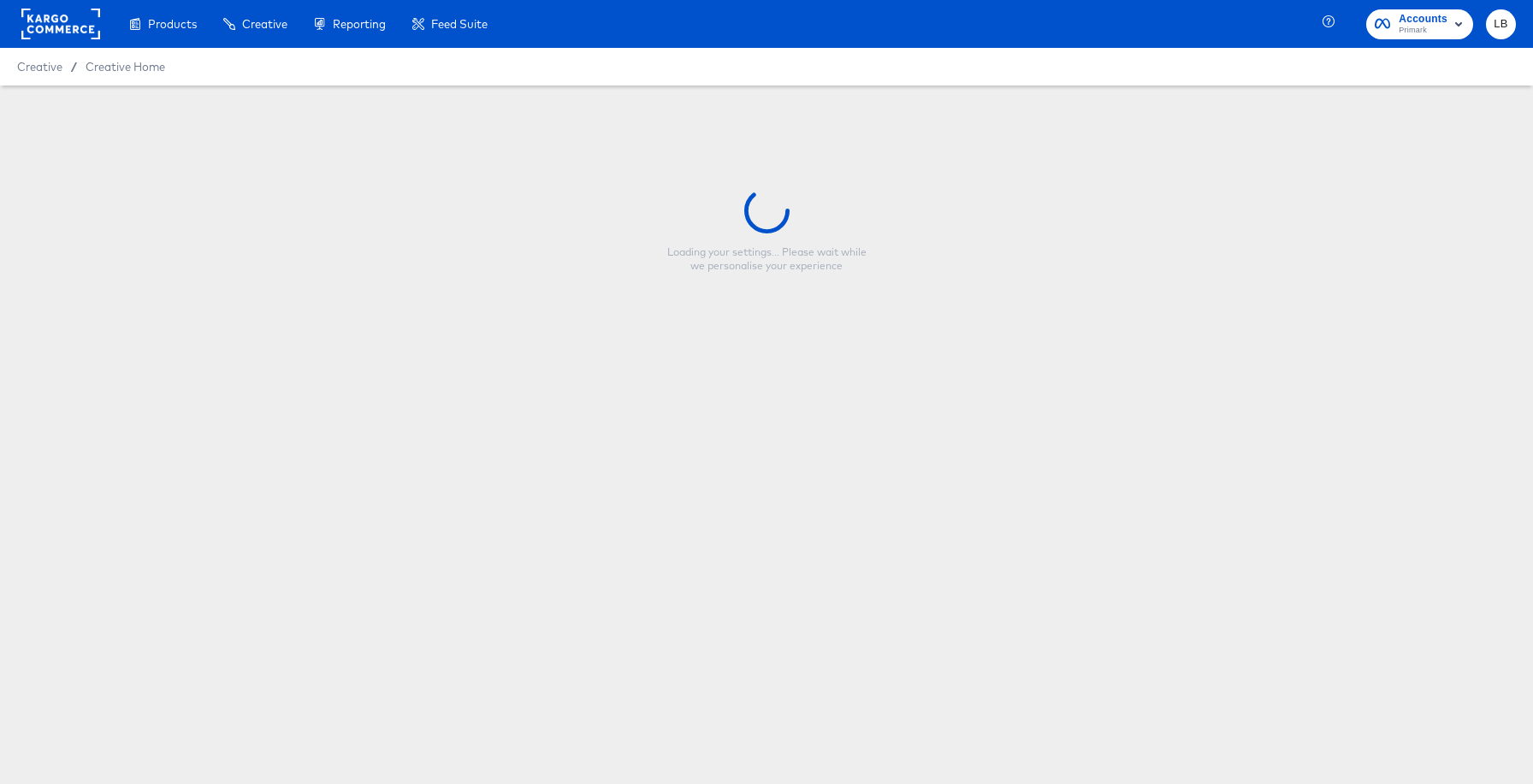
type input "NFL Primark Static Carousel 8/26 - Single Image 9:16"
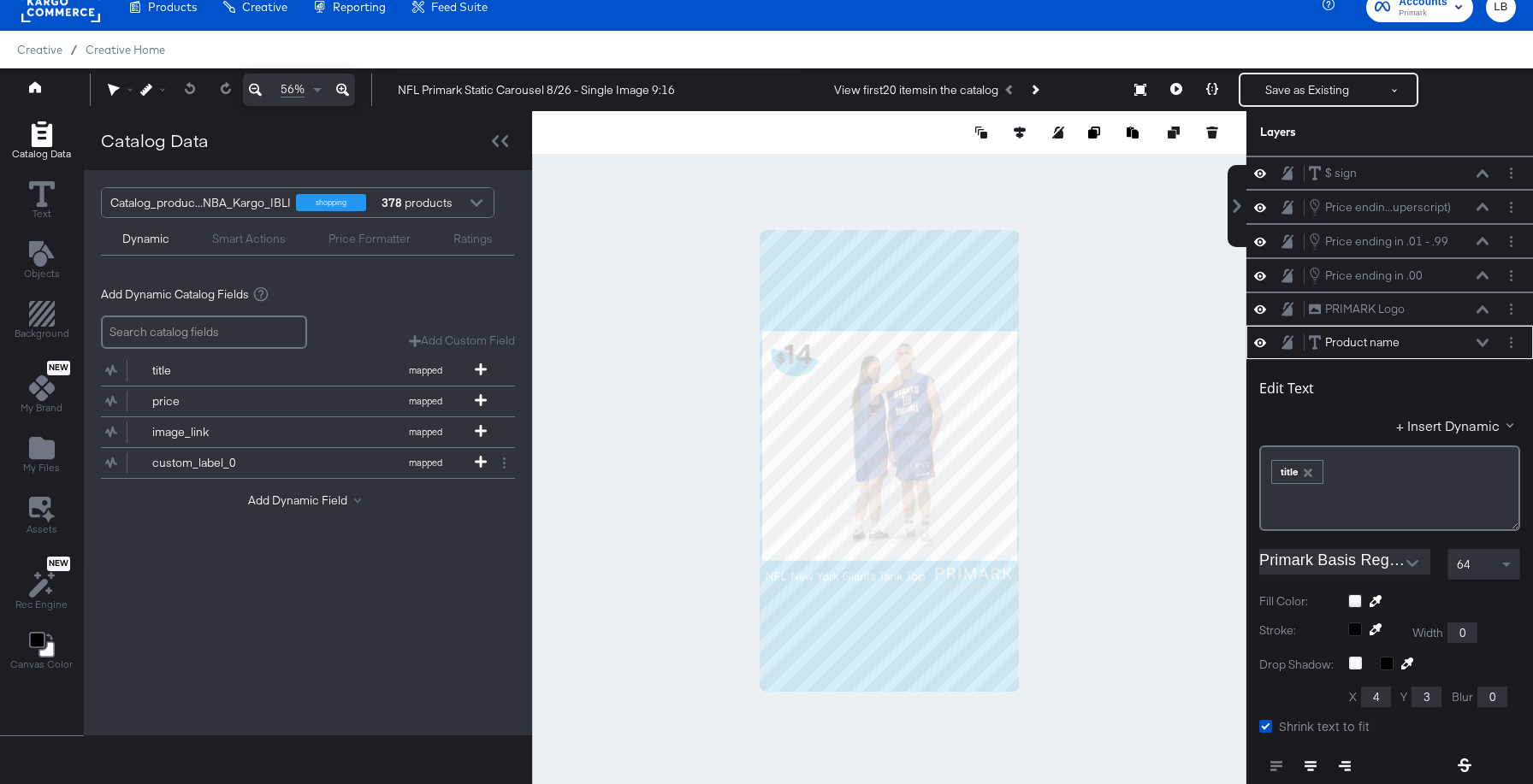
scroll to position [13, 0]
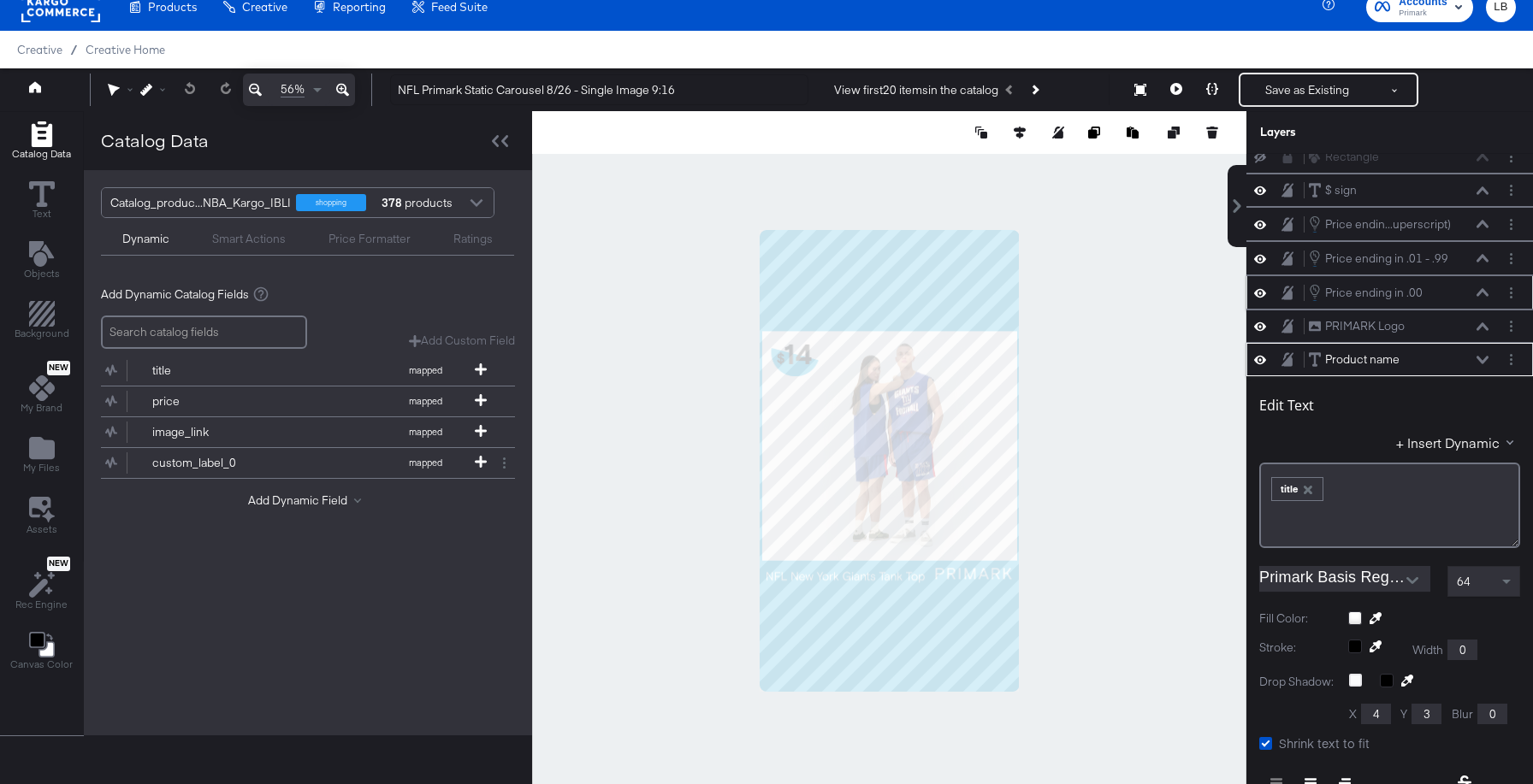
click at [1476, 294] on button at bounding box center [1482, 292] width 13 height 10
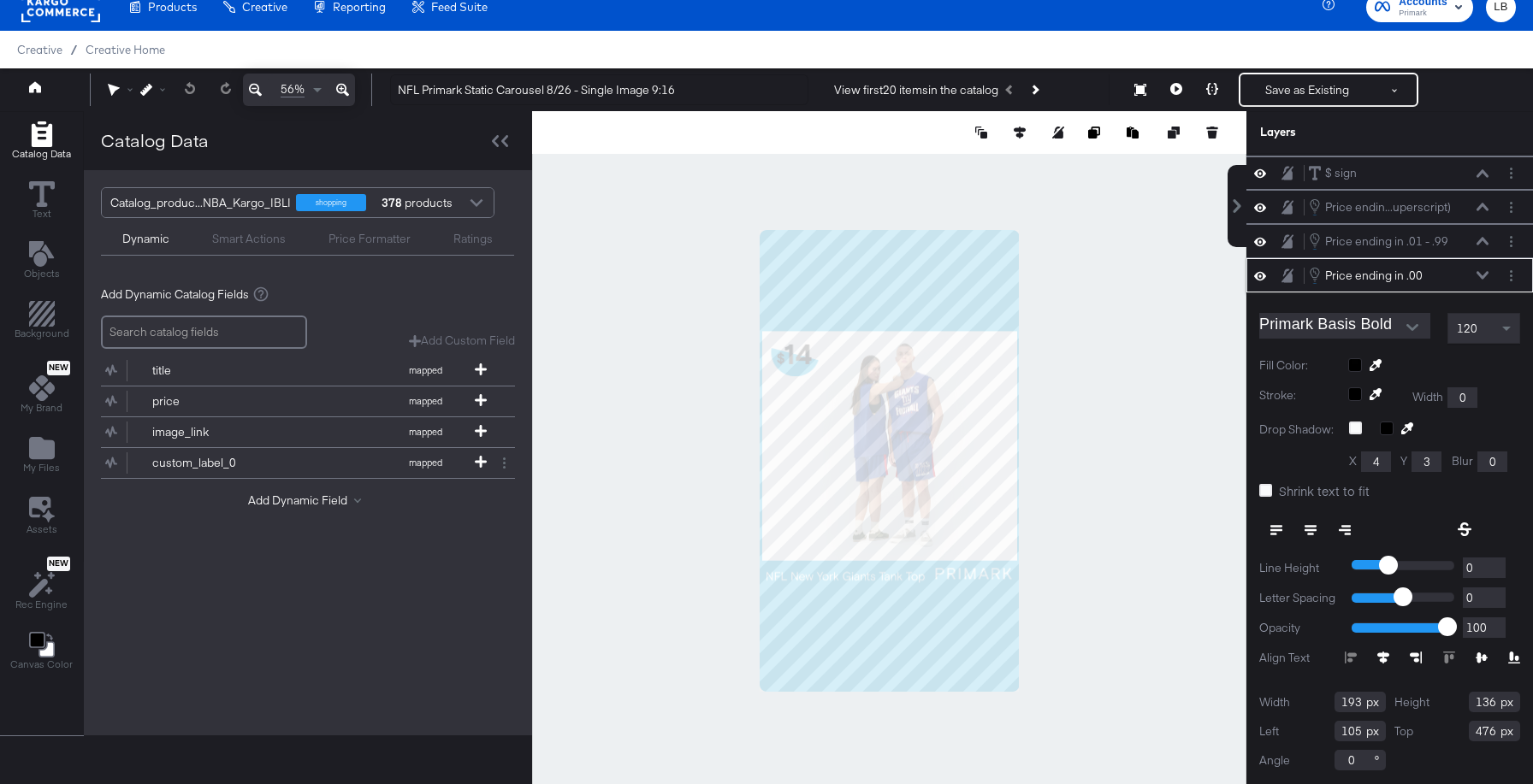
scroll to position [232, 0]
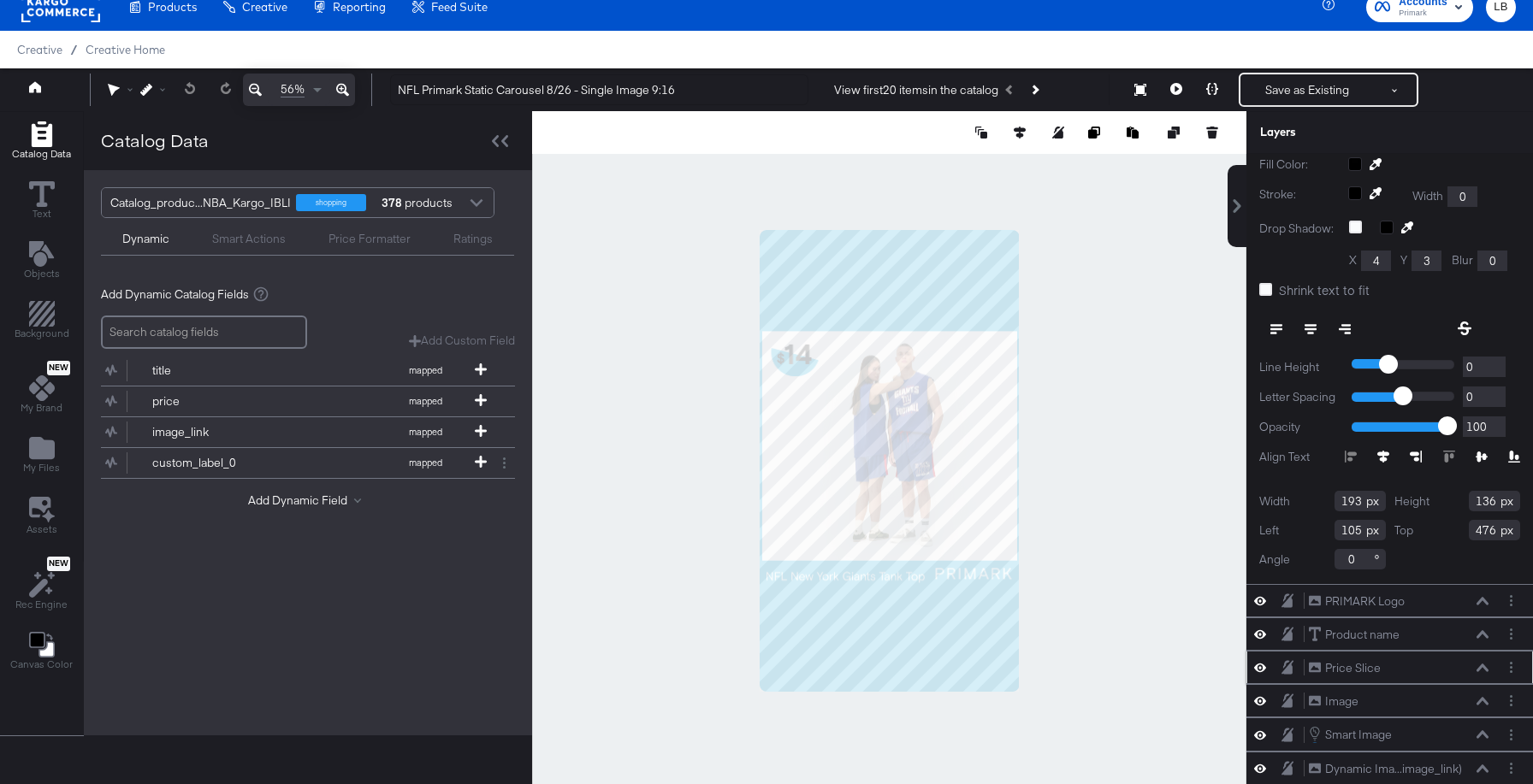
click at [1482, 664] on icon at bounding box center [1482, 668] width 12 height 8
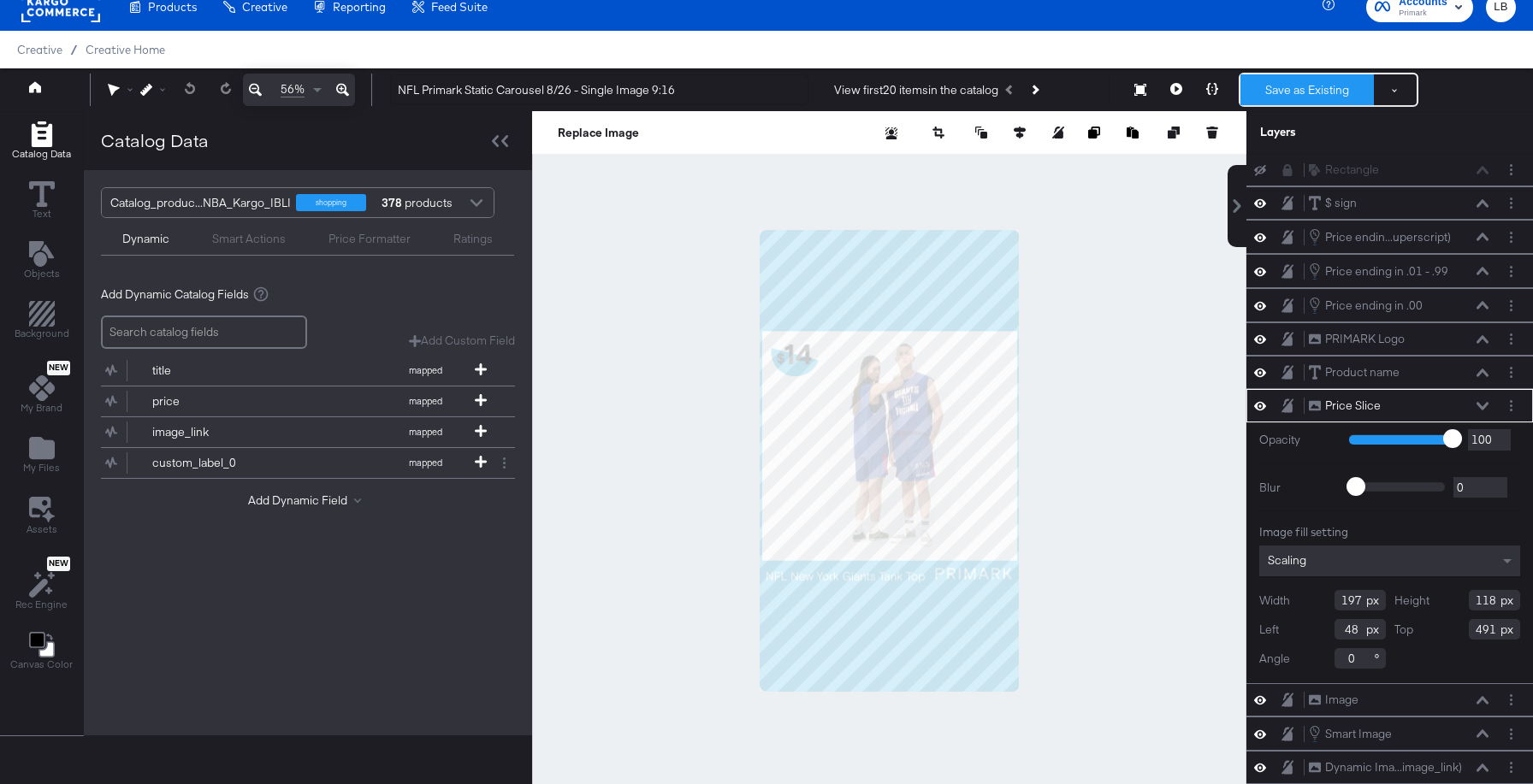
click at [1281, 88] on button "Save as Existing" at bounding box center [1306, 90] width 133 height 31
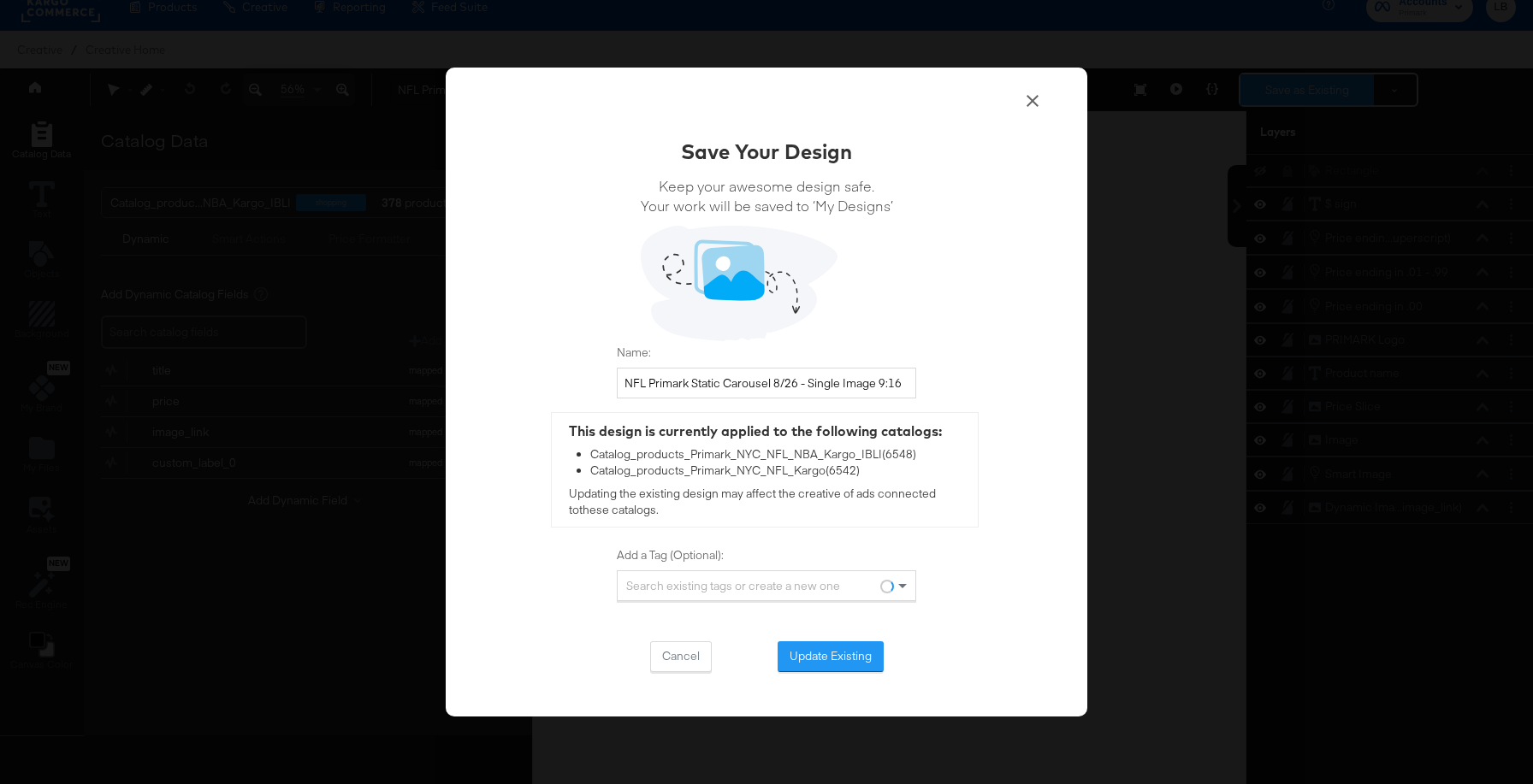
scroll to position [0, 0]
click at [827, 653] on button "Update Existing" at bounding box center [830, 656] width 106 height 31
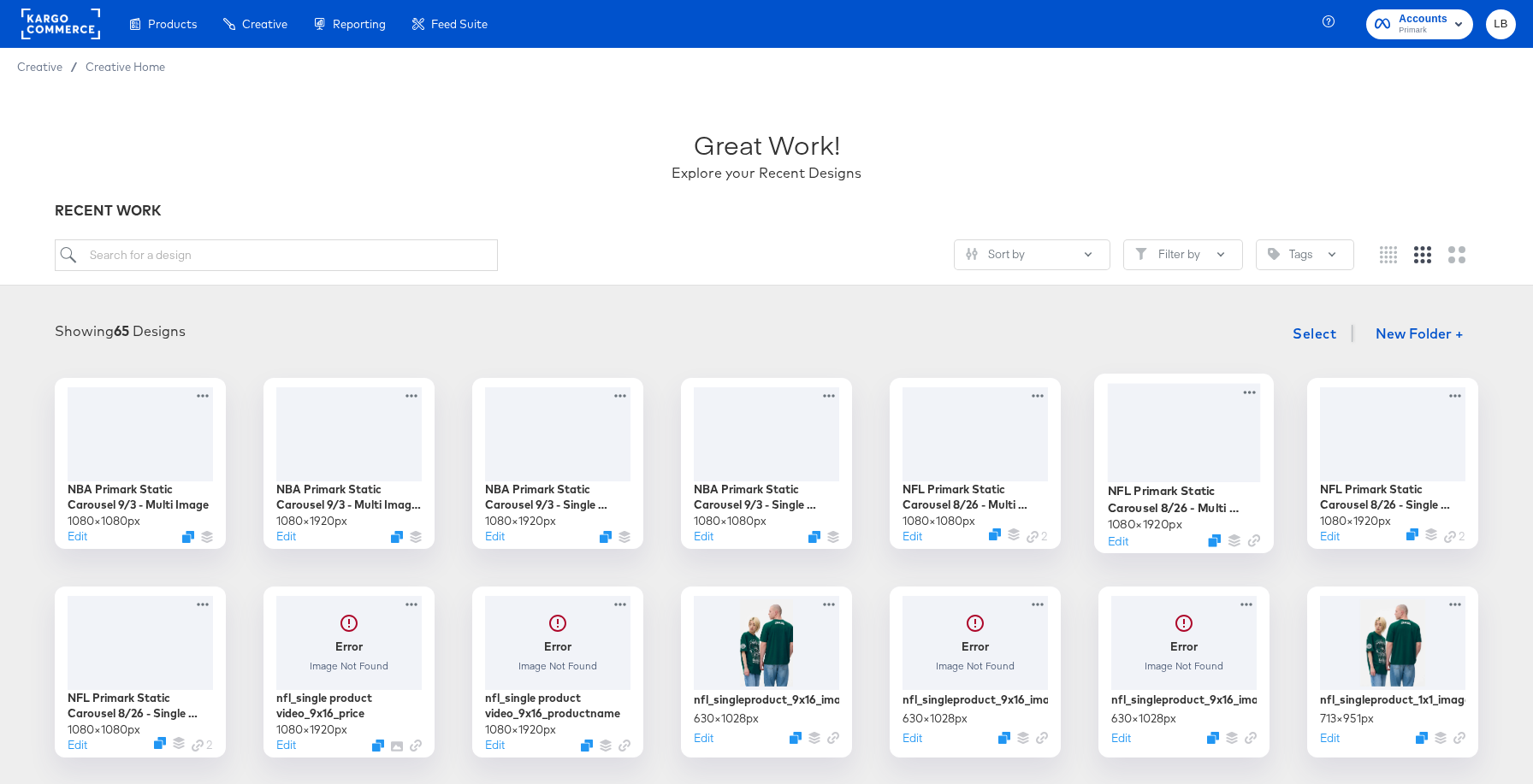
click at [1185, 453] on div at bounding box center [1184, 432] width 153 height 98
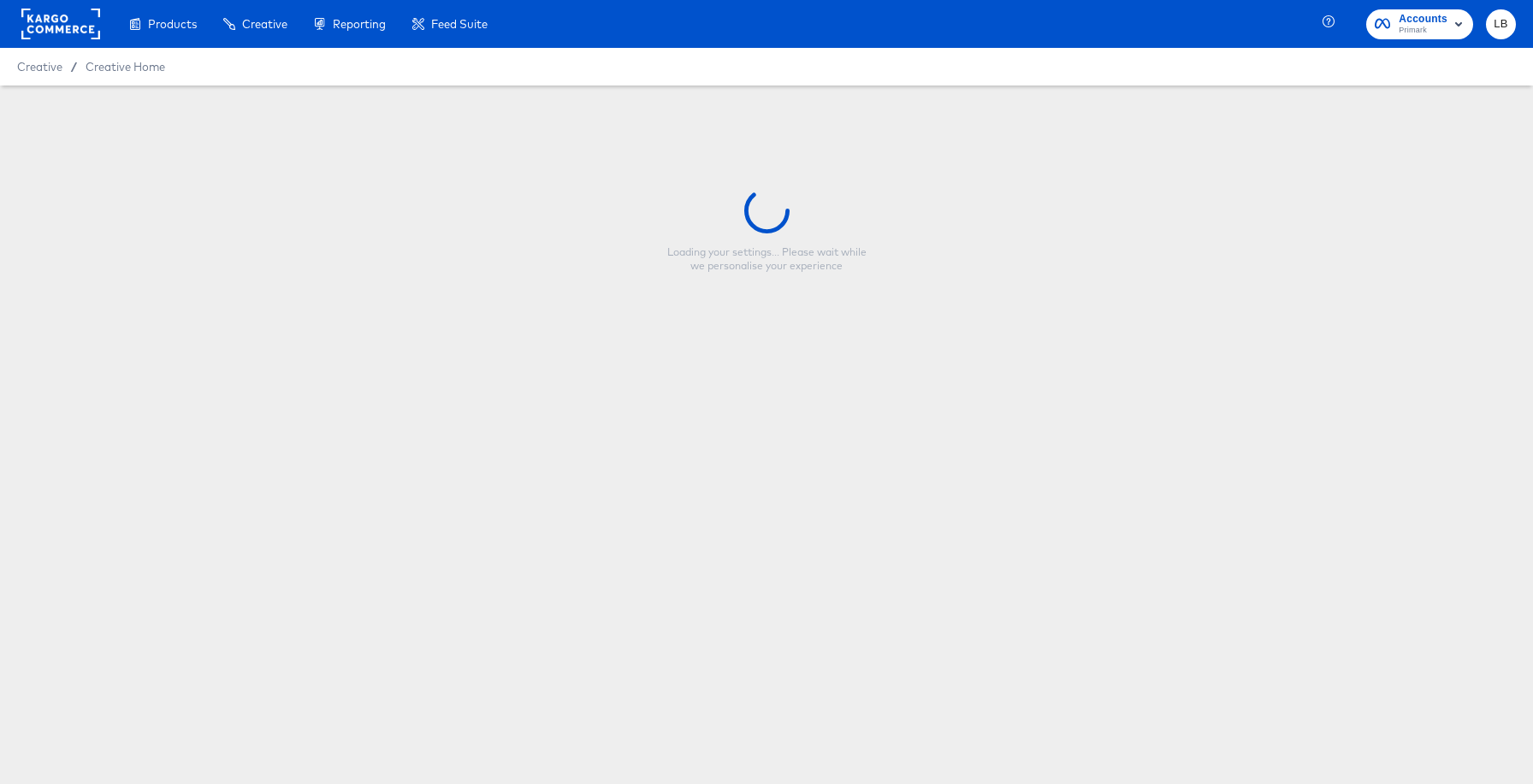
type input "NFL Primark Static Carousel 8/26 - Multi Image 9:16"
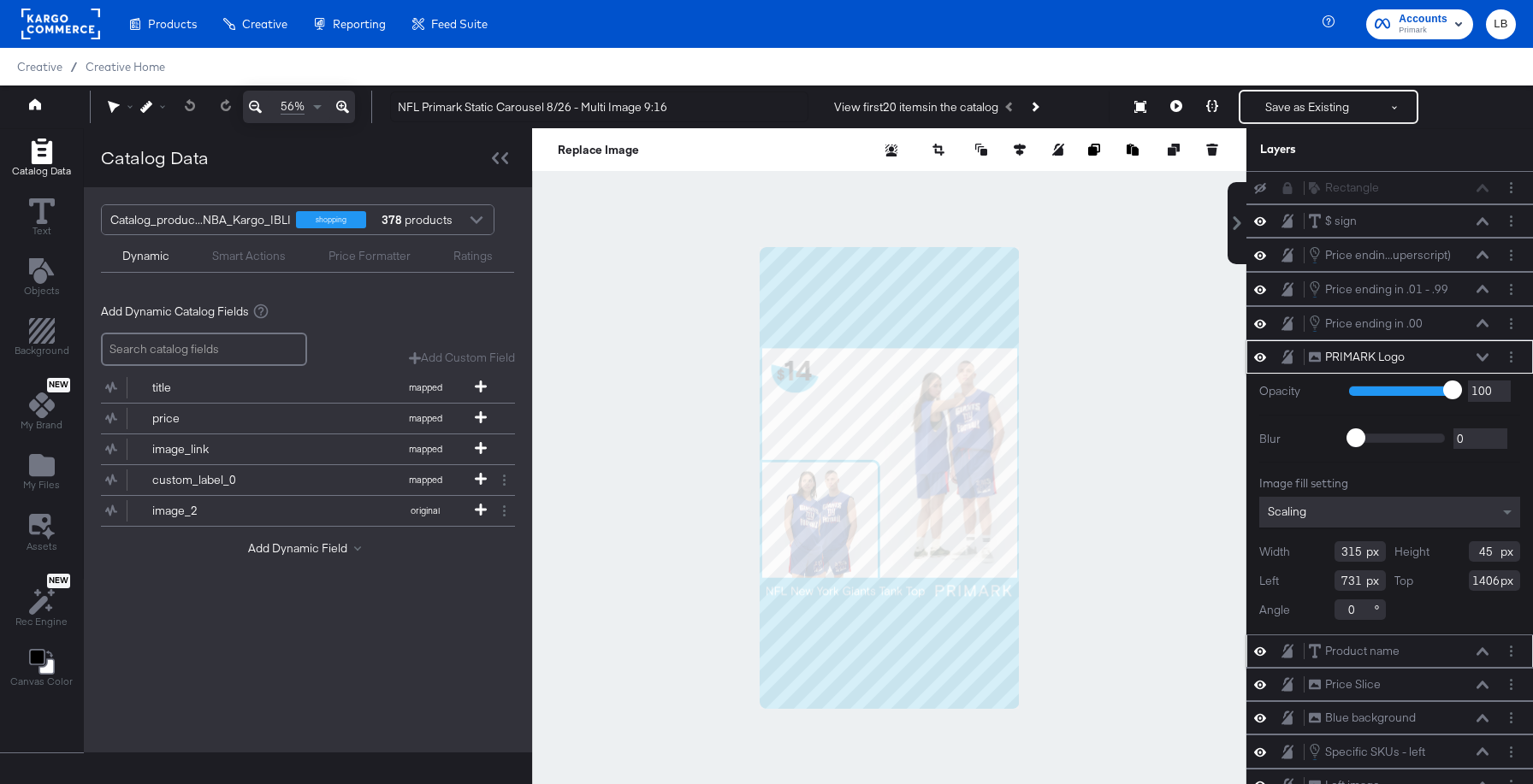
click at [1480, 650] on icon at bounding box center [1482, 652] width 12 height 9
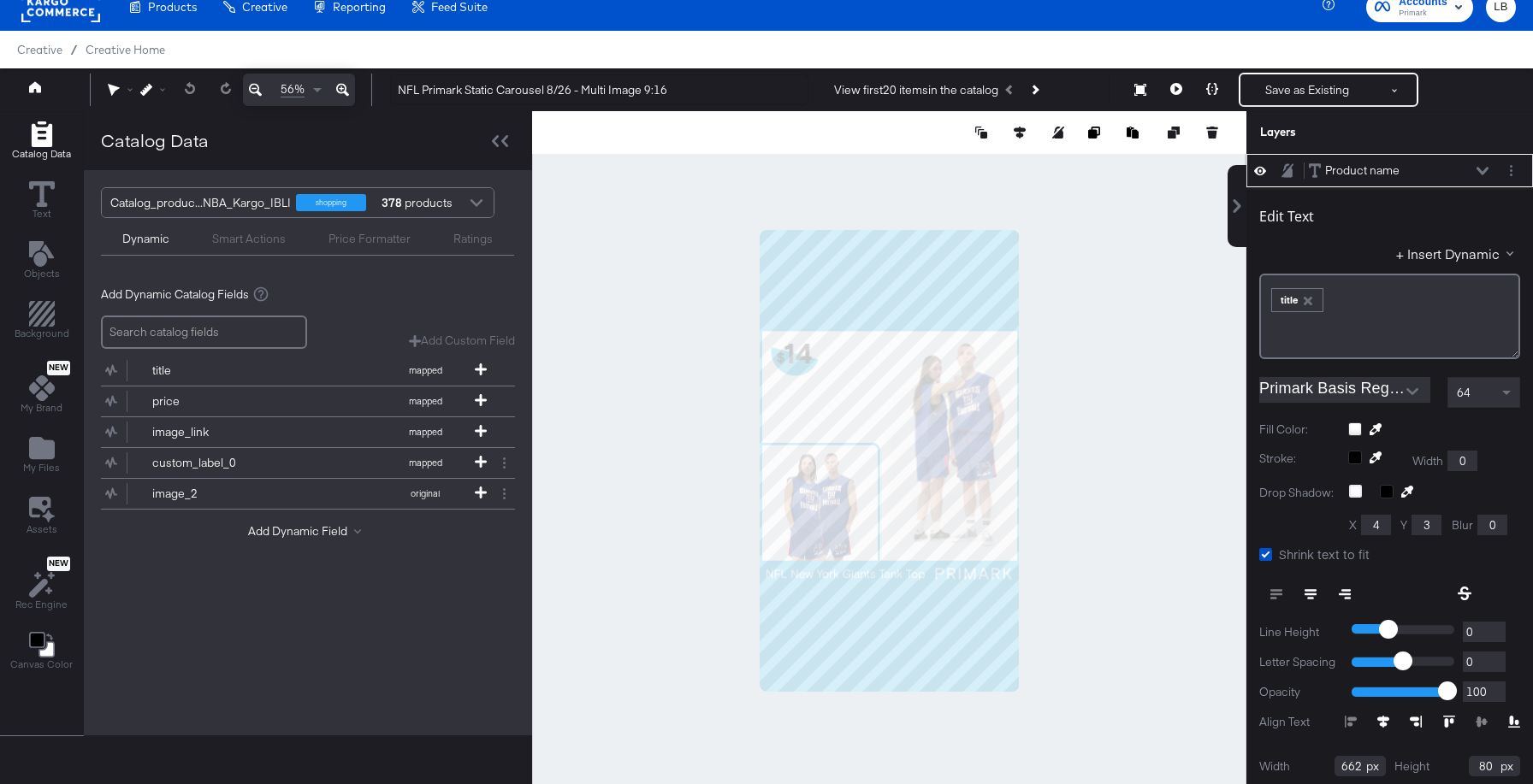
scroll to position [377, 0]
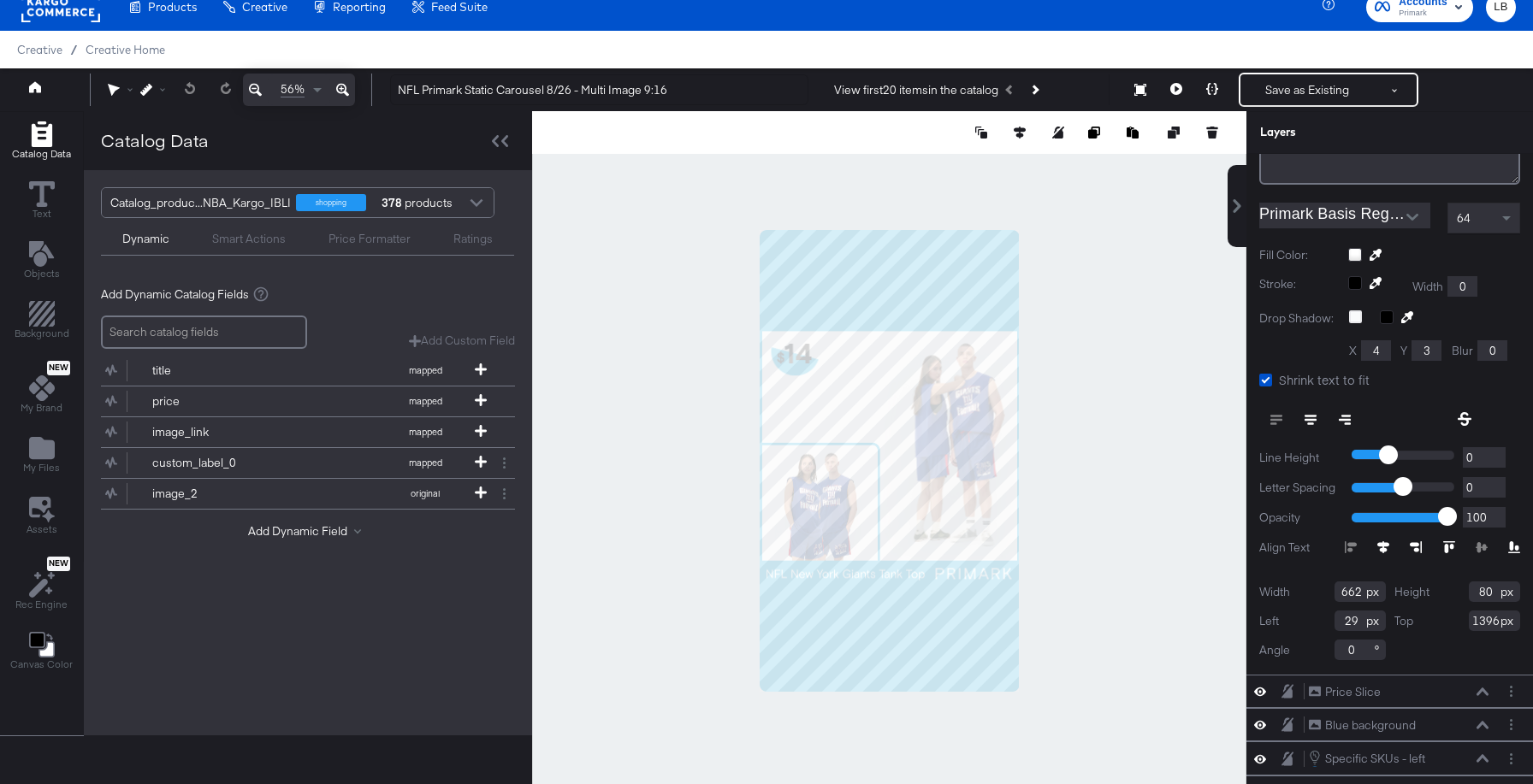
click at [1497, 624] on input "1396" at bounding box center [1494, 621] width 51 height 21
type input "1406"
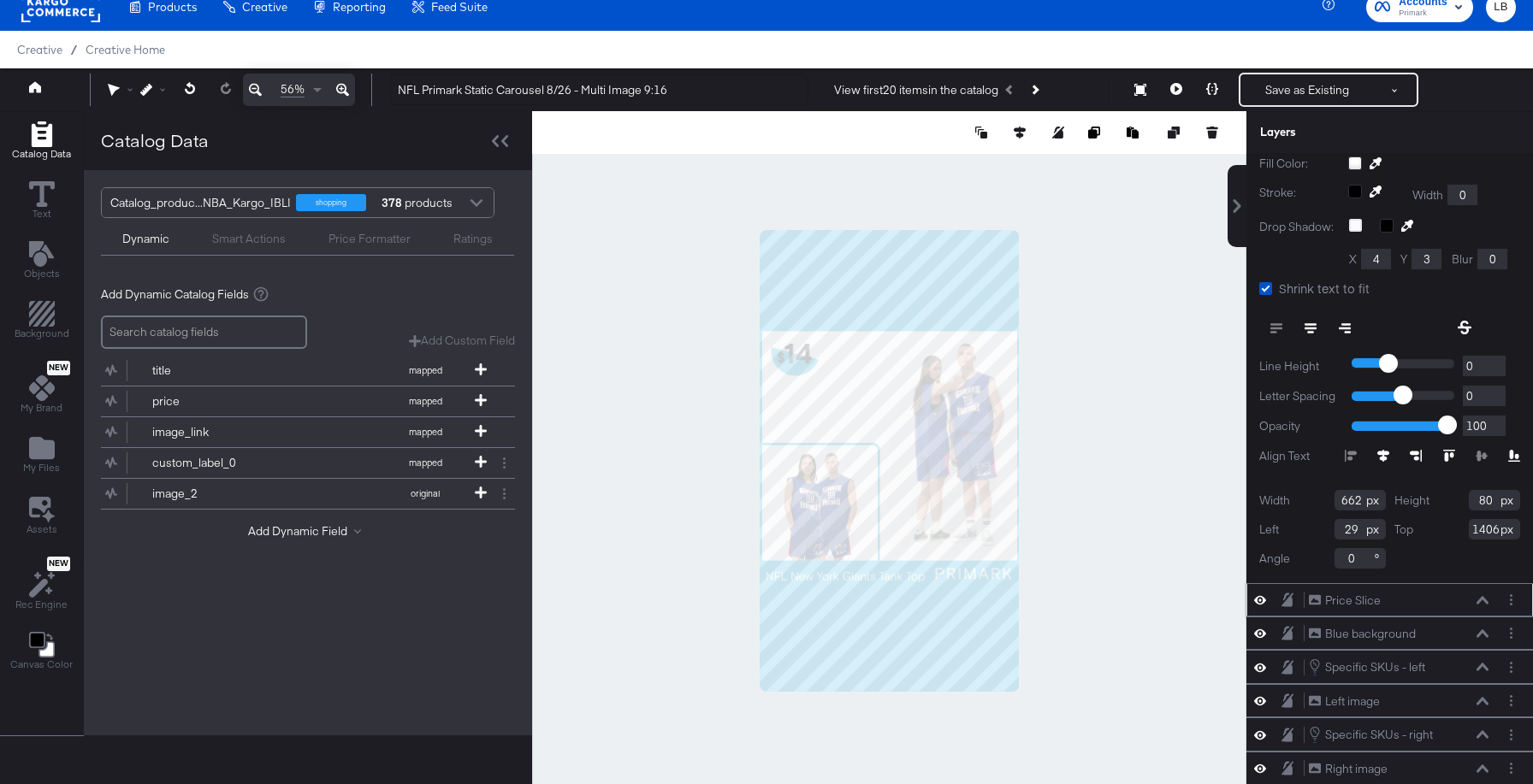
click at [1484, 601] on icon at bounding box center [1482, 600] width 12 height 9
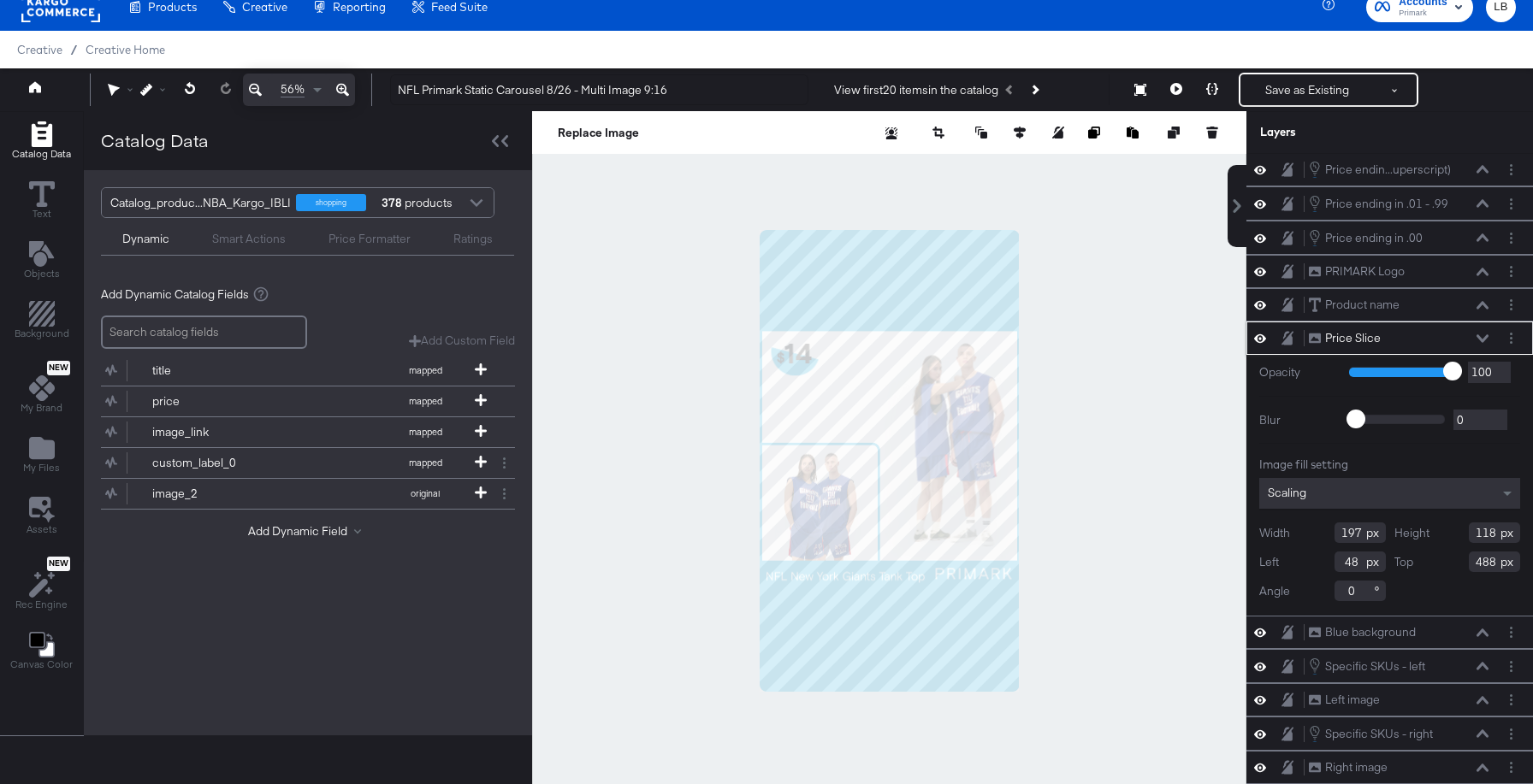
scroll to position [68, 0]
click at [1494, 563] on input "488" at bounding box center [1494, 562] width 51 height 21
type input "491"
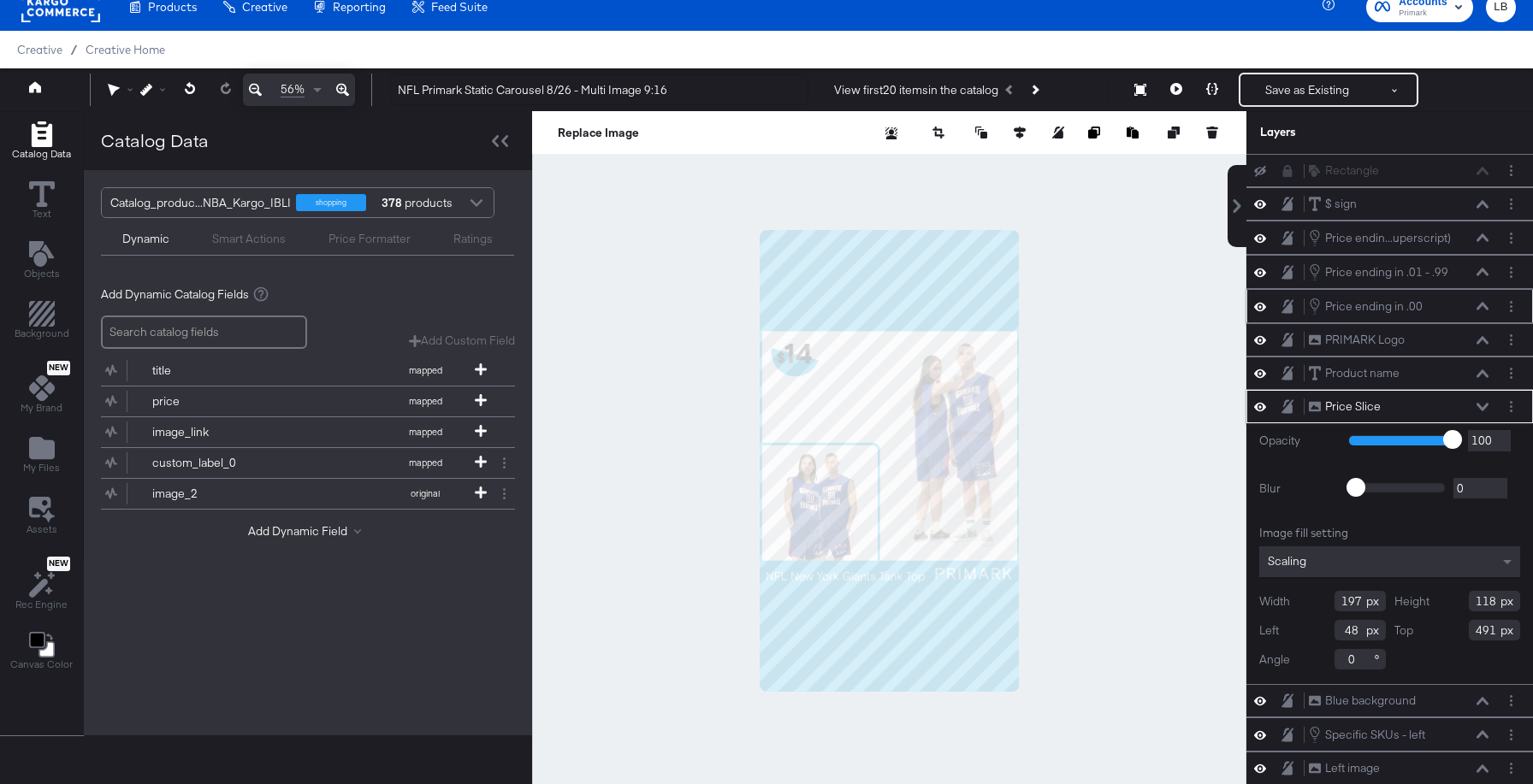
click at [1481, 306] on icon at bounding box center [1482, 305] width 12 height 9
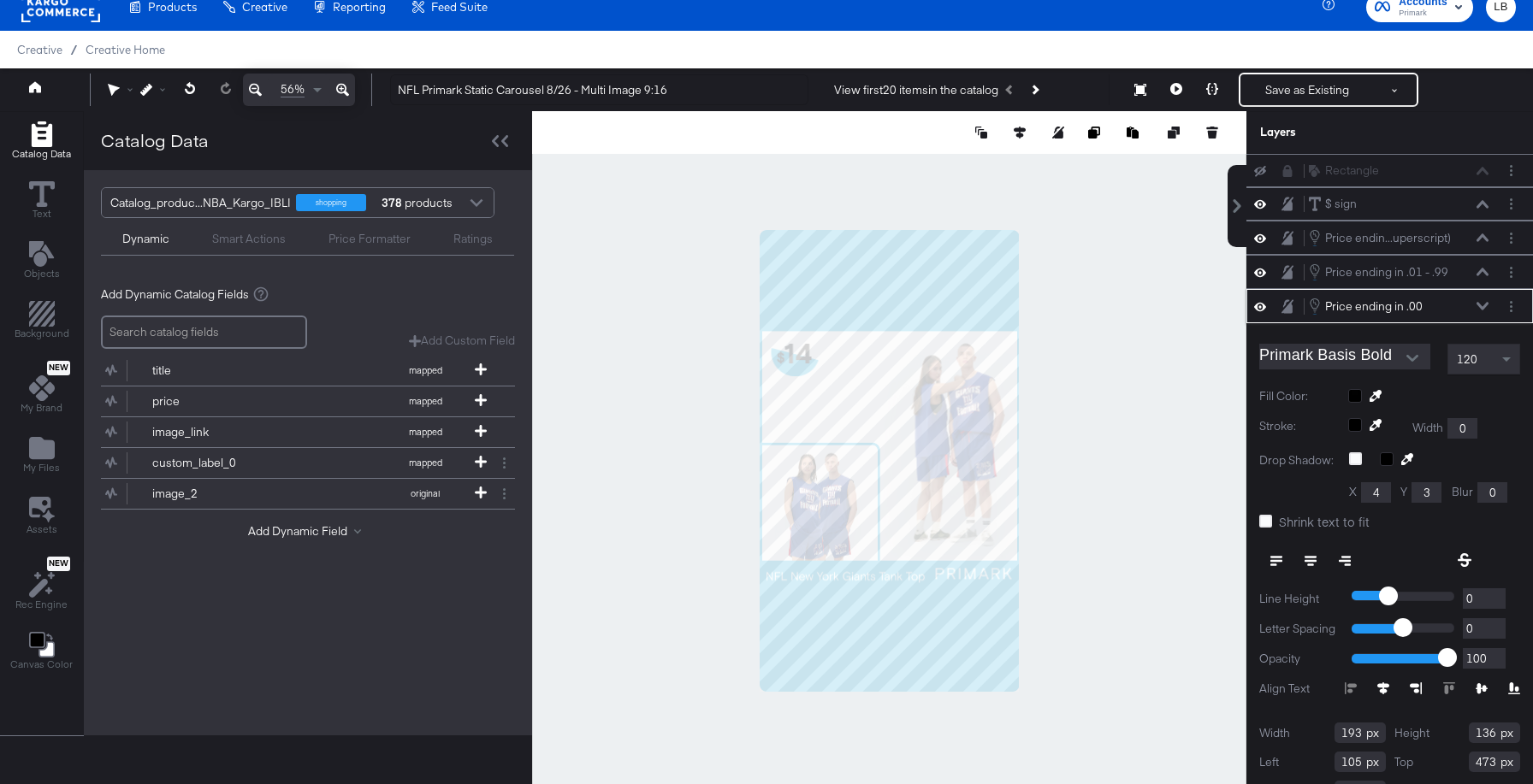
scroll to position [31, 0]
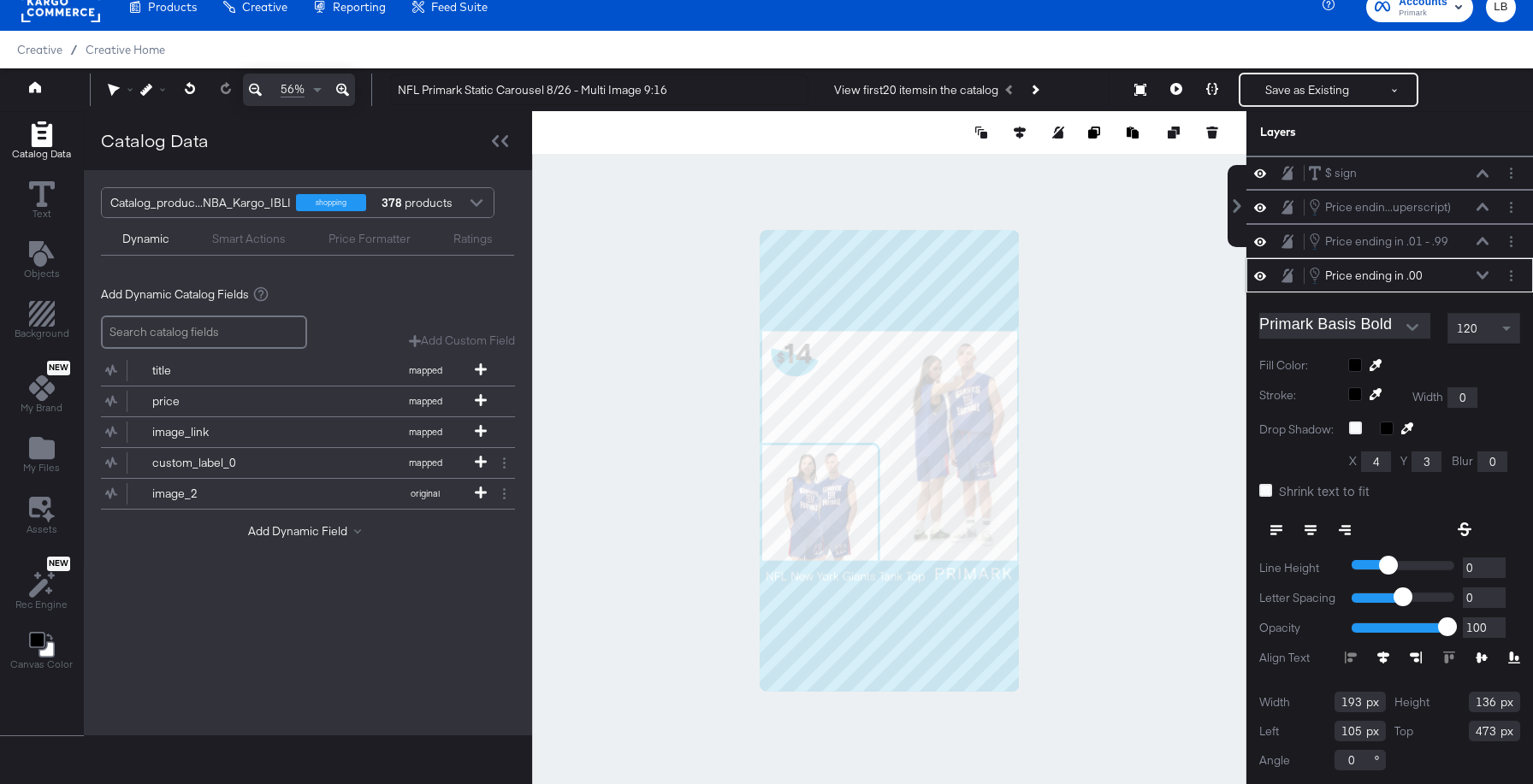
click at [1493, 728] on input "473" at bounding box center [1494, 731] width 51 height 21
type input "476"
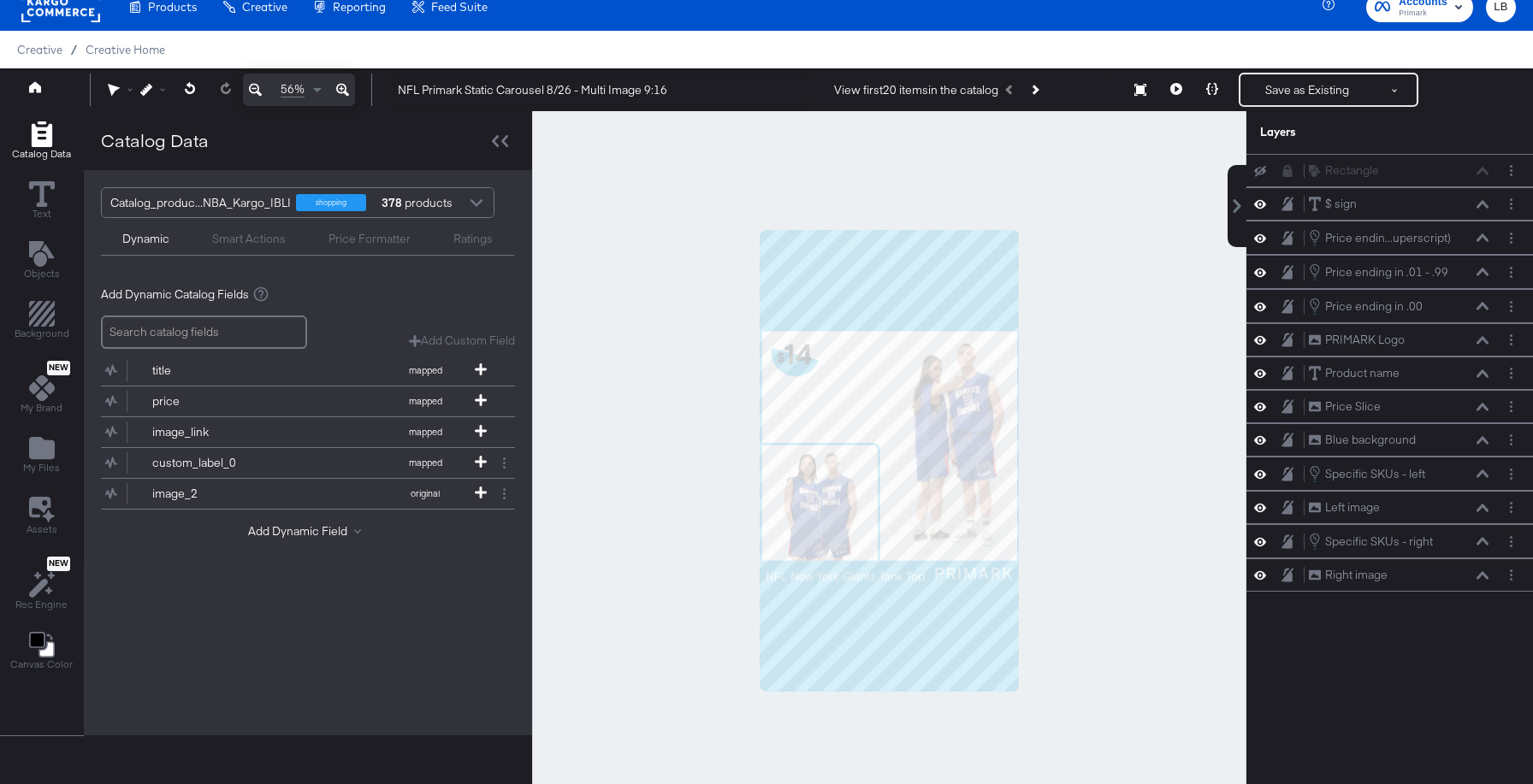
click at [1160, 617] on div at bounding box center [889, 462] width 714 height 700
click at [1313, 88] on button "Save as Existing" at bounding box center [1306, 90] width 133 height 31
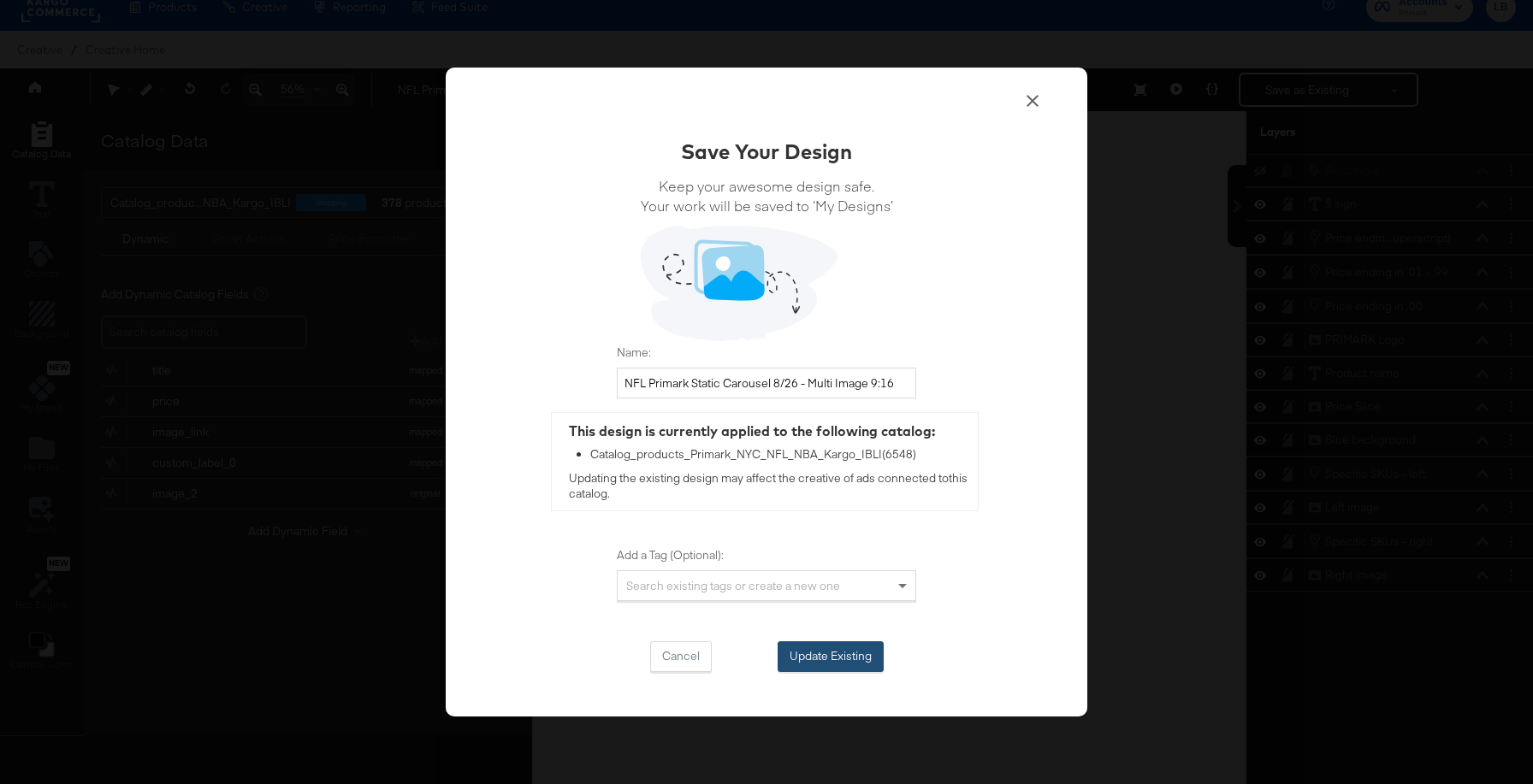
click at [872, 658] on button "Update Existing" at bounding box center [830, 656] width 106 height 31
